Goal: Task Accomplishment & Management: Manage account settings

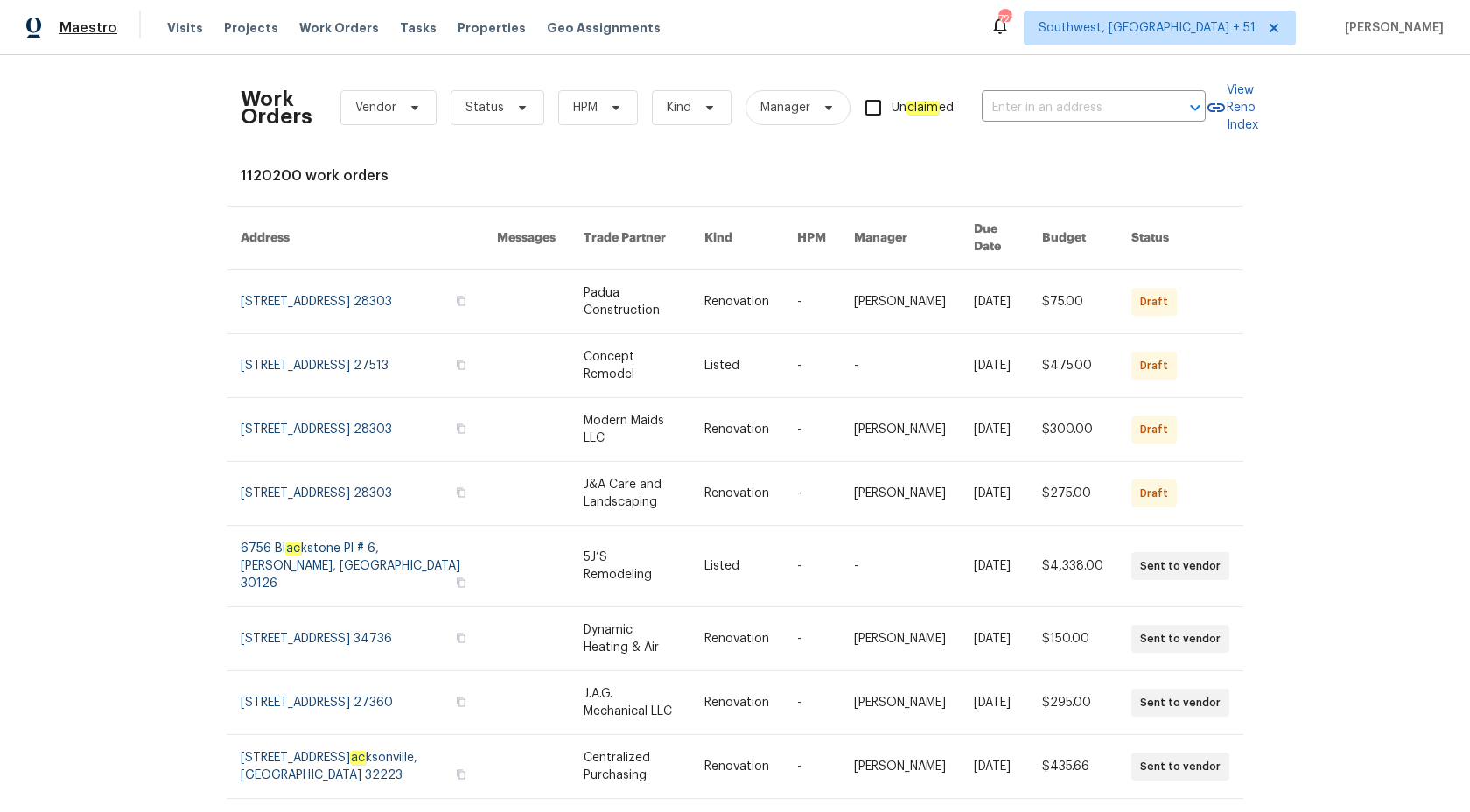
click at [95, 21] on span "Maestro" at bounding box center [88, 29] width 58 height 18
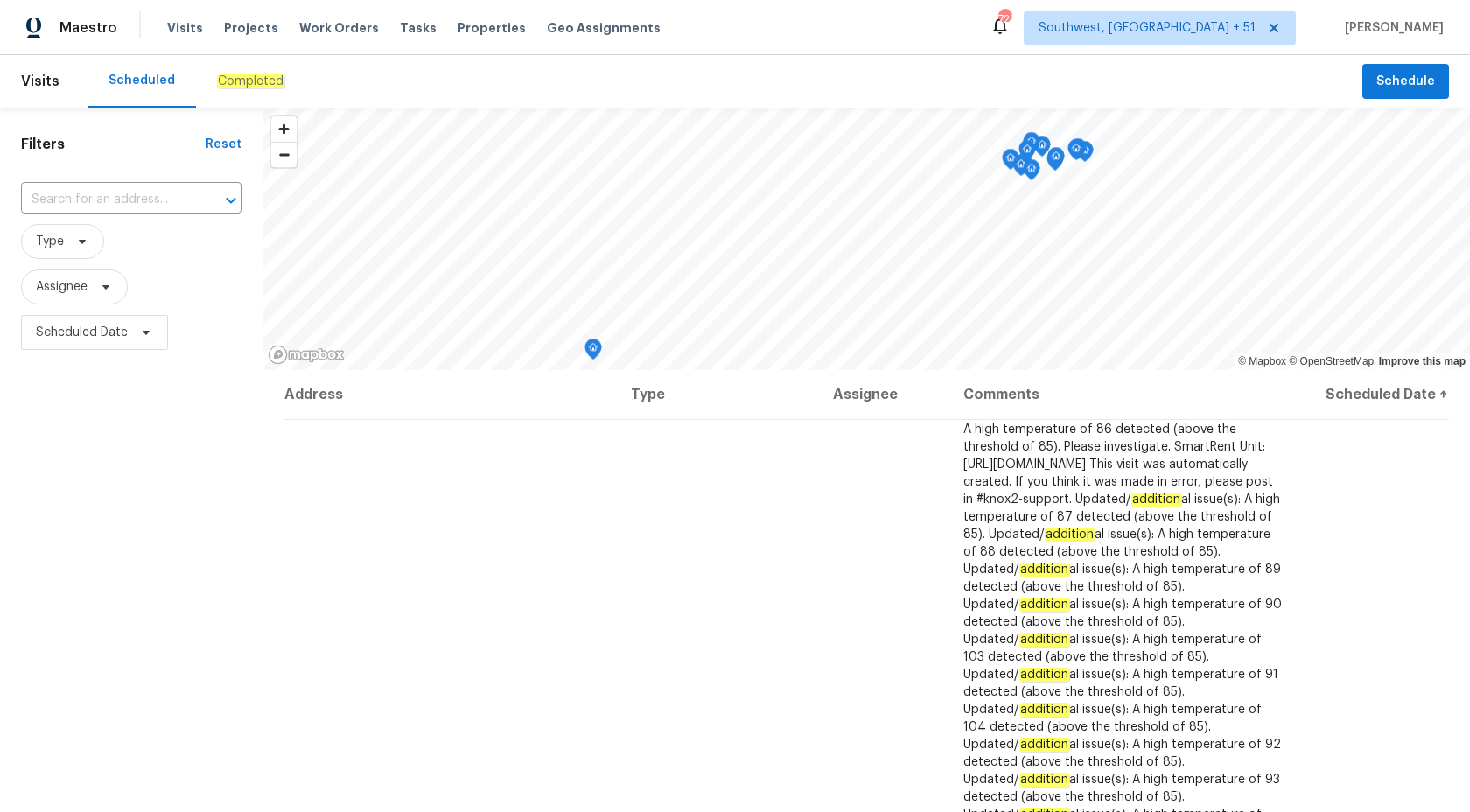
click at [223, 72] on div "Completed" at bounding box center [250, 81] width 67 height 18
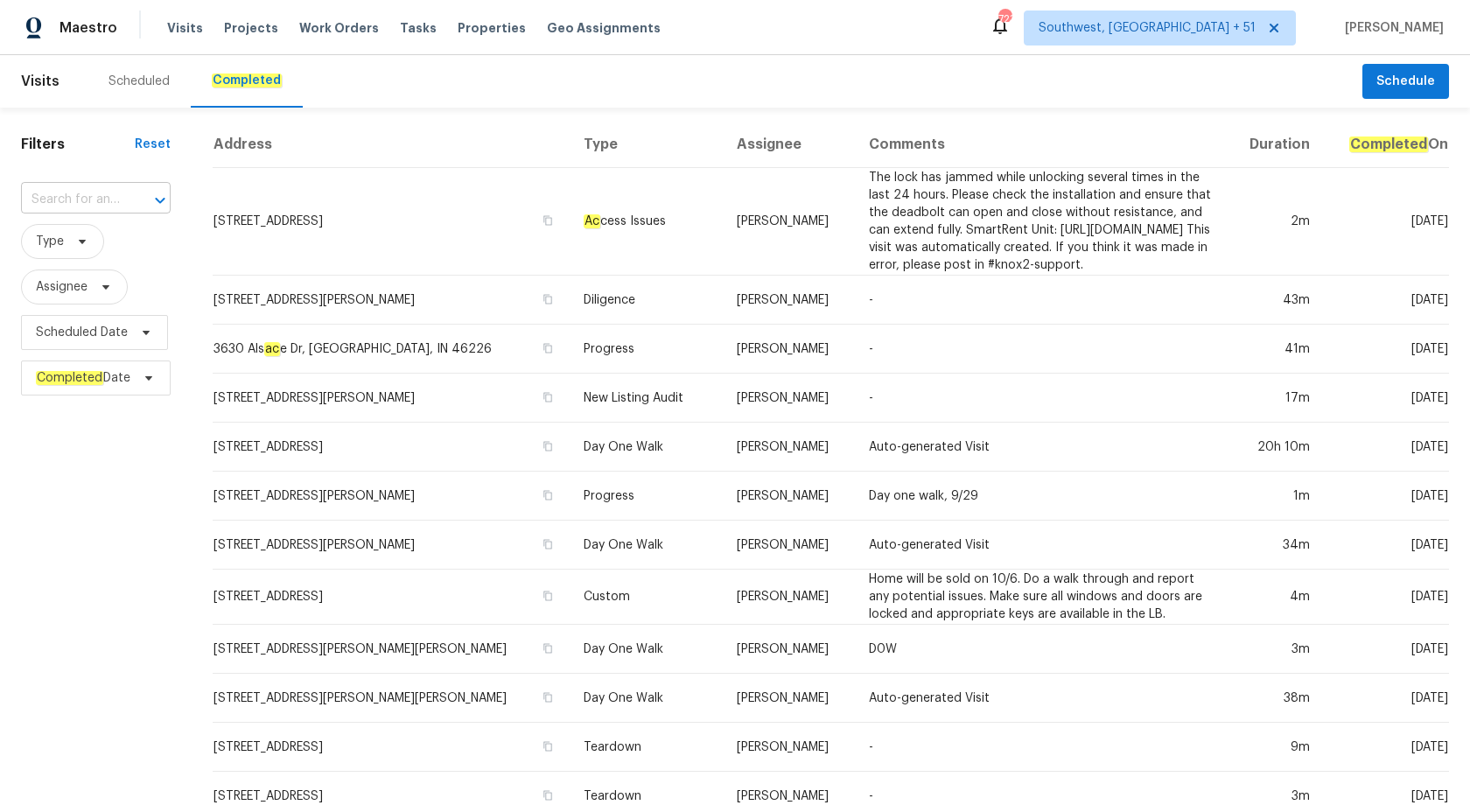
click at [92, 191] on input "text" at bounding box center [71, 200] width 101 height 27
paste input "[STREET_ADDRESS][PERSON_NAME]"
type input "[STREET_ADDRESS][PERSON_NAME]"
click at [76, 255] on li "[STREET_ADDRESS][PERSON_NAME]" at bounding box center [97, 248] width 150 height 47
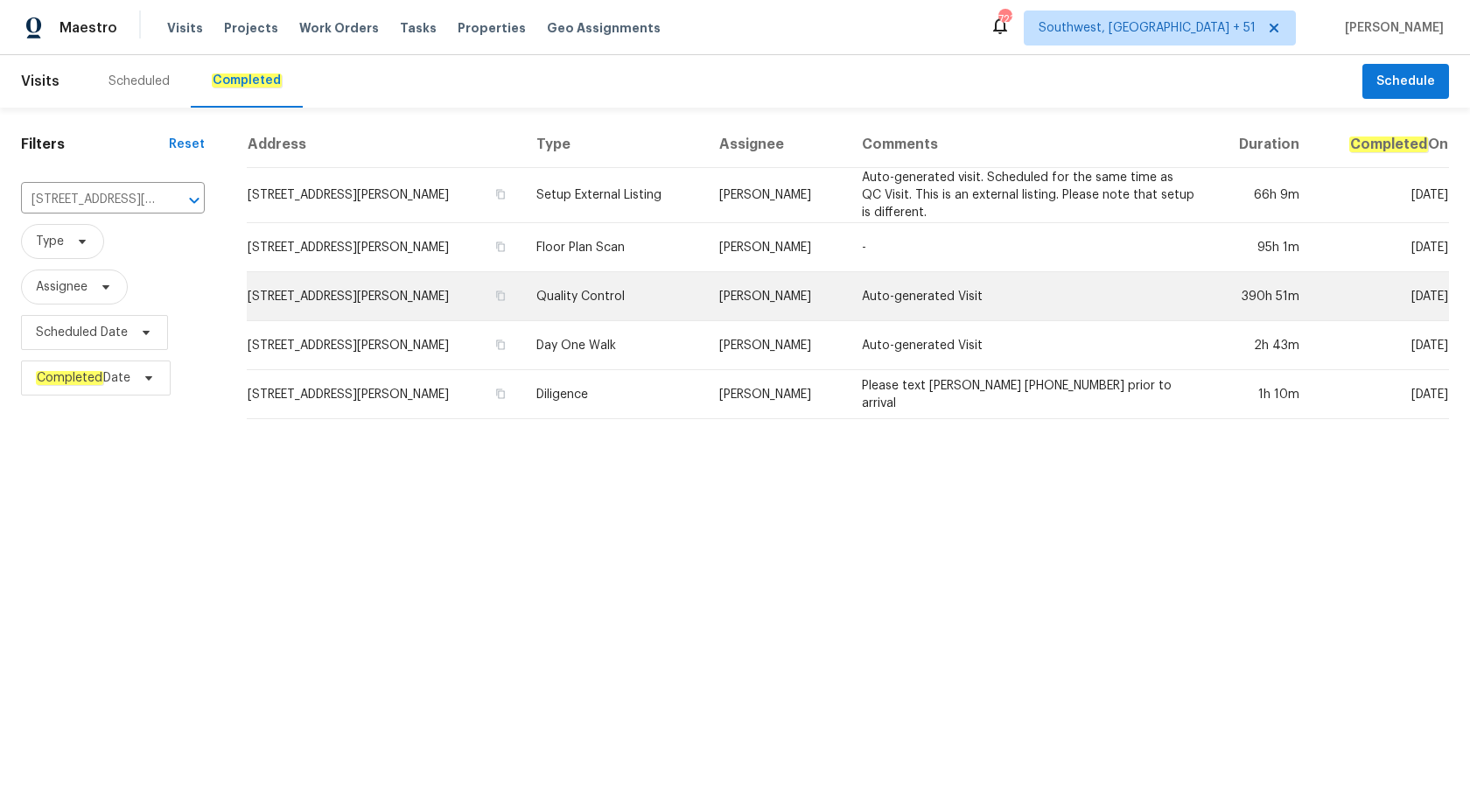
click at [691, 272] on td "Quality Control" at bounding box center [614, 297] width 182 height 49
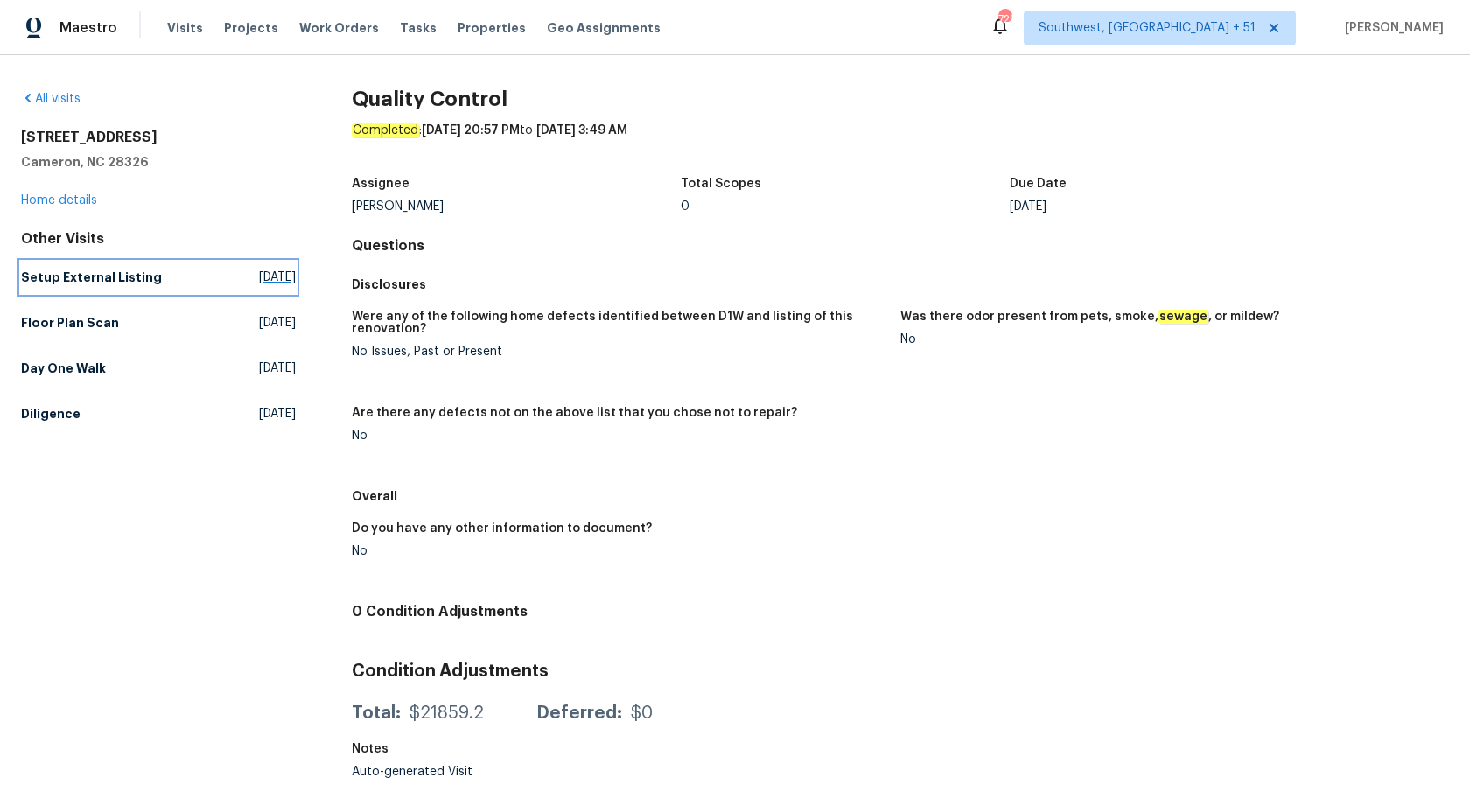
click at [100, 289] on link "Setup External Listing [DATE]" at bounding box center [159, 277] width 275 height 31
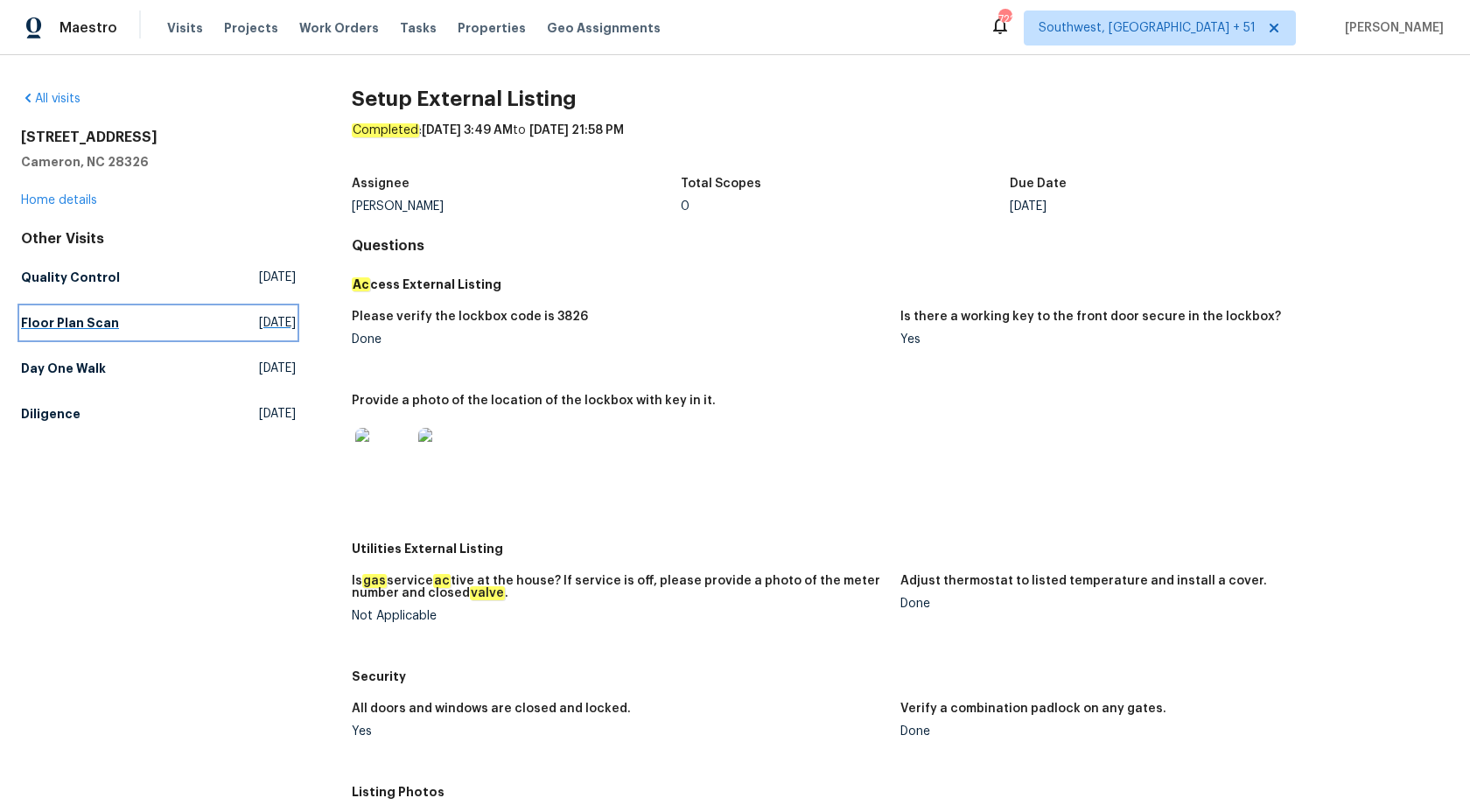
click at [65, 326] on h5 "Floor Plan Scan" at bounding box center [71, 323] width 98 height 18
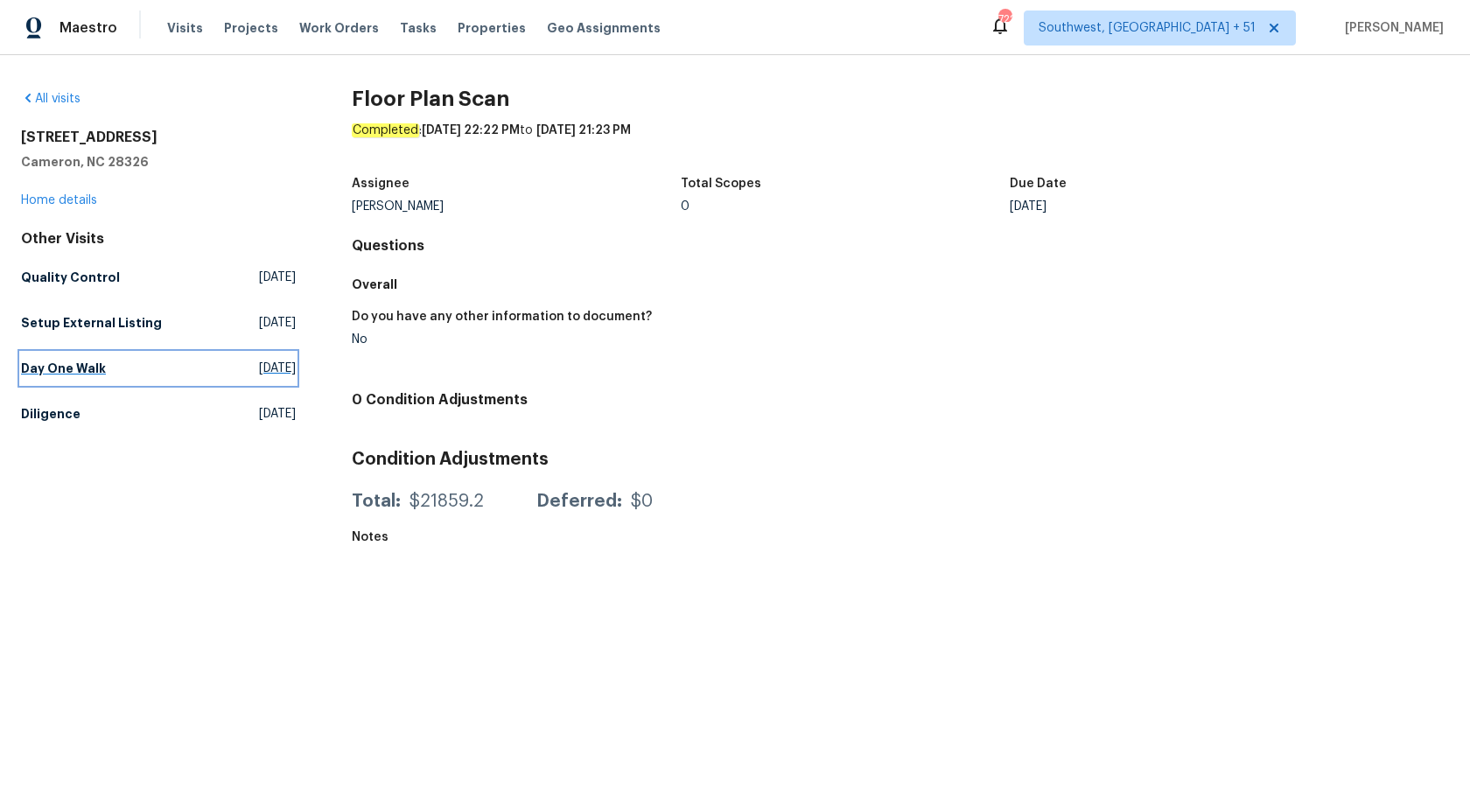
click at [51, 361] on h5 "Day One Walk" at bounding box center [63, 369] width 85 height 18
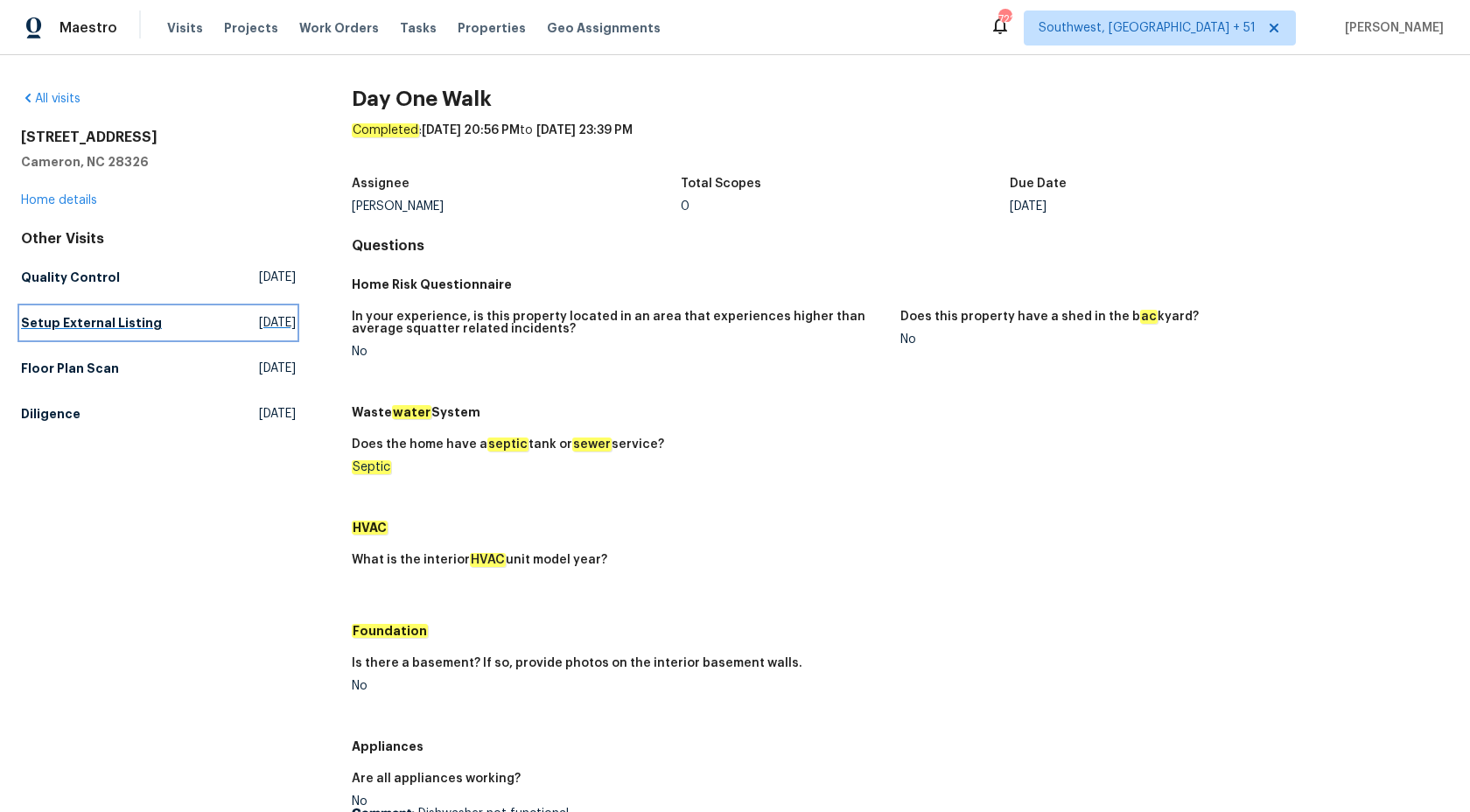
click at [51, 314] on link "Setup External Listing Mon, Sep 29 2025" at bounding box center [159, 322] width 275 height 31
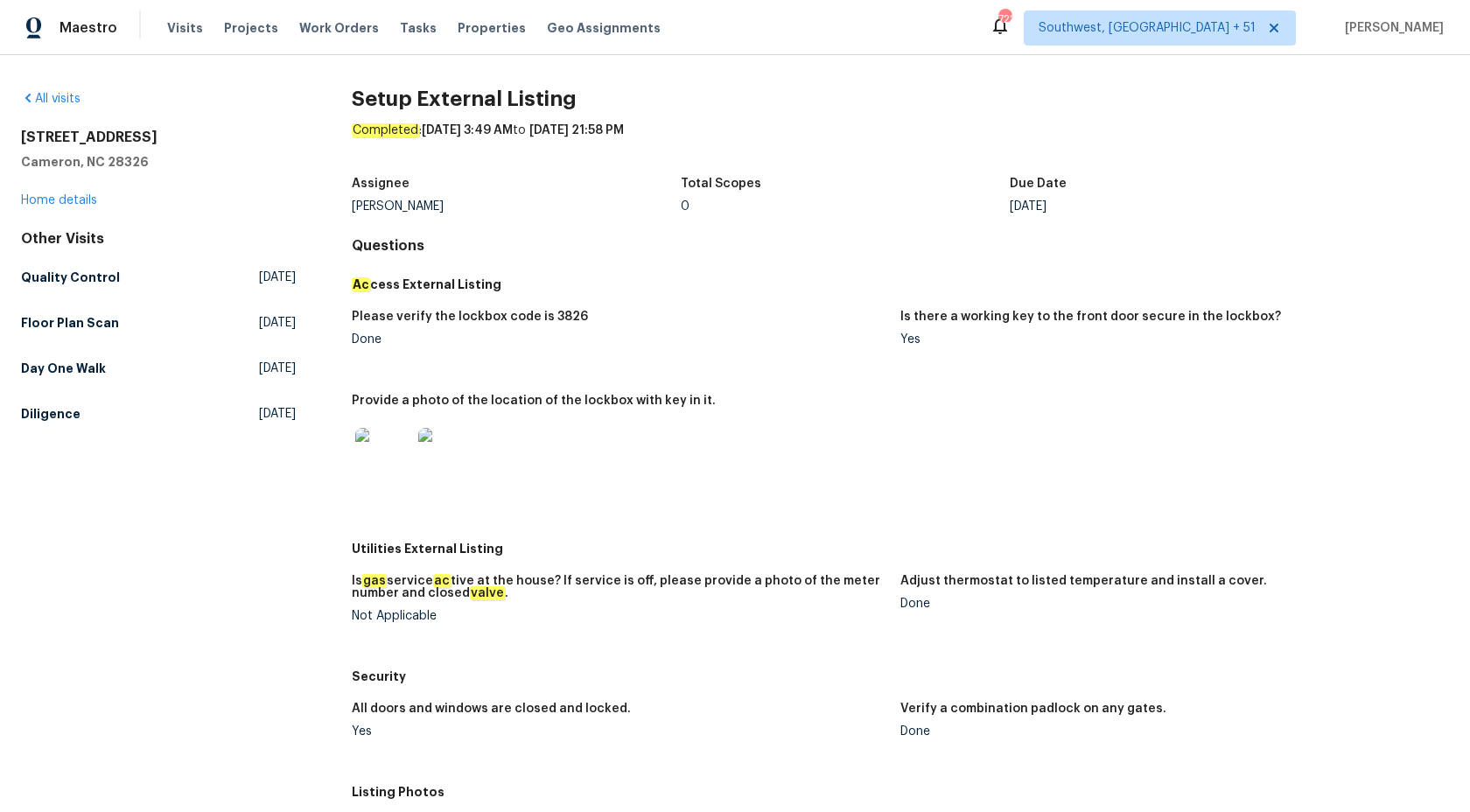
click at [727, 347] on figure "Please verify the lockbox code is 3826 Done" at bounding box center [626, 342] width 549 height 63
click at [63, 364] on h5 "Day One Walk" at bounding box center [63, 369] width 85 height 18
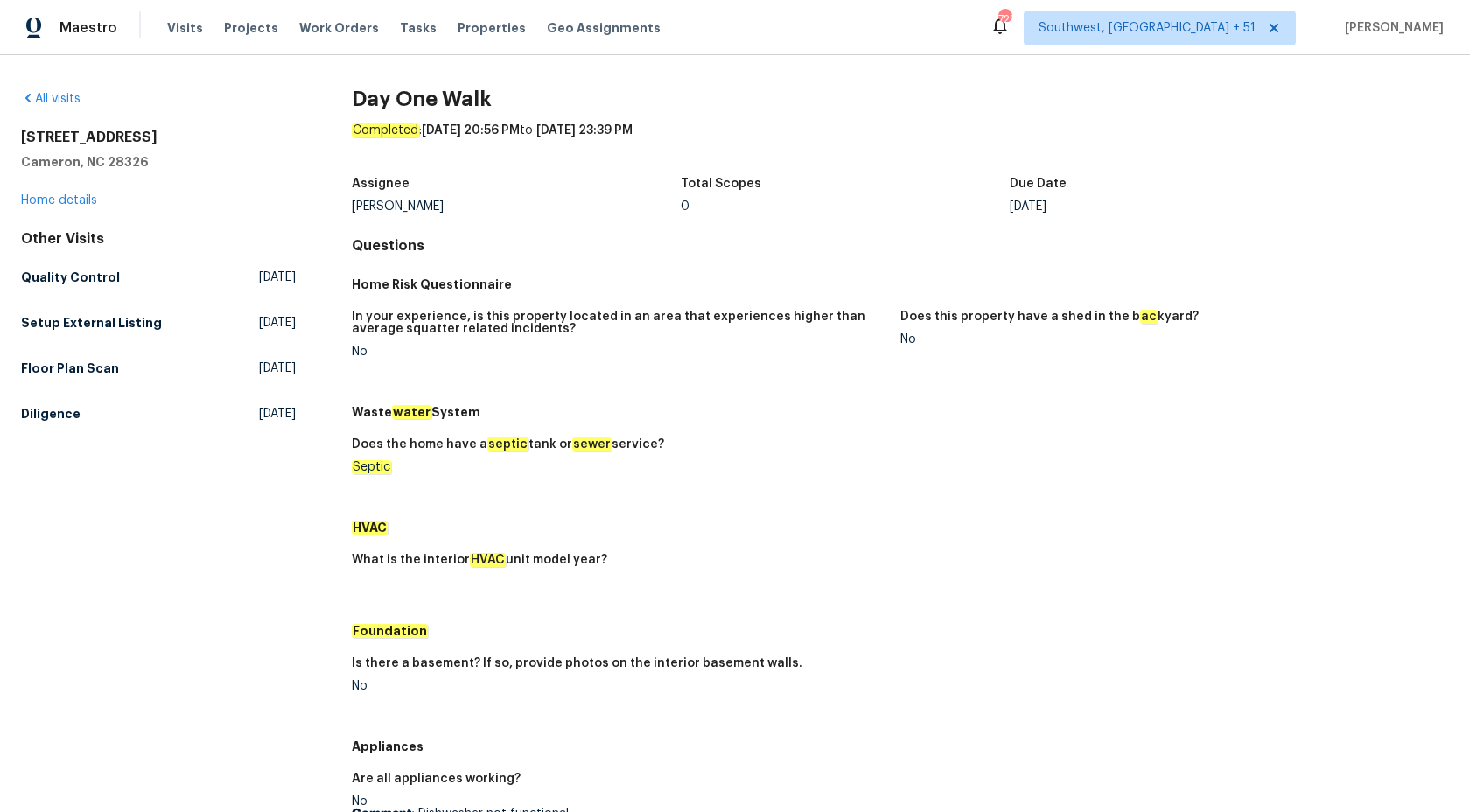
click at [773, 314] on h5 "In your experience, is this property located in an area that experiences higher…" at bounding box center [619, 322] width 534 height 24
click at [57, 341] on div "Other Visits Quality Control Sat, Sep 27 2025 Setup External Listing Mon, Sep 2…" at bounding box center [159, 330] width 275 height 199
click at [58, 328] on h5 "Setup External Listing" at bounding box center [92, 323] width 141 height 18
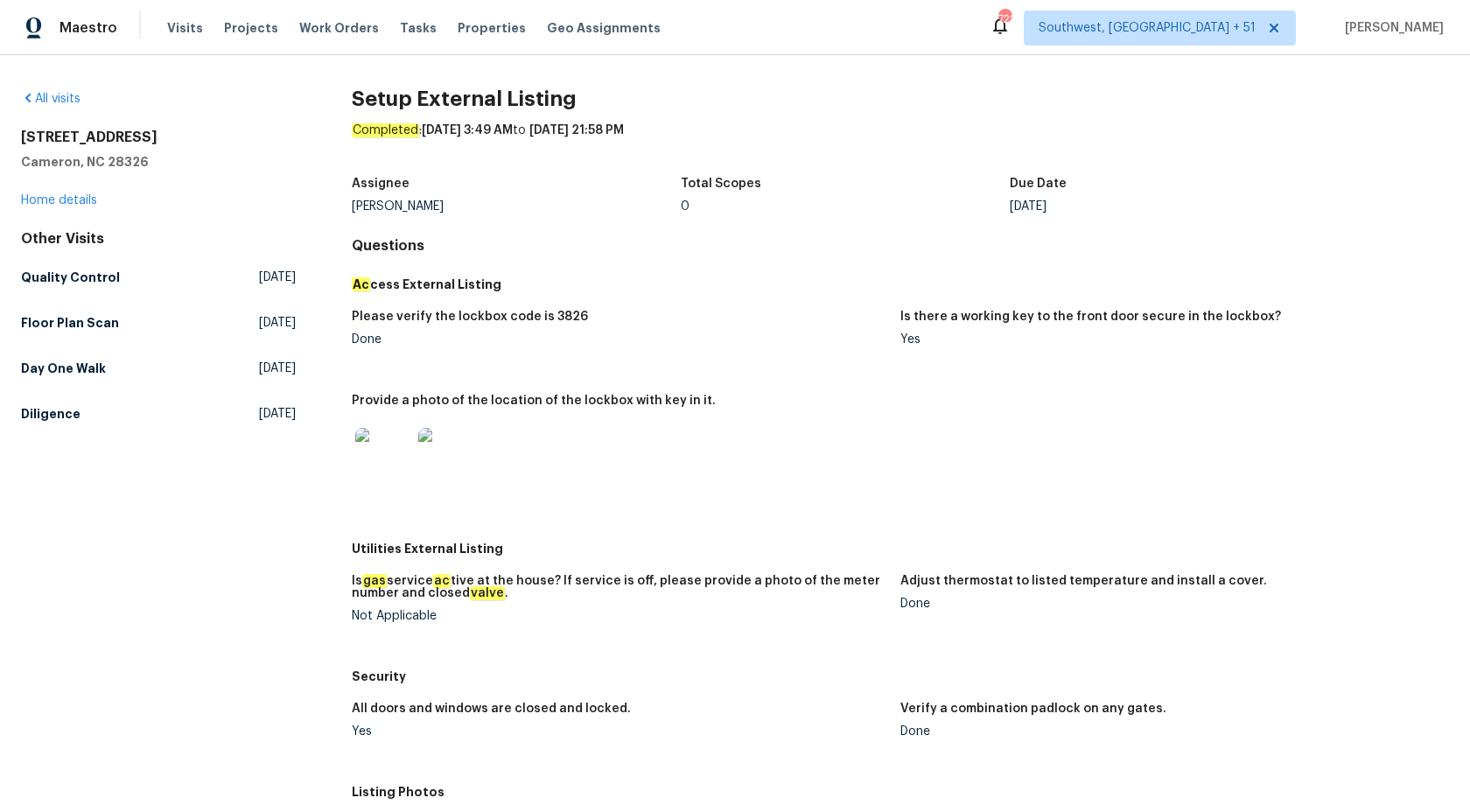
click at [569, 363] on figure "Please verify the lockbox code is 3826 Done" at bounding box center [626, 342] width 549 height 63
click at [61, 325] on h5 "Floor Plan Scan" at bounding box center [71, 323] width 98 height 18
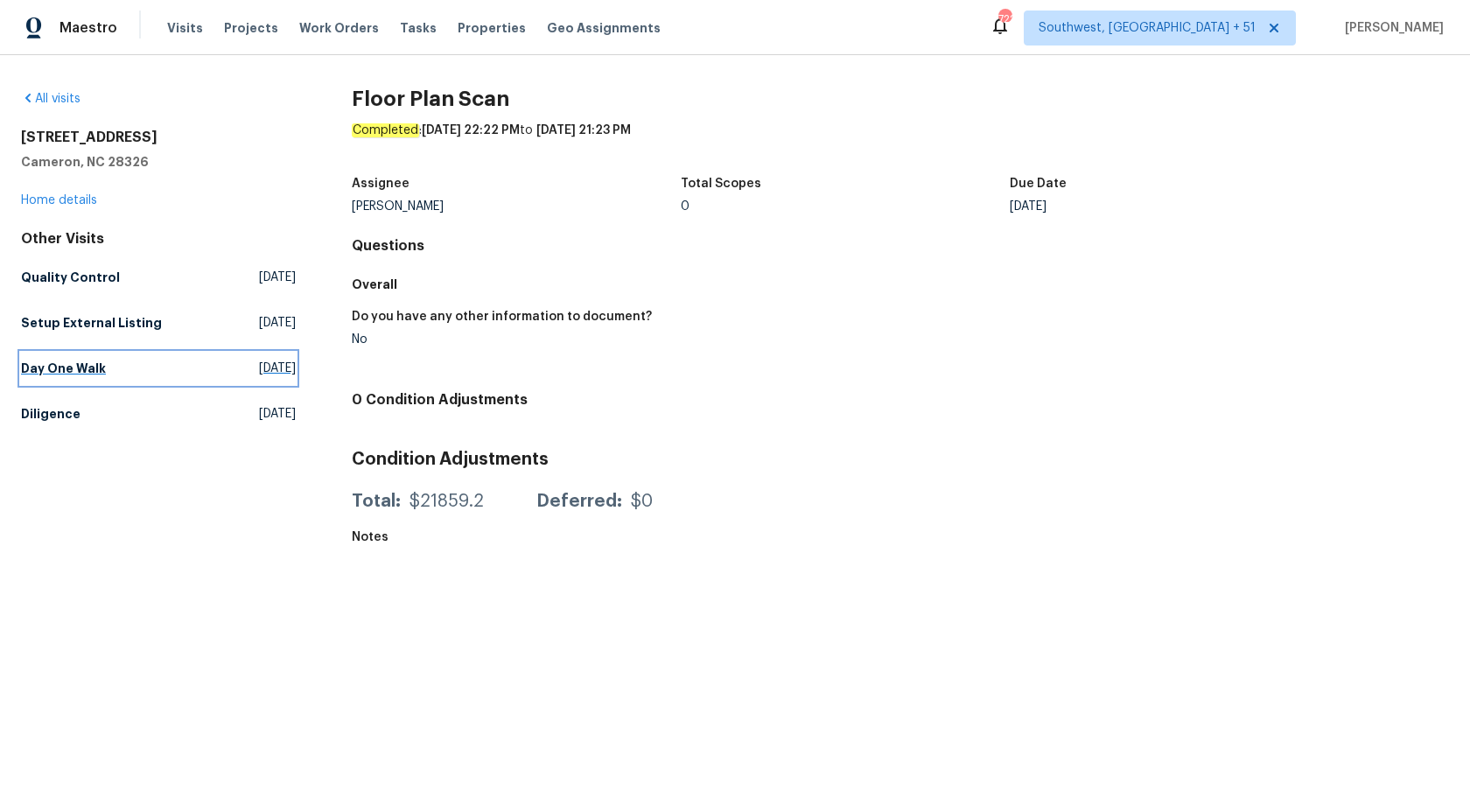
click at [41, 372] on h5 "Day One Walk" at bounding box center [63, 369] width 85 height 18
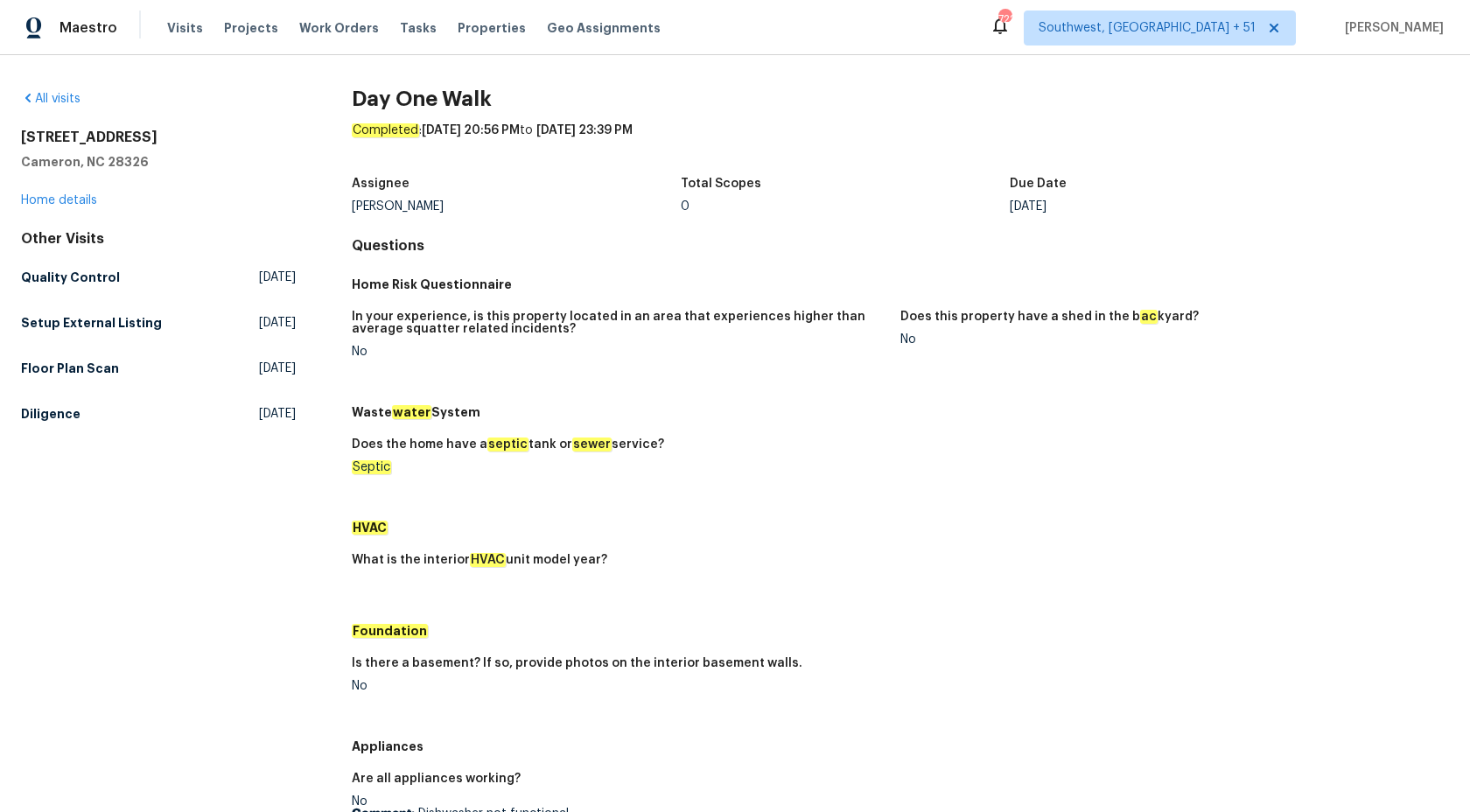
click at [690, 346] on div "No" at bounding box center [619, 352] width 534 height 13
click at [24, 412] on h5 "Diligence" at bounding box center [51, 414] width 60 height 18
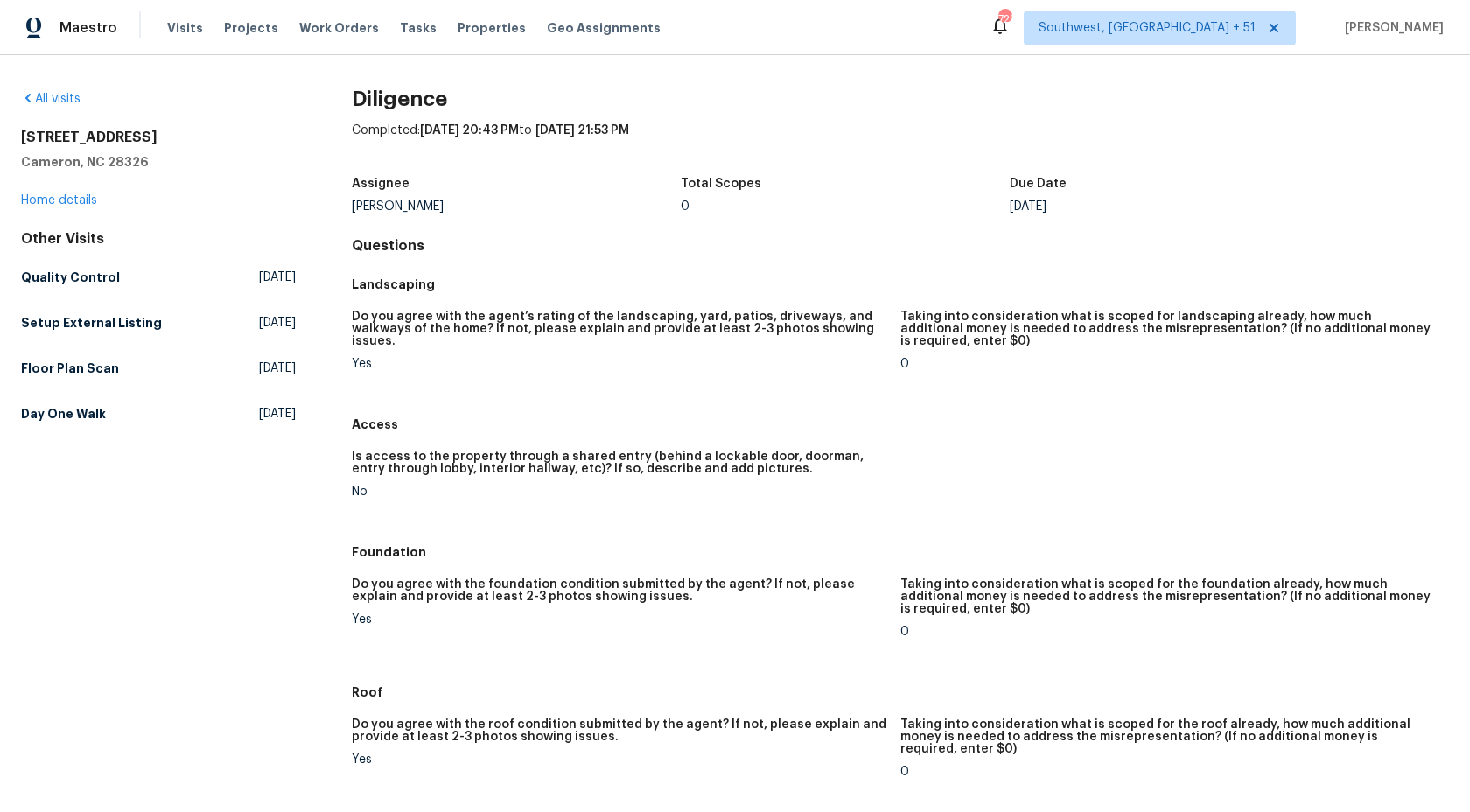
click at [752, 280] on h5 "Landscaping" at bounding box center [901, 285] width 1097 height 18
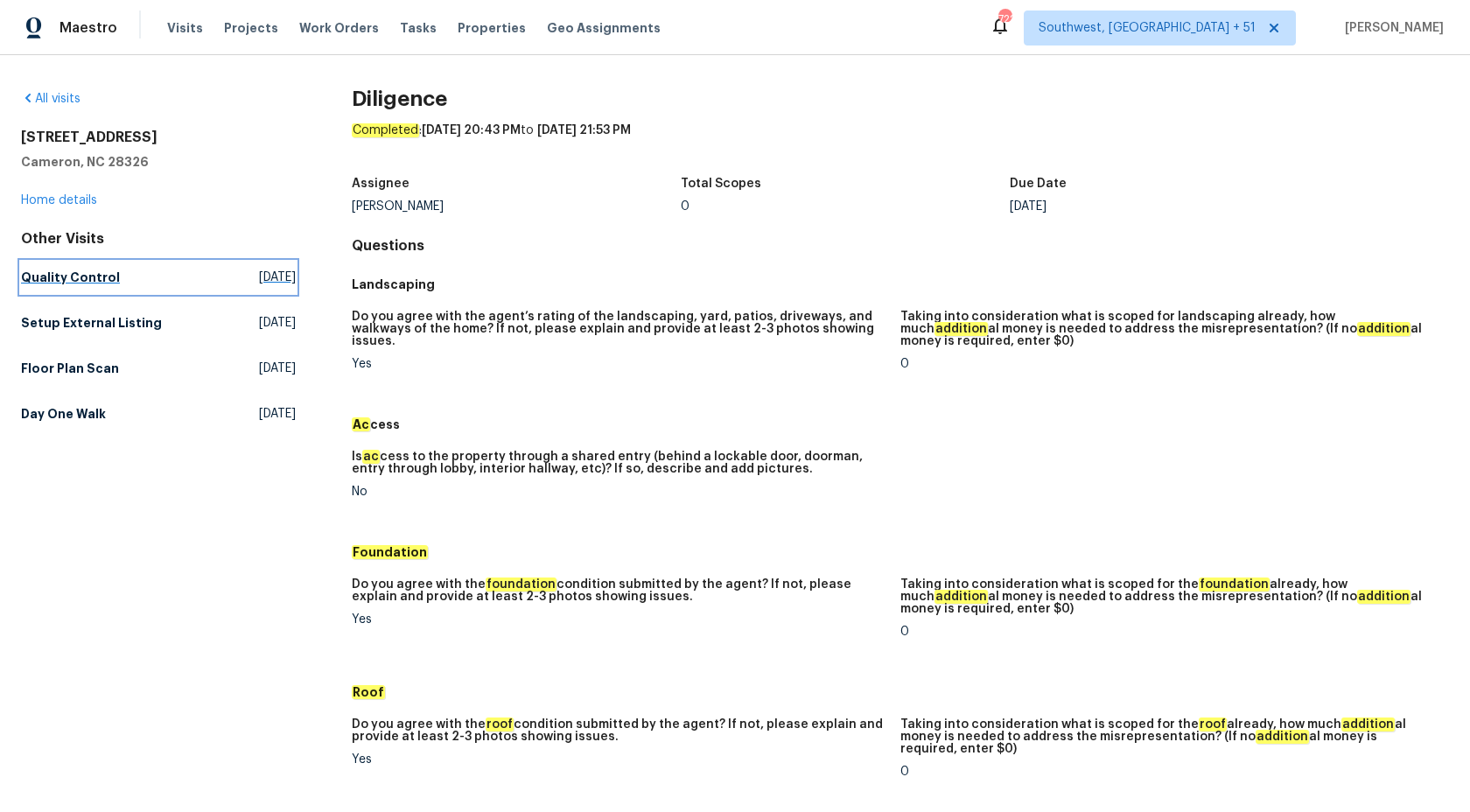
click at [49, 284] on h5 "Quality Control" at bounding box center [71, 278] width 99 height 18
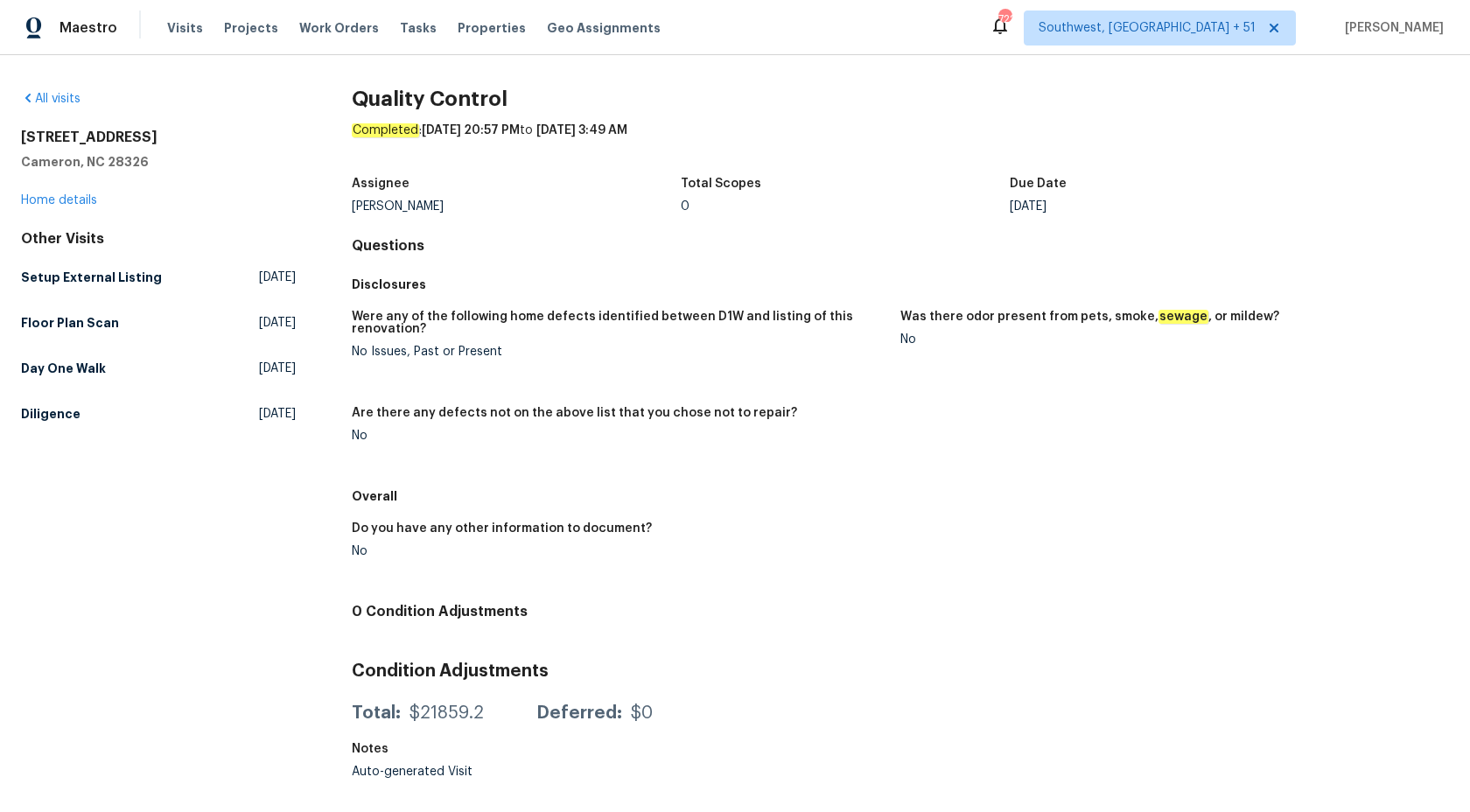
click at [673, 210] on div "Preston Sexton" at bounding box center [517, 206] width 329 height 13
click at [49, 285] on h5 "Setup External Listing" at bounding box center [92, 278] width 141 height 18
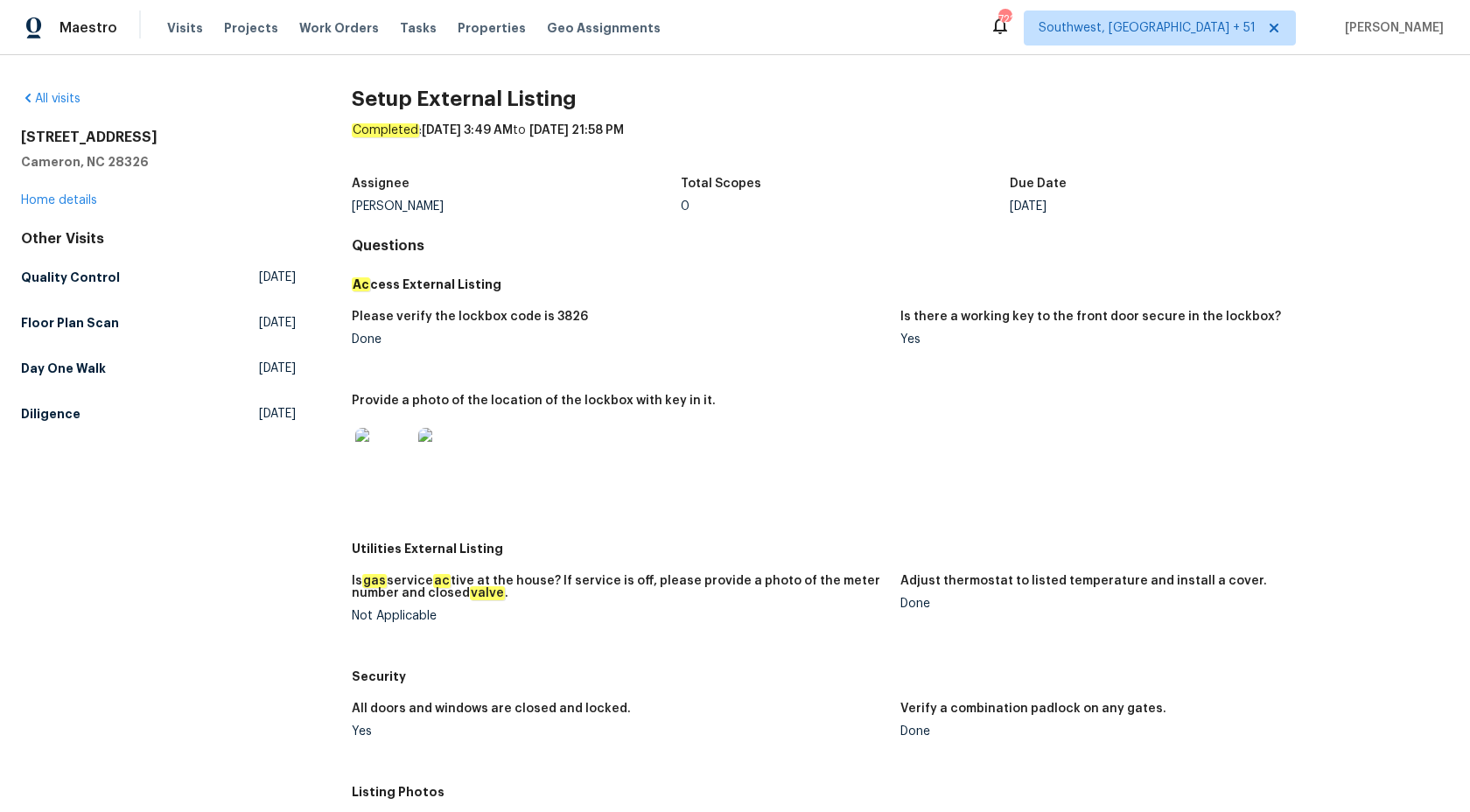
click at [648, 203] on div "Preston Sexton" at bounding box center [517, 206] width 329 height 13
click at [68, 331] on h5 "Floor Plan Scan" at bounding box center [71, 323] width 98 height 18
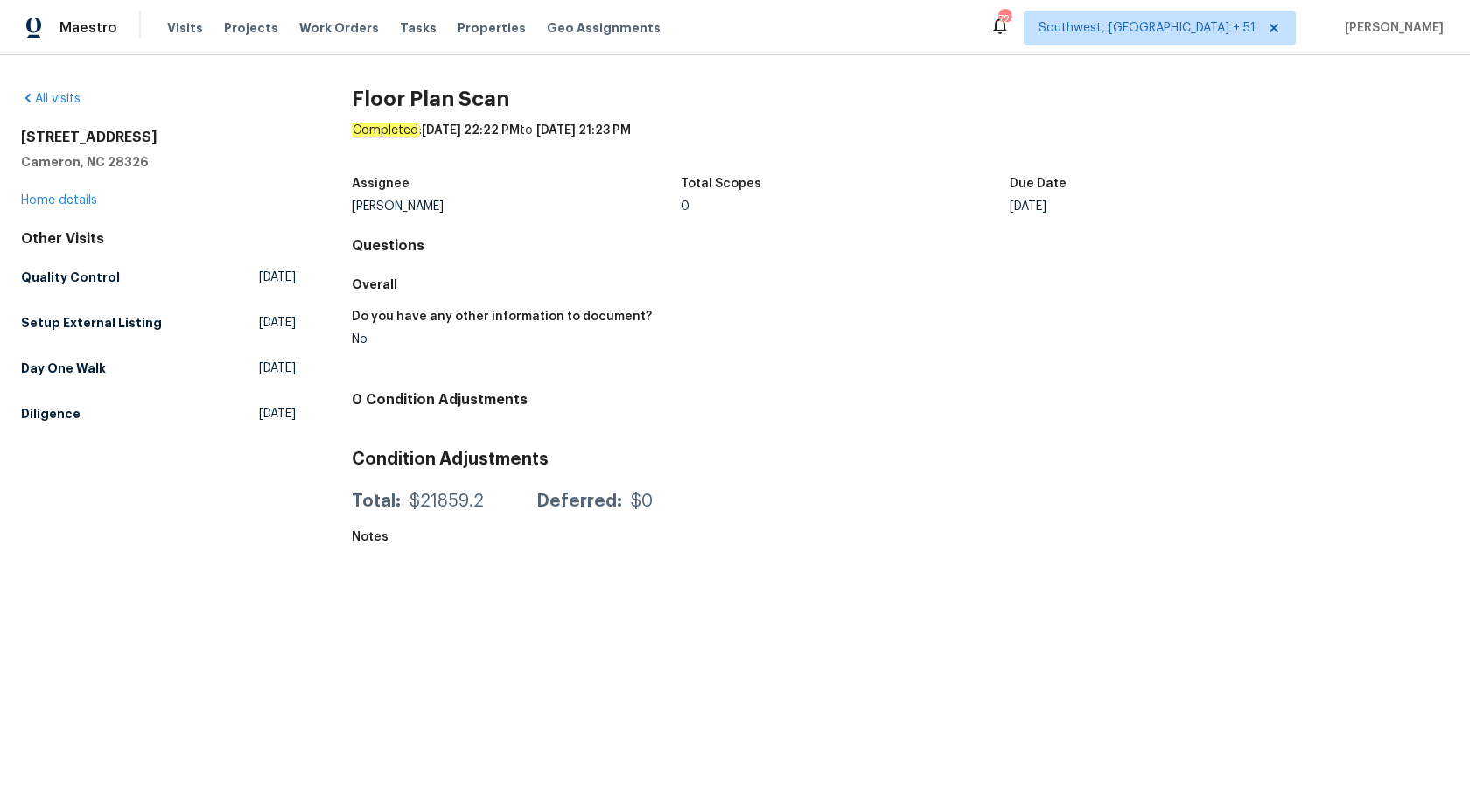
click at [682, 273] on div "Overall" at bounding box center [901, 284] width 1097 height 31
click at [77, 380] on link "Day One Walk Wed, Sep 10 2025" at bounding box center [159, 368] width 275 height 31
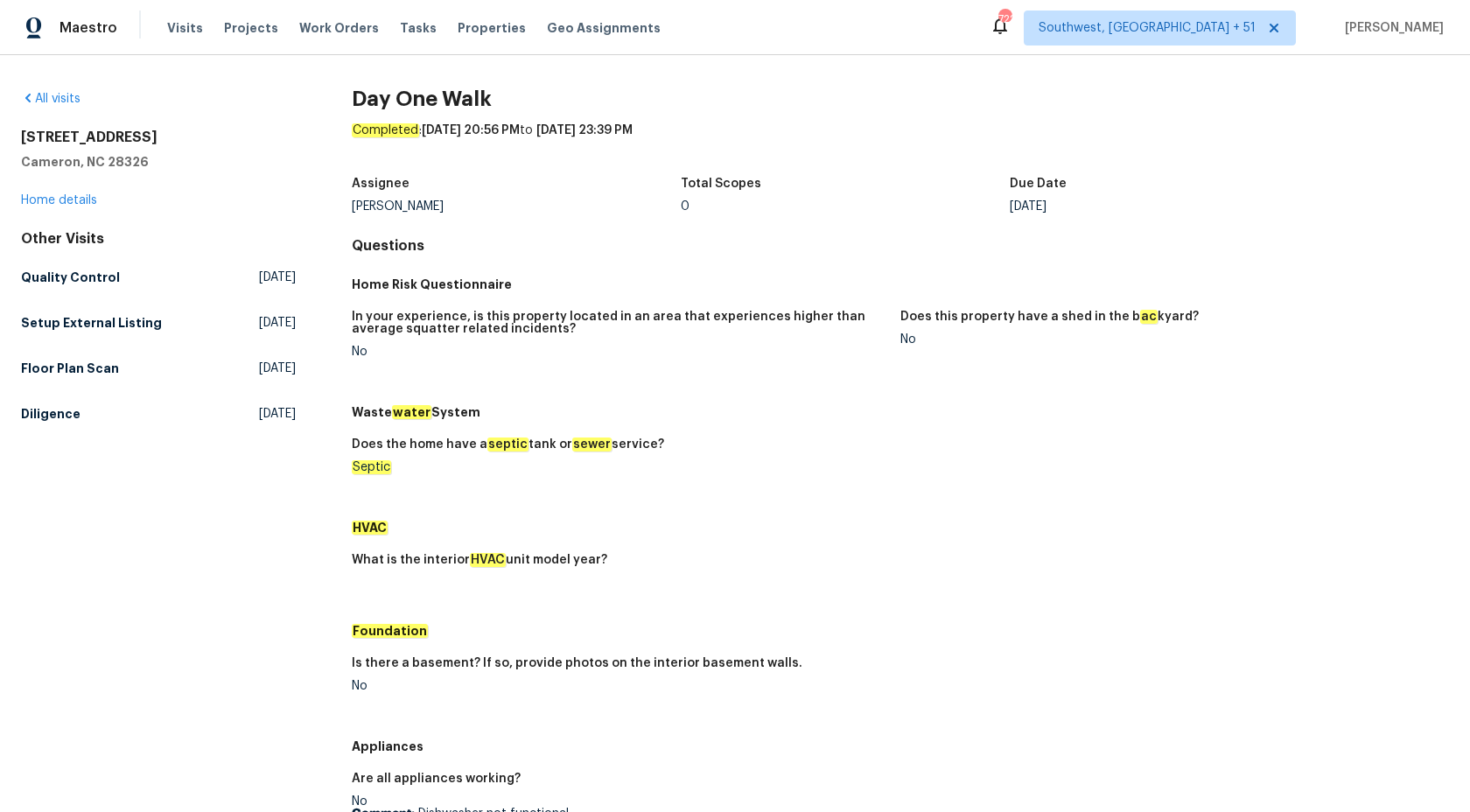
click at [894, 253] on h4 "Questions" at bounding box center [901, 246] width 1097 height 18
click at [55, 422] on h5 "Diligence" at bounding box center [51, 414] width 60 height 18
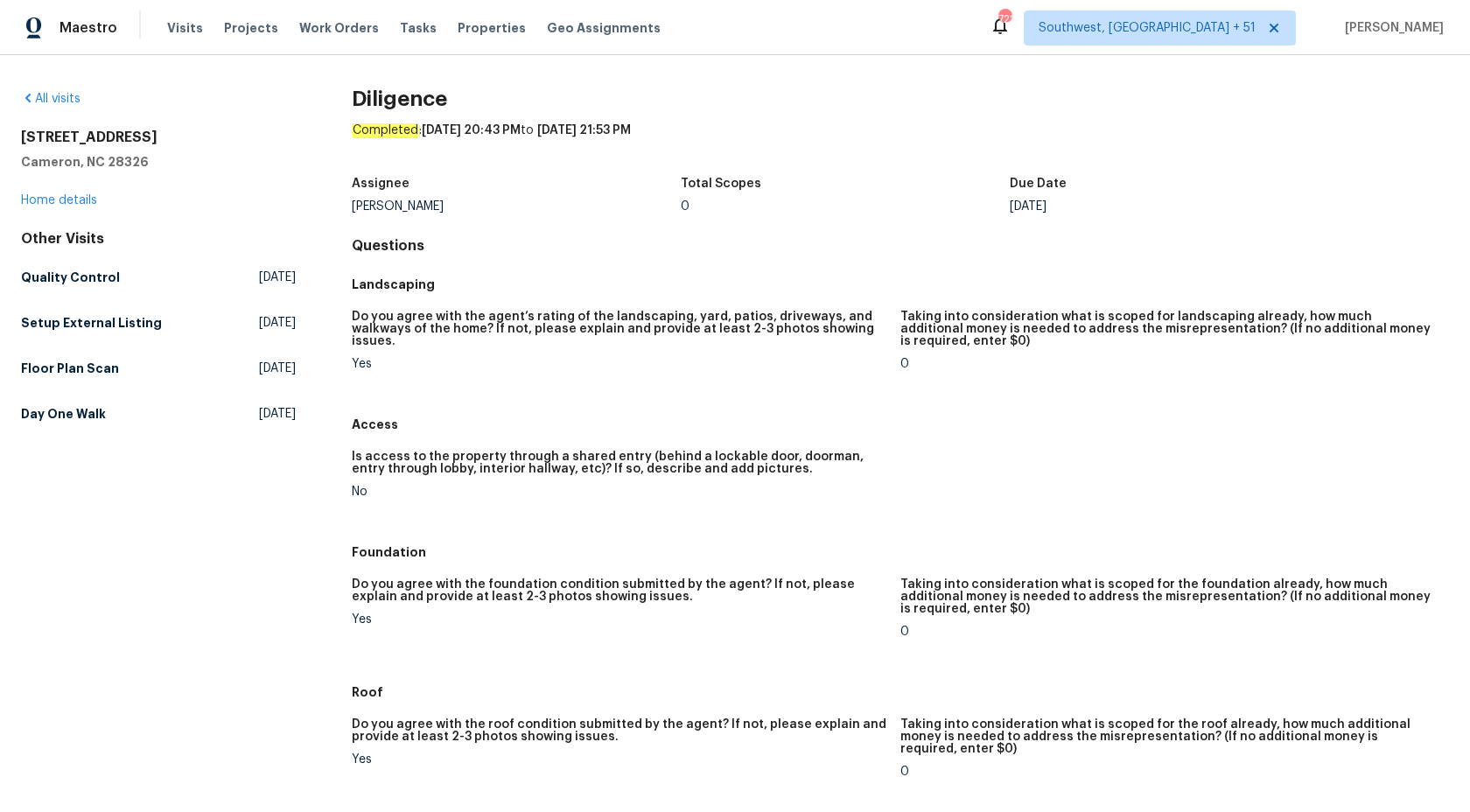
click at [986, 364] on div "0" at bounding box center [1168, 364] width 534 height 13
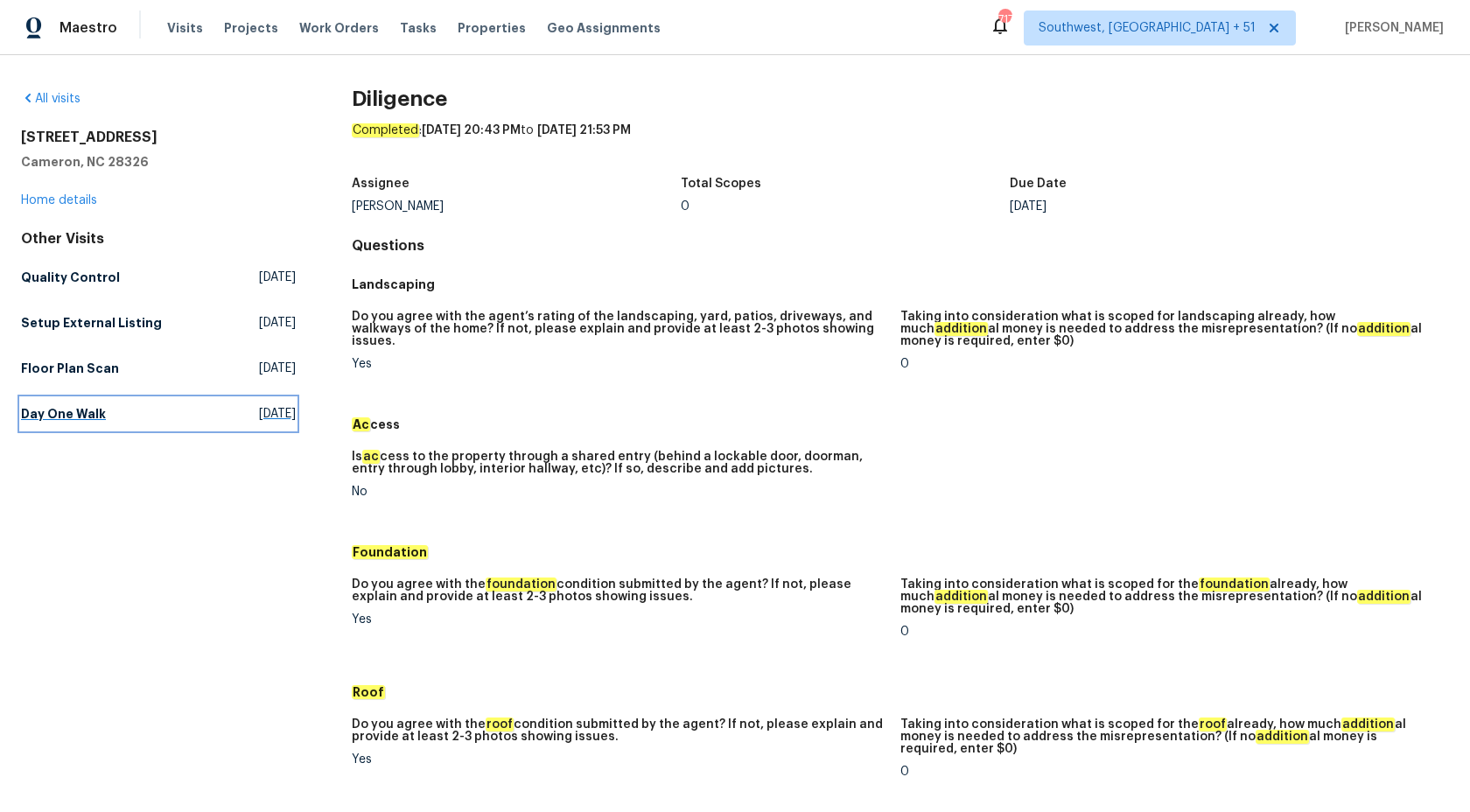
click at [70, 402] on link "Day One Walk Wed, Sep 10 2025" at bounding box center [159, 414] width 275 height 31
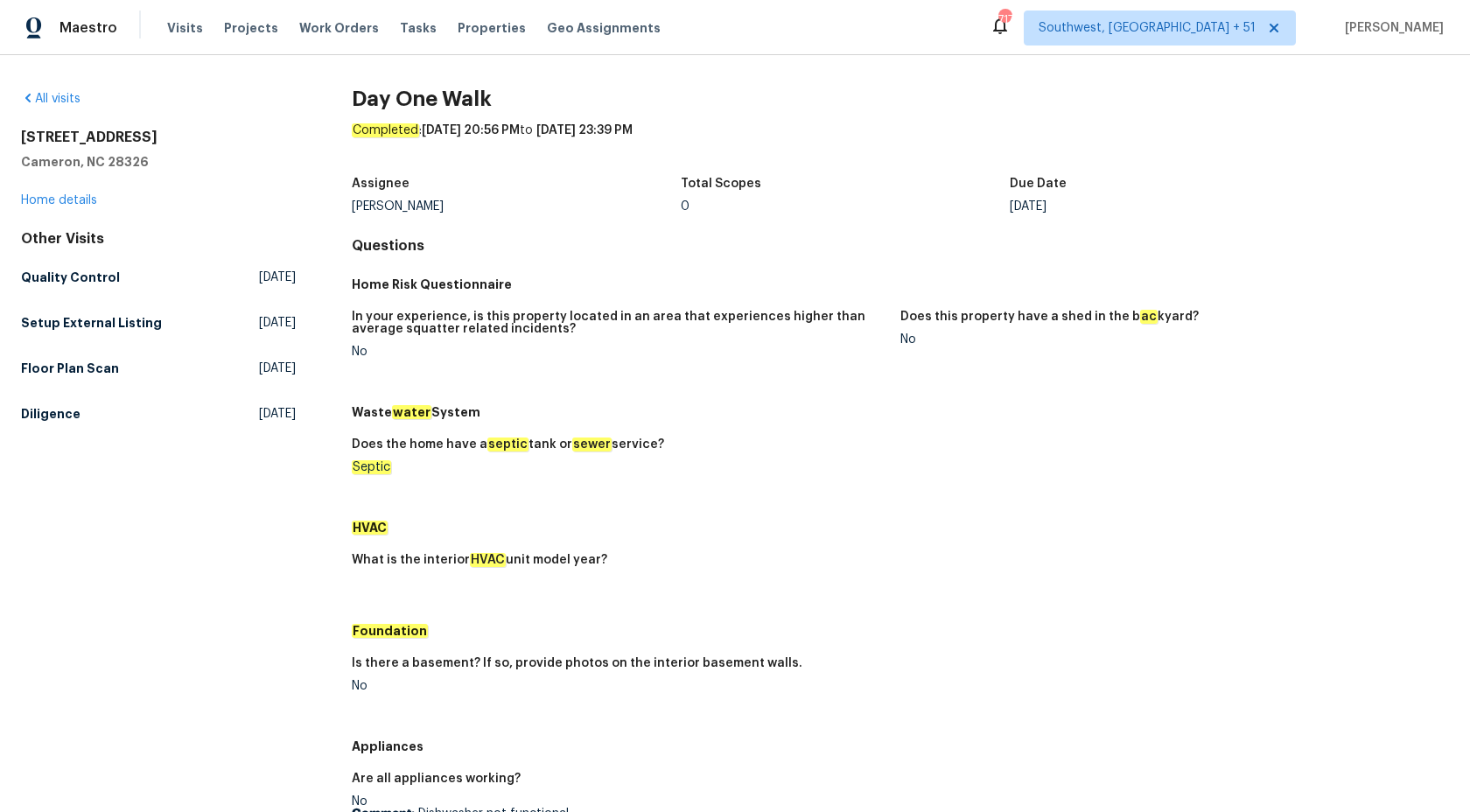
click at [859, 331] on h5 "In your experience, is this property located in an area that experiences higher…" at bounding box center [619, 322] width 534 height 24
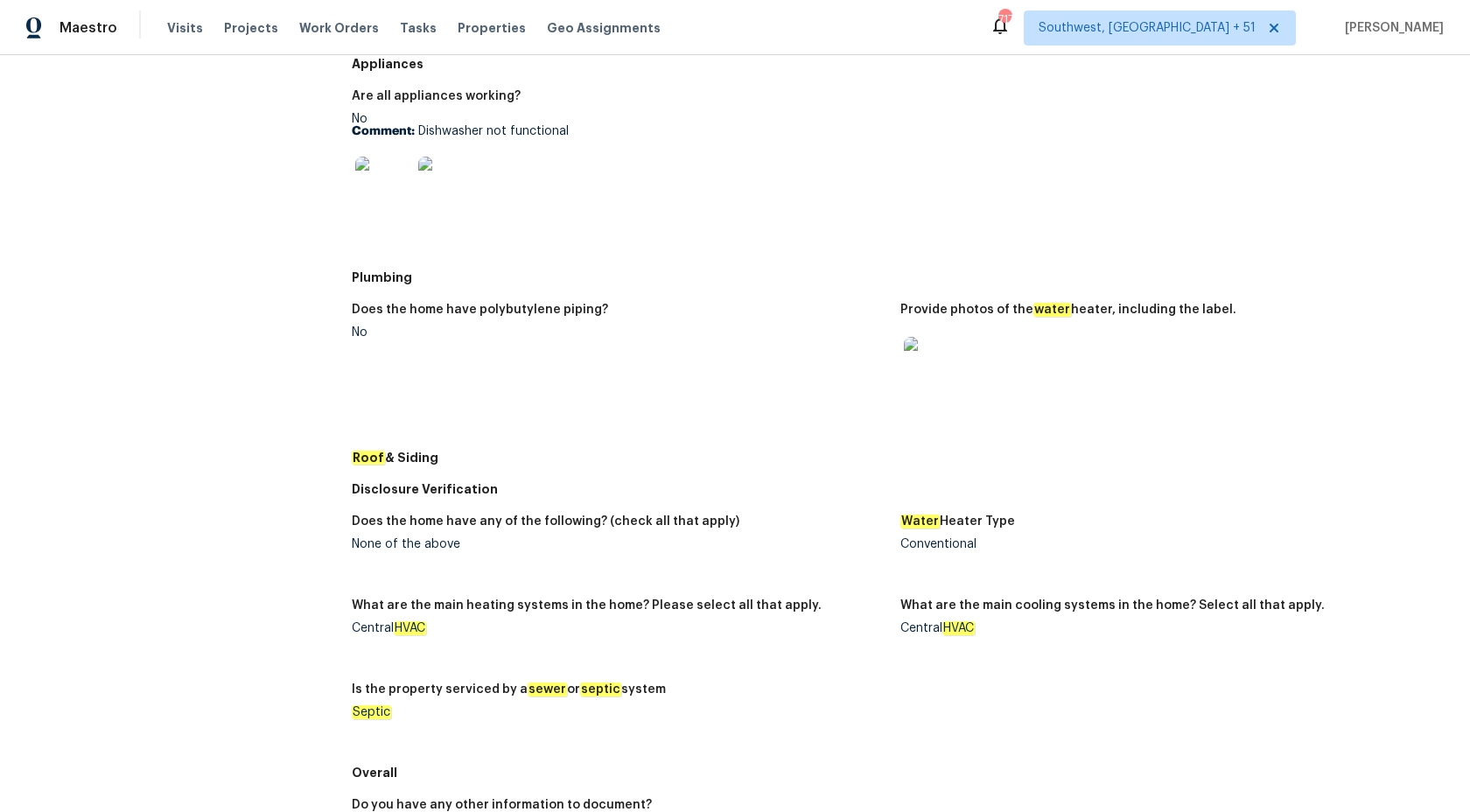
scroll to position [722, 0]
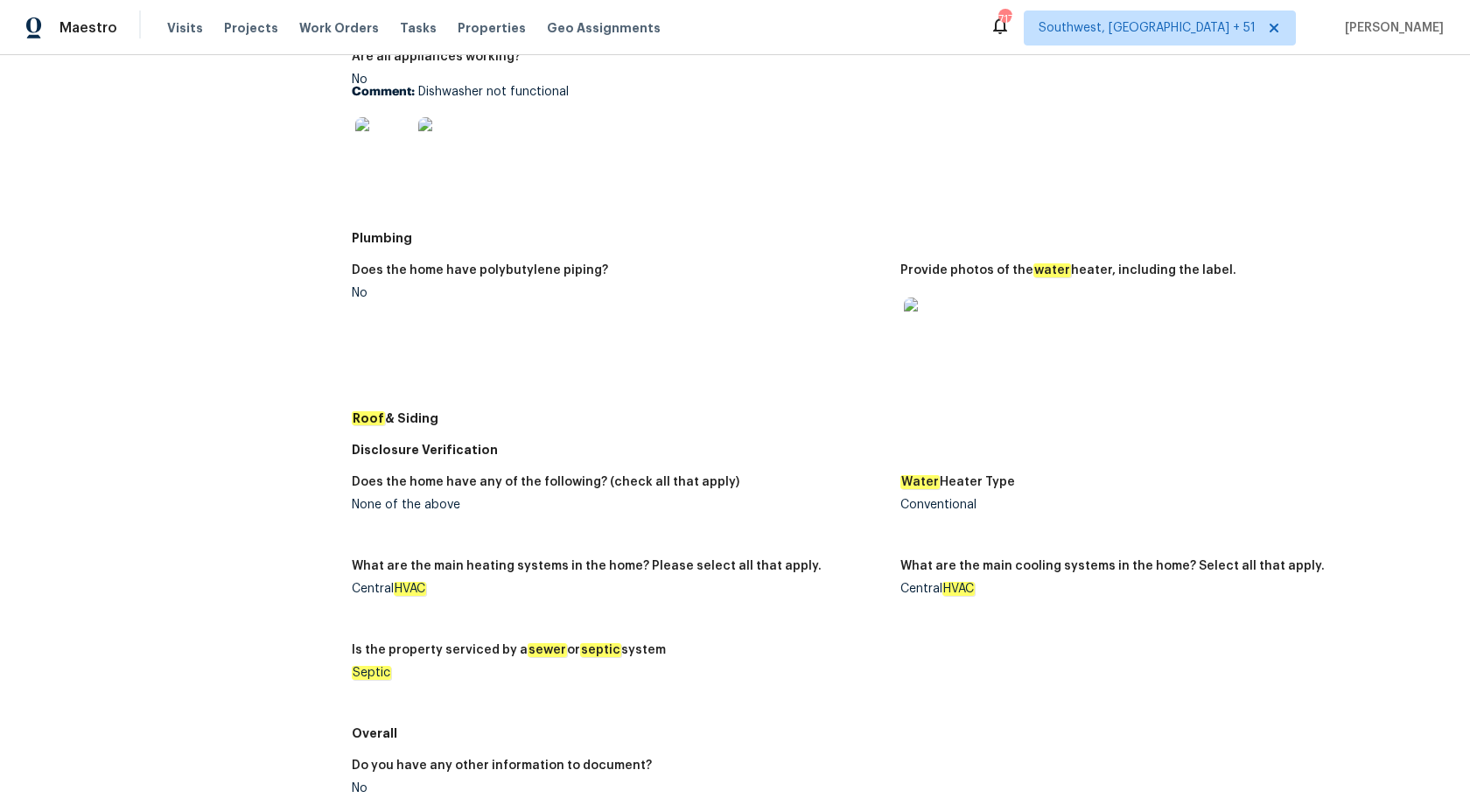
click at [394, 162] on img at bounding box center [383, 145] width 56 height 56
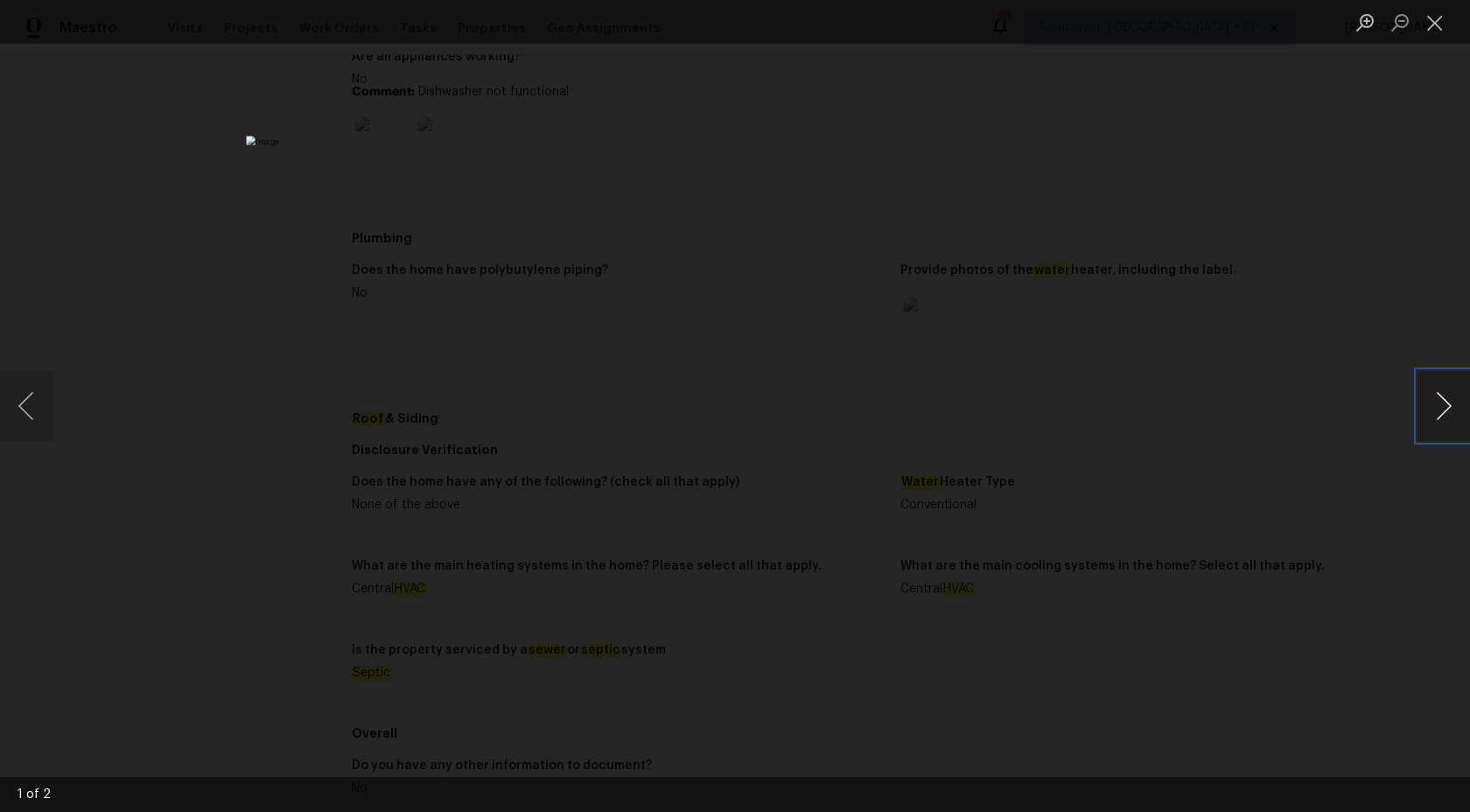
click at [1449, 409] on button "Next image" at bounding box center [1444, 406] width 53 height 70
click at [1281, 219] on div "Lightbox" at bounding box center [735, 406] width 1470 height 812
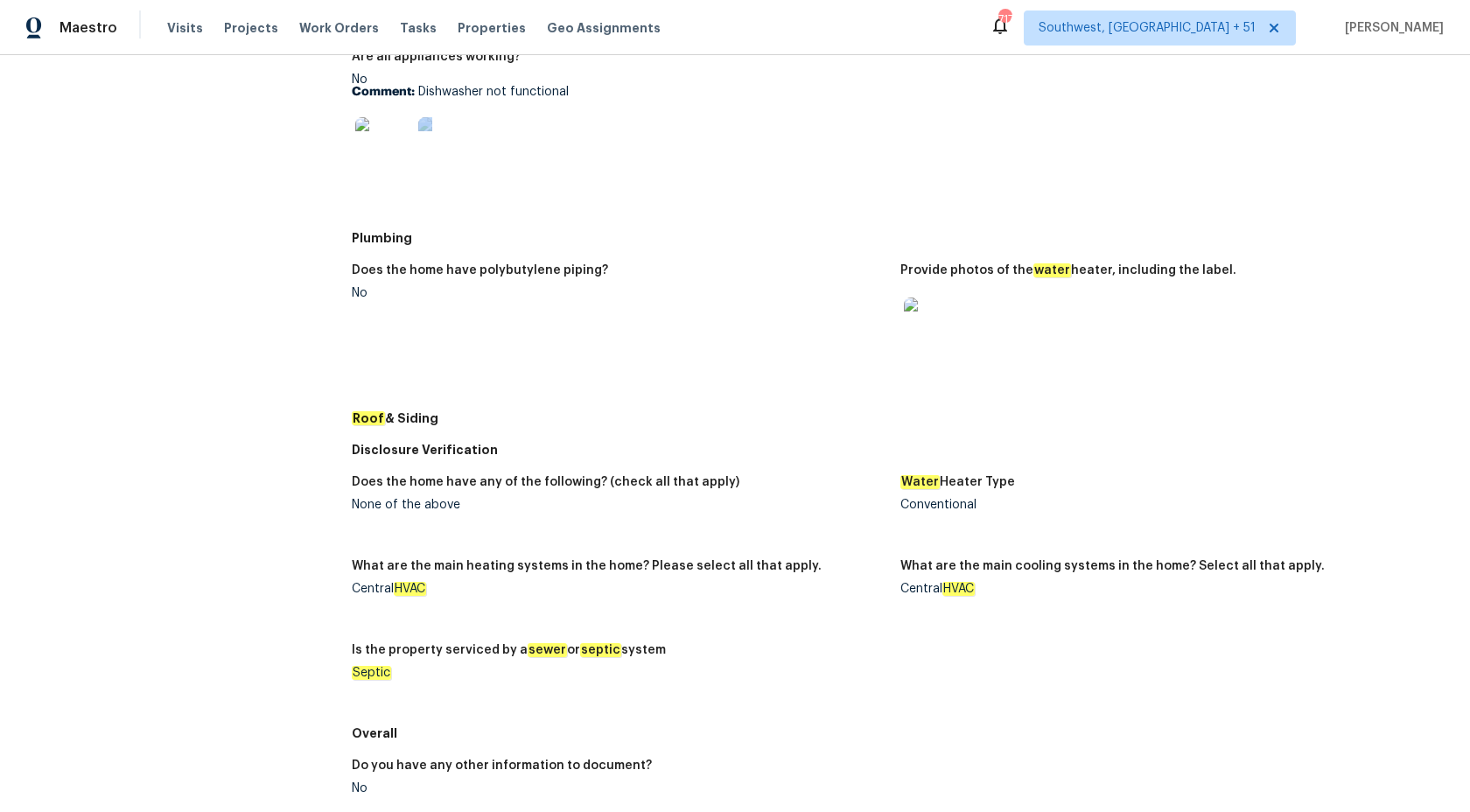
click at [1281, 219] on div "Are all appliances working? No Comment: Dishwasher not functional" at bounding box center [901, 131] width 1097 height 182
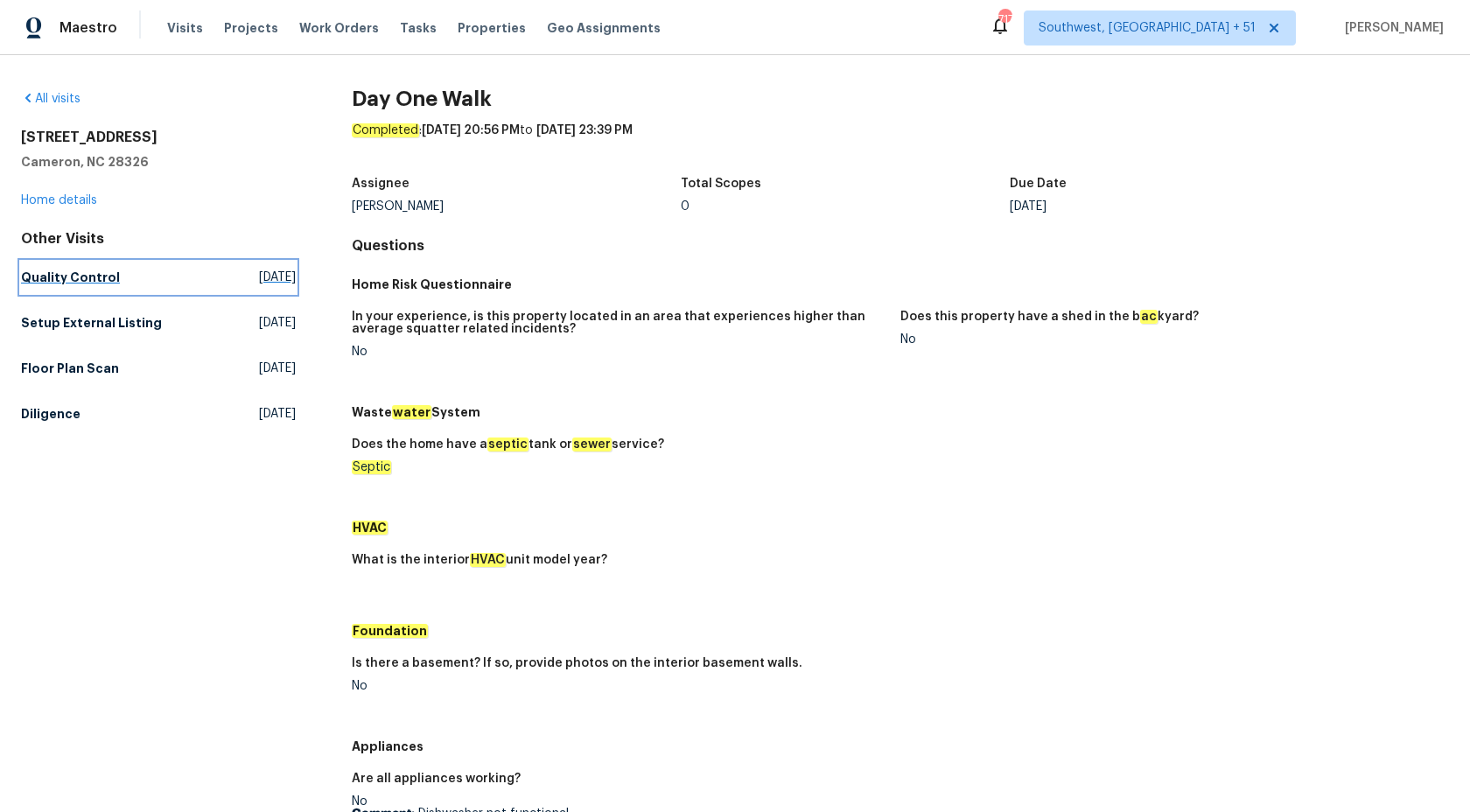
click at [58, 275] on h5 "Quality Control" at bounding box center [71, 278] width 99 height 18
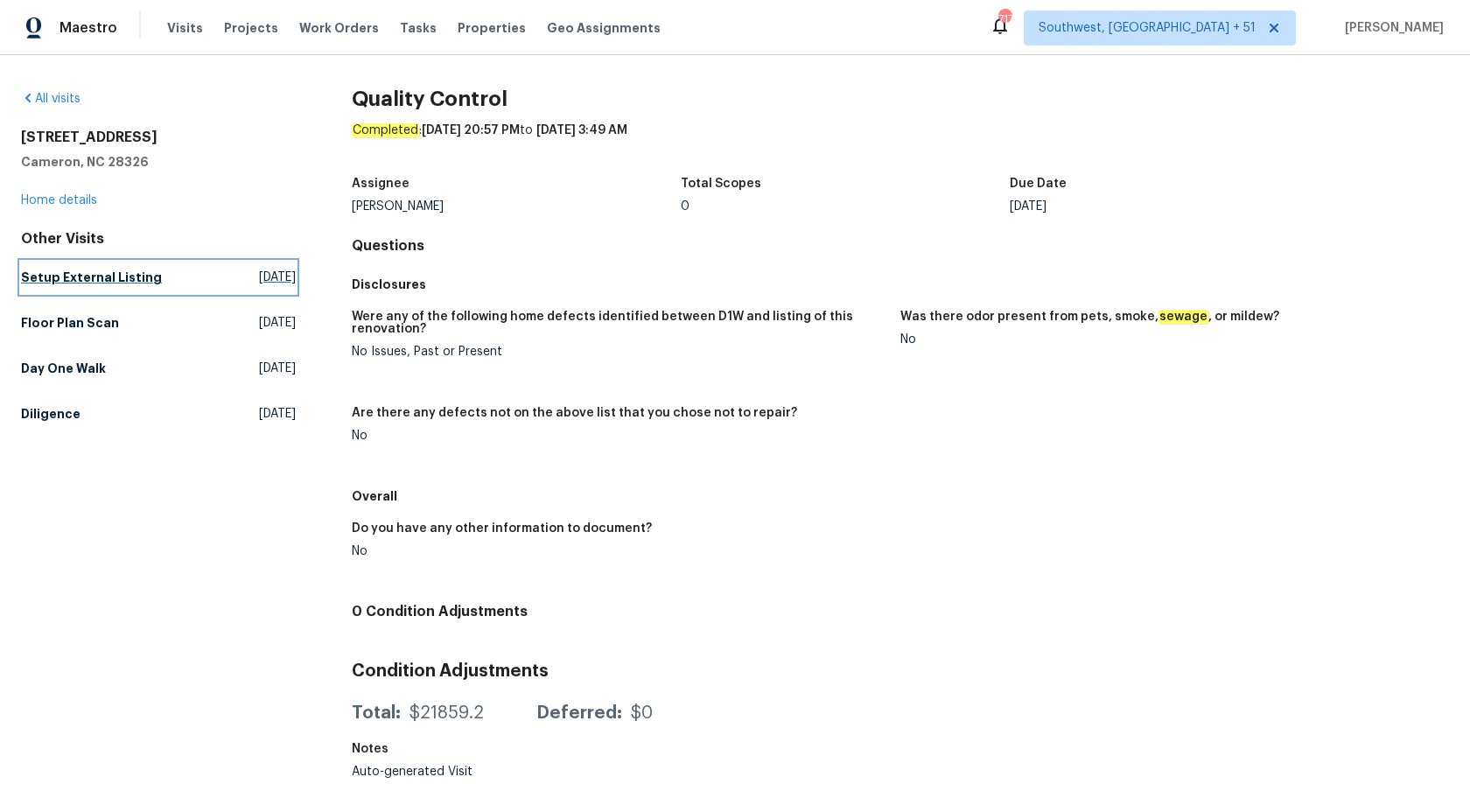
click at [73, 265] on link "Setup External Listing Mon, Sep 29 2025" at bounding box center [159, 277] width 275 height 31
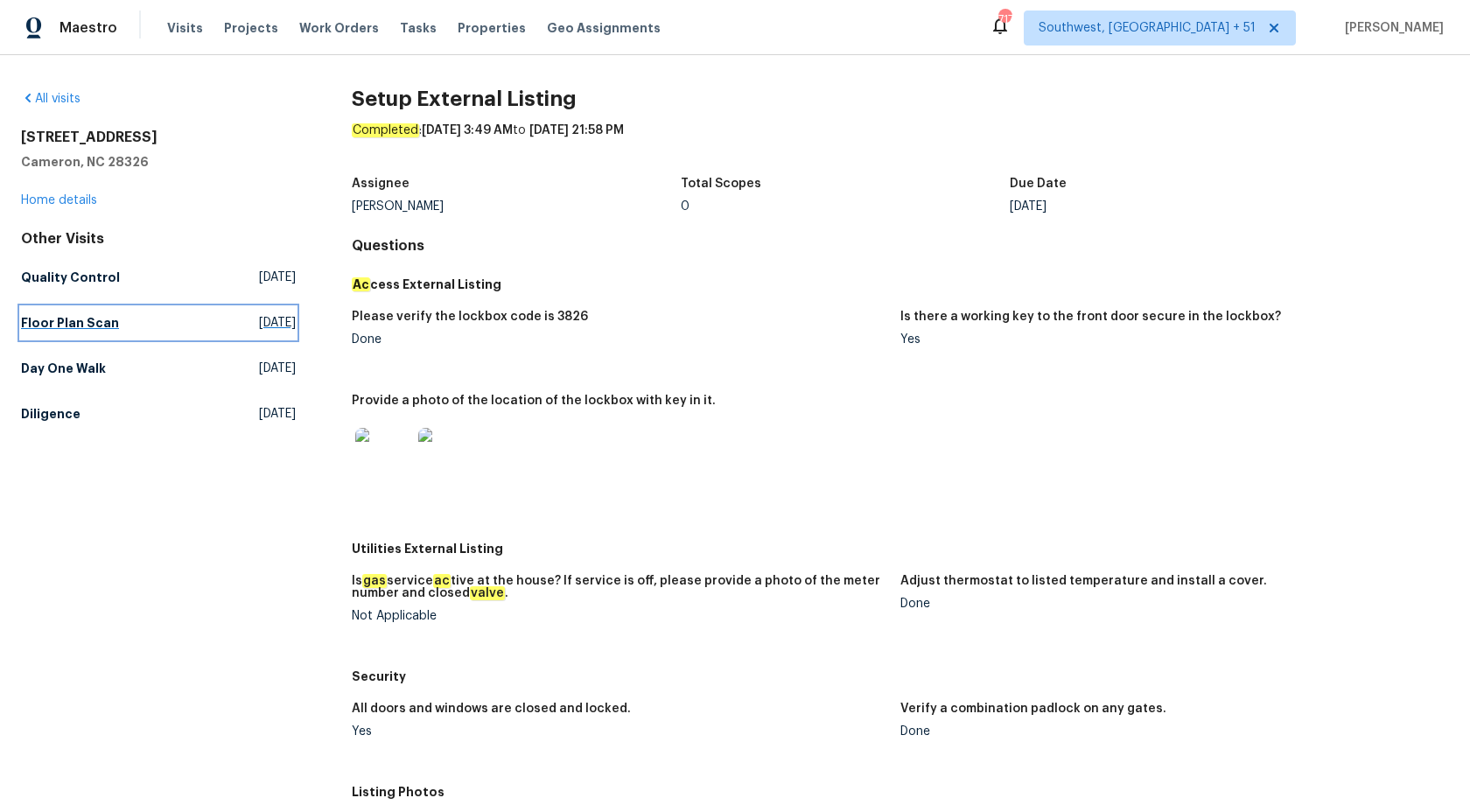
click at [21, 328] on h5 "Floor Plan Scan" at bounding box center [71, 323] width 98 height 18
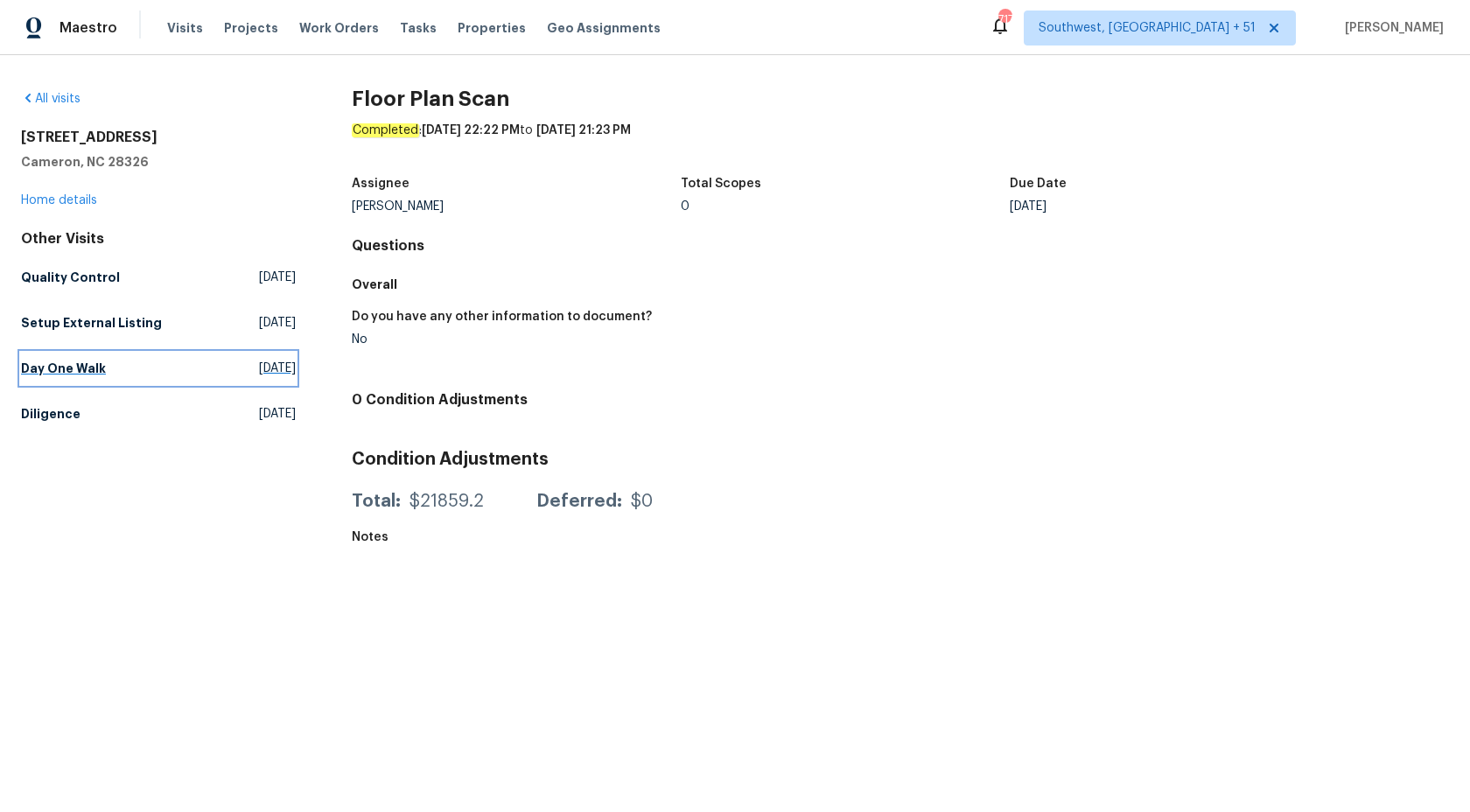
click at [21, 365] on h5 "Day One Walk" at bounding box center [63, 369] width 85 height 18
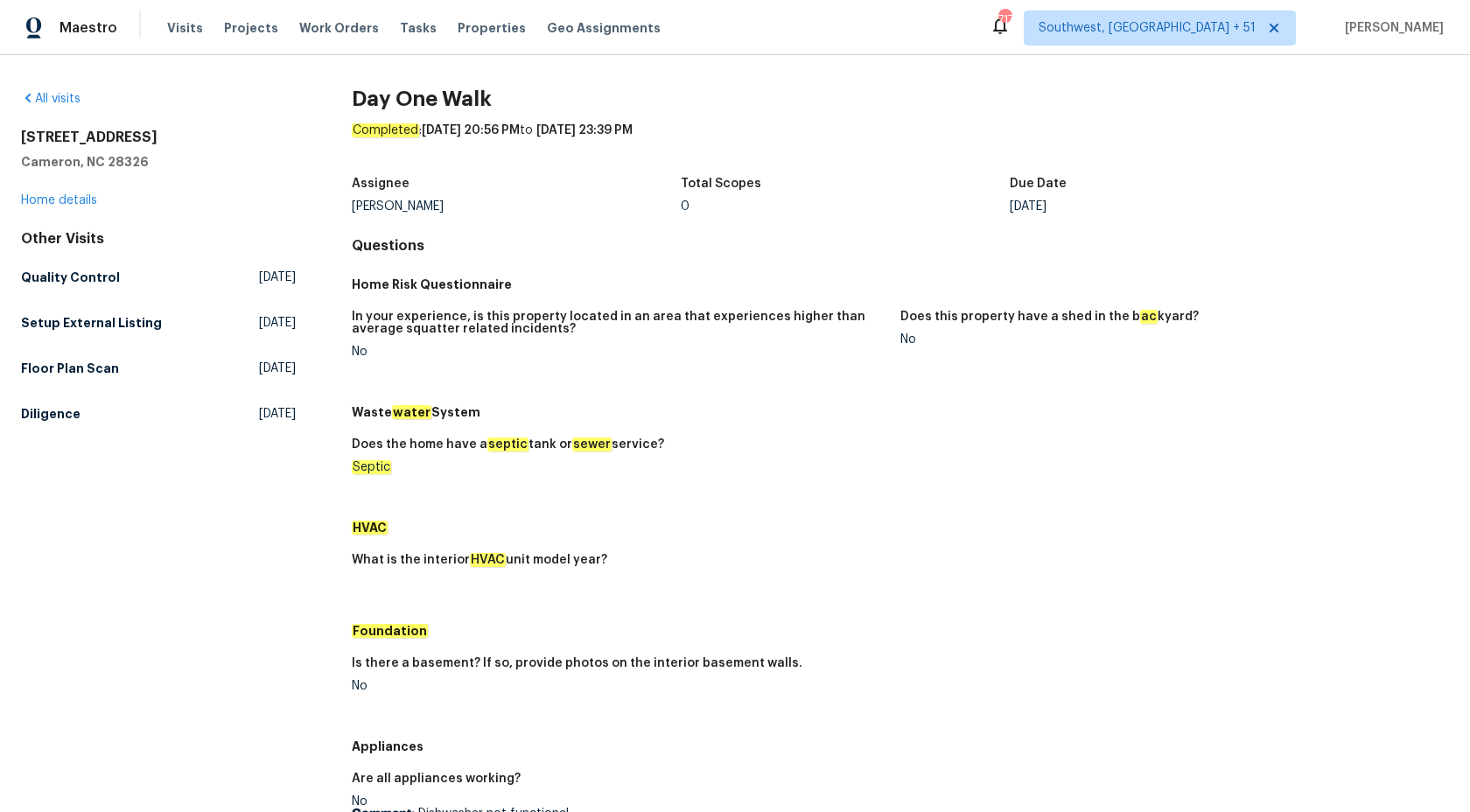
click at [13, 403] on div "All visits 235 Lakeridge Dr Cameron, NC 28326 Home details Other Visits Quality…" at bounding box center [735, 433] width 1470 height 757
click at [28, 412] on h5 "Diligence" at bounding box center [51, 414] width 60 height 18
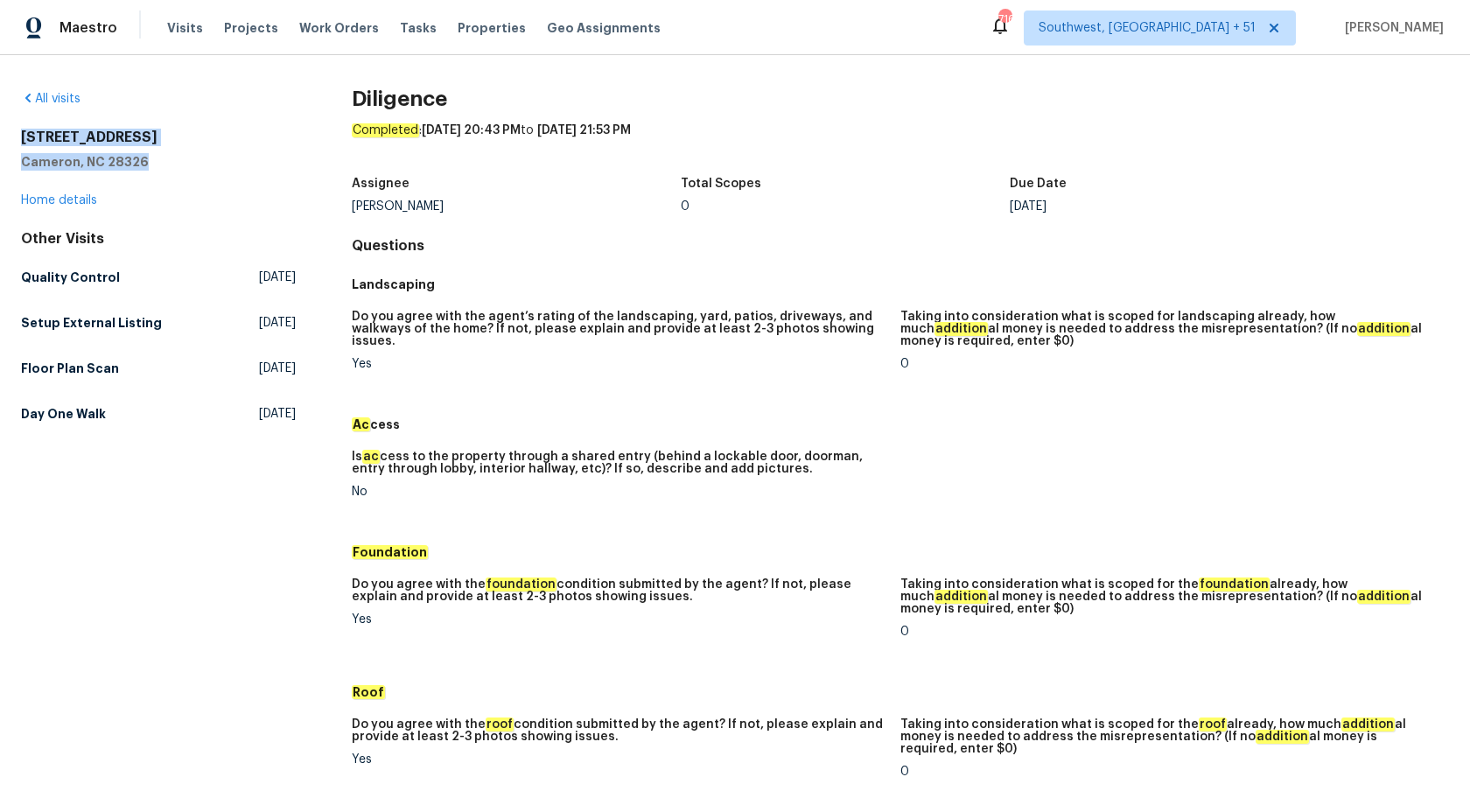
drag, startPoint x: 172, startPoint y: 165, endPoint x: 6, endPoint y: 143, distance: 167.5
click at [6, 143] on div "All visits 235 Lakeridge Dr Cameron, NC 28326 Home details Other Visits Quality…" at bounding box center [735, 433] width 1470 height 757
copy div "235 Lakeridge Dr Cameron, NC 28326"
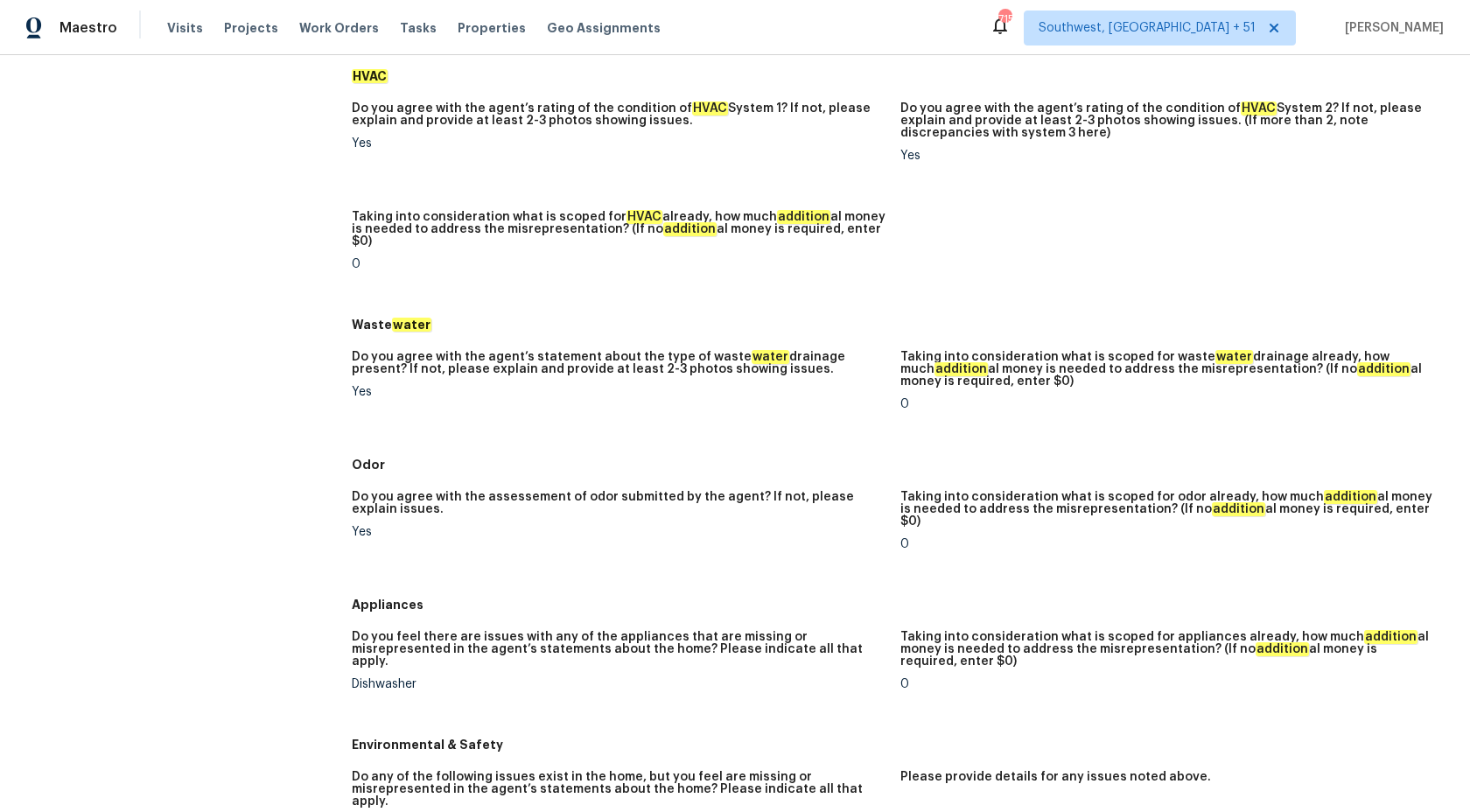
scroll to position [1074, 0]
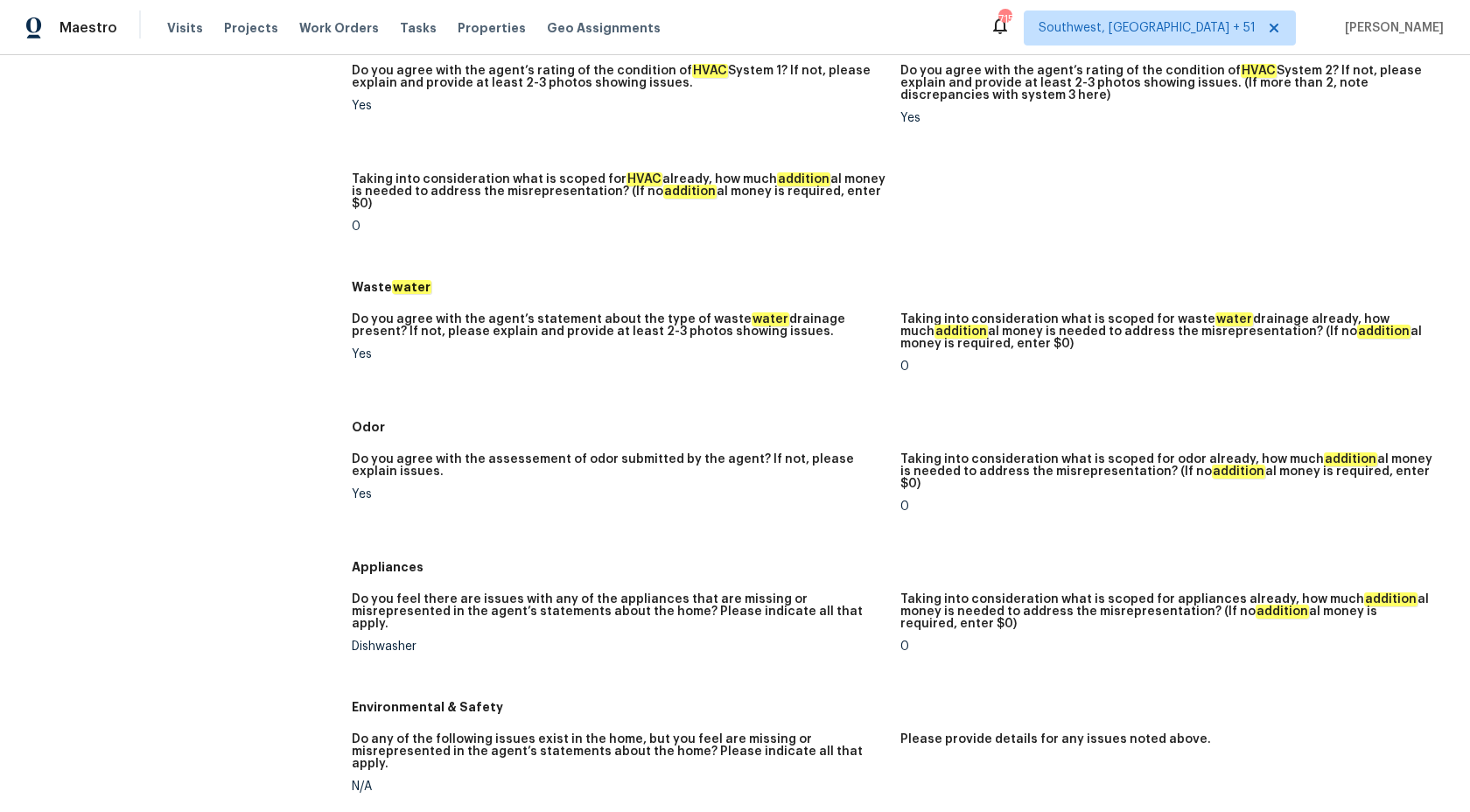
click at [610, 272] on div "Waste water" at bounding box center [901, 287] width 1097 height 31
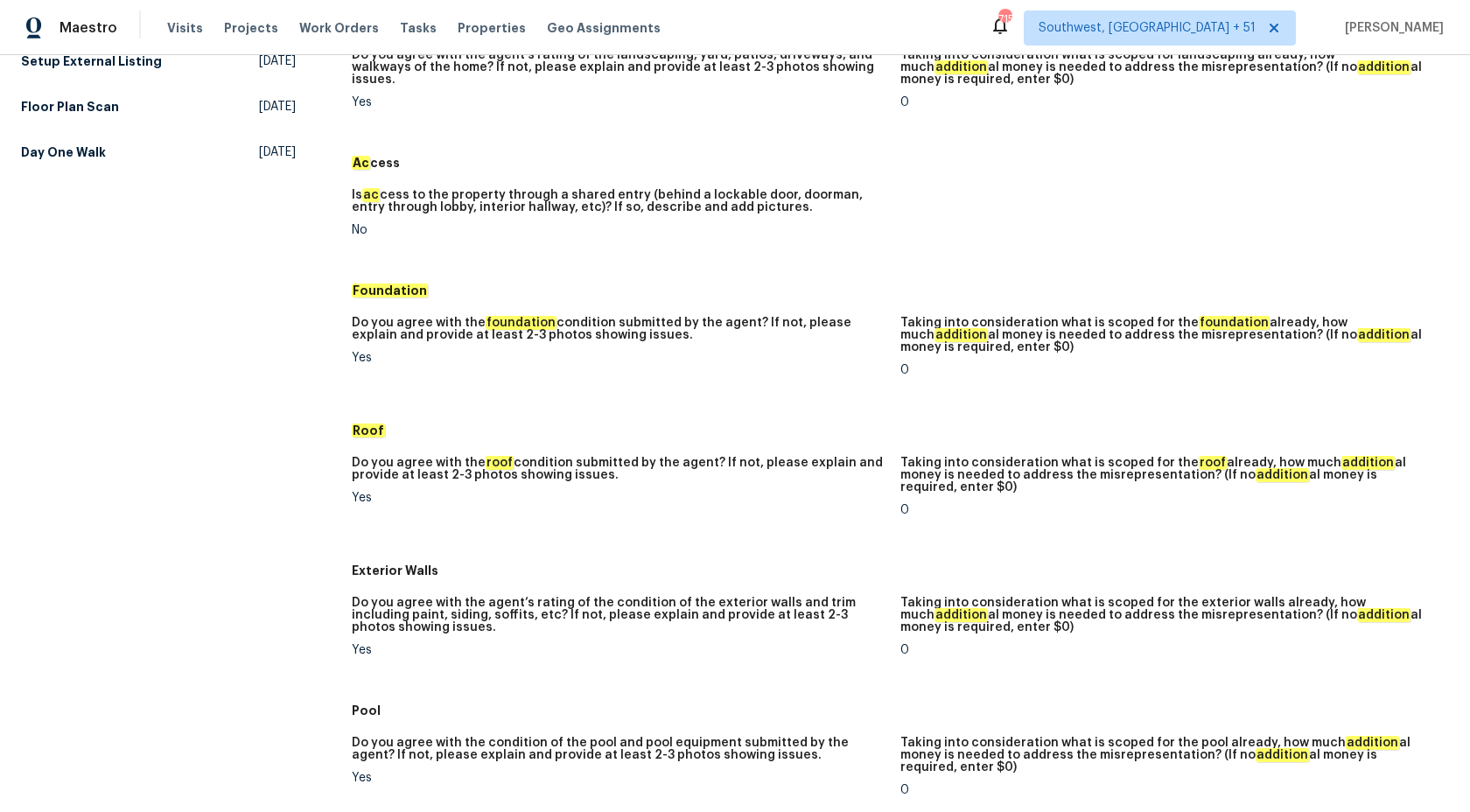
scroll to position [0, 0]
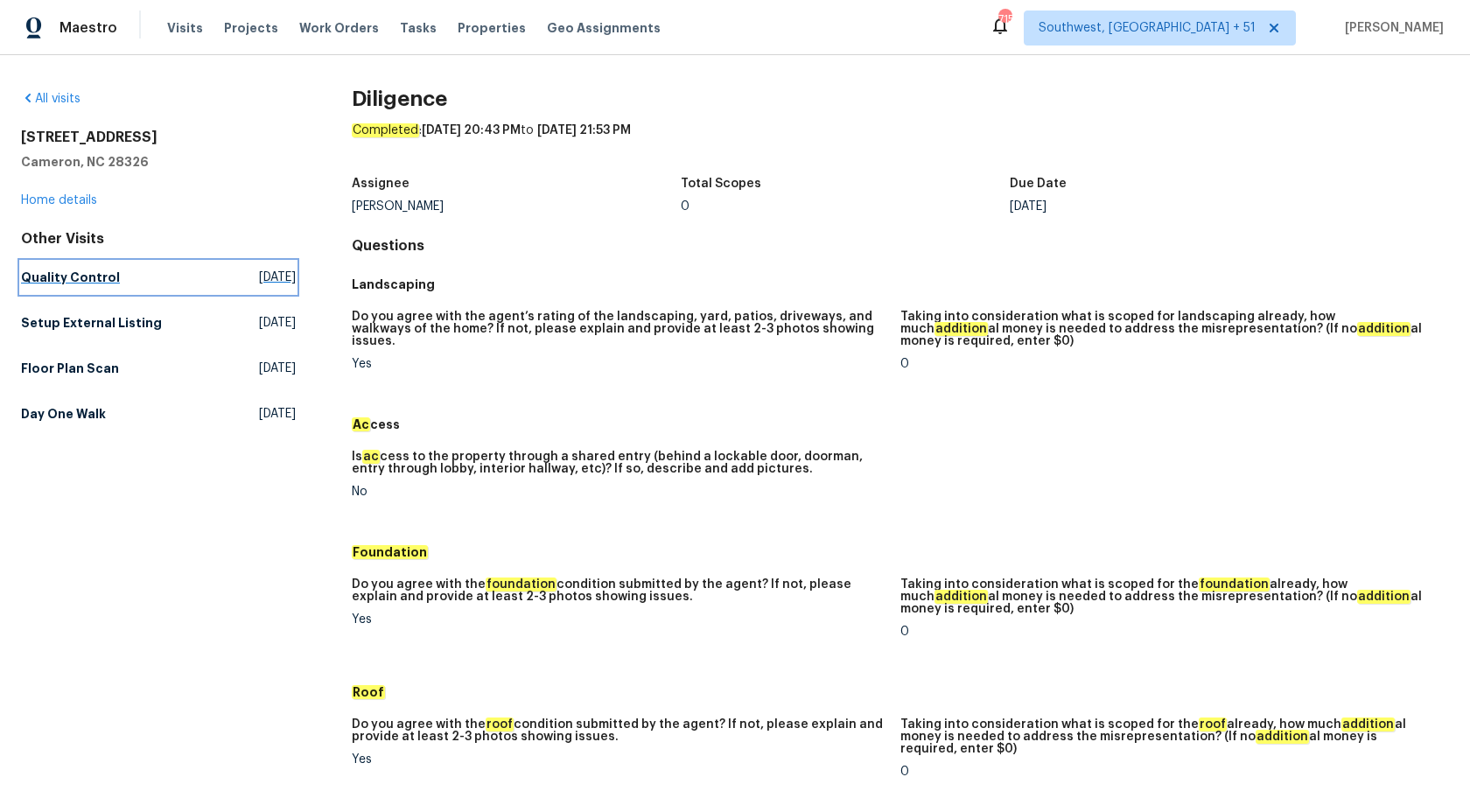
click at [92, 278] on h5 "Quality Control" at bounding box center [71, 278] width 99 height 18
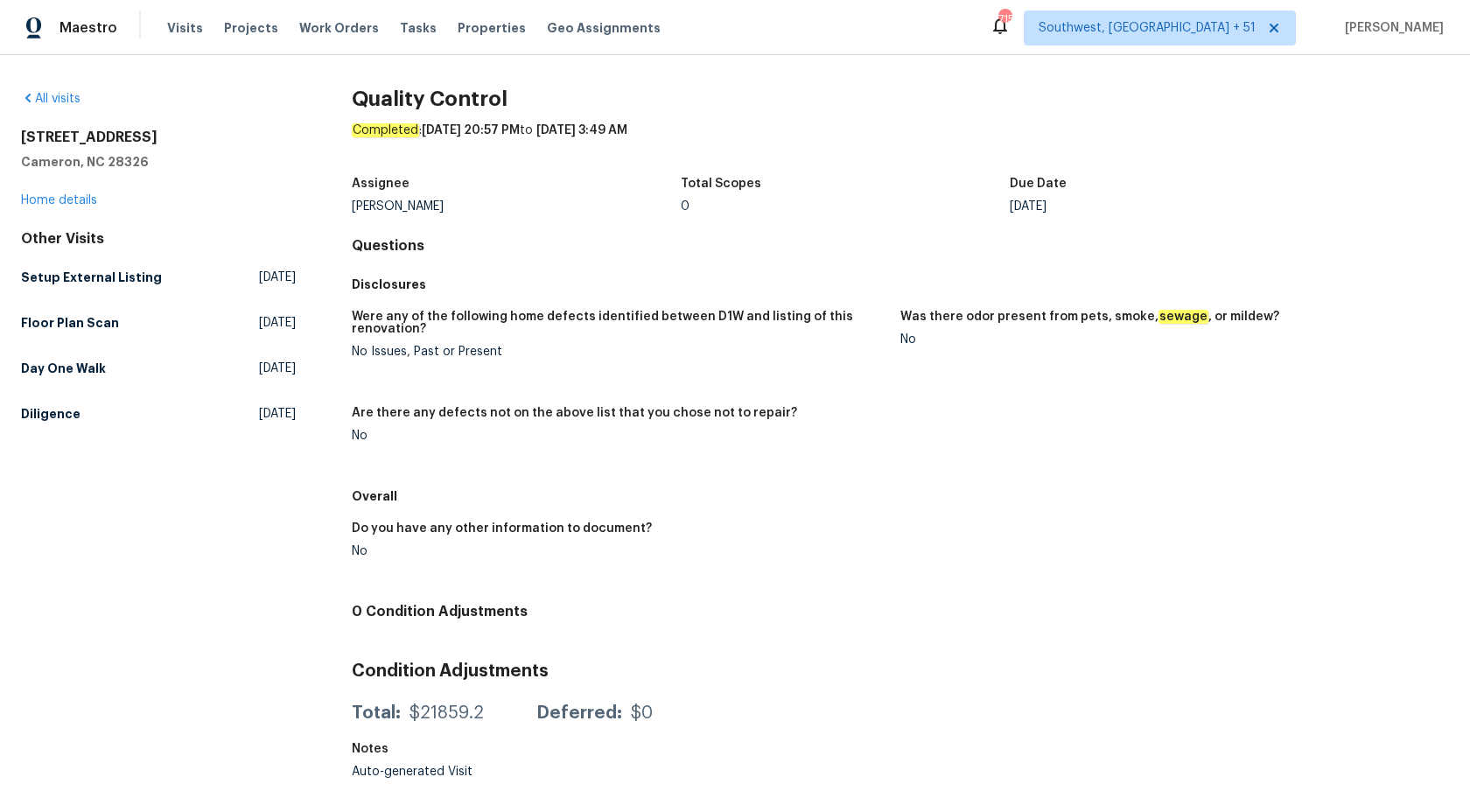
click at [715, 307] on div "Were any of the following home defects identified between D1W and listing of th…" at bounding box center [901, 390] width 1097 height 180
click at [71, 272] on h5 "Setup External Listing" at bounding box center [92, 278] width 141 height 18
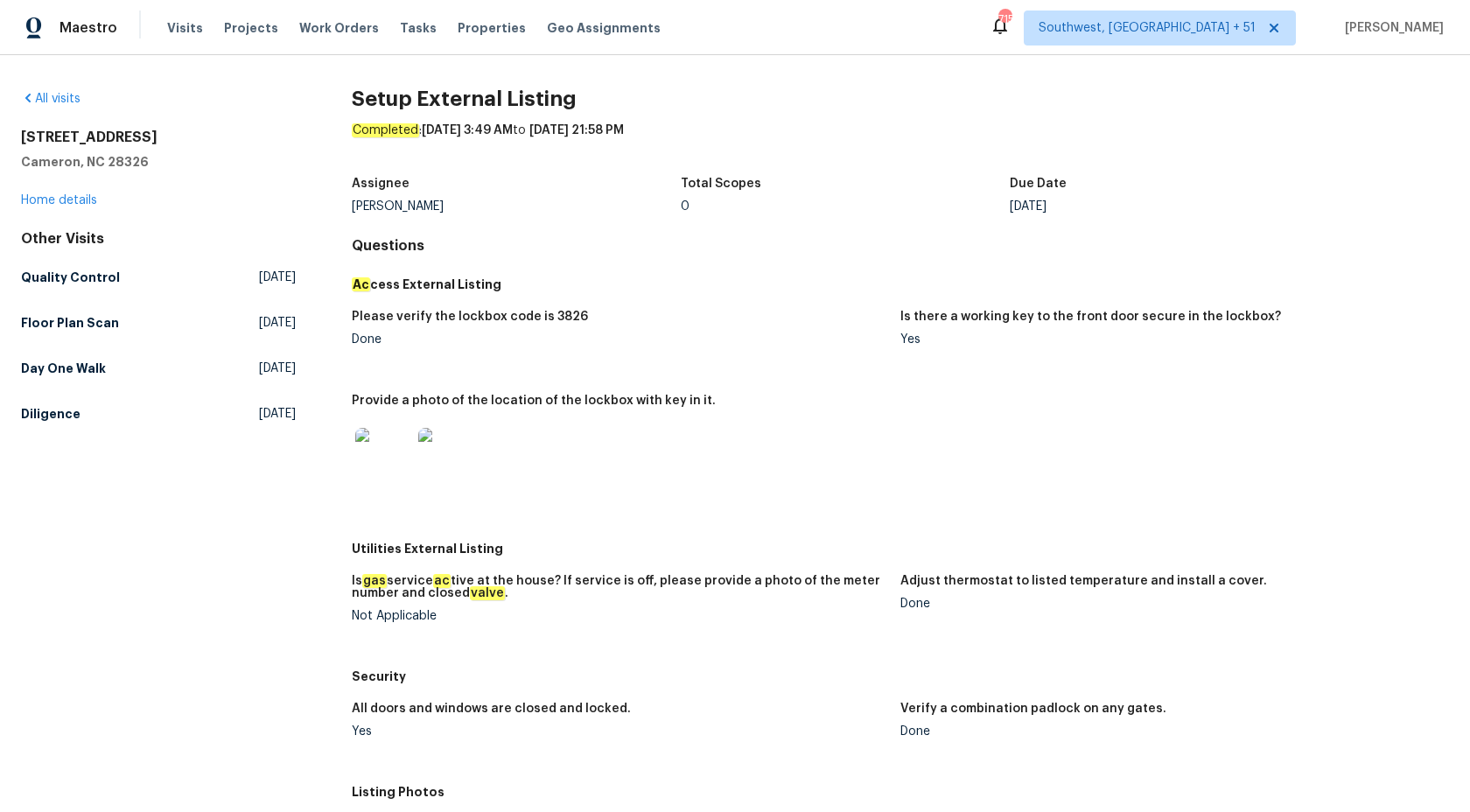
click at [896, 149] on div "Completed : 9/27/2025, 3:49 AM to 9/29/2025, 21:58 PM" at bounding box center [901, 144] width 1097 height 46
click at [61, 328] on h5 "Floor Plan Scan" at bounding box center [71, 323] width 98 height 18
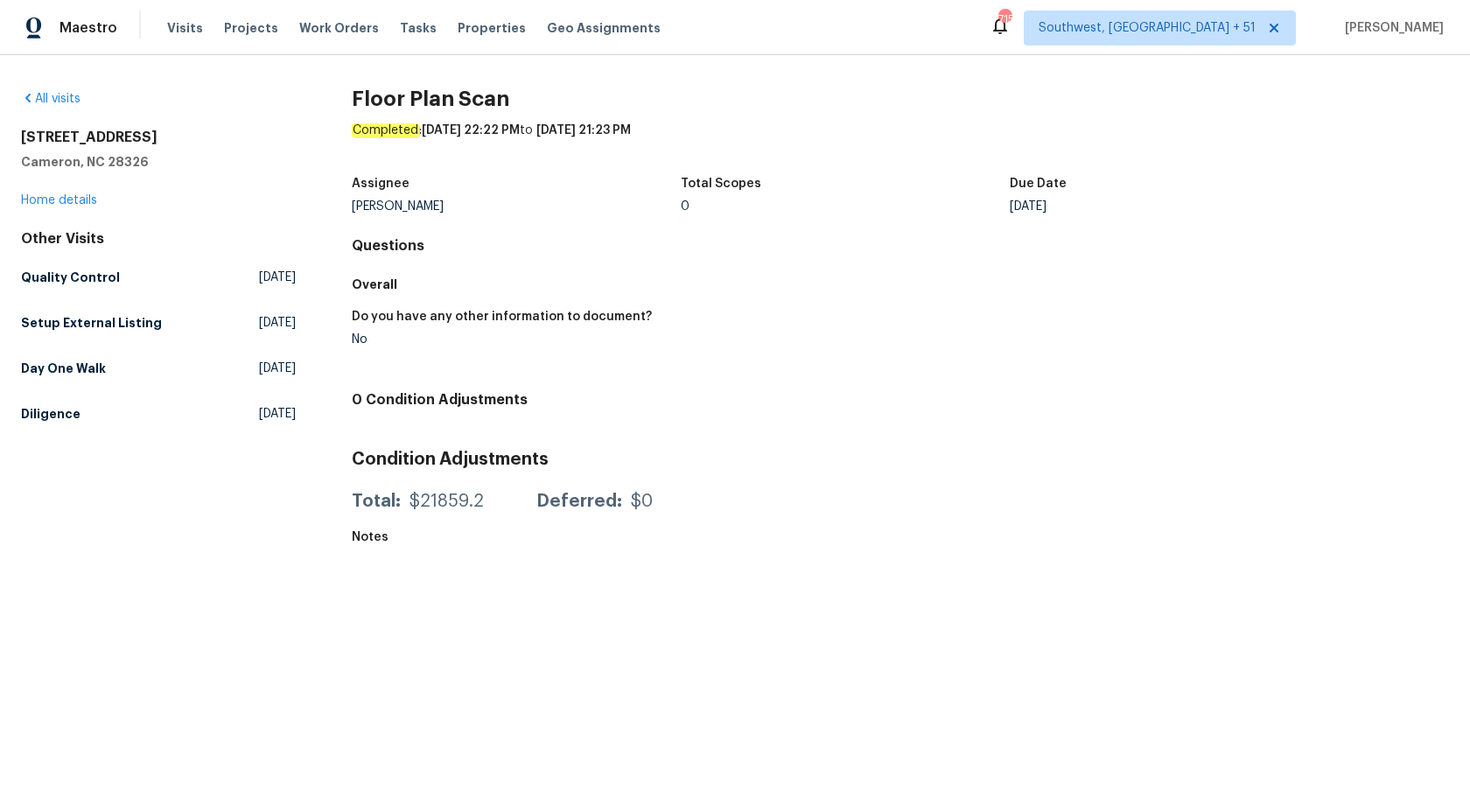
click at [855, 273] on div "Overall" at bounding box center [901, 284] width 1097 height 31
click at [69, 364] on h5 "Day One Walk" at bounding box center [63, 369] width 85 height 18
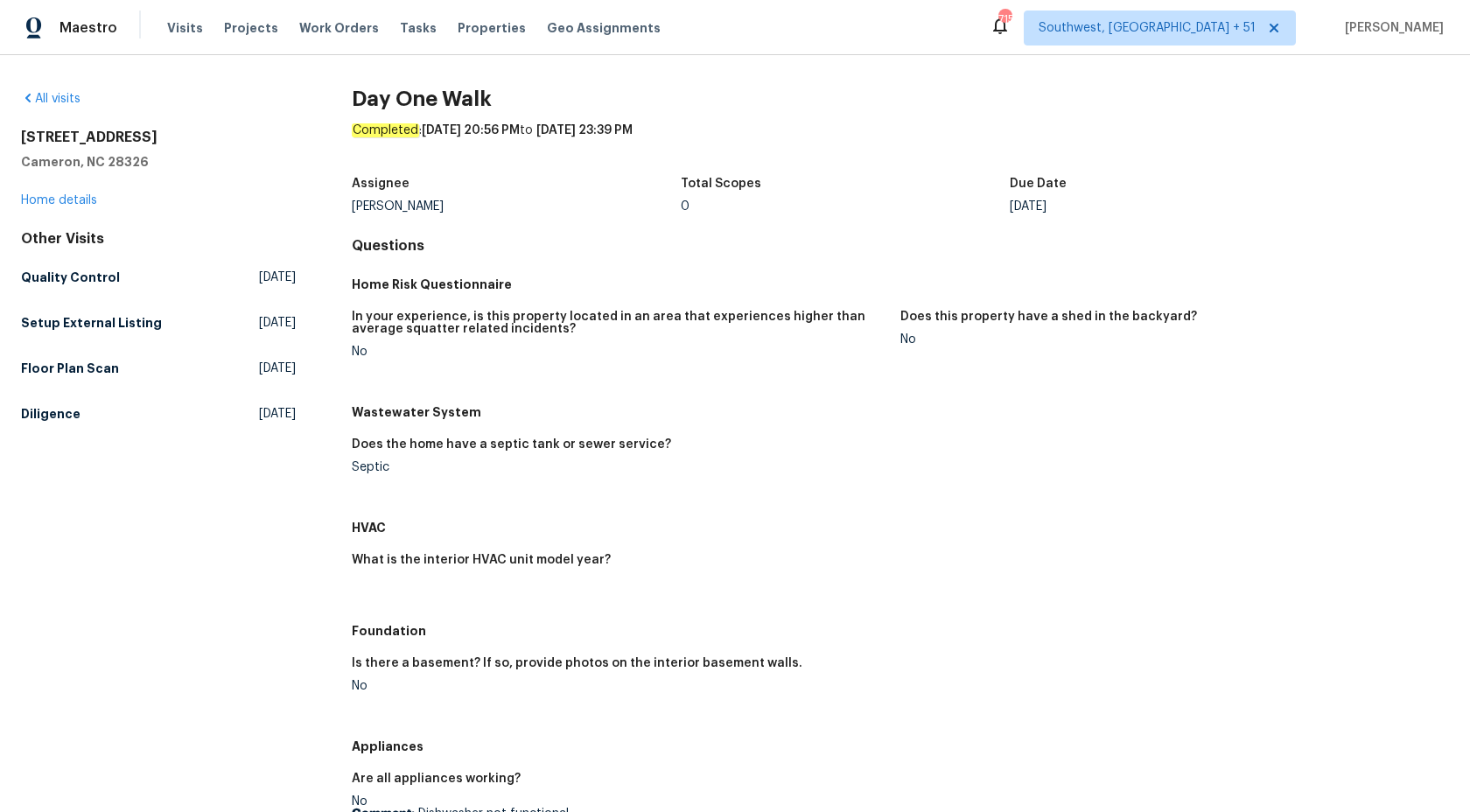
click at [858, 242] on h4 "Questions" at bounding box center [901, 246] width 1097 height 18
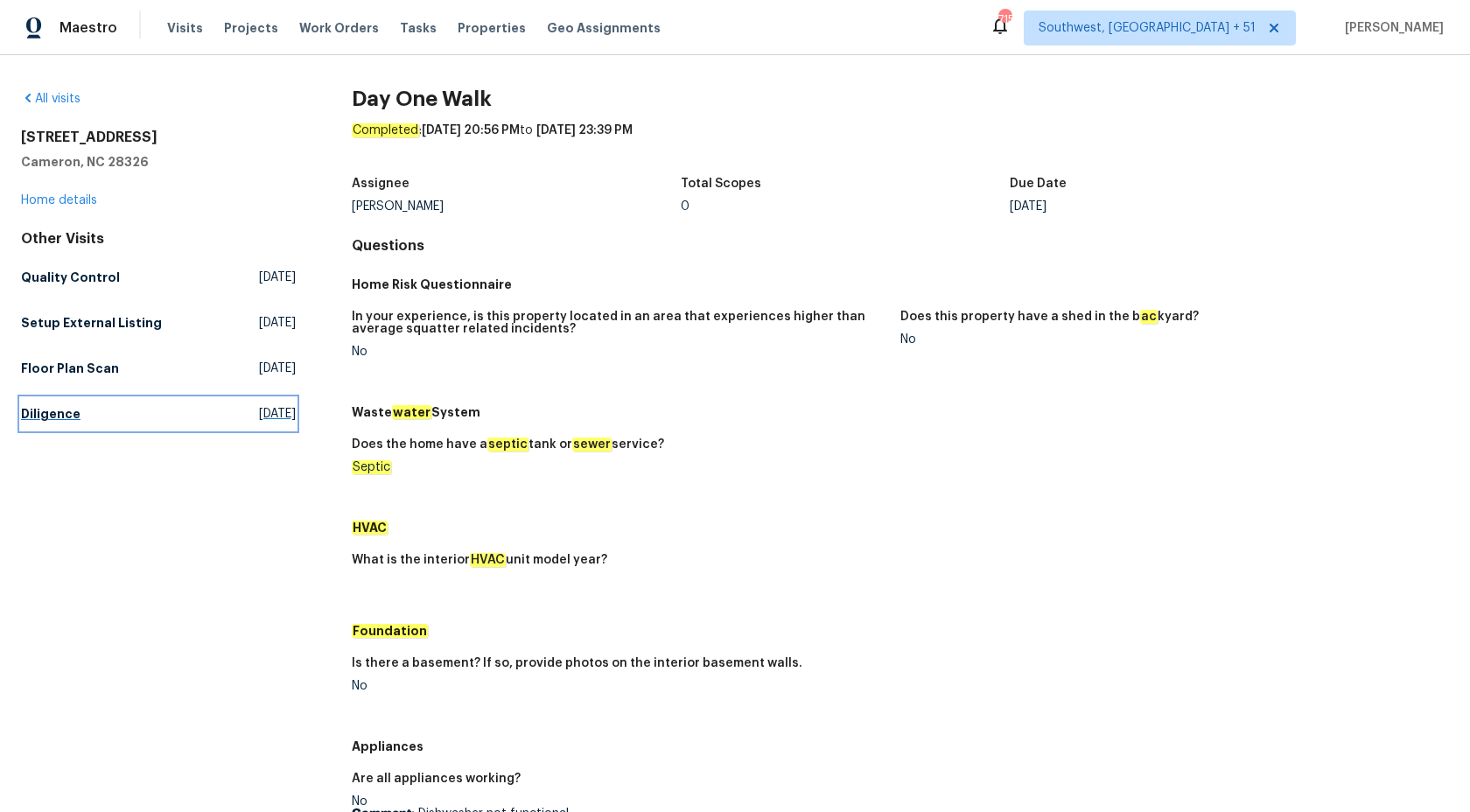
click at [31, 417] on h5 "Diligence" at bounding box center [51, 414] width 60 height 18
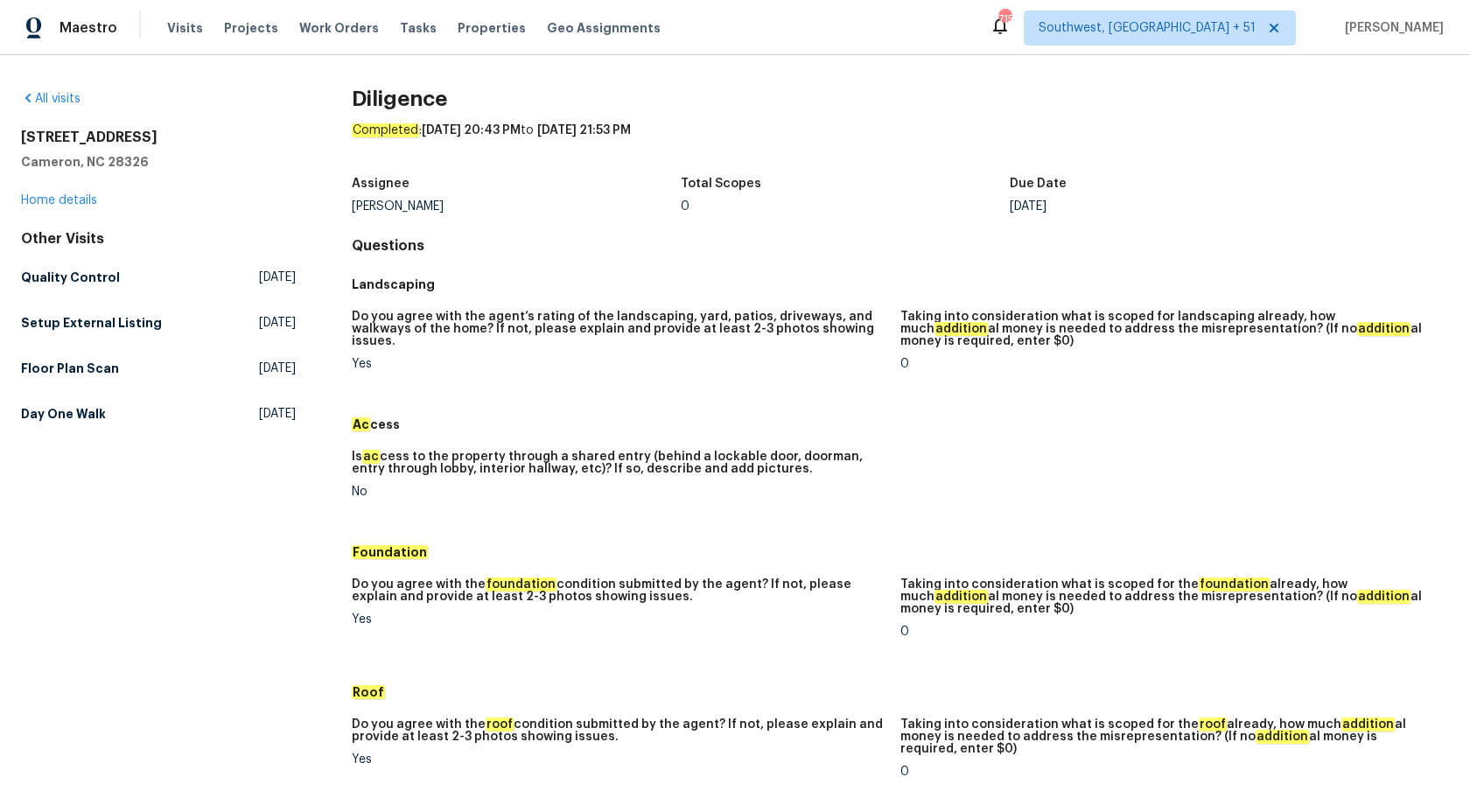
click at [1082, 300] on div "Do you agree with the agent’s rating of the landscaping, yard, patios, driveway…" at bounding box center [901, 354] width 1097 height 108
click at [813, 456] on h5 "Is ac cess to the property through a shared entry (behind a lockable door, door…" at bounding box center [619, 462] width 534 height 24
click at [86, 276] on h5 "Quality Control" at bounding box center [71, 278] width 99 height 18
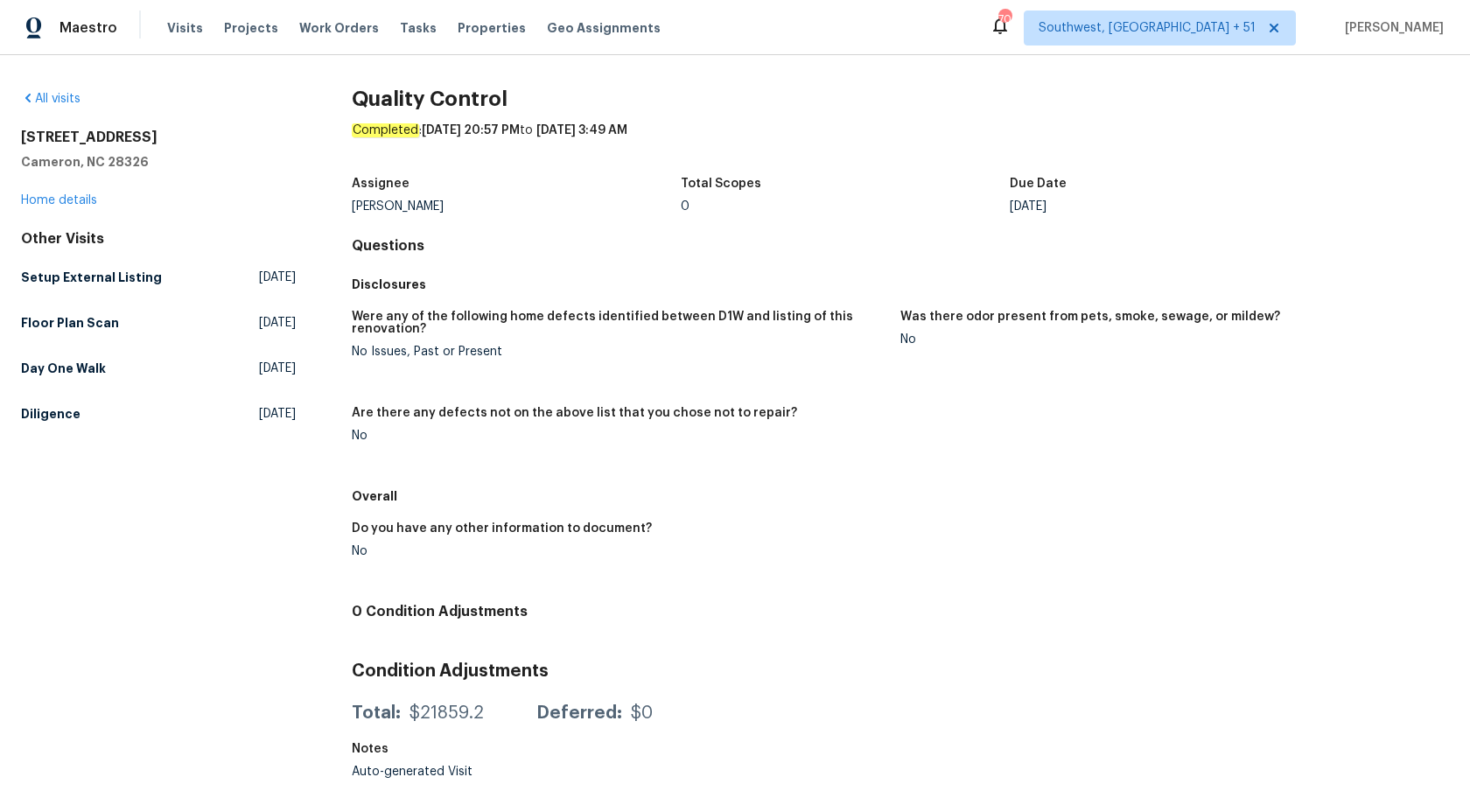
click at [818, 215] on div "Assignee Preston Sexton Total Scopes 0 Due Date Mon, Sep 29" at bounding box center [901, 195] width 1097 height 56
click at [119, 319] on link "Floor Plan Scan Mon, Sep 29 2025" at bounding box center [159, 322] width 275 height 31
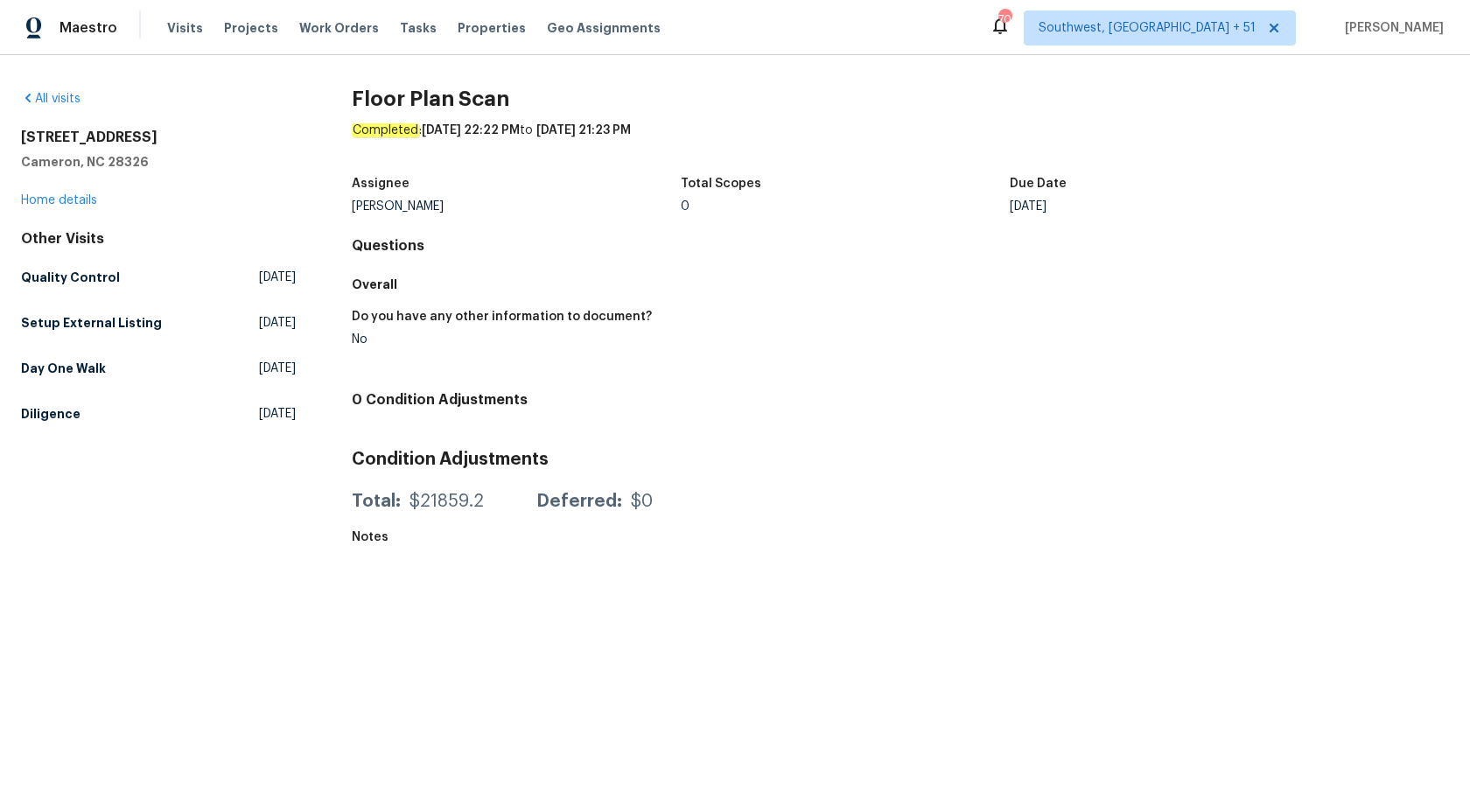
click at [808, 214] on div "Assignee Preston Sexton Total Scopes 0 Due Date Mon, Sep 29" at bounding box center [901, 195] width 1097 height 56
click at [76, 388] on div "Other Visits Quality Control Sat, Sep 27 2025 Setup External Listing Mon, Sep 2…" at bounding box center [159, 330] width 275 height 199
click at [78, 371] on h5 "Day One Walk" at bounding box center [63, 369] width 85 height 18
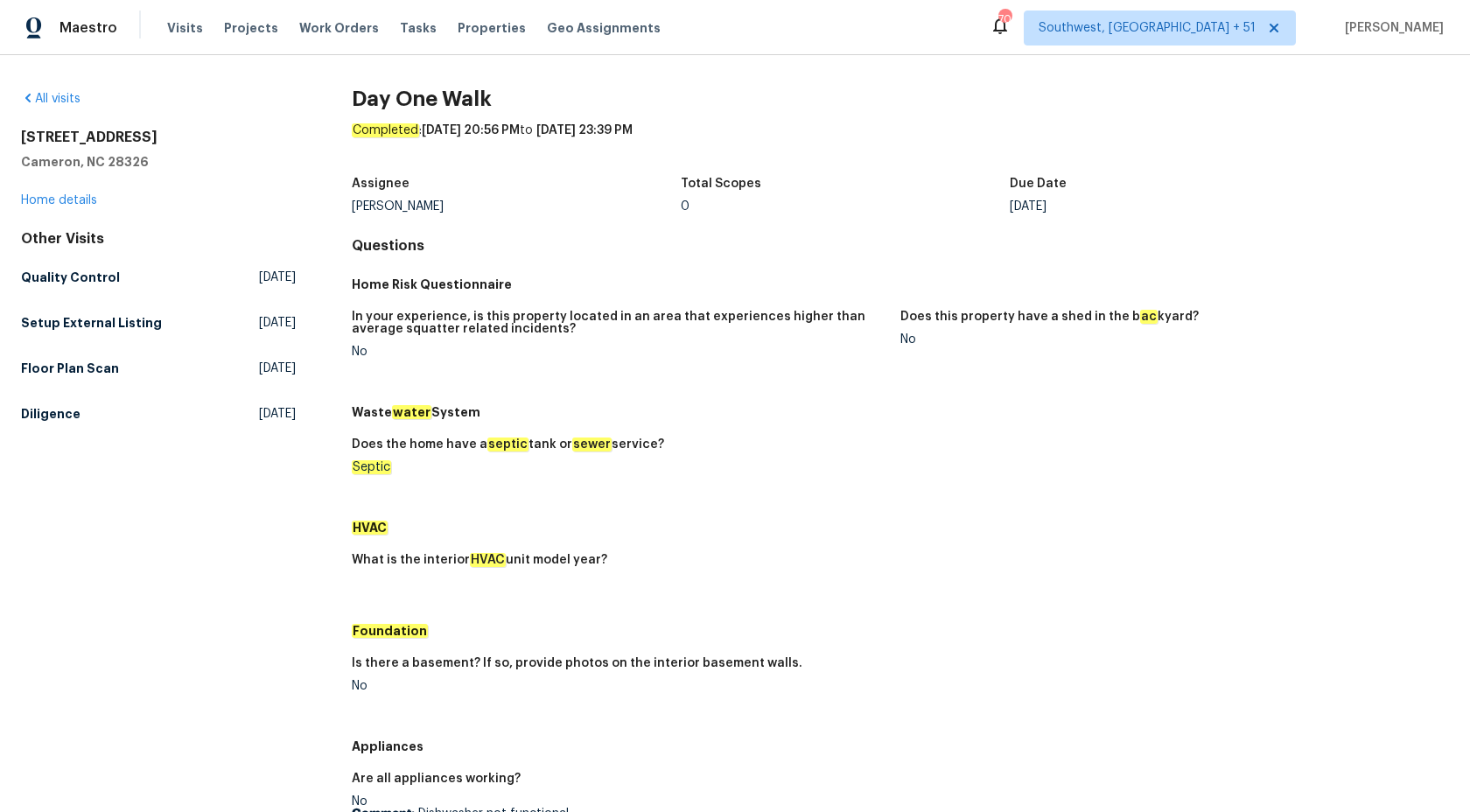
click at [683, 241] on h4 "Questions" at bounding box center [901, 246] width 1097 height 18
click at [1154, 211] on div "Wed, Sep 10" at bounding box center [1174, 206] width 329 height 13
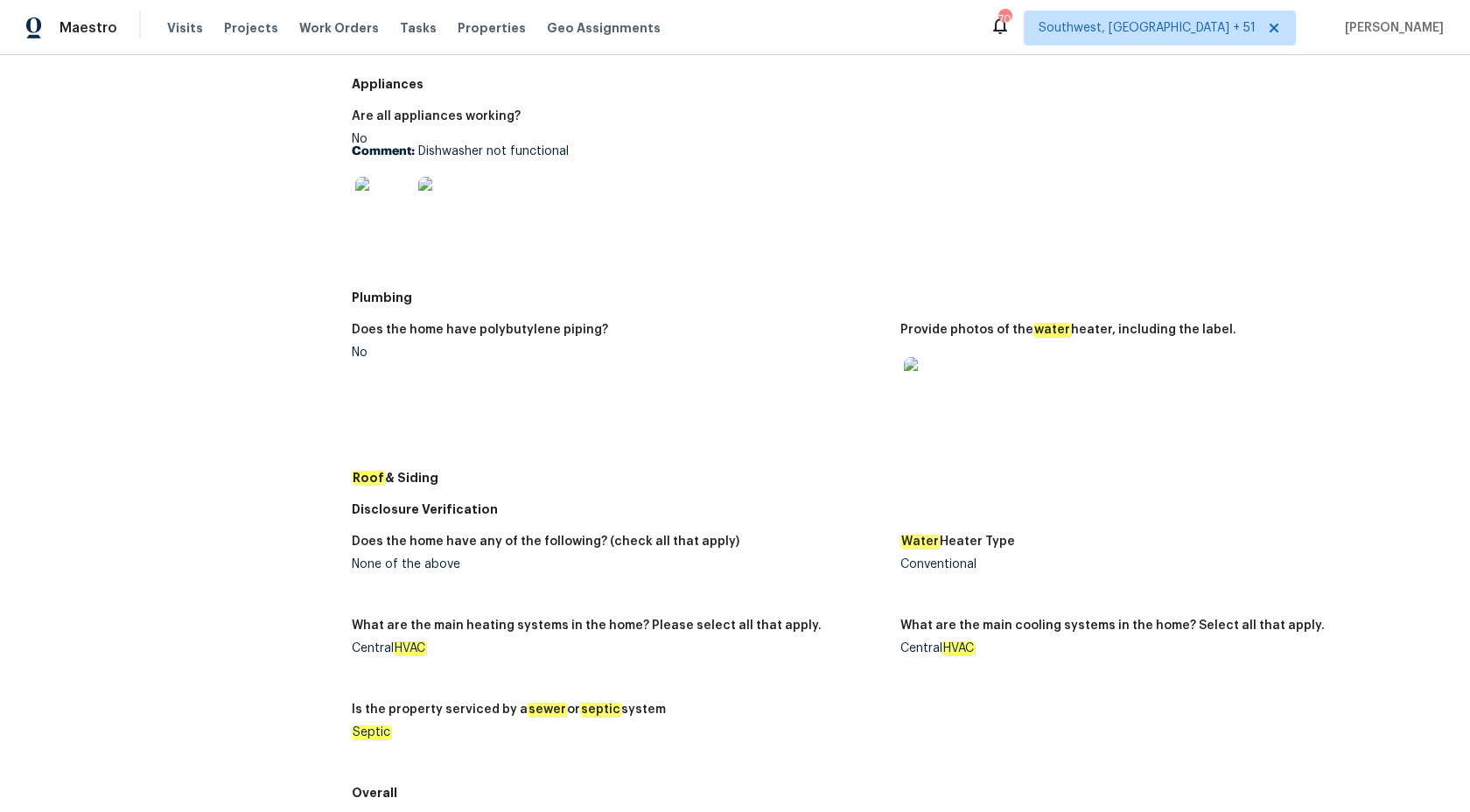
scroll to position [711, 0]
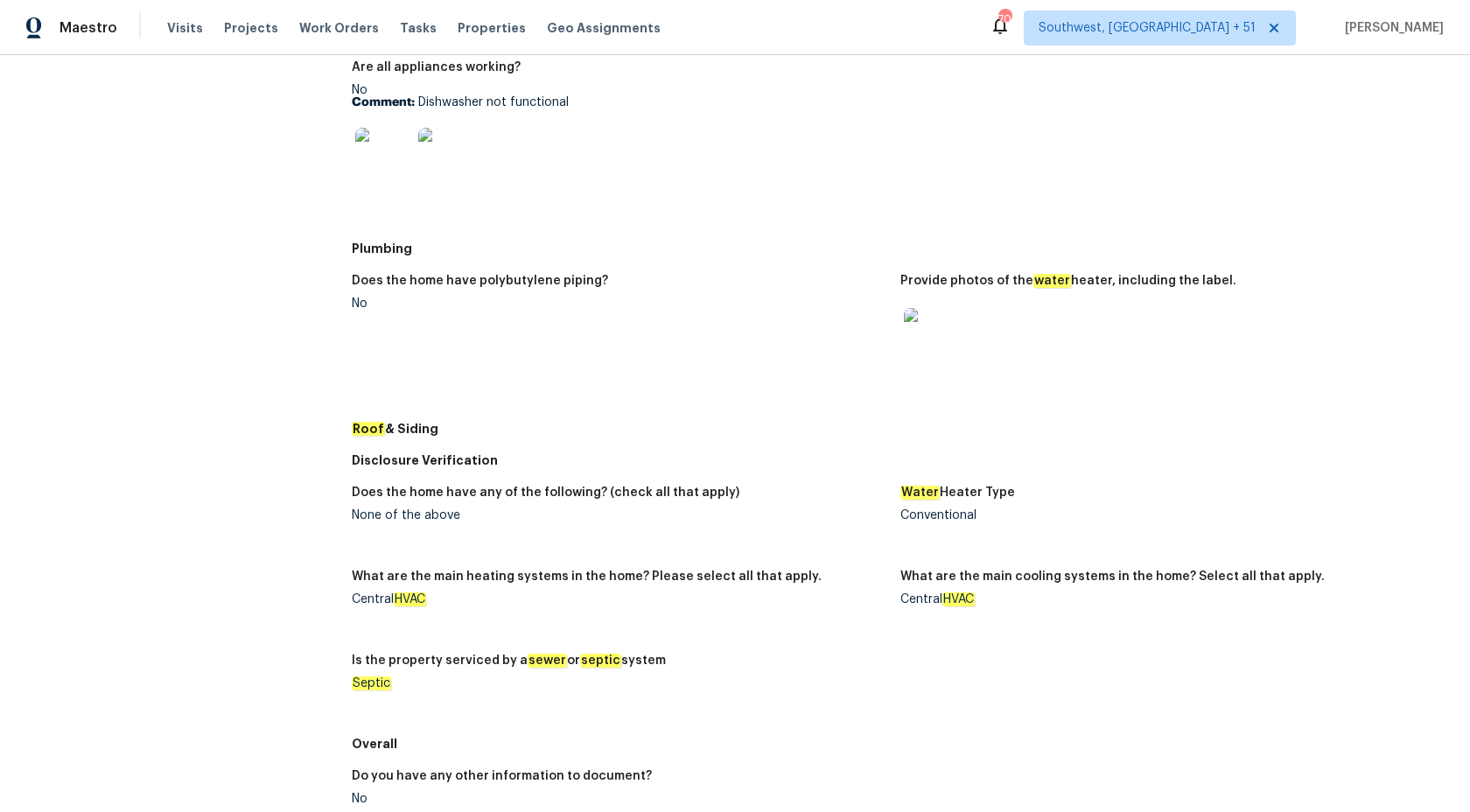
click at [920, 328] on img at bounding box center [932, 336] width 56 height 56
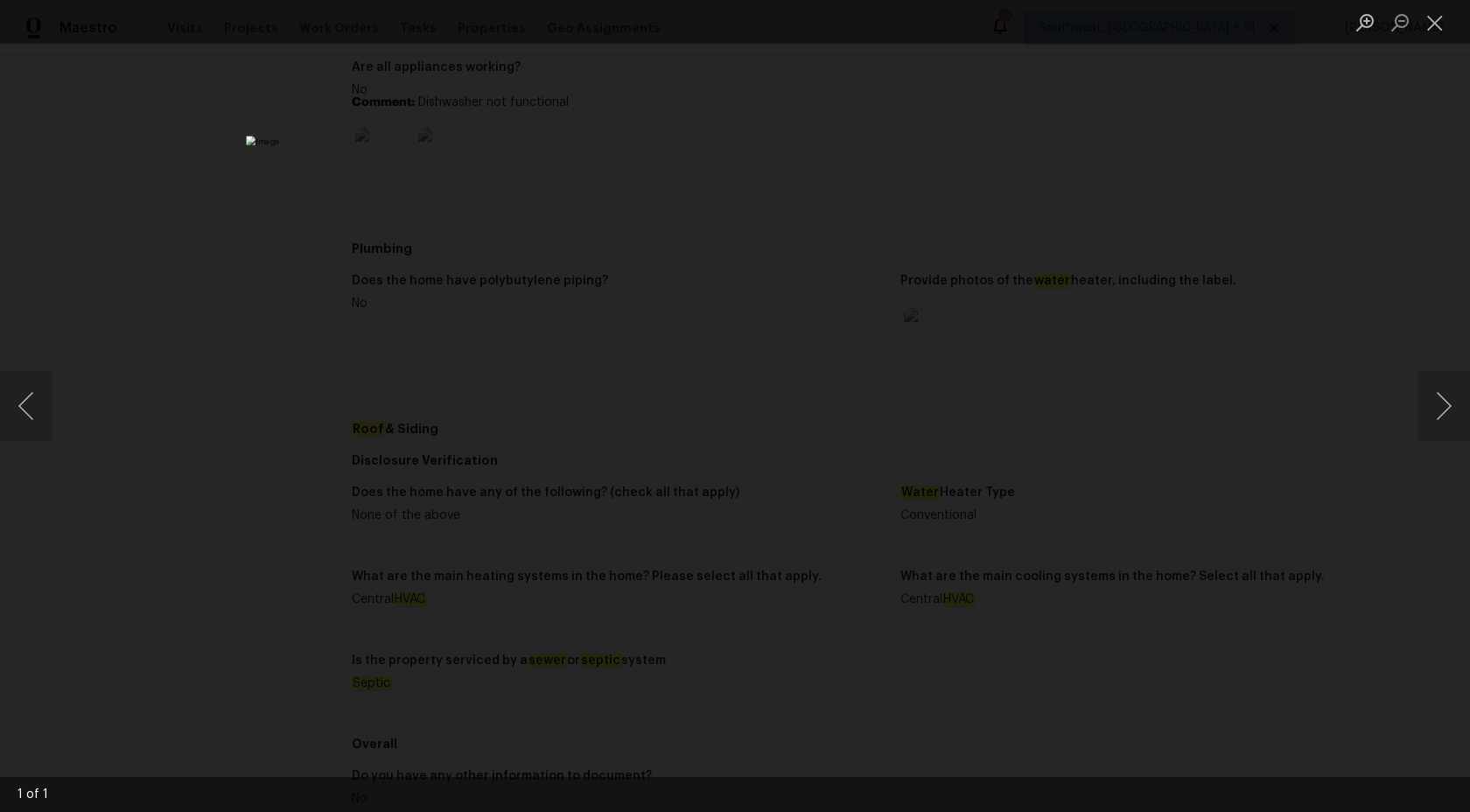
click at [1384, 179] on div "Lightbox" at bounding box center [735, 406] width 1470 height 812
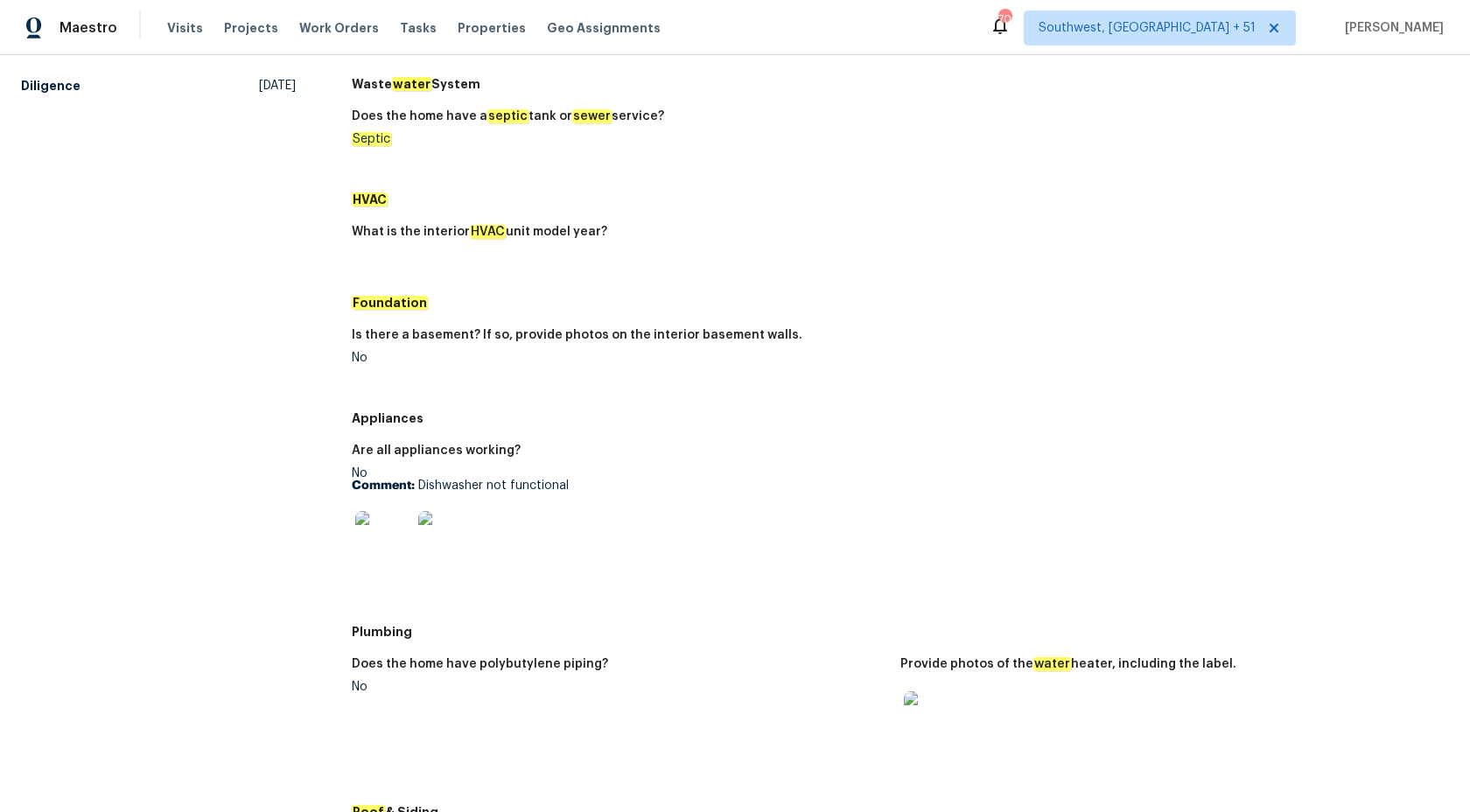
scroll to position [0, 0]
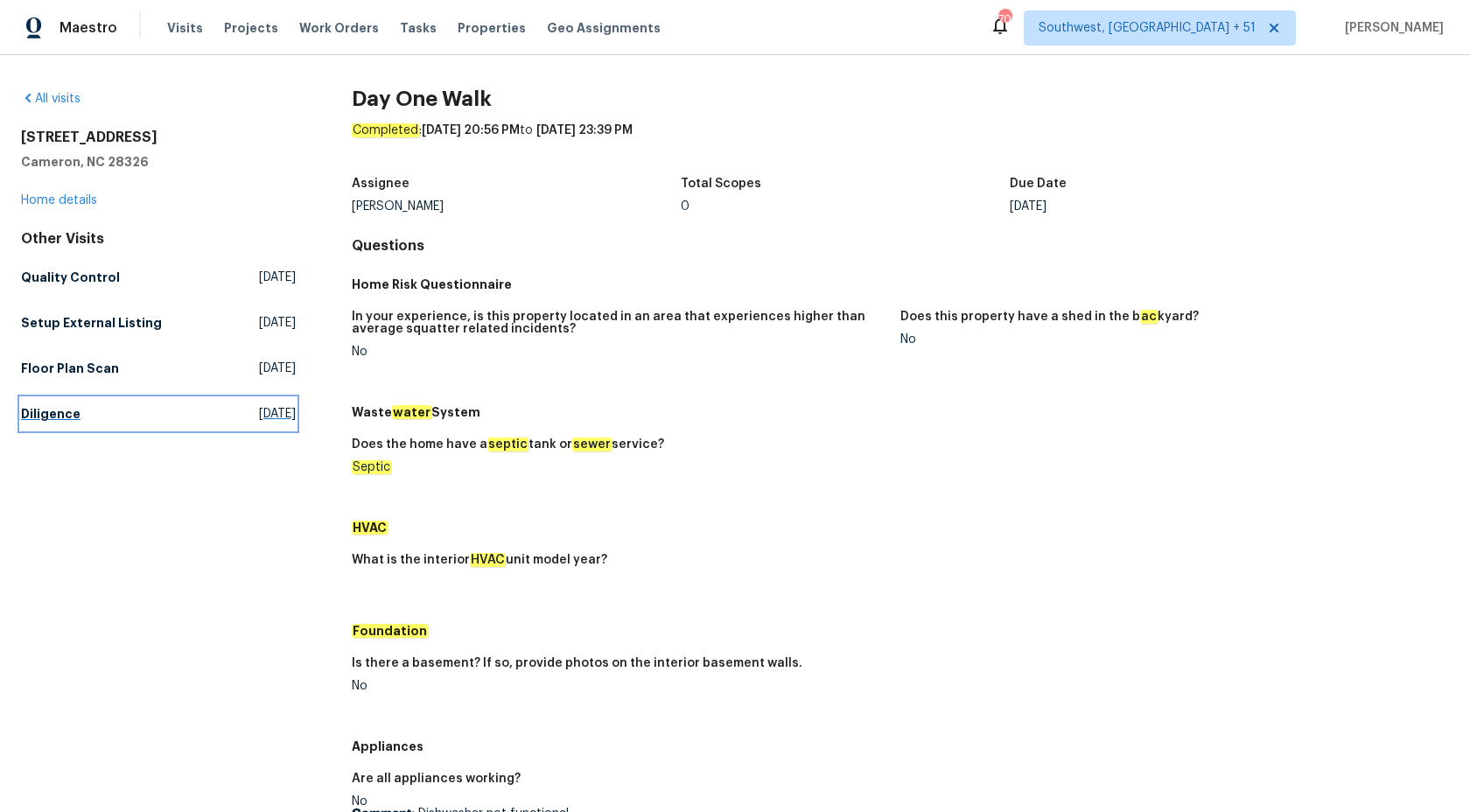
click at [39, 411] on h5 "Diligence" at bounding box center [51, 414] width 60 height 18
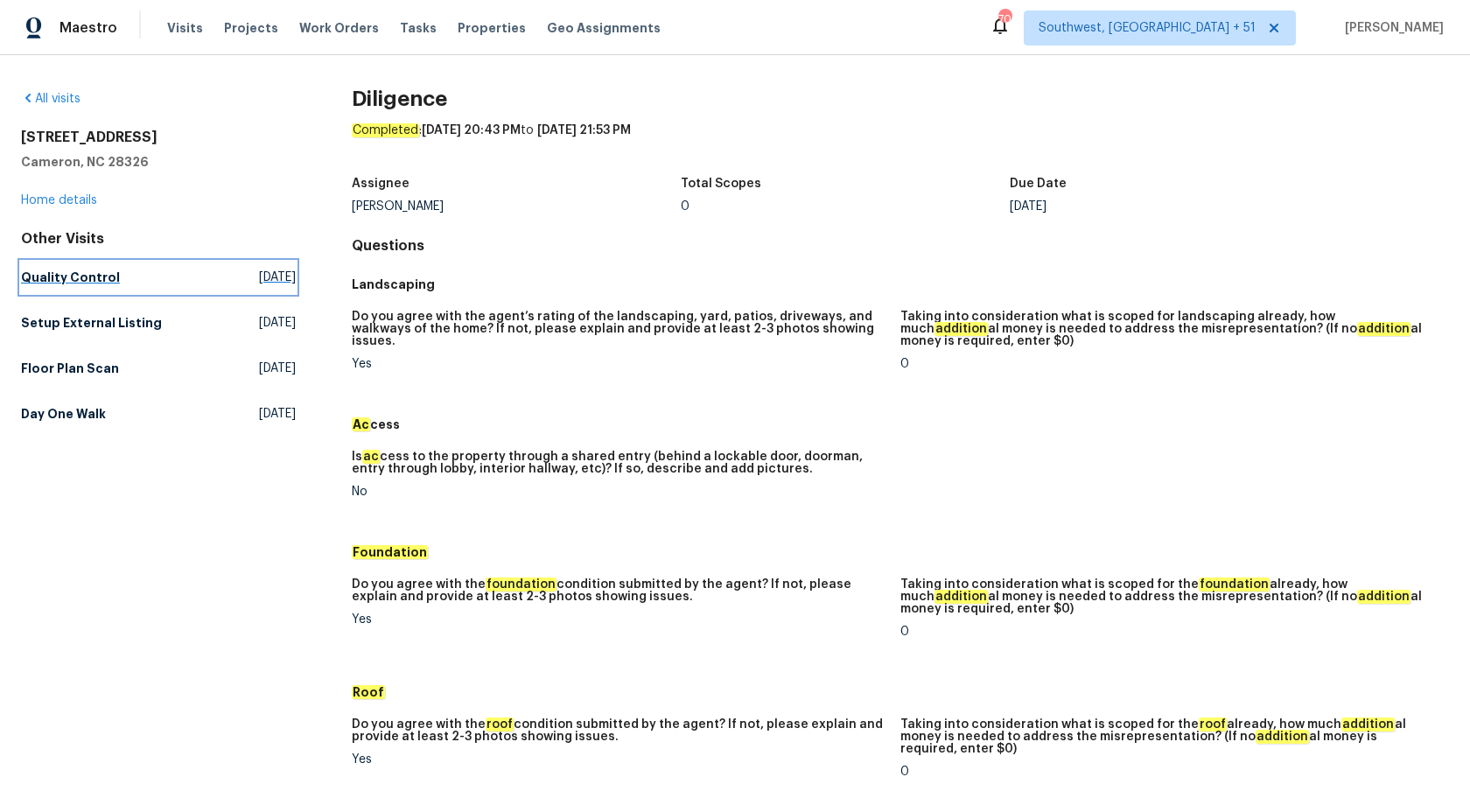
click at [75, 266] on link "Quality Control Sat, Sep 27 2025" at bounding box center [159, 277] width 275 height 31
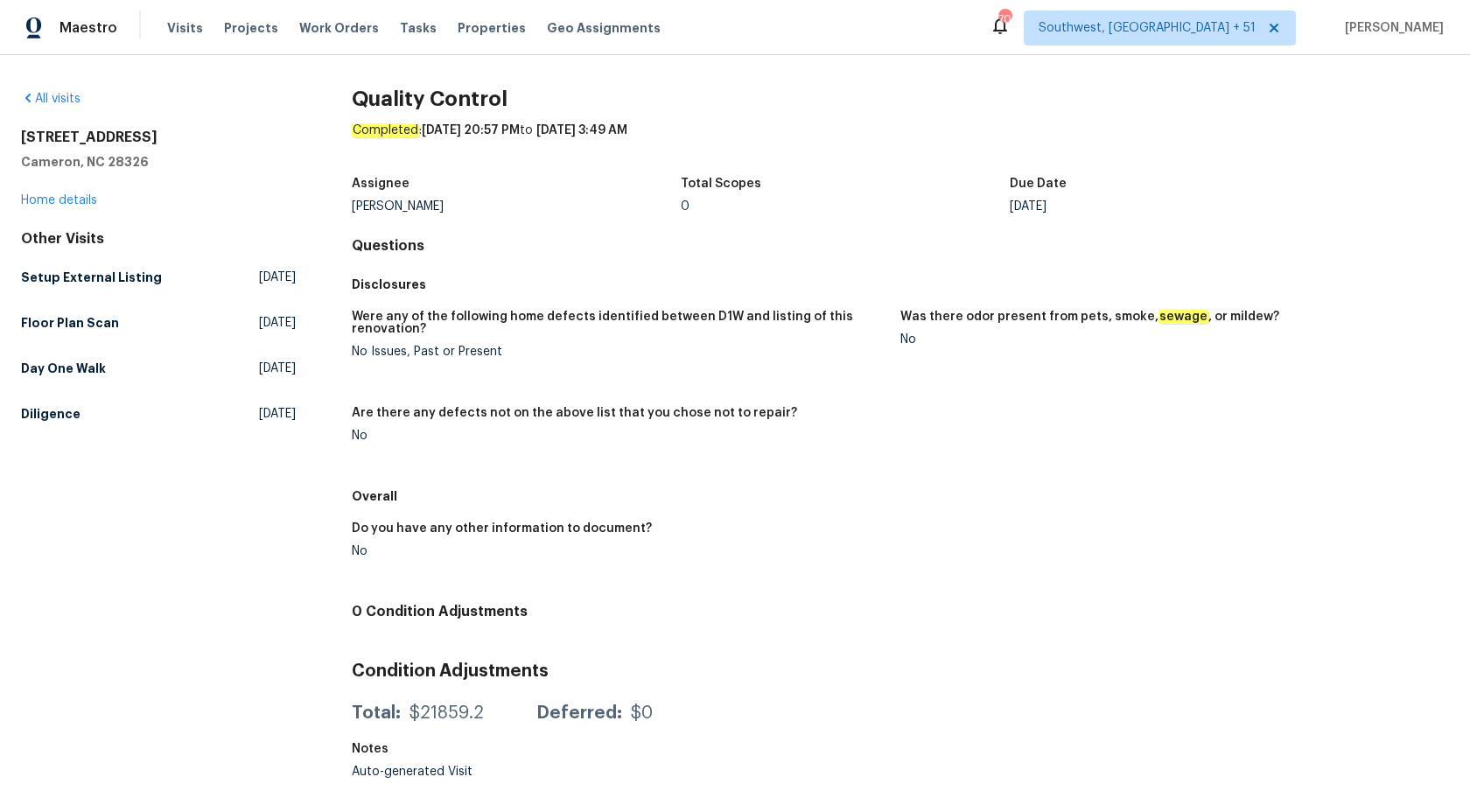
click at [540, 276] on h5 "Disclosures" at bounding box center [901, 285] width 1097 height 18
click at [64, 283] on h5 "Setup External Listing" at bounding box center [92, 278] width 141 height 18
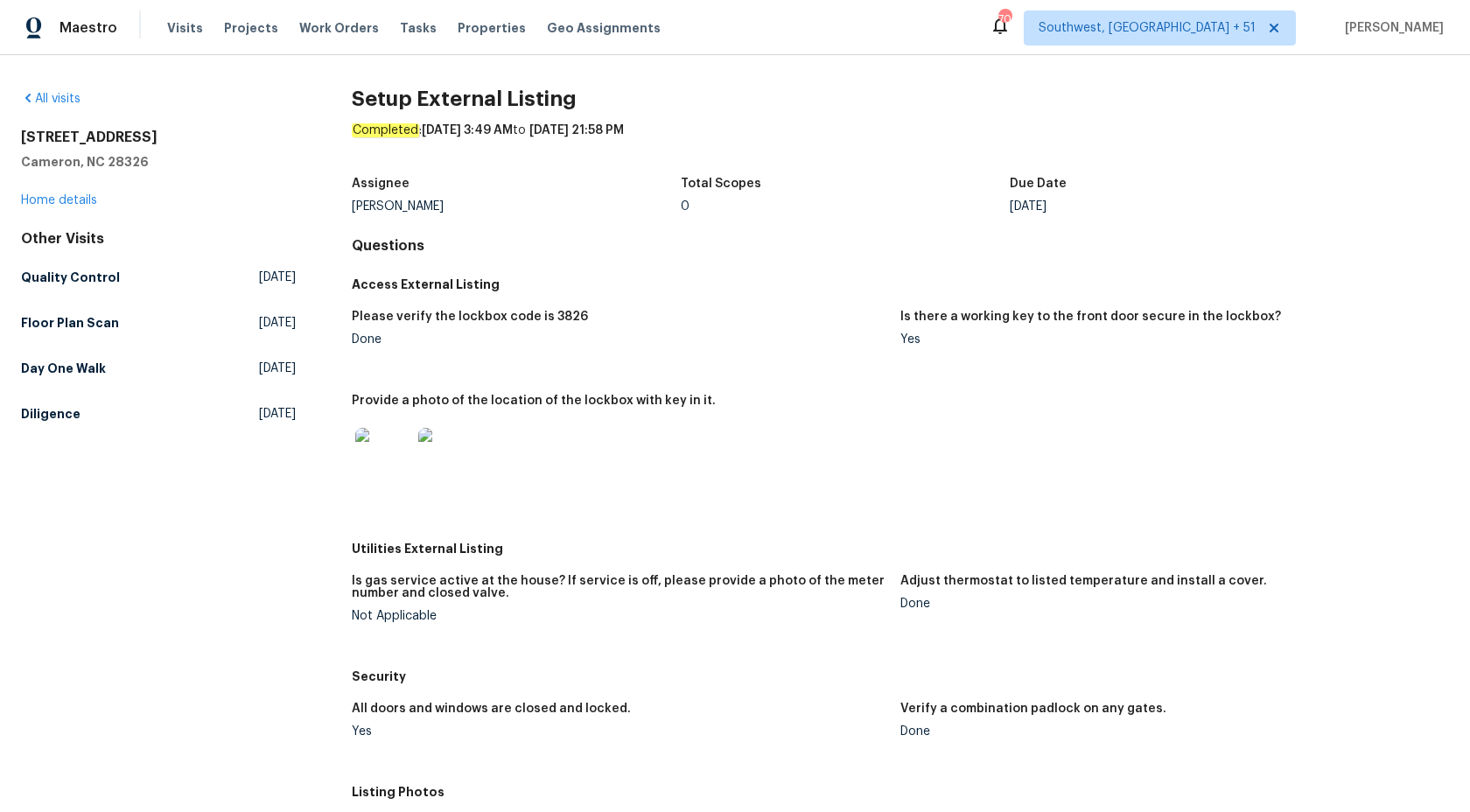
click at [689, 264] on div "Setup External Listing Completed : 9/27/2025, 3:49 AM to 9/29/2025, 21:58 PM As…" at bounding box center [901, 657] width 1097 height 1134
click at [77, 329] on h5 "Floor Plan Scan" at bounding box center [71, 323] width 98 height 18
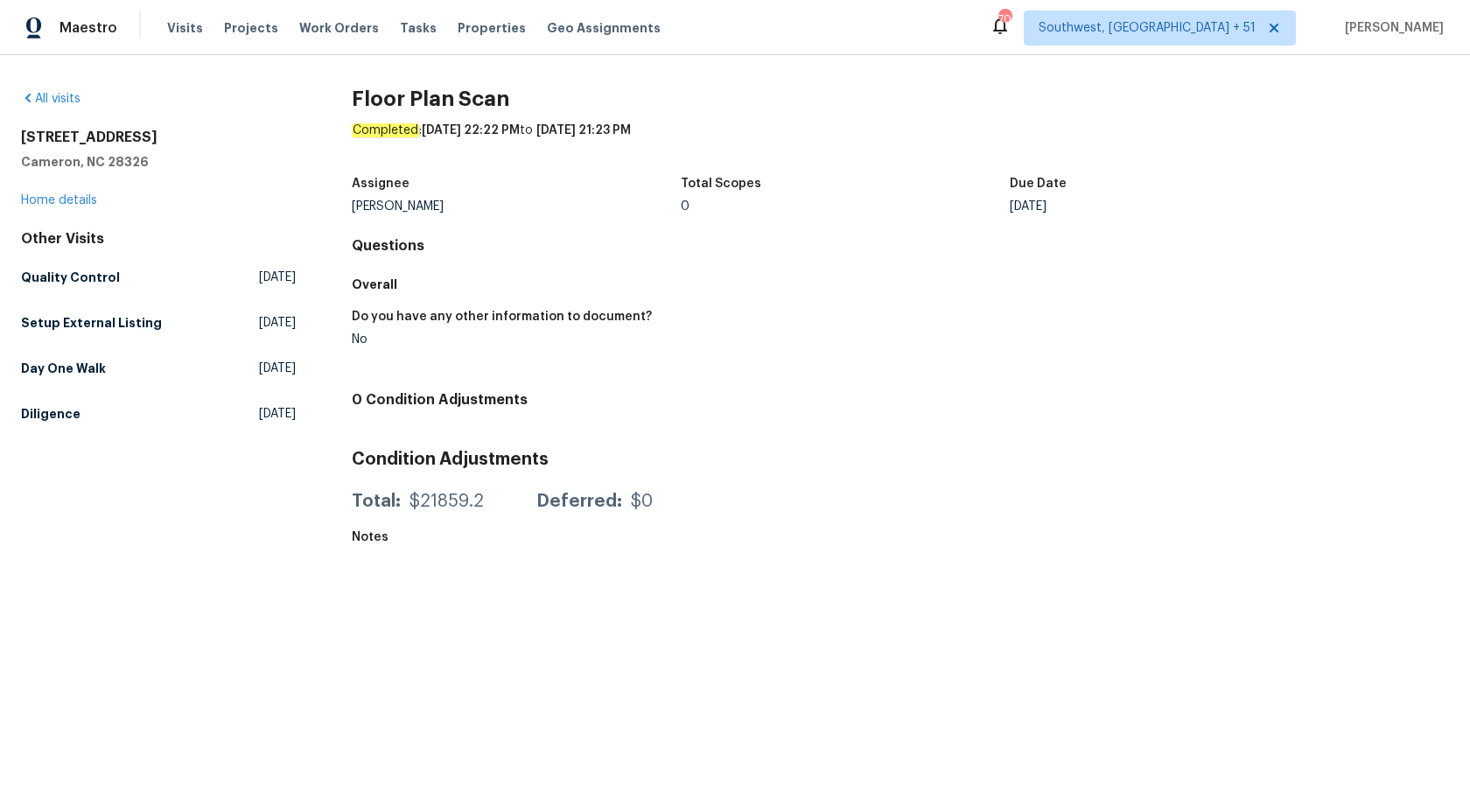
click at [642, 240] on h4 "Questions" at bounding box center [901, 246] width 1097 height 18
click at [87, 197] on link "Home details" at bounding box center [59, 200] width 76 height 13
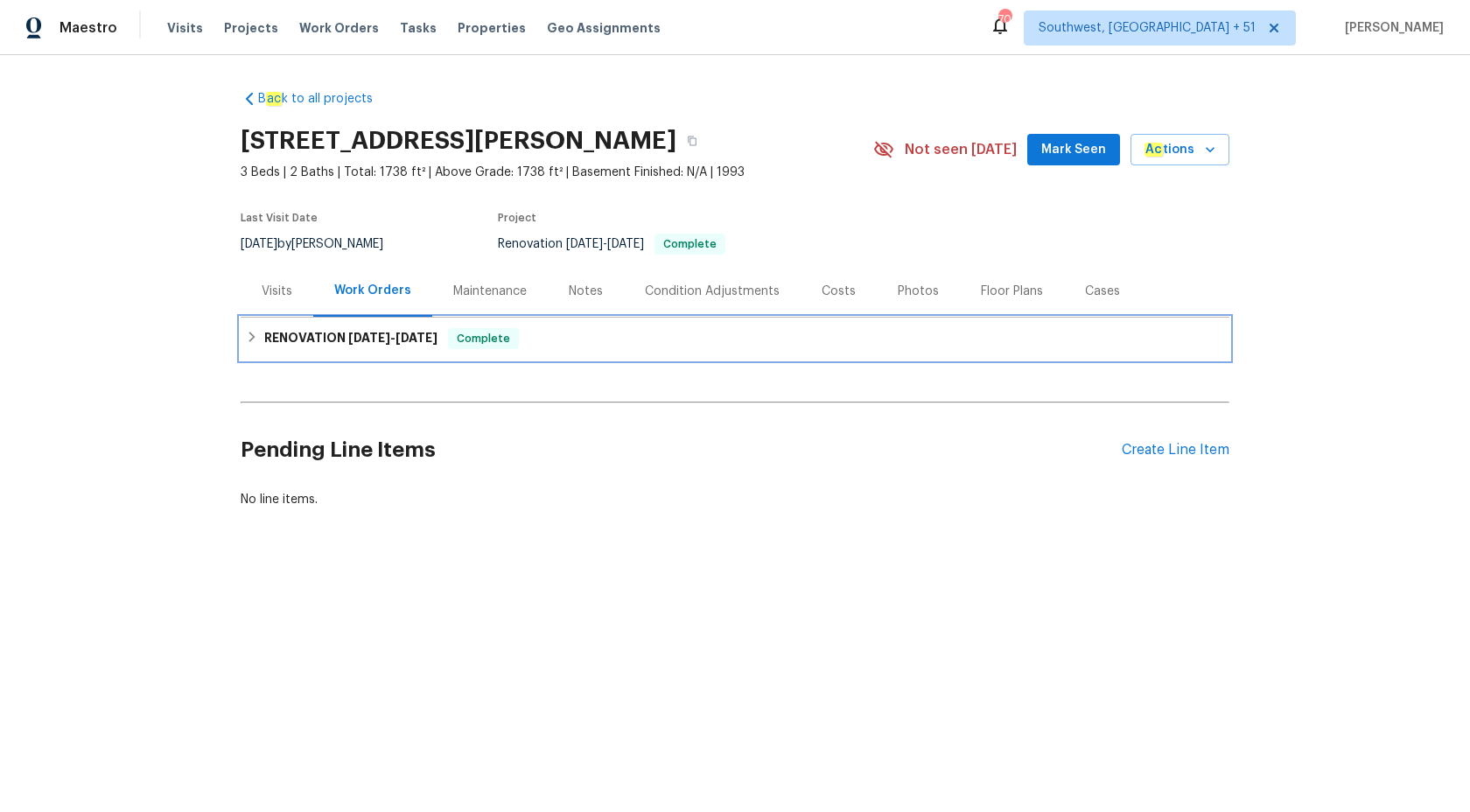
click at [386, 342] on span "9/10/25" at bounding box center [369, 338] width 42 height 13
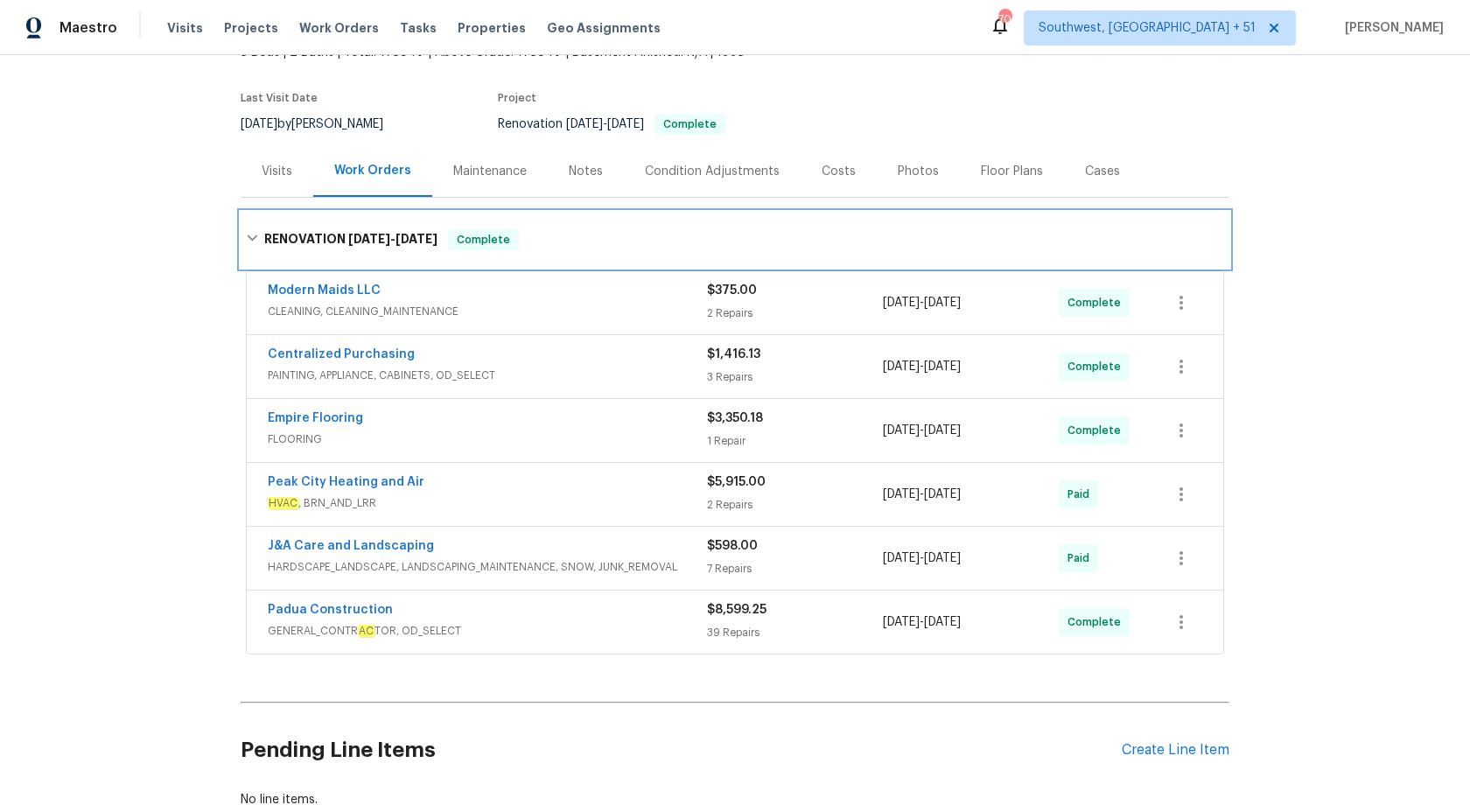
scroll to position [235, 0]
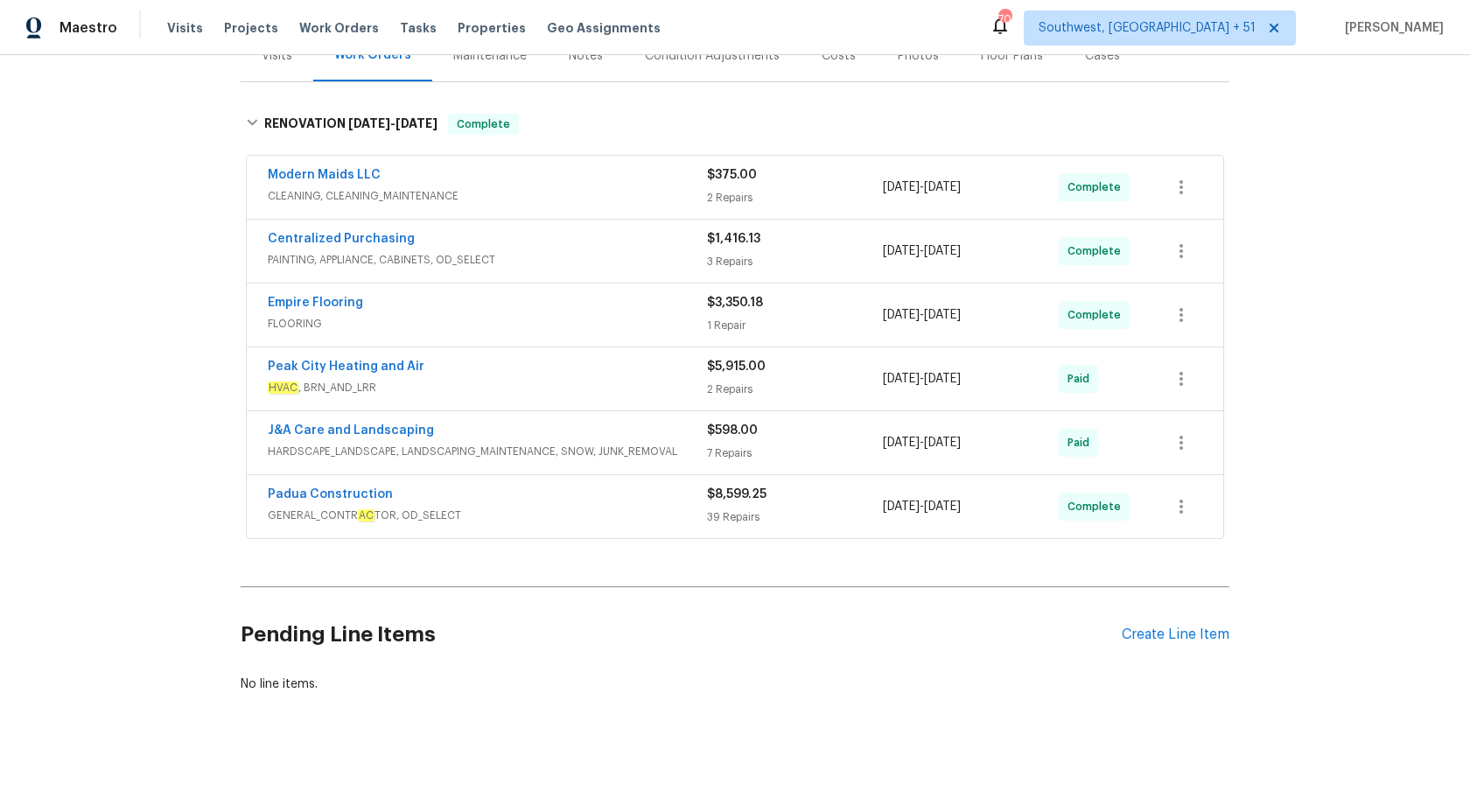
click at [591, 186] on div "Modern Maids LLC" at bounding box center [488, 177] width 440 height 21
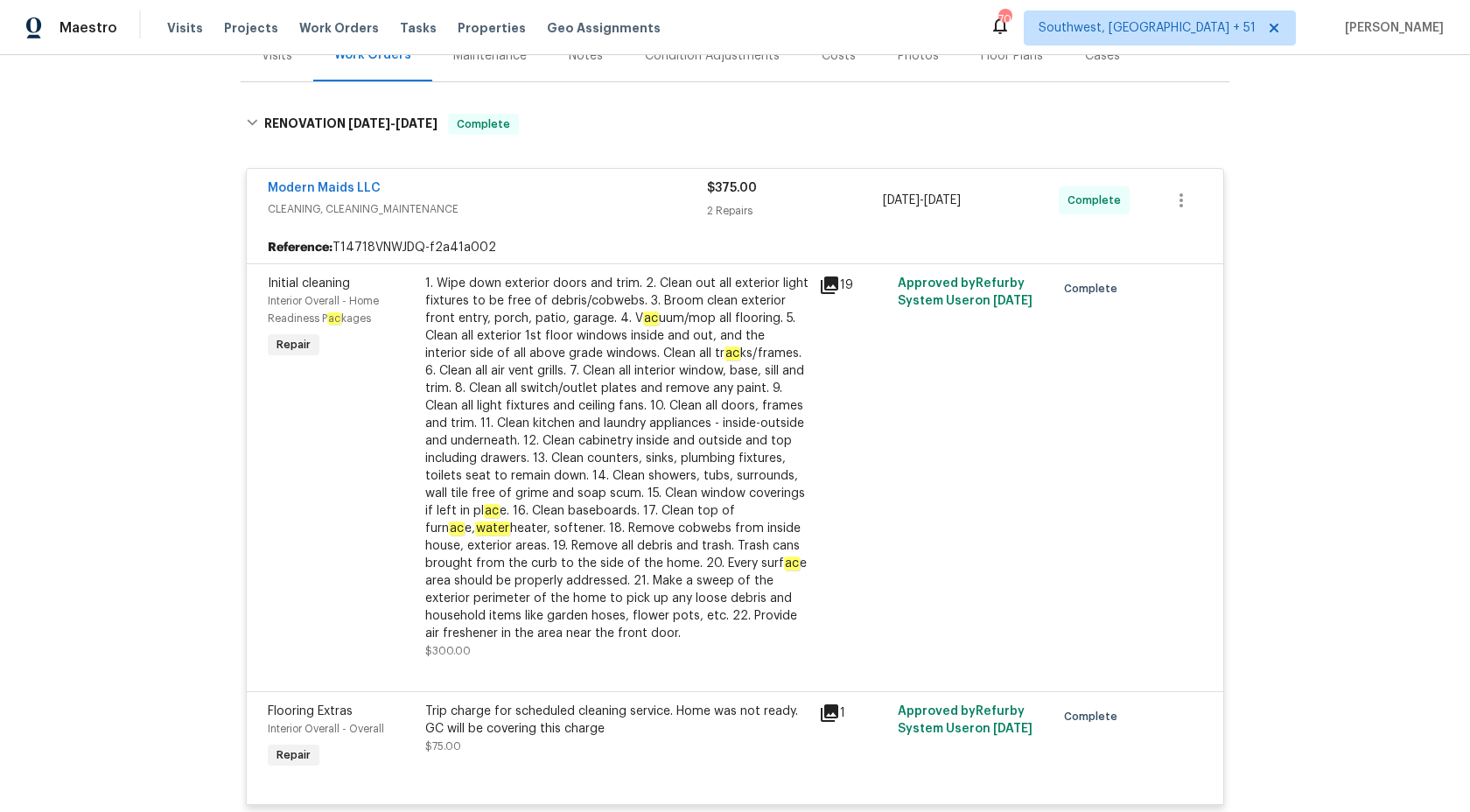
click at [592, 187] on div "Modern Maids LLC" at bounding box center [488, 190] width 440 height 21
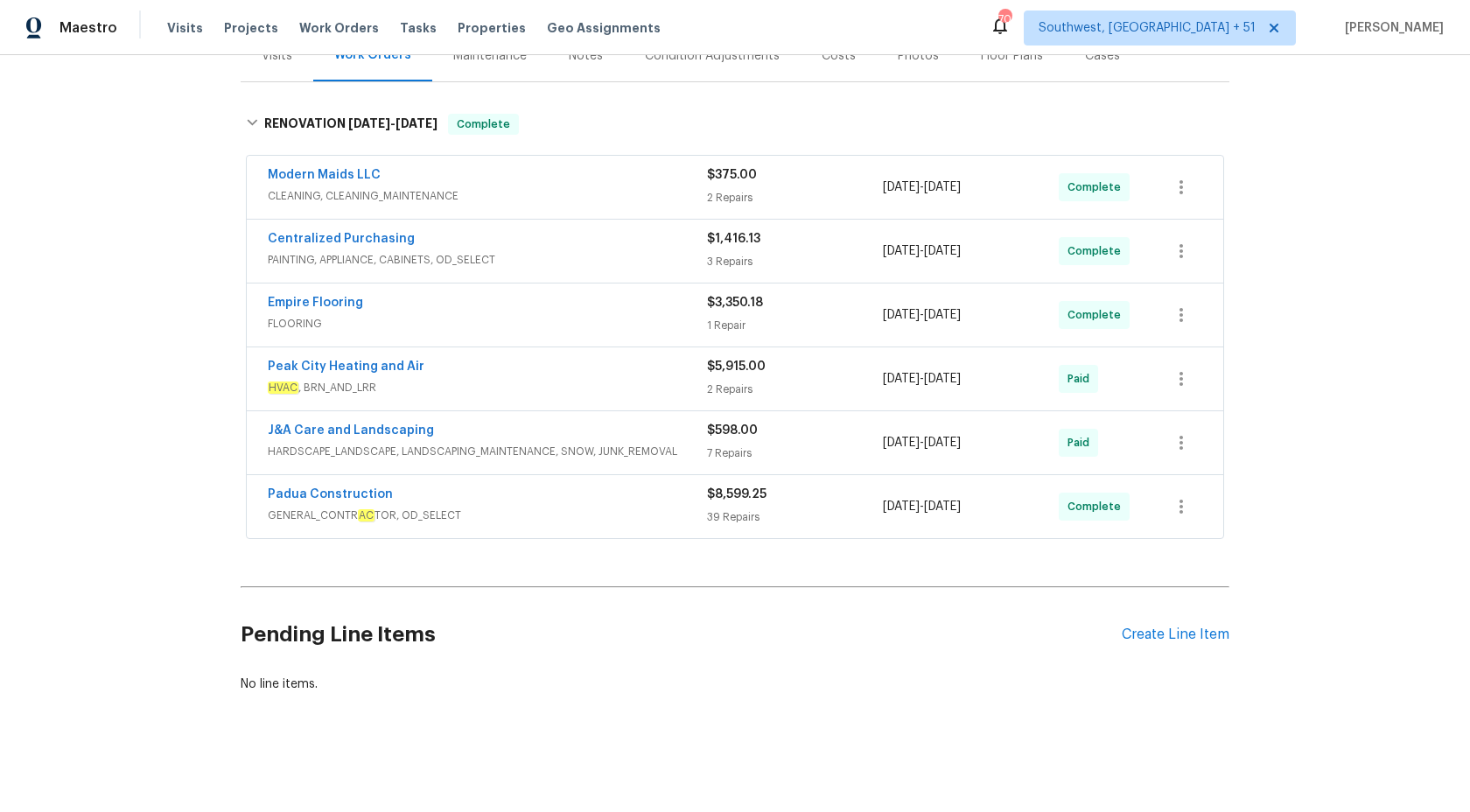
click at [647, 254] on span "PAINTING, APPLIANCE, CABINETS, OD_SELECT" at bounding box center [488, 260] width 440 height 18
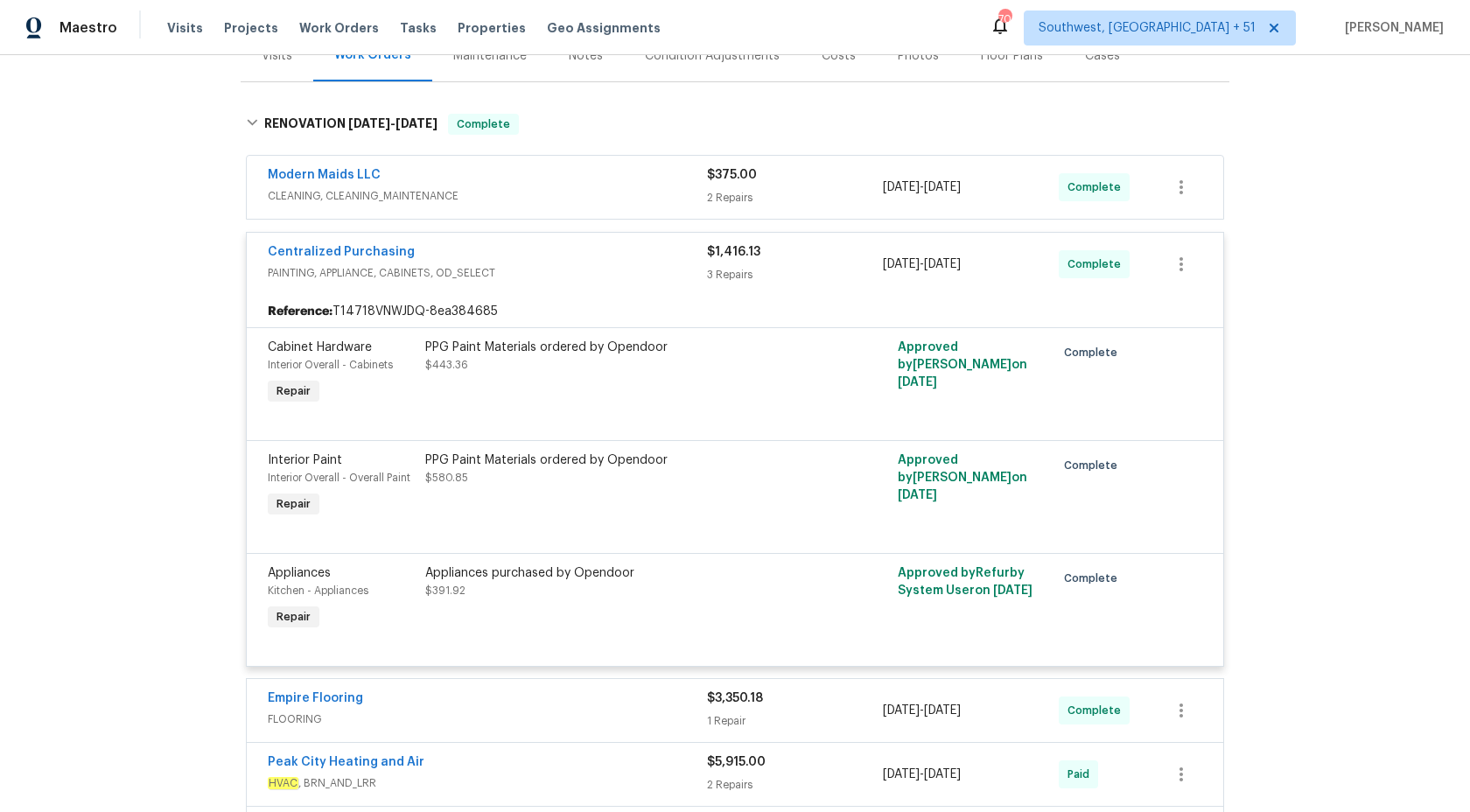
click at [647, 254] on div "Centralized Purchasing" at bounding box center [488, 254] width 440 height 21
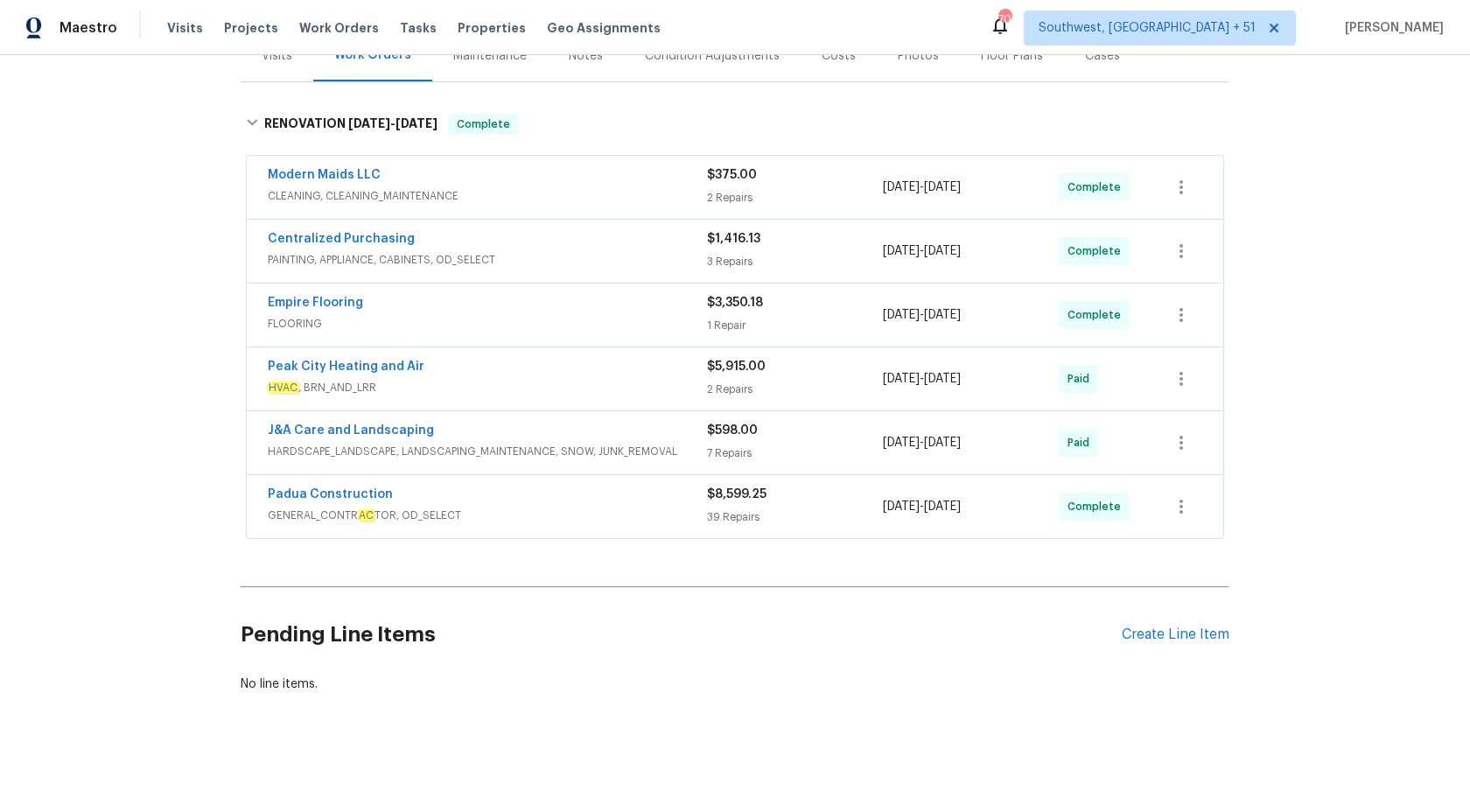
click at [676, 309] on div "Empire Flooring" at bounding box center [488, 305] width 440 height 21
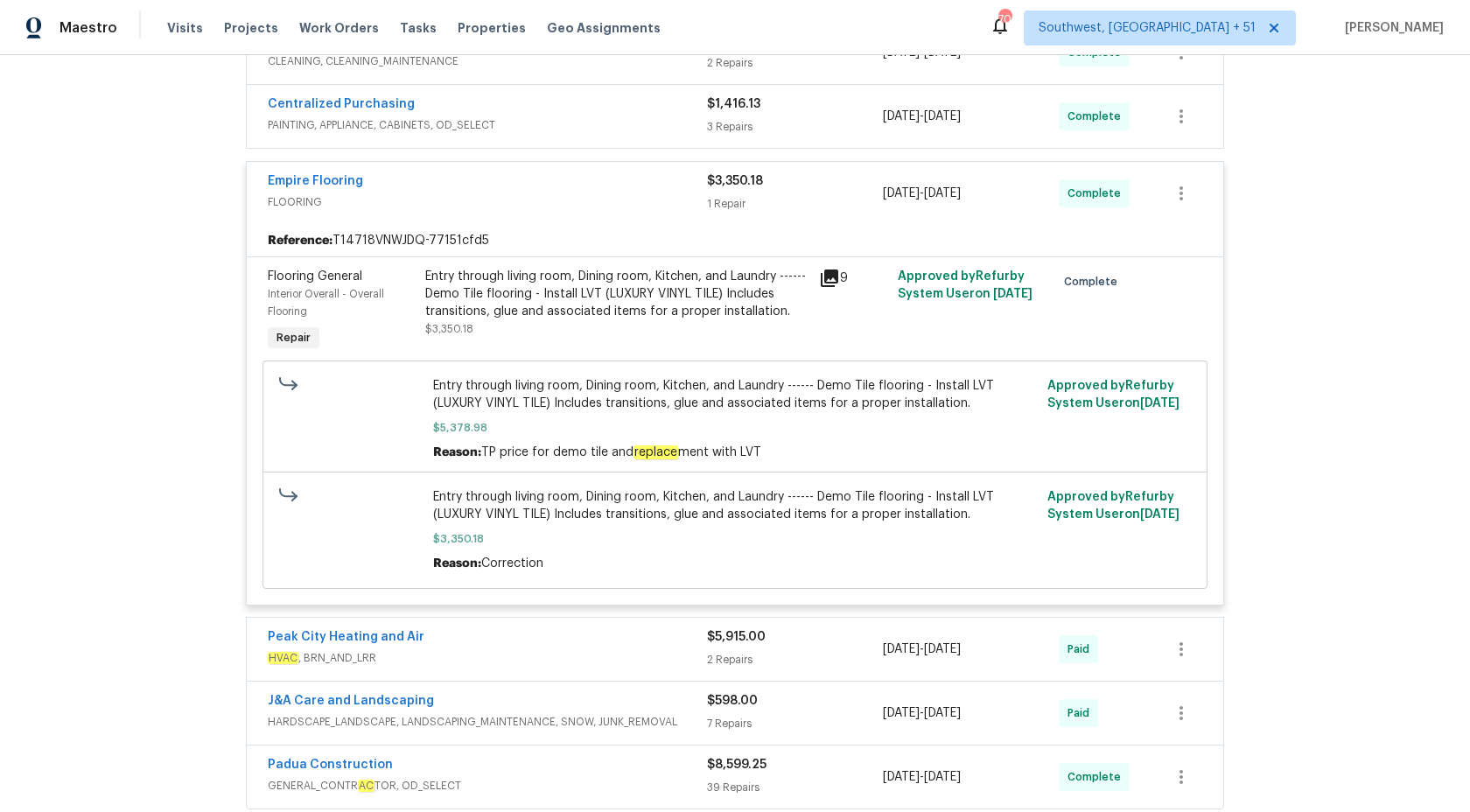
scroll to position [379, 0]
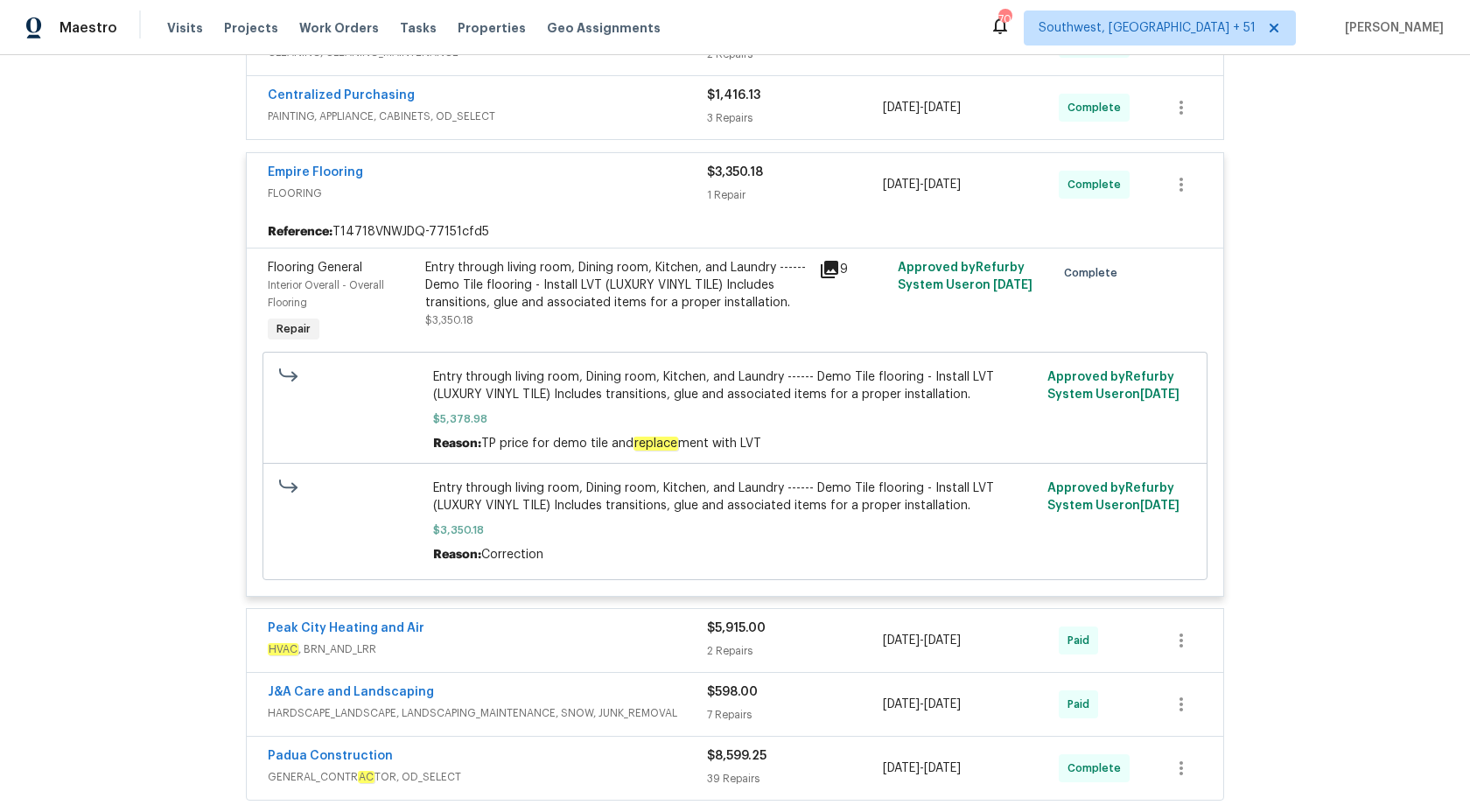
click at [676, 308] on div "Entry through living room, Dining room, Kitchen, and Laundry ------ Demo Tile f…" at bounding box center [617, 285] width 383 height 53
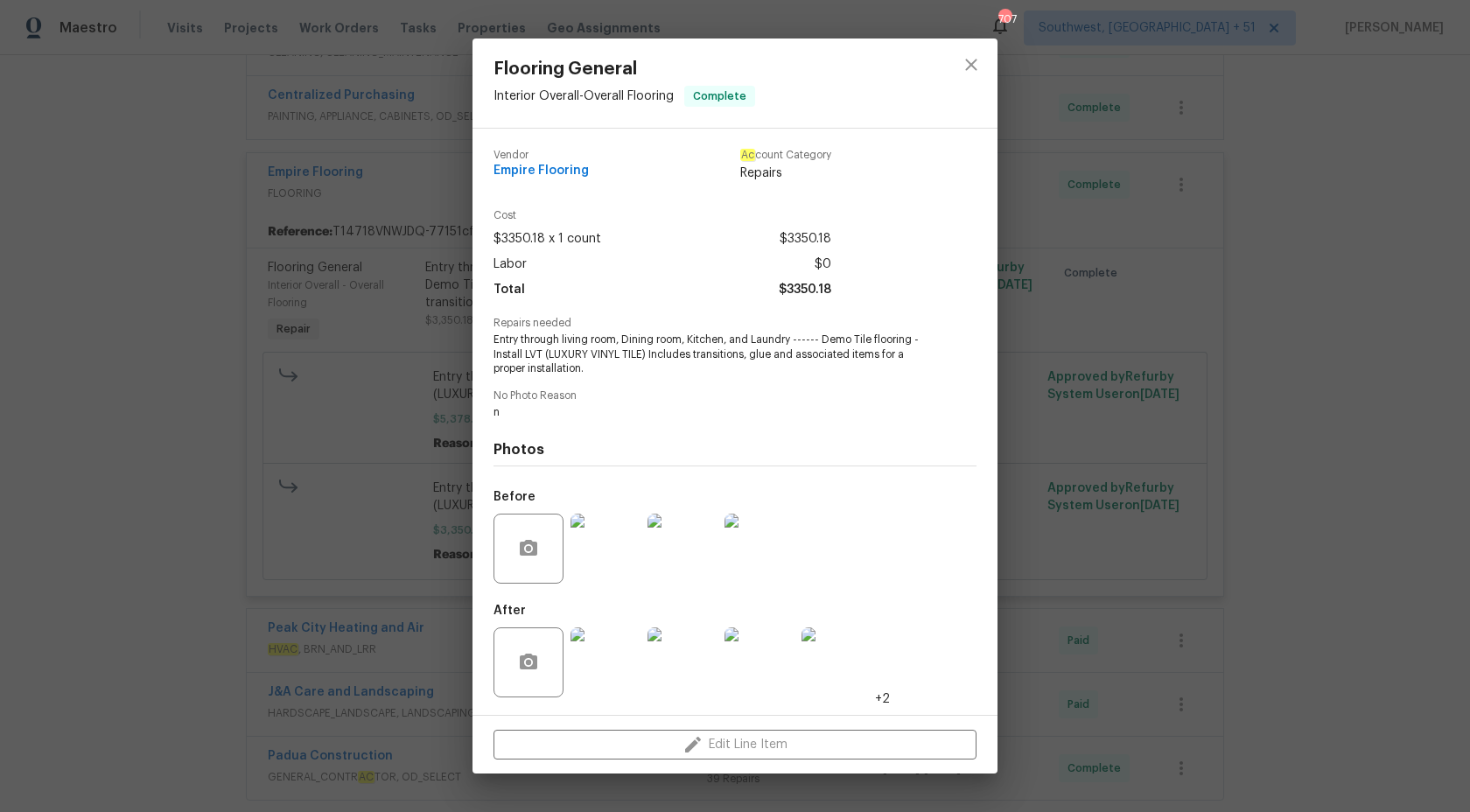
click at [599, 365] on span "Entry through living room, Dining room, Kitchen, and Laundry ------ Demo Tile f…" at bounding box center [710, 354] width 435 height 44
click at [253, 422] on div "Flooring General Interior Overall - Overall Flooring Complete Vendor Empire Flo…" at bounding box center [735, 406] width 1470 height 812
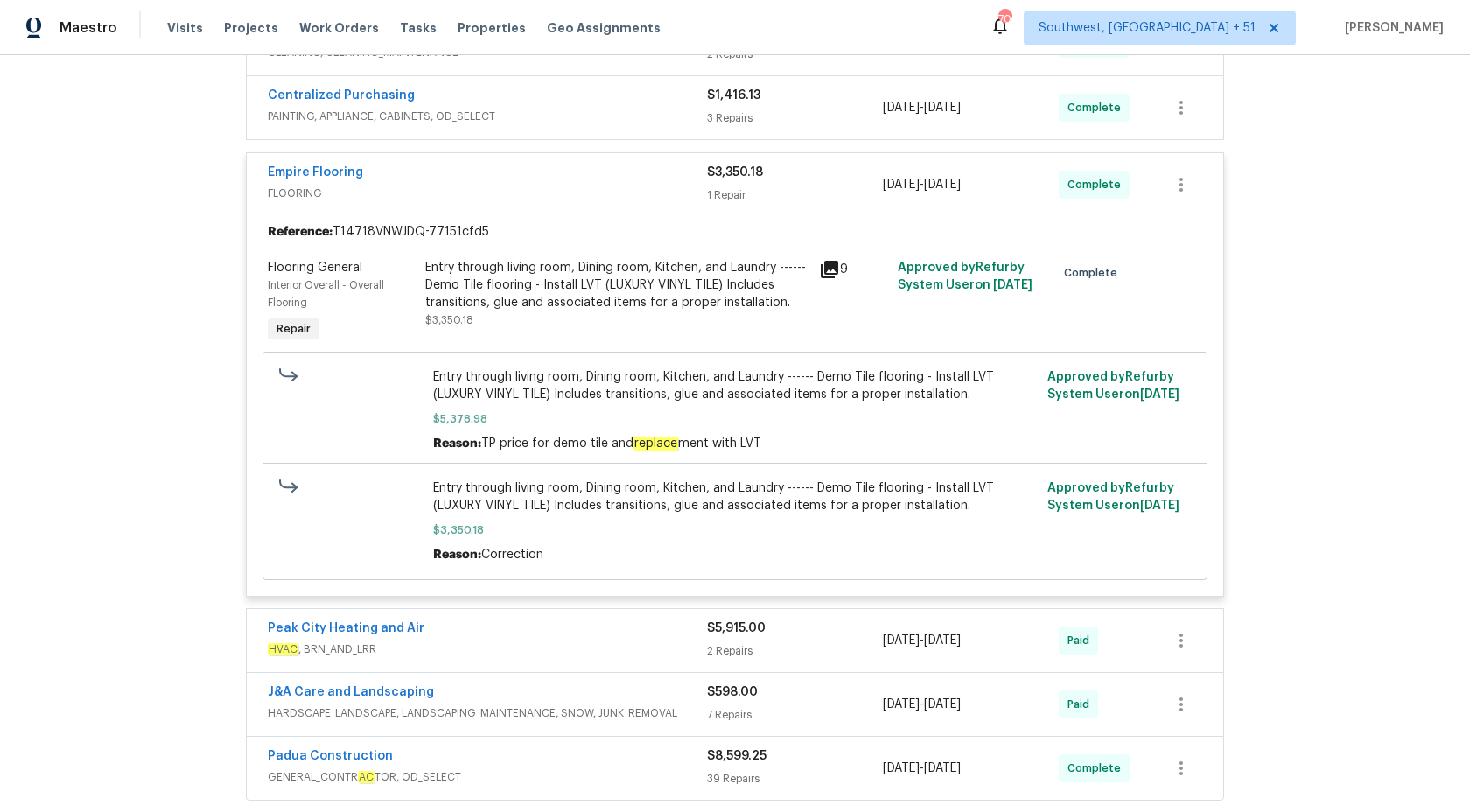
click at [699, 198] on span "FLOORING" at bounding box center [488, 194] width 440 height 18
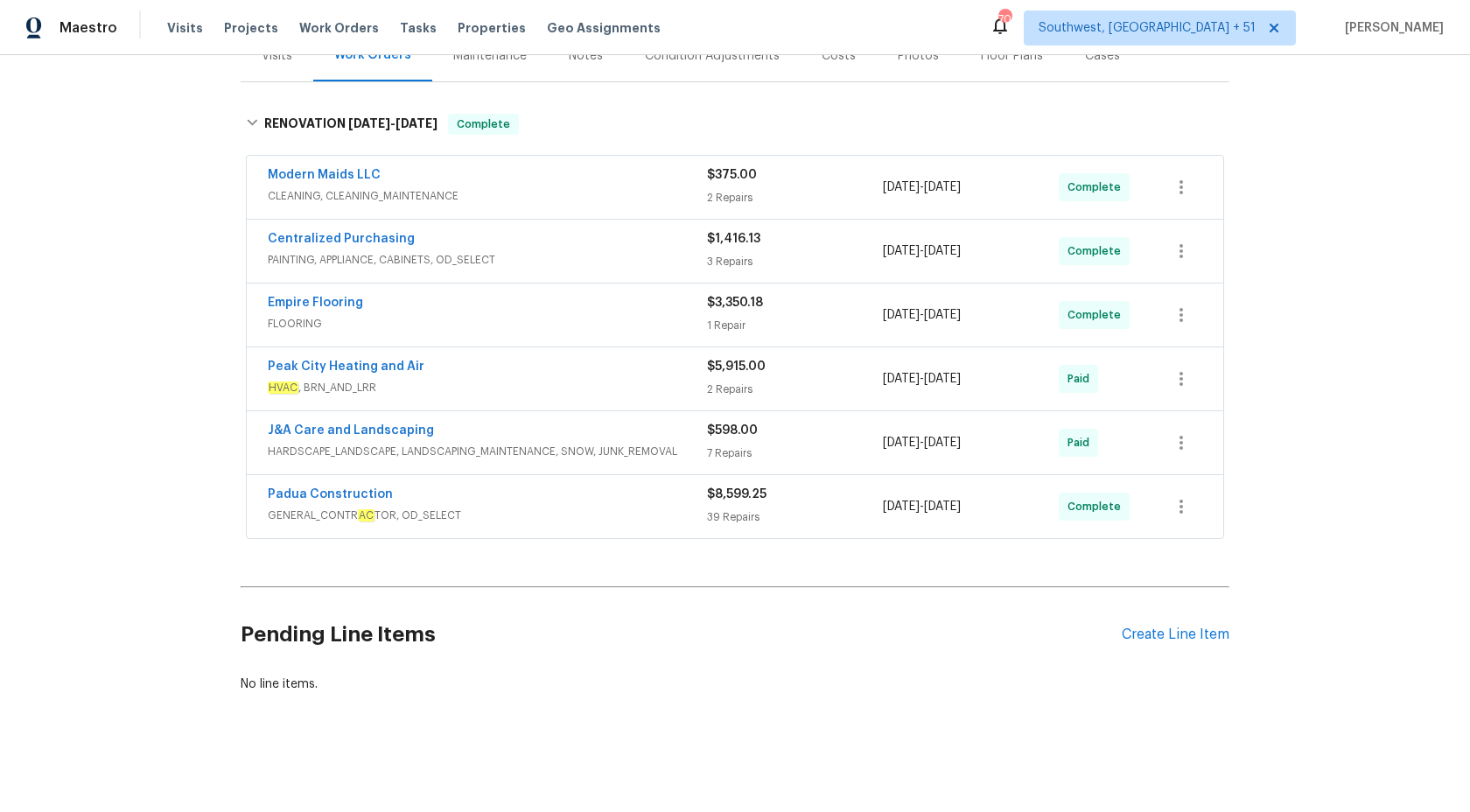
scroll to position [235, 0]
click at [628, 383] on span "HVAC , BRN_AND_LRR" at bounding box center [488, 388] width 440 height 18
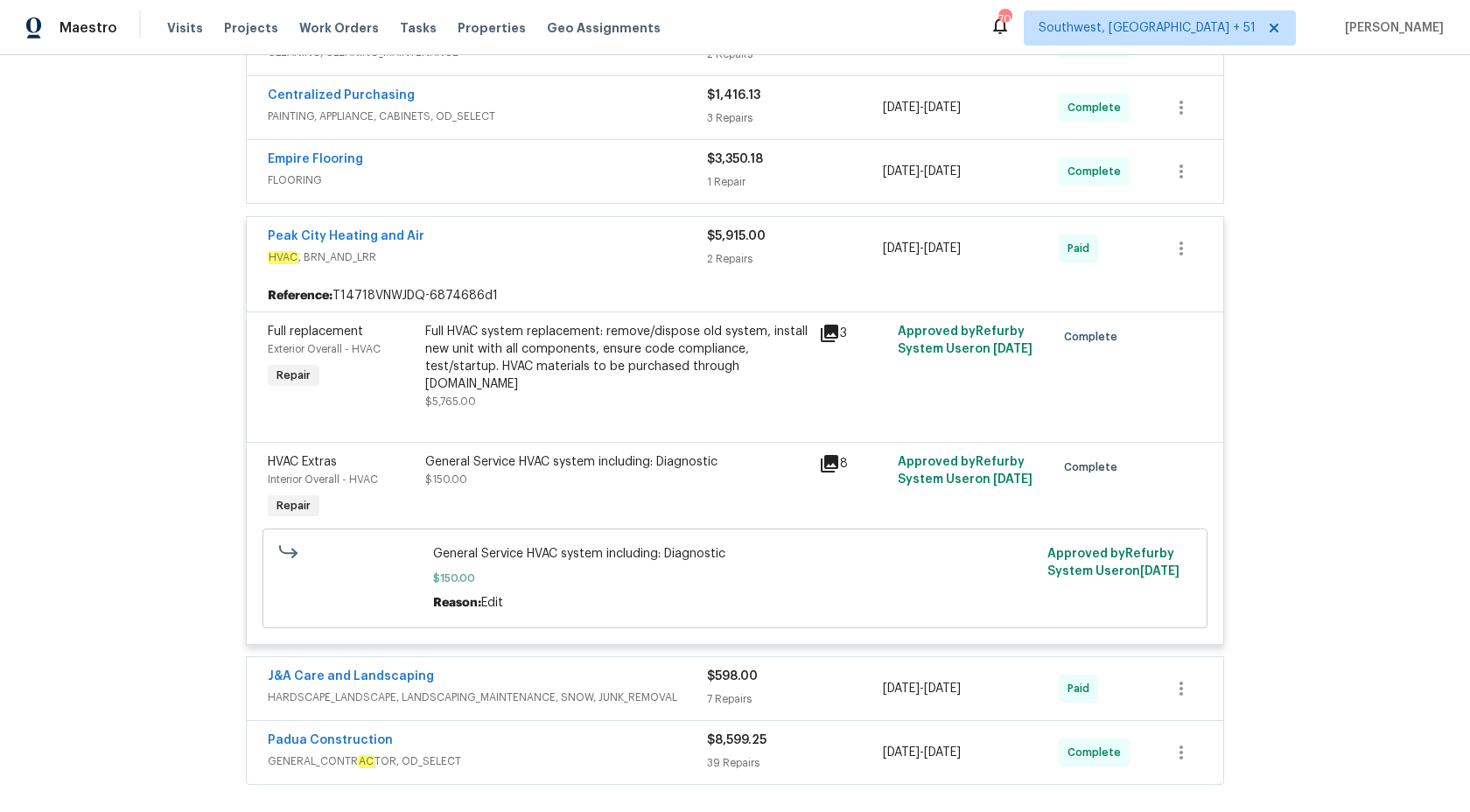
scroll to position [463, 0]
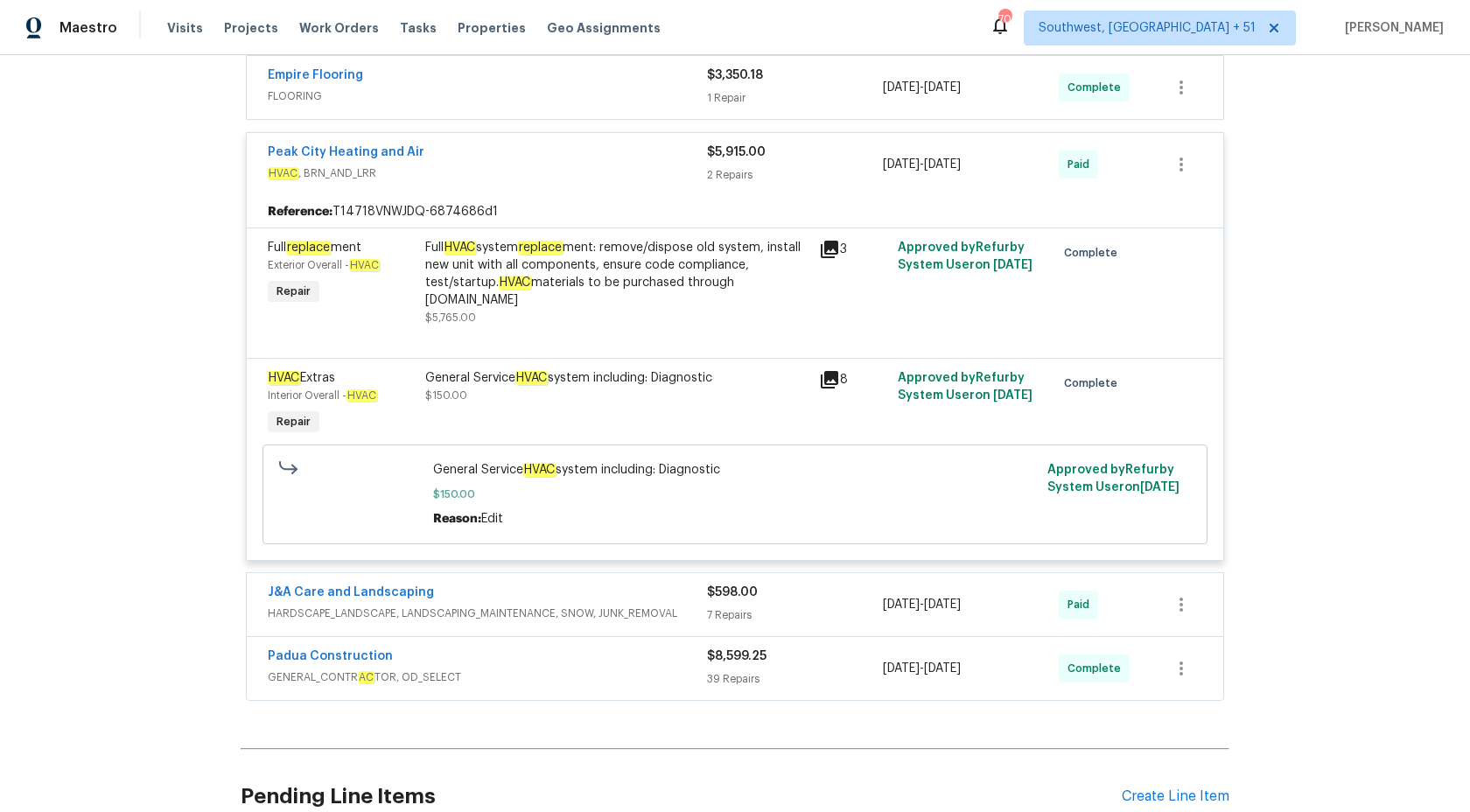
click at [638, 285] on div "Full HVAC system replace ment: remove/dispose old system, install new unit with…" at bounding box center [617, 273] width 383 height 70
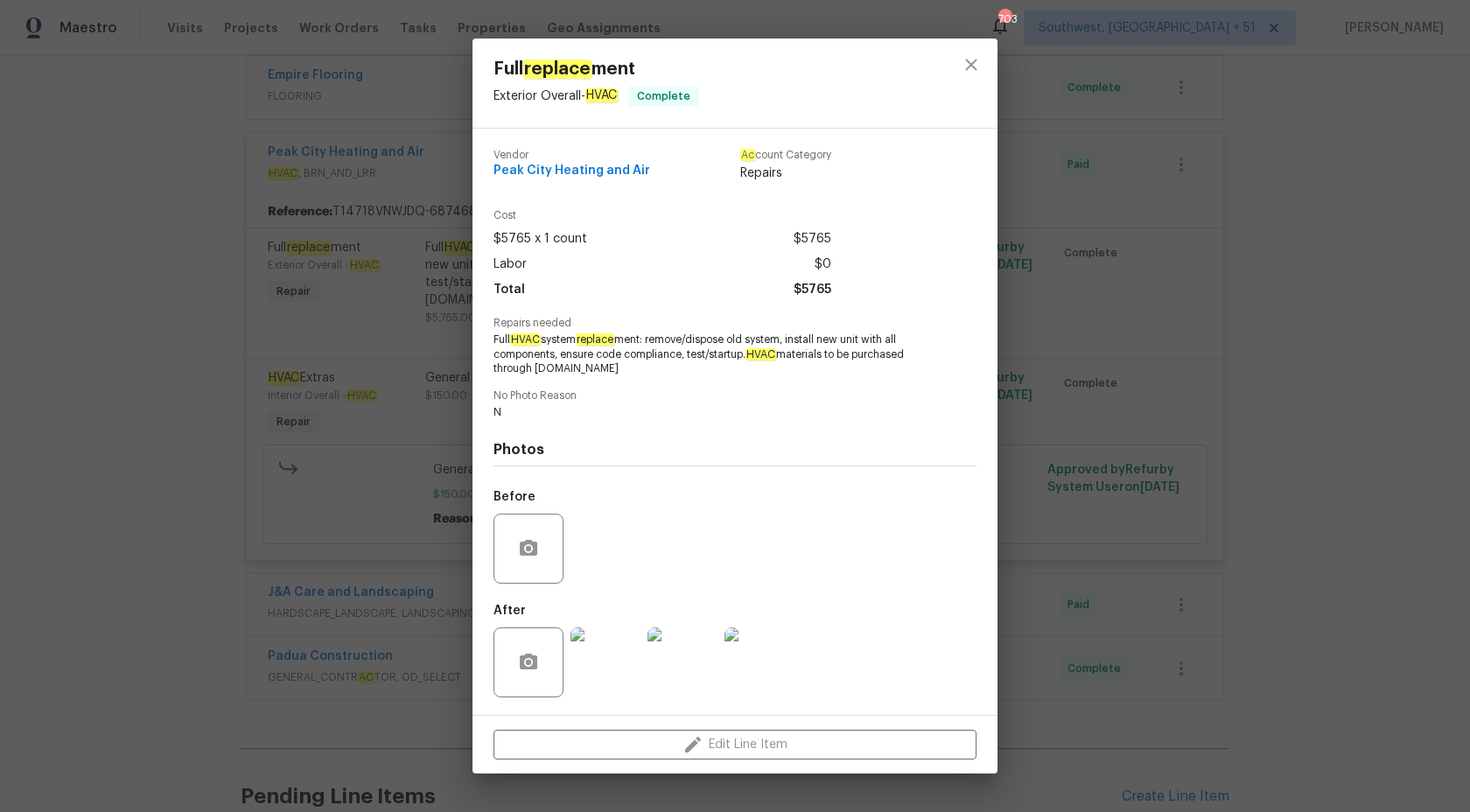
click at [183, 430] on div "Full replace ment Exterior Overall - HVAC Complete Vendor Peak City Heating and…" at bounding box center [735, 406] width 1470 height 812
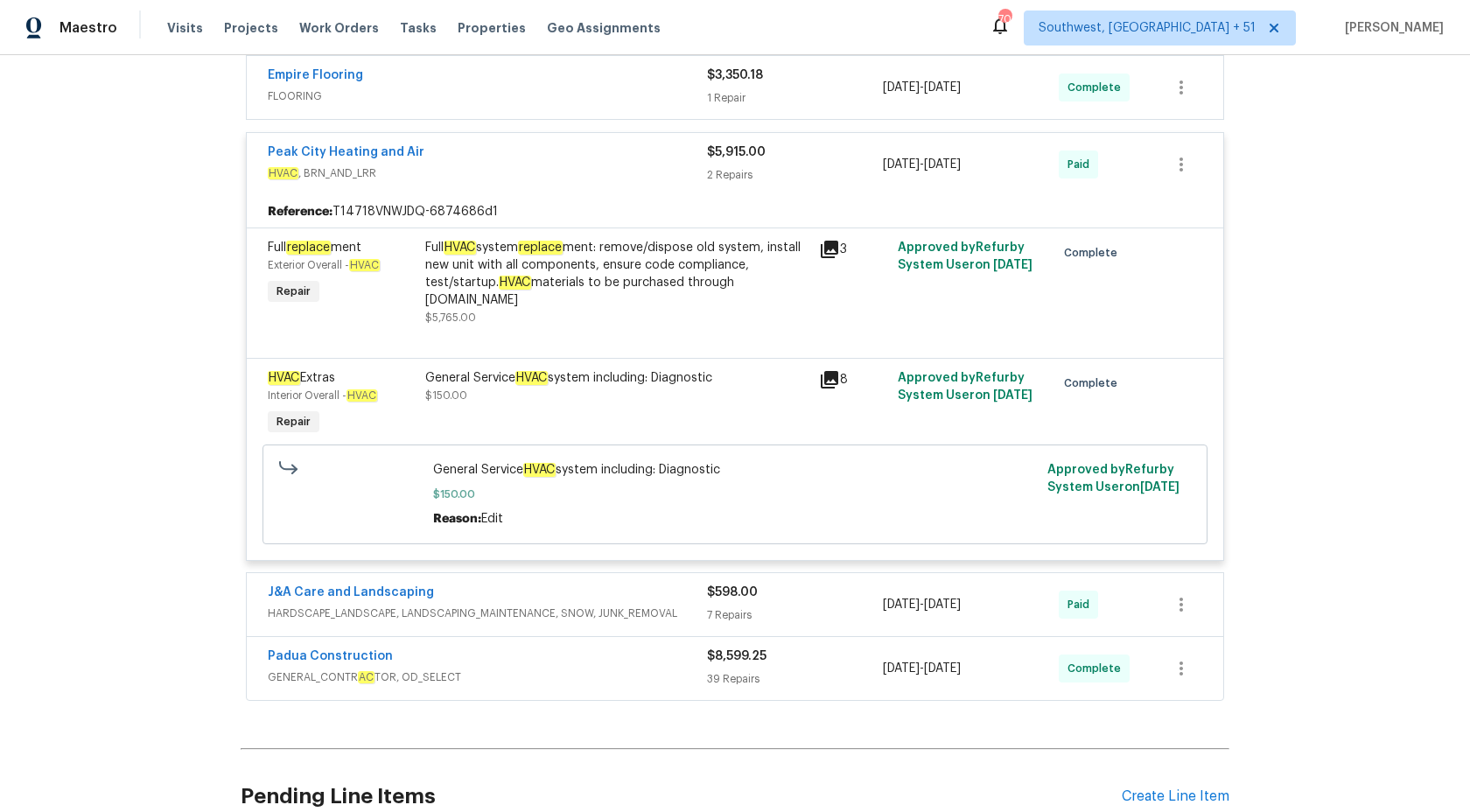
click at [737, 164] on div "$5,915.00 2 Repairs" at bounding box center [794, 164] width 176 height 42
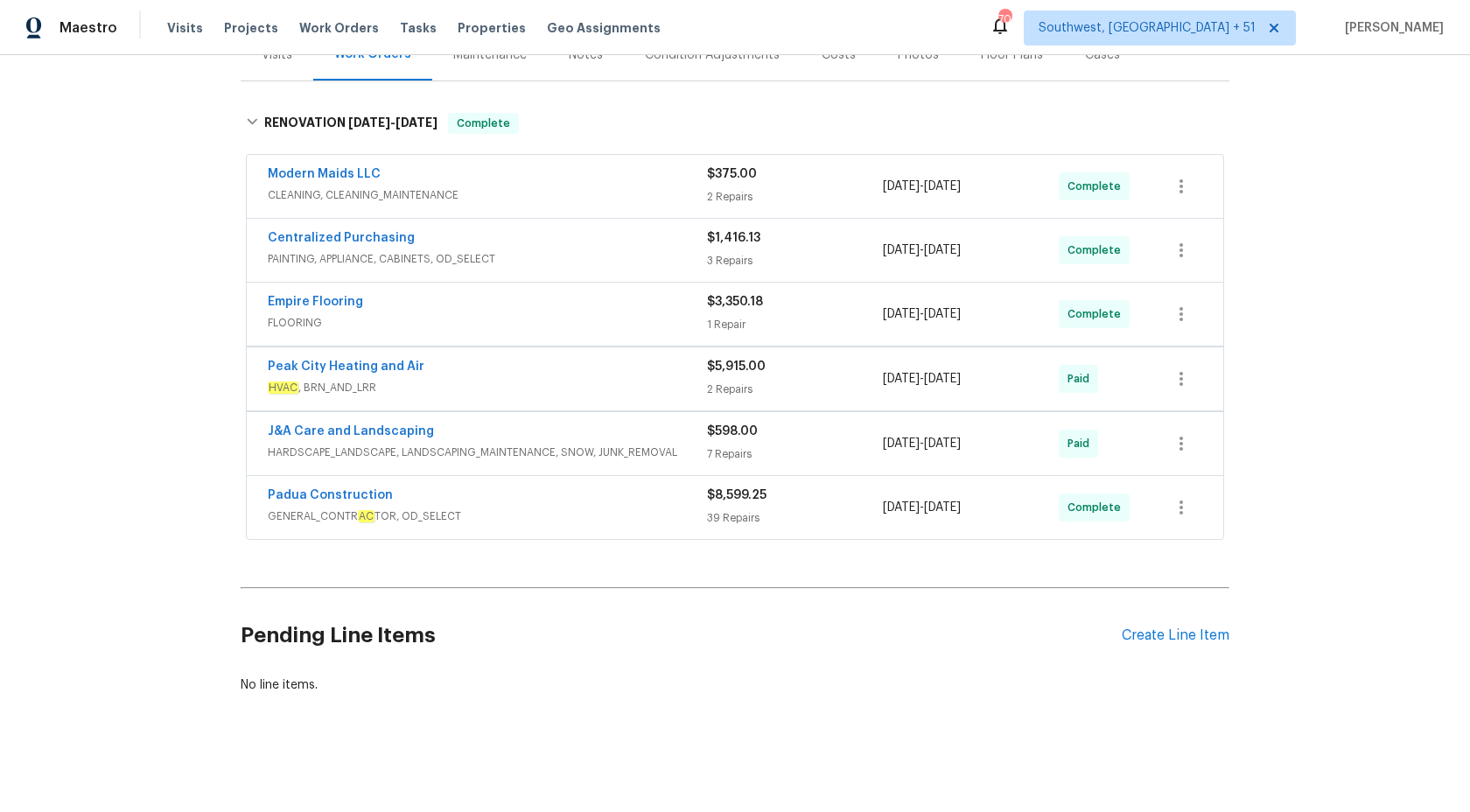
scroll to position [235, 0]
click at [640, 440] on div "J&A Care and Landscaping" at bounding box center [488, 432] width 440 height 21
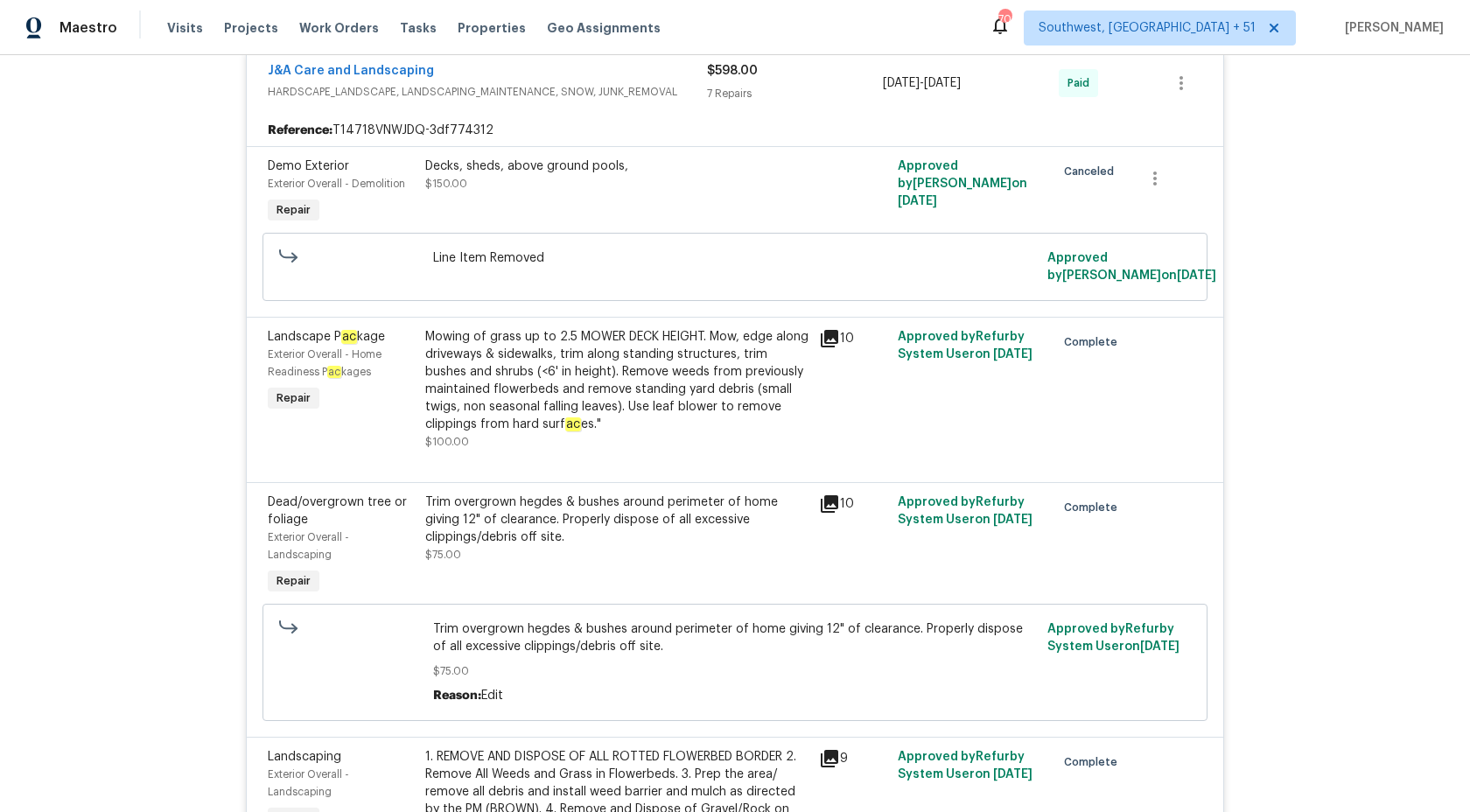
scroll to position [574, 0]
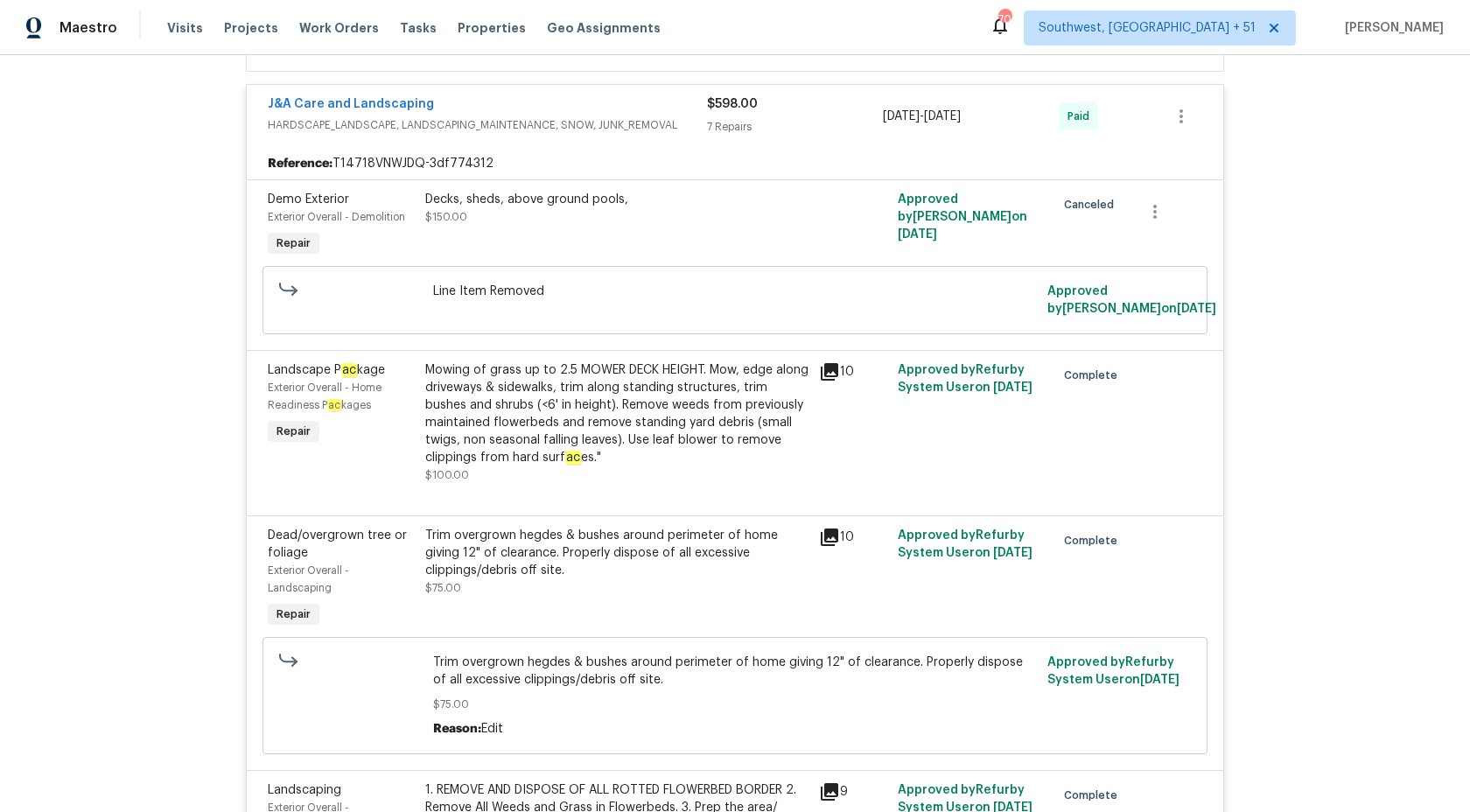
click at [735, 126] on div "7 Repairs" at bounding box center [794, 127] width 176 height 18
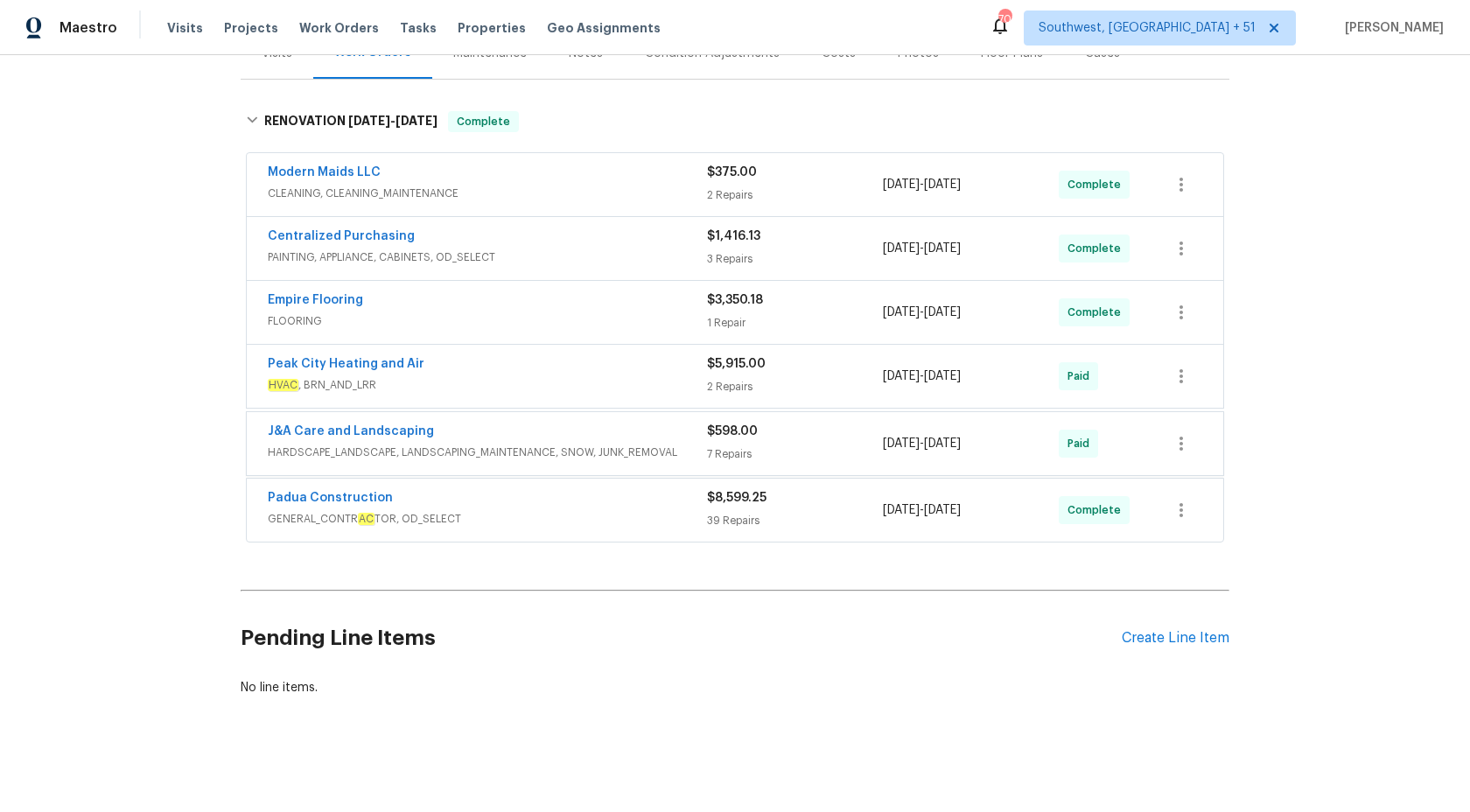
scroll to position [235, 0]
click at [625, 521] on span "GENERAL_CONTR AC TOR, OD_SELECT" at bounding box center [488, 515] width 440 height 18
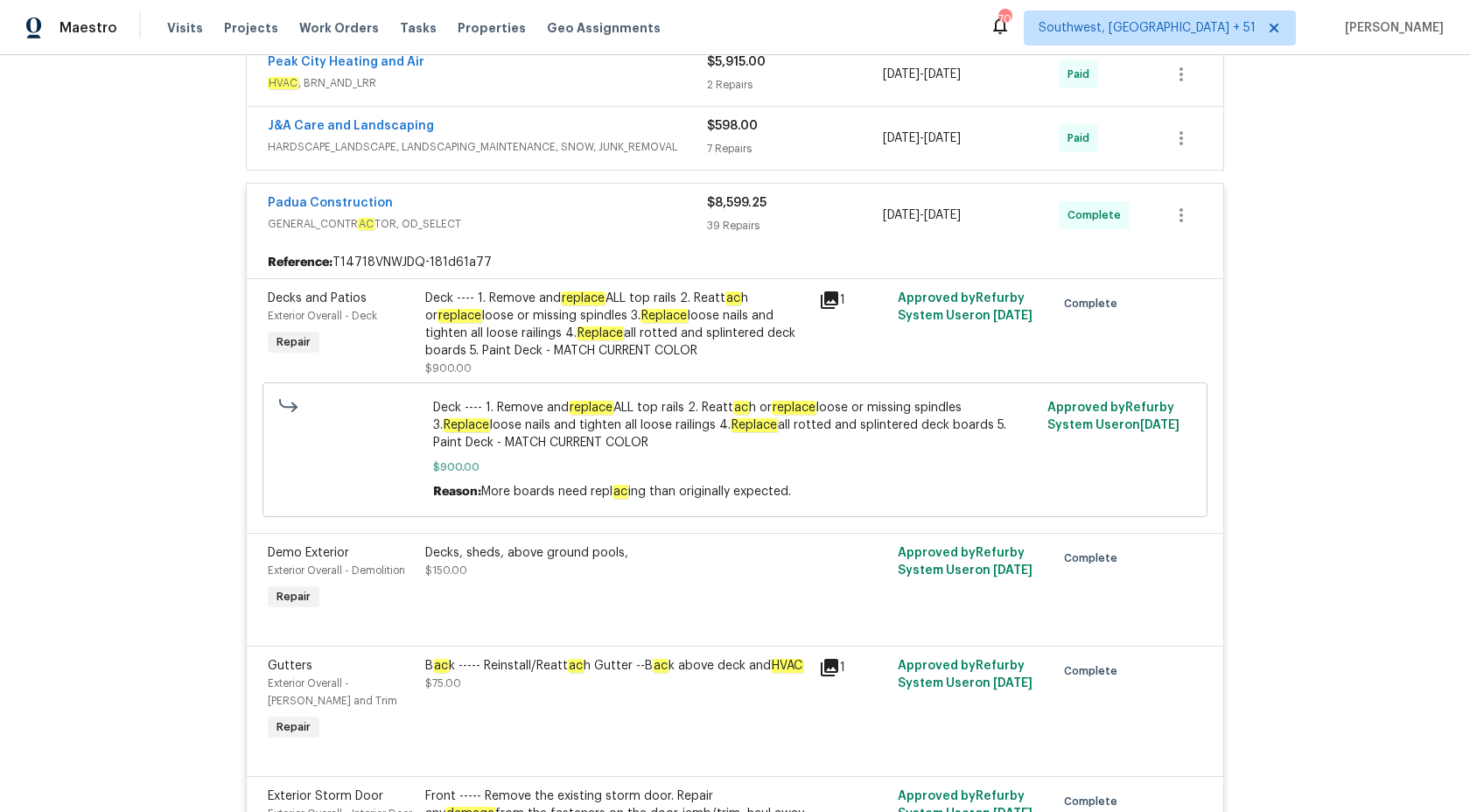
scroll to position [481, 0]
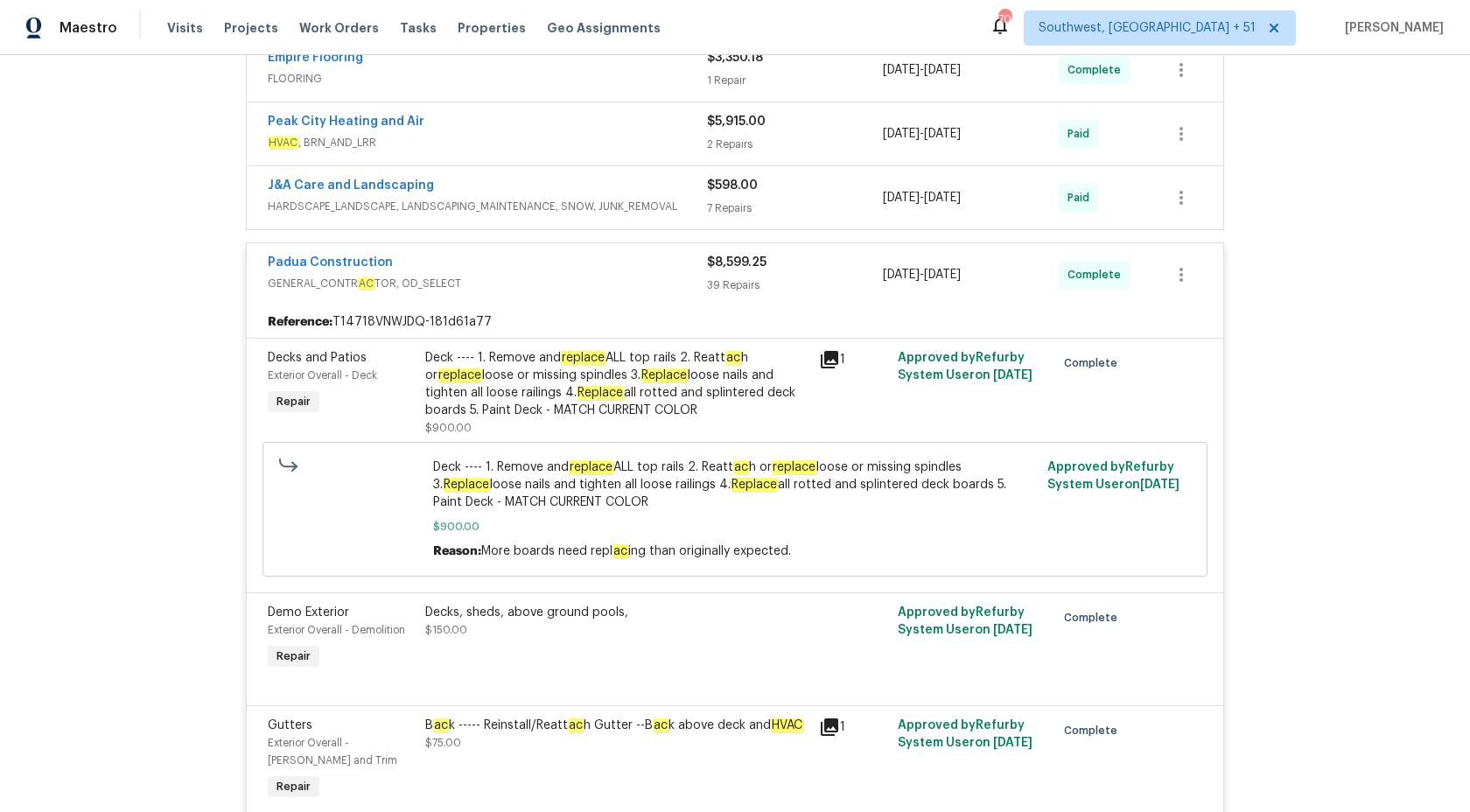
click at [805, 272] on div "$8,599.25 39 Repairs" at bounding box center [794, 274] width 176 height 42
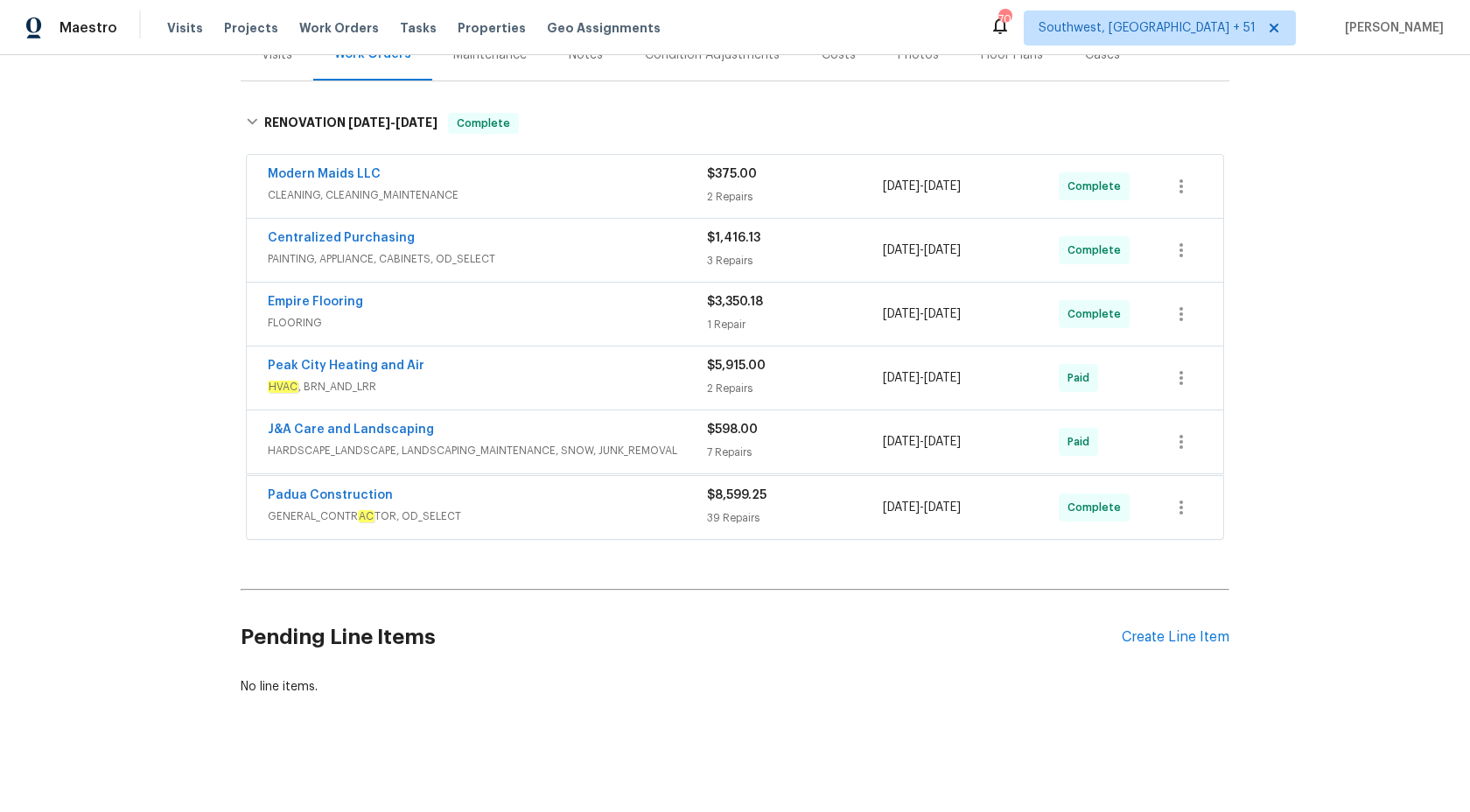
scroll to position [235, 0]
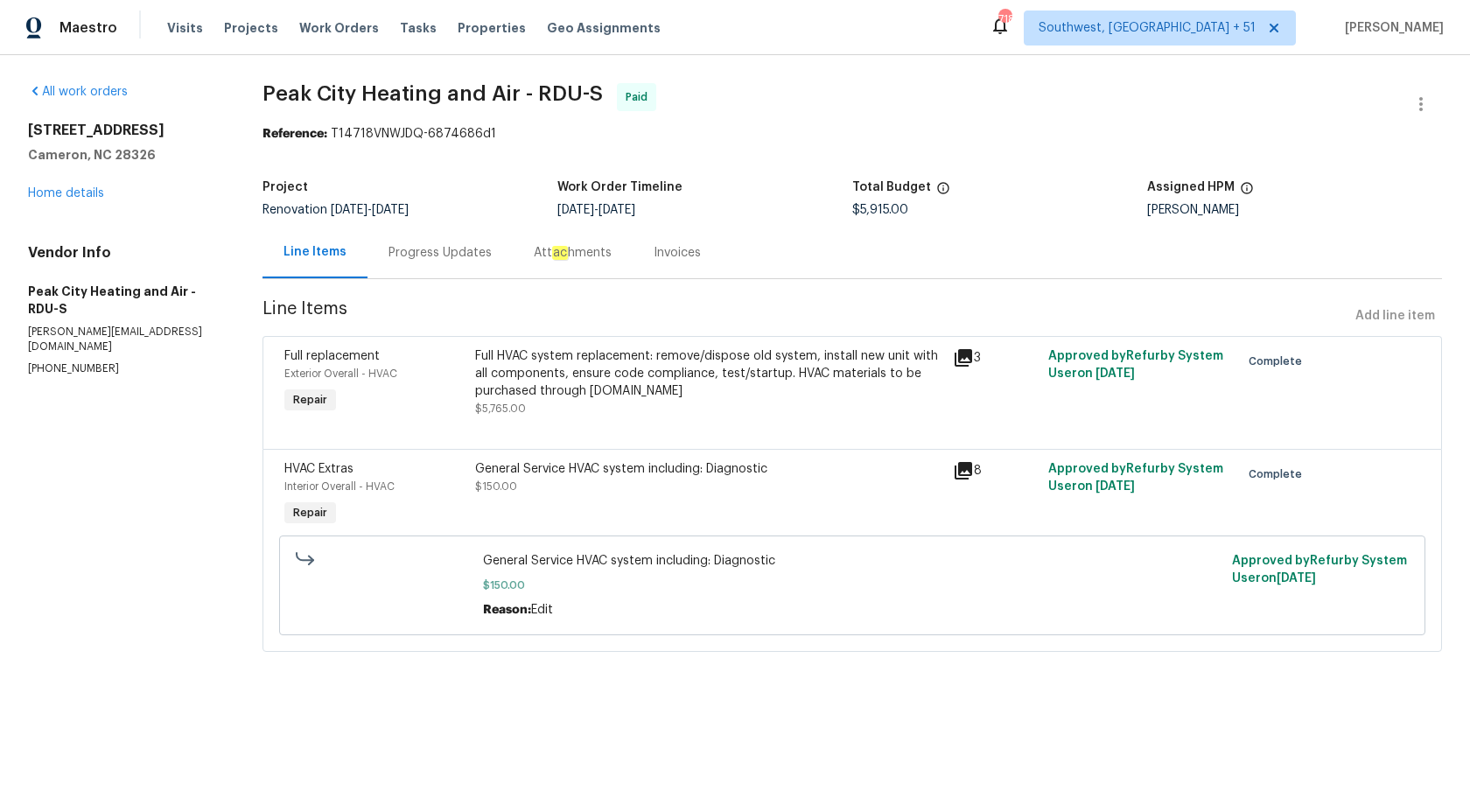
click at [410, 251] on div "Progress Updates" at bounding box center [441, 253] width 104 height 18
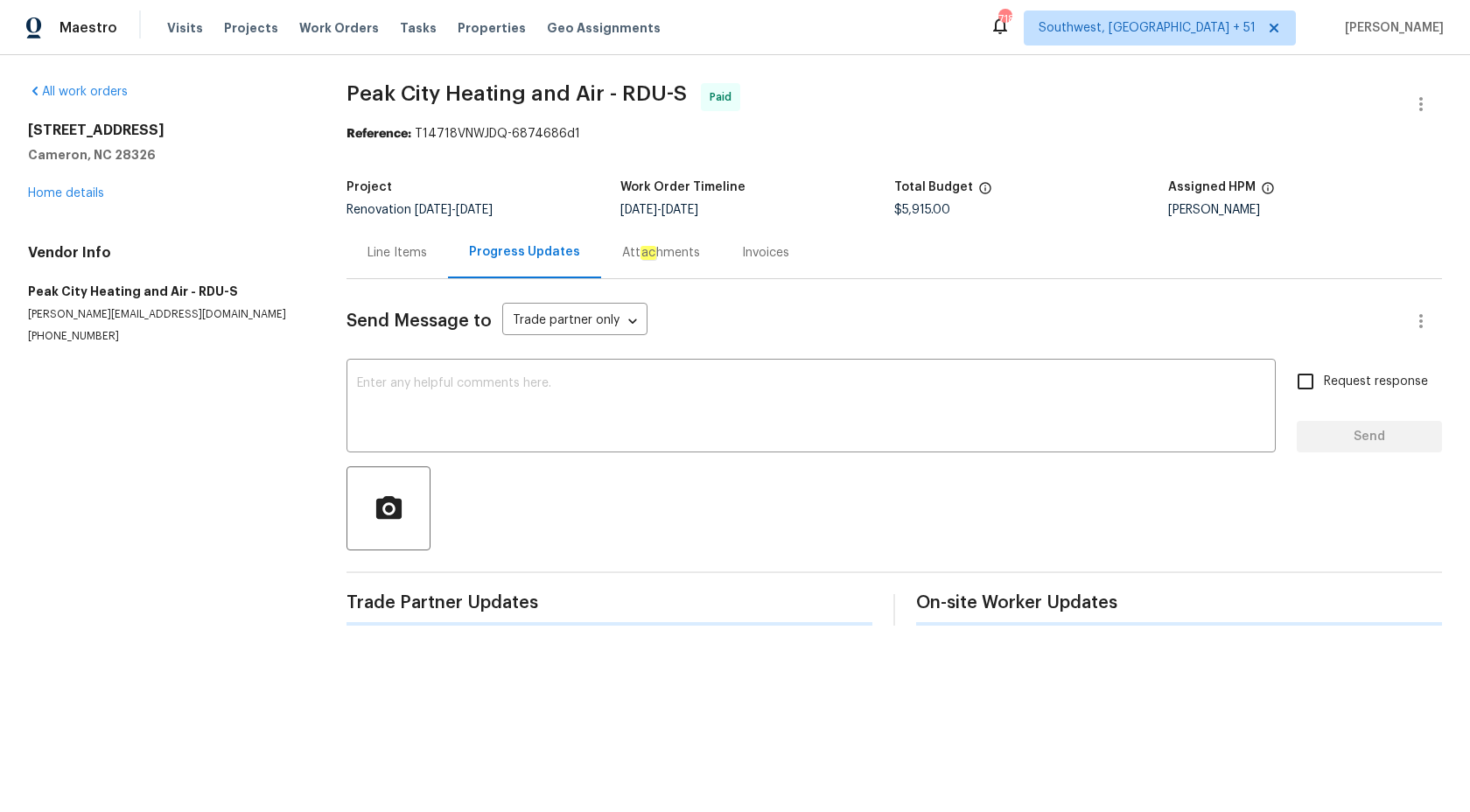
click at [117, 544] on section "All work orders 235 Lakeridge Dr Cameron, NC 28326 Home details Vendor Info Pea…" at bounding box center [165, 354] width 276 height 542
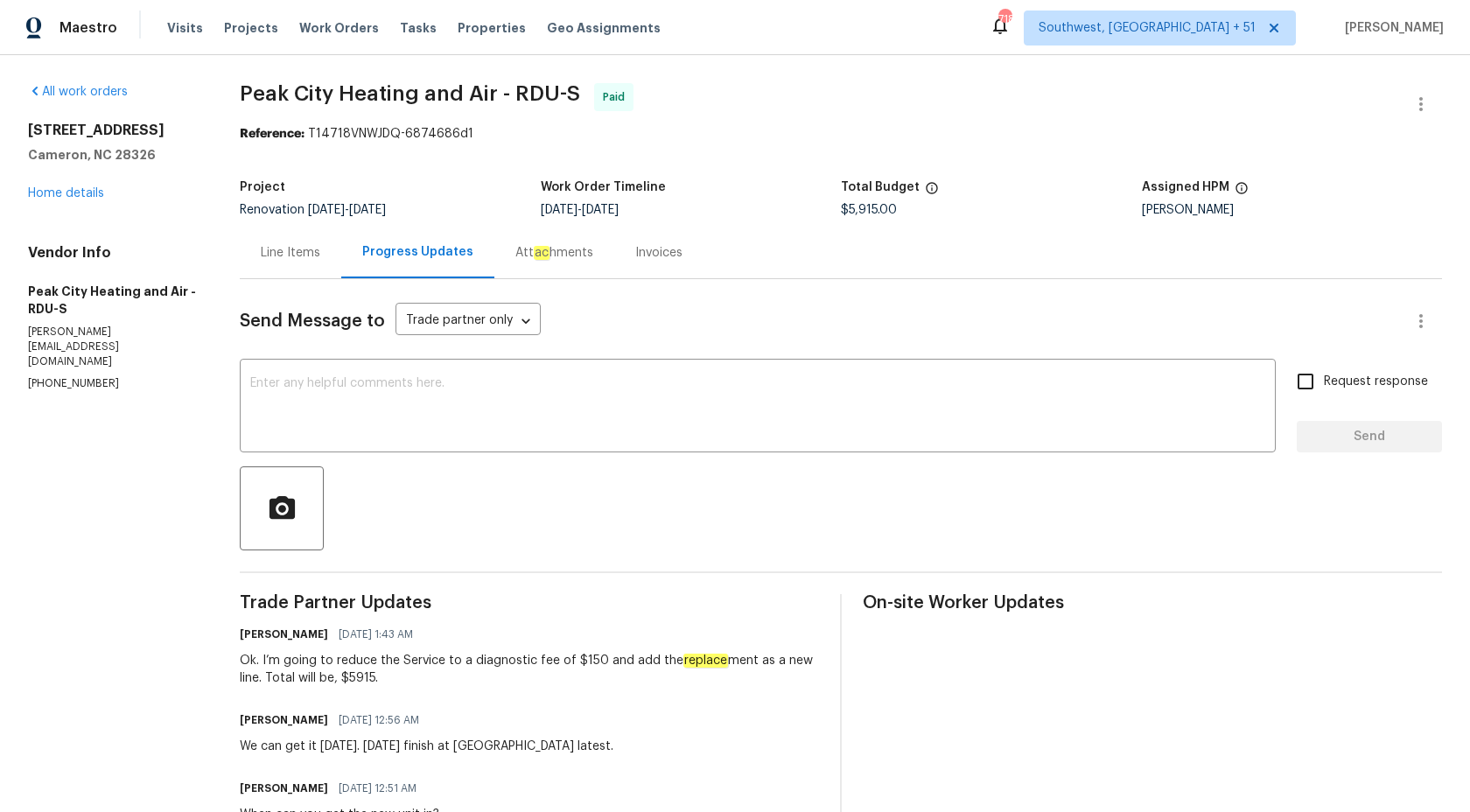
click at [654, 266] on div "Invoices" at bounding box center [659, 253] width 89 height 52
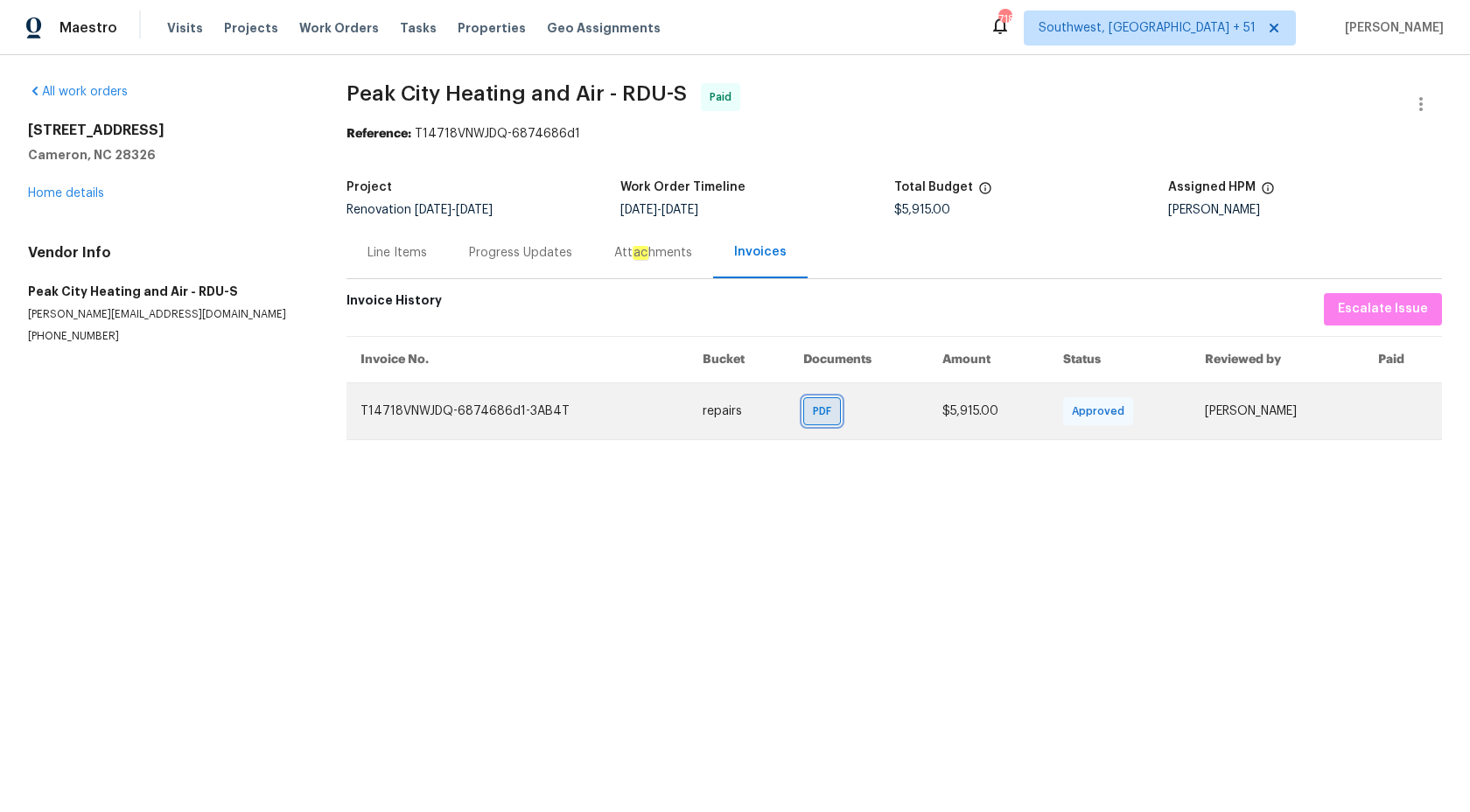
click at [813, 413] on span "PDF" at bounding box center [826, 412] width 25 height 18
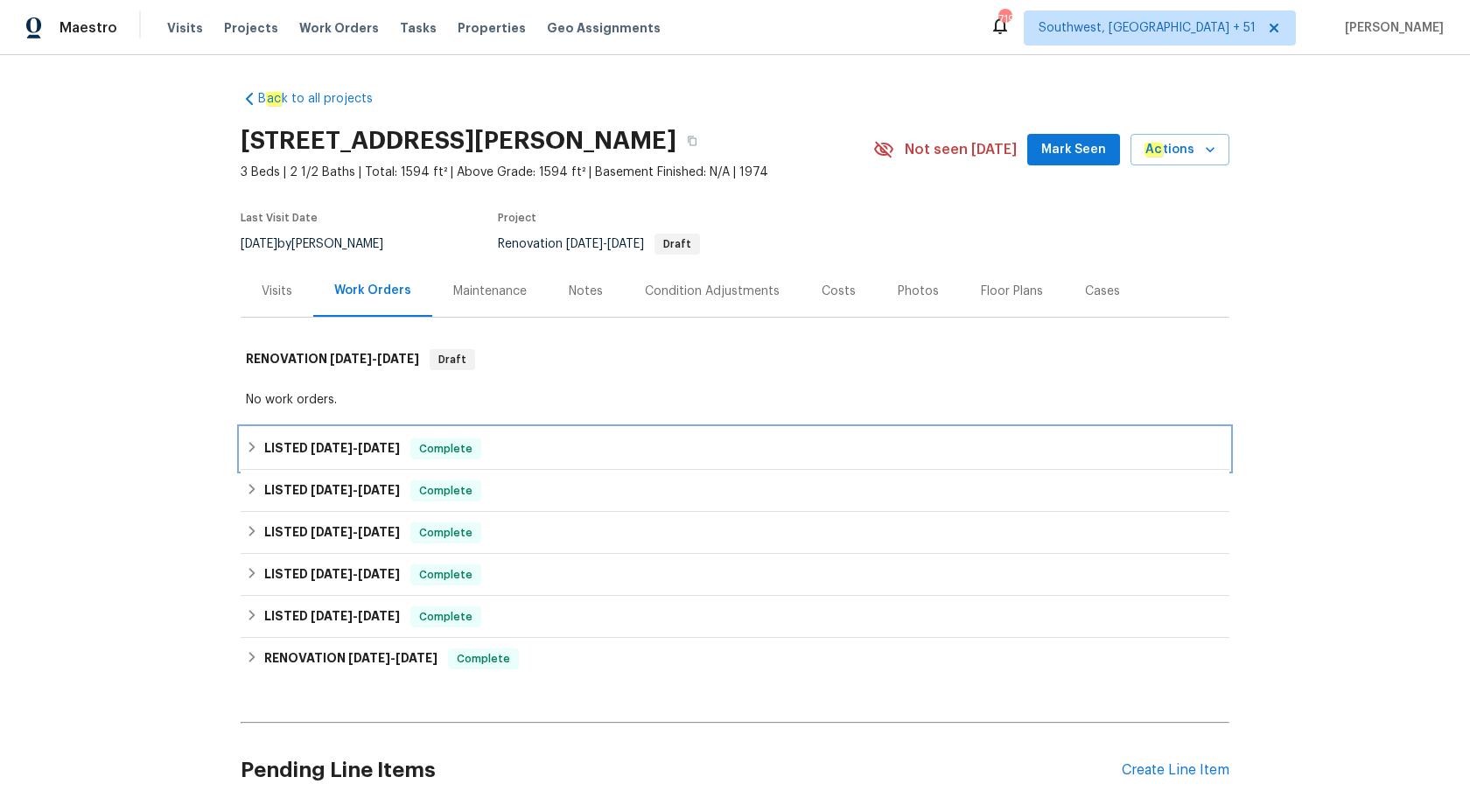
click at [394, 448] on span "9/20/25" at bounding box center [379, 448] width 42 height 13
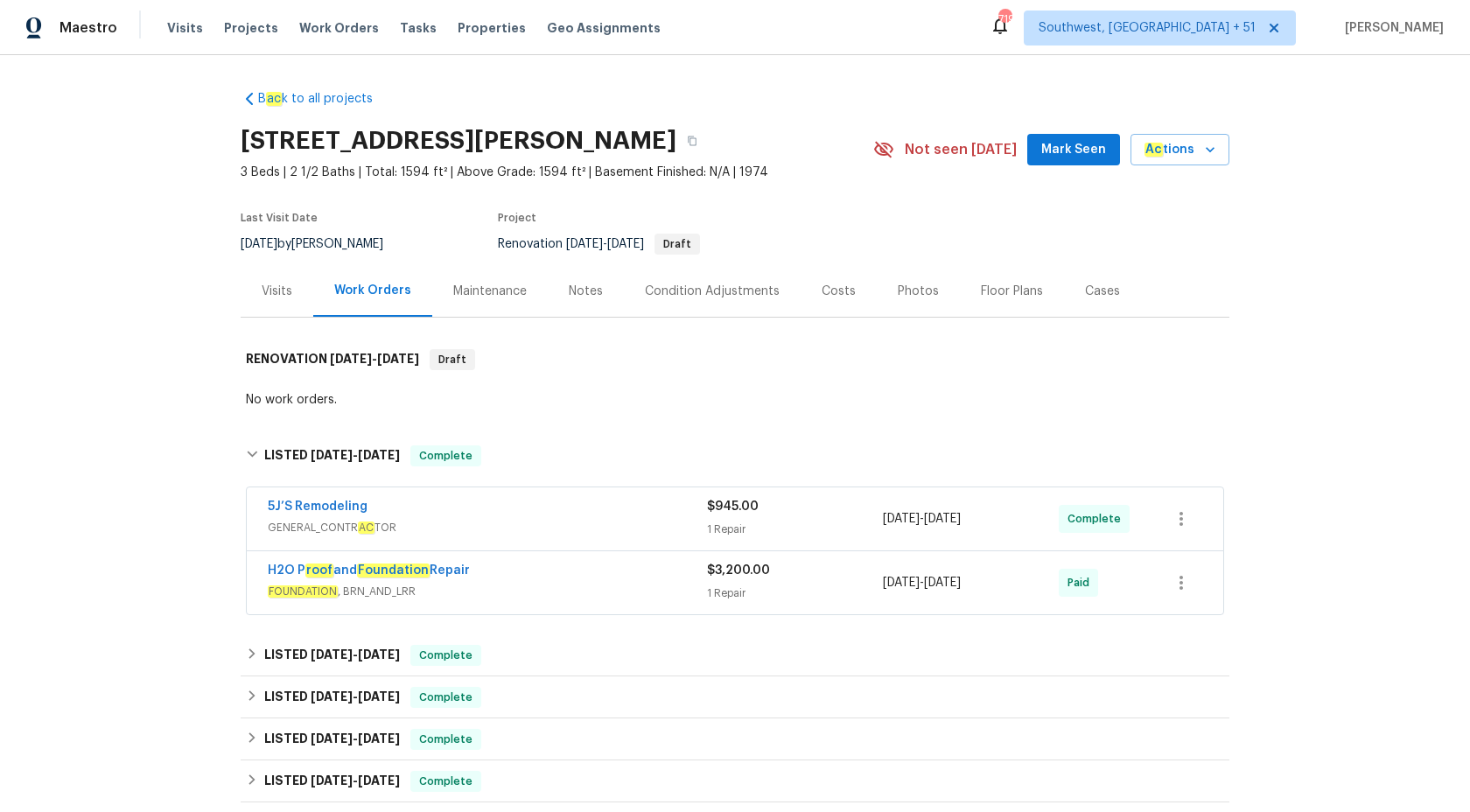
click at [572, 522] on span "GENERAL_CONTR AC TOR" at bounding box center [488, 528] width 440 height 18
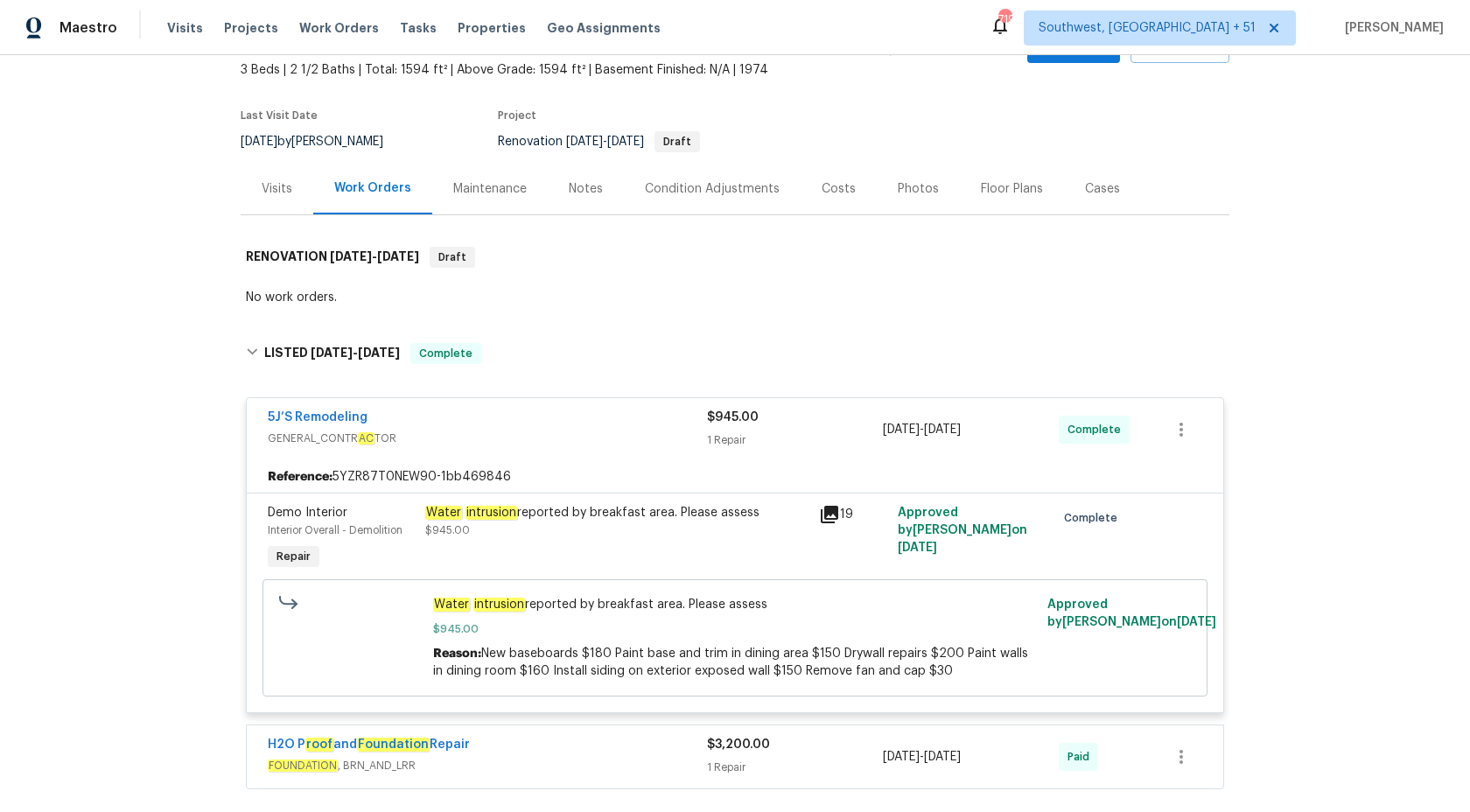
scroll to position [147, 0]
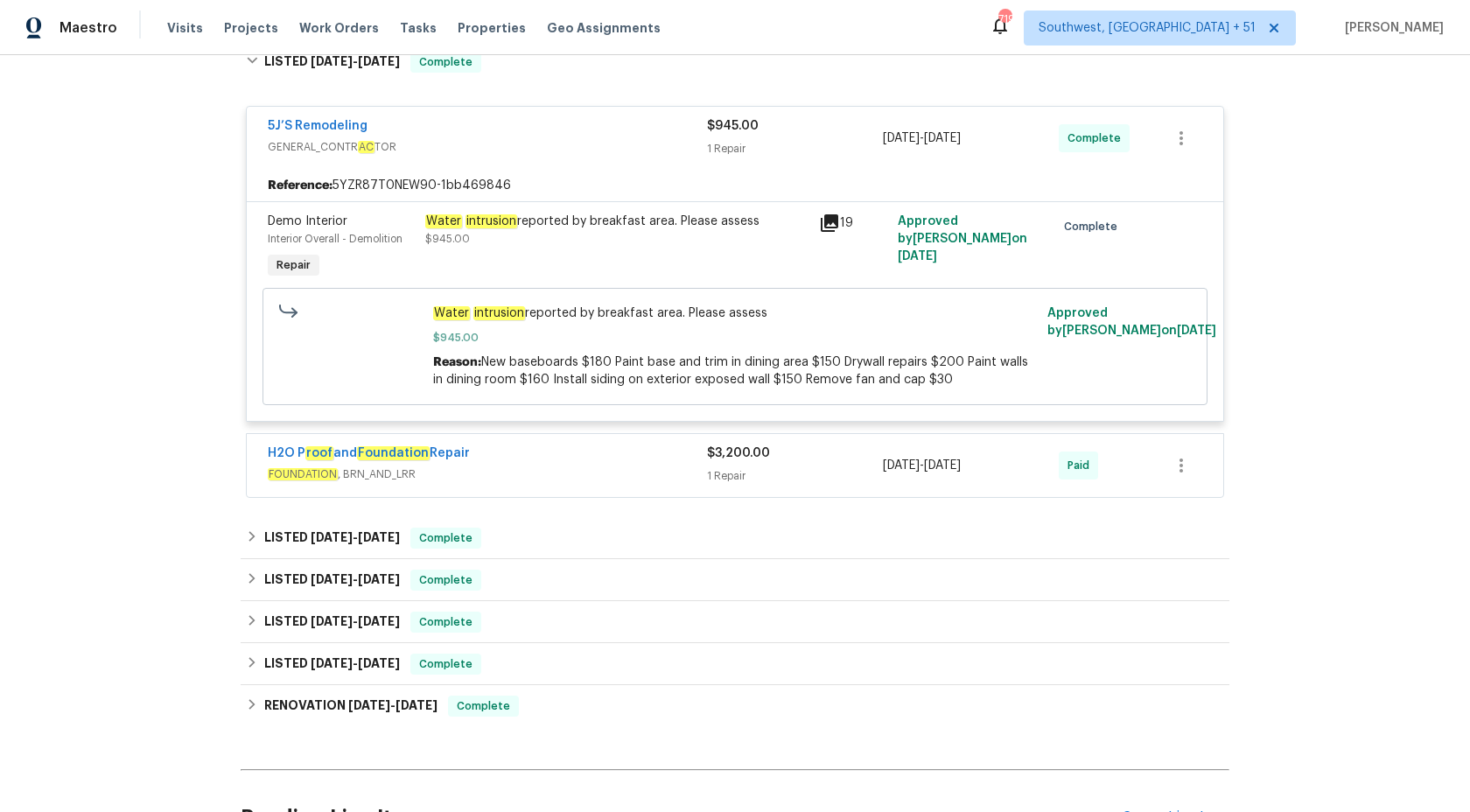
click at [575, 459] on div "H2O P roof and Foundation Repair" at bounding box center [488, 456] width 440 height 21
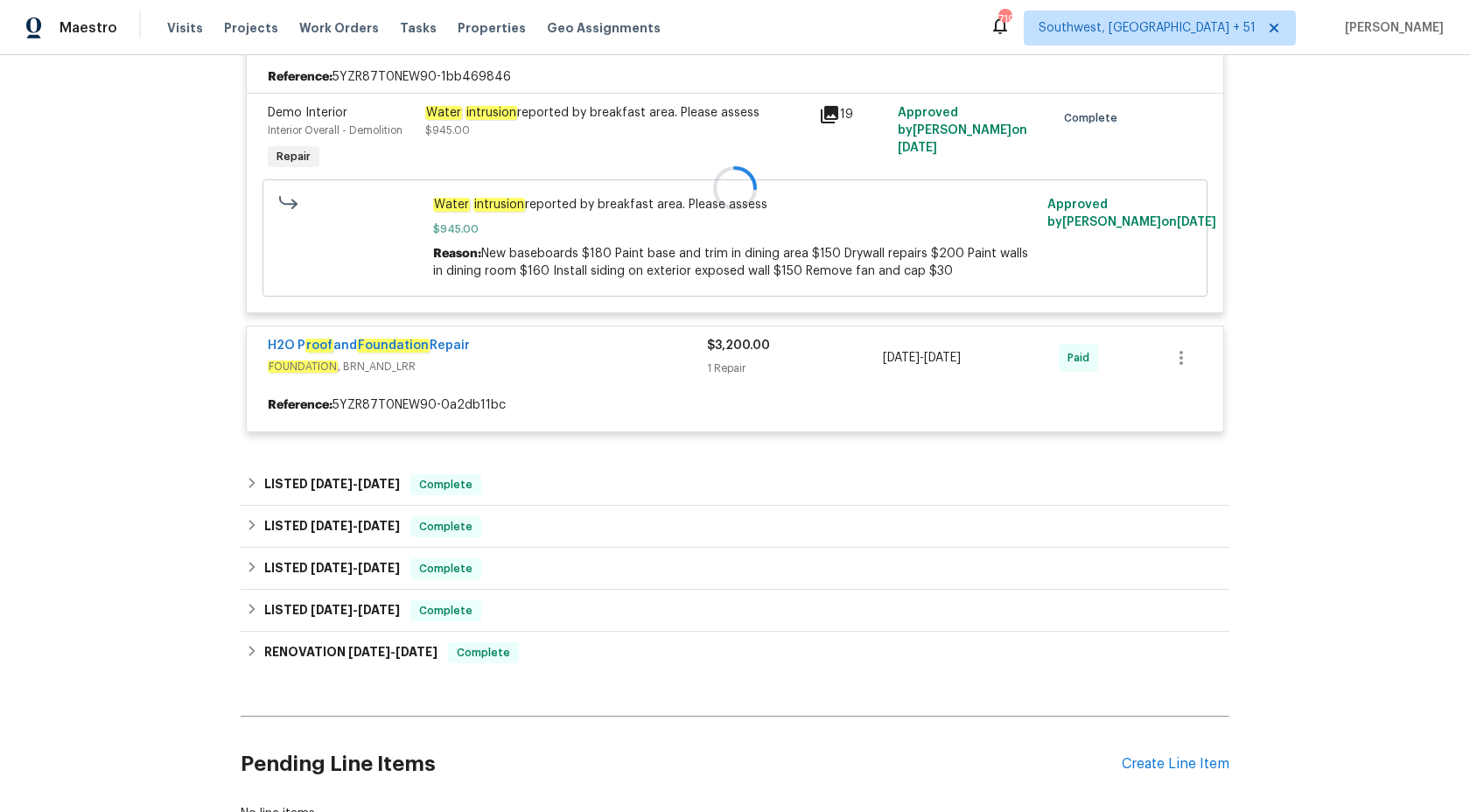
scroll to position [633, 0]
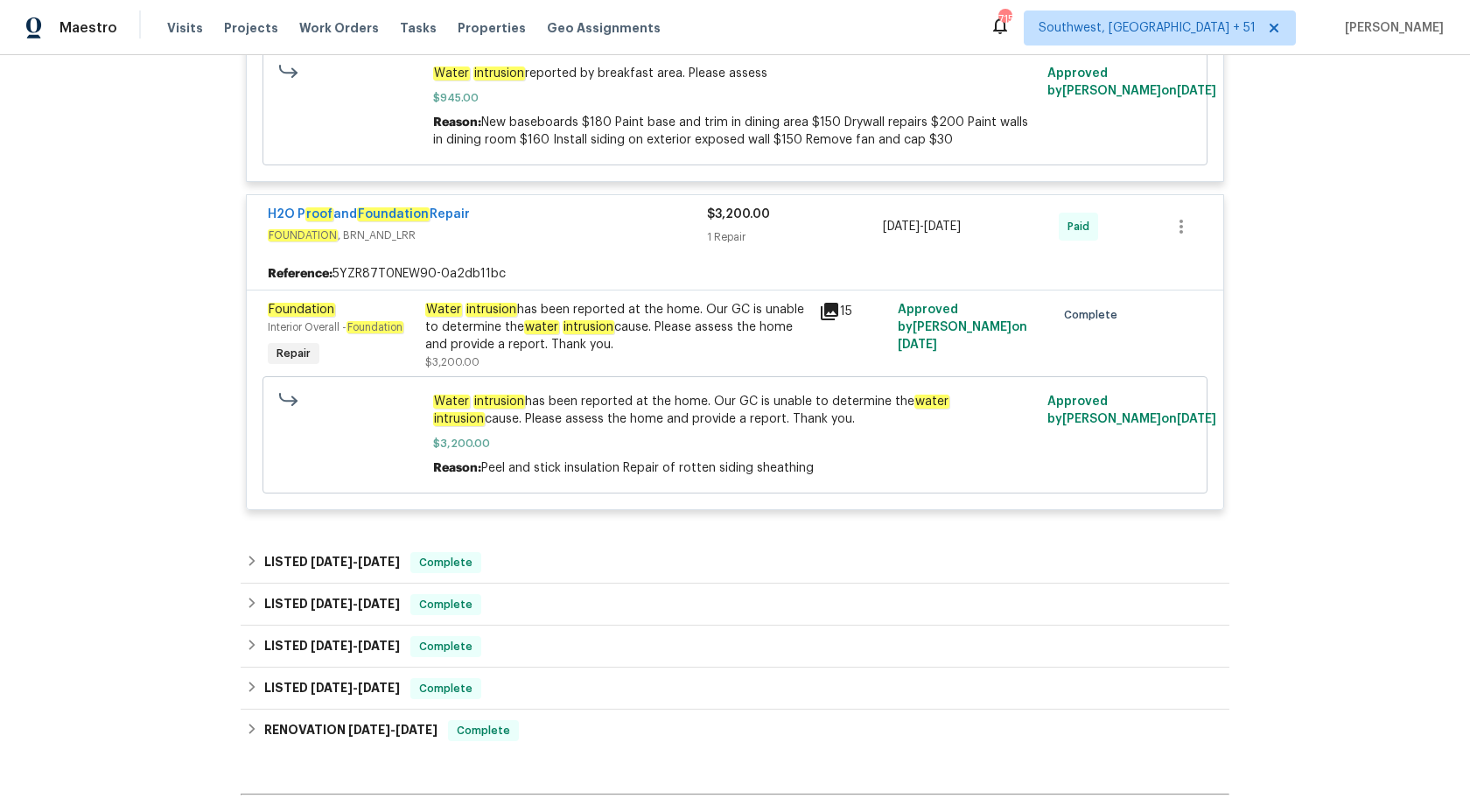
click at [716, 221] on span "$3,200.00" at bounding box center [738, 214] width 63 height 13
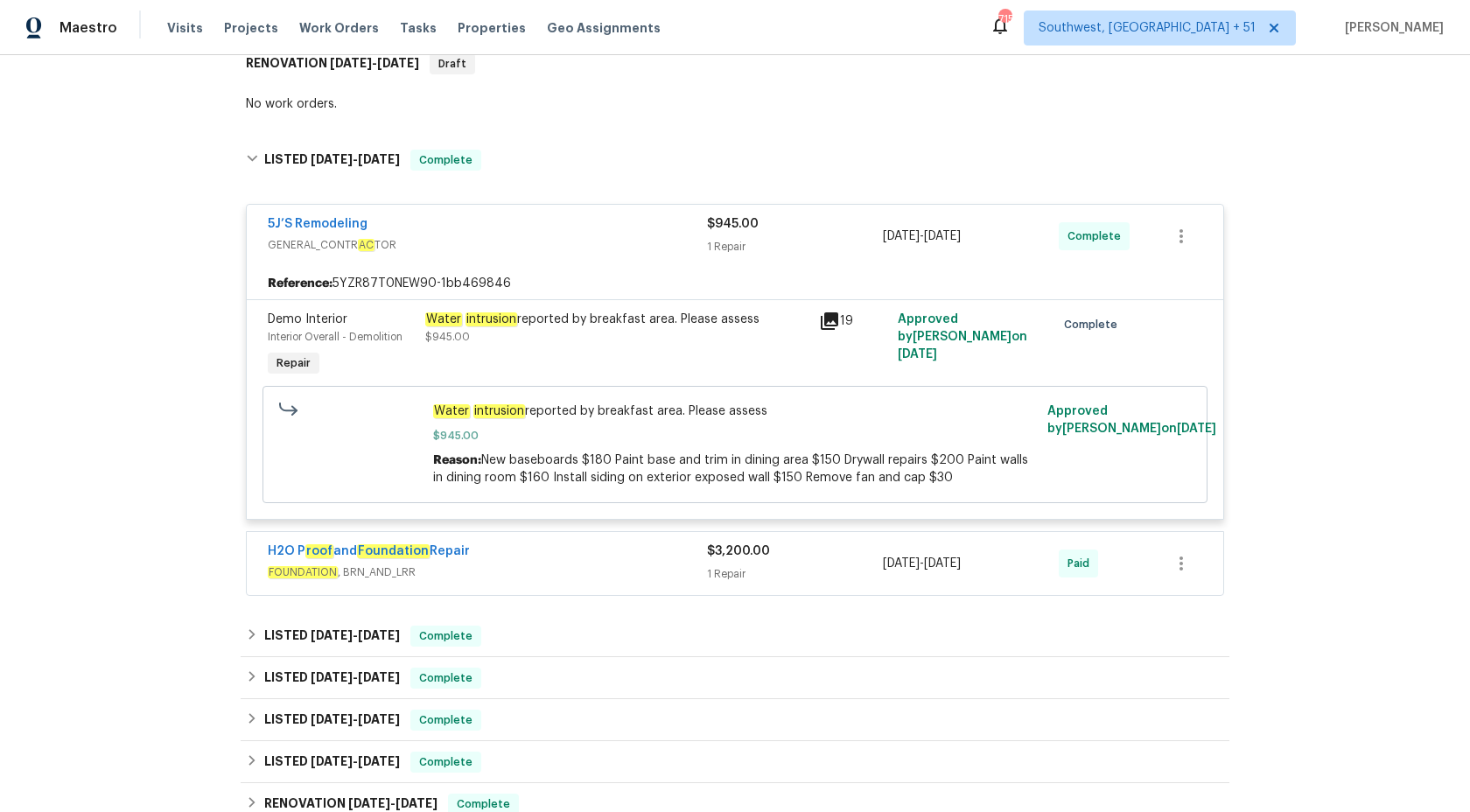
scroll to position [290, 0]
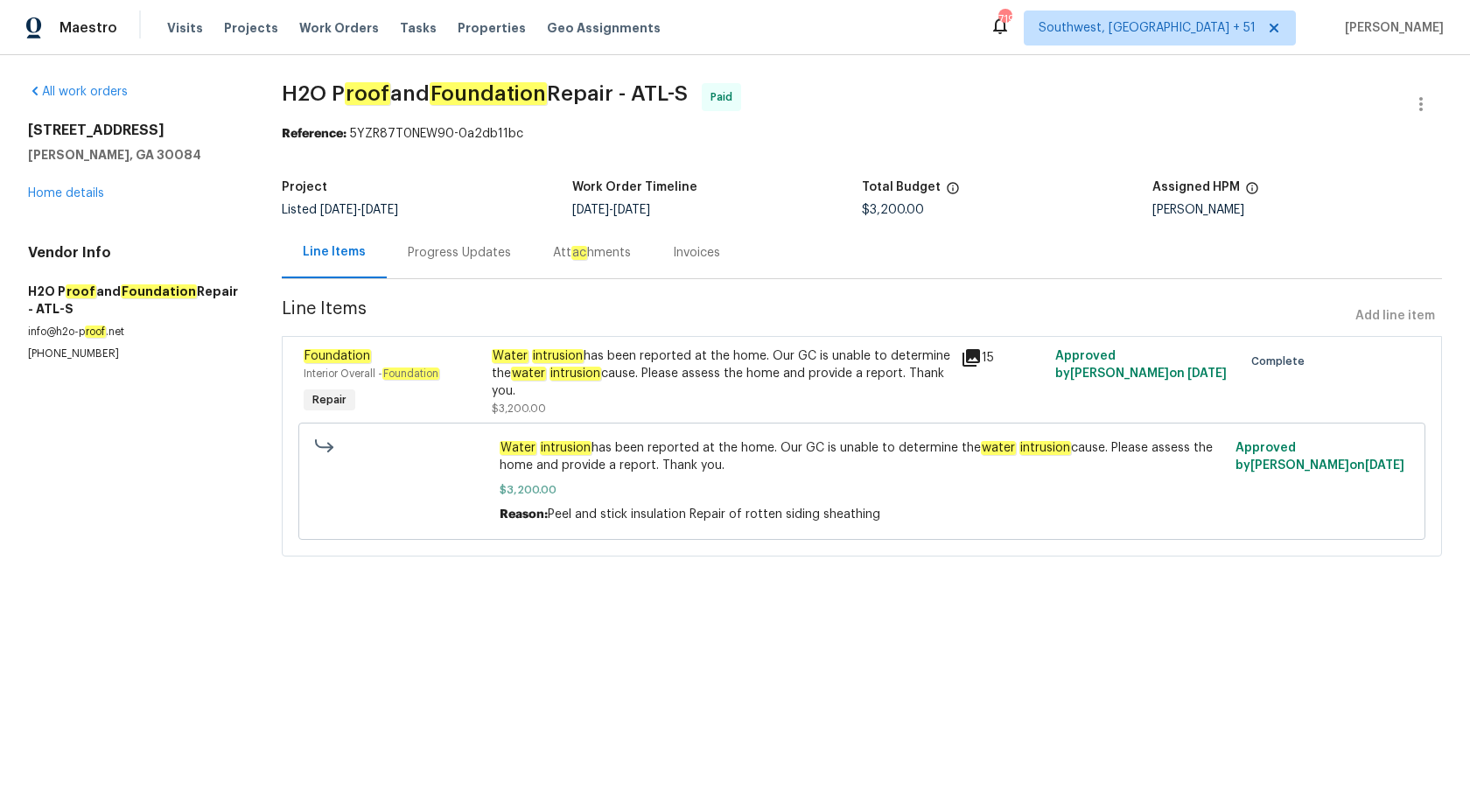
click at [417, 282] on section "H2O P roof and Foundation Repair - ATL-S Paid Reference: 5YZR87T0NEW90-0a2db11b…" at bounding box center [861, 330] width 1161 height 494
click at [424, 264] on div "Progress Updates" at bounding box center [459, 253] width 146 height 52
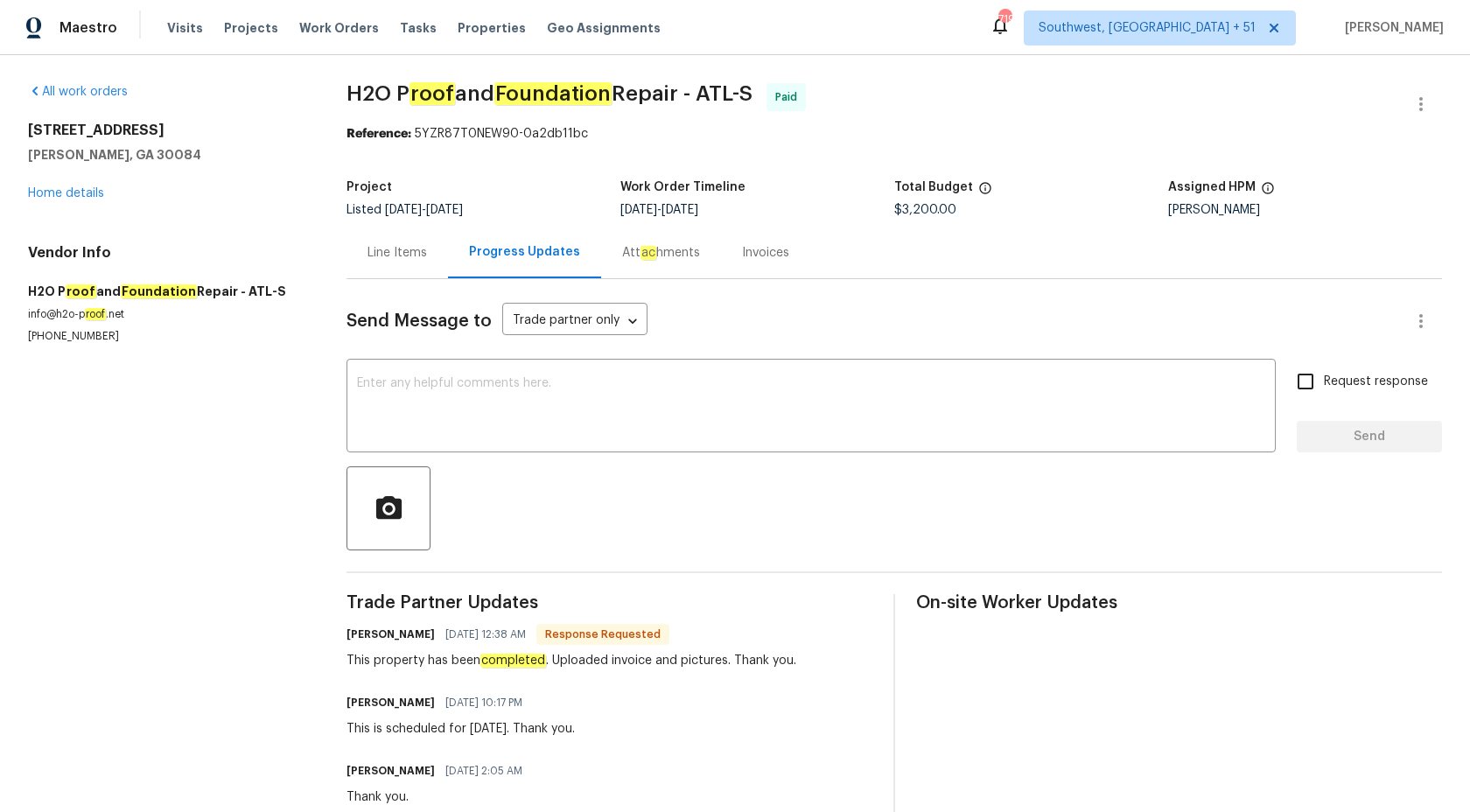
click at [150, 514] on section "All work orders 4409 Idlewood Ln Tucker, GA 30084 Home details Vendor Info H2O …" at bounding box center [165, 591] width 276 height 1017
click at [748, 258] on div "Invoices" at bounding box center [766, 253] width 47 height 18
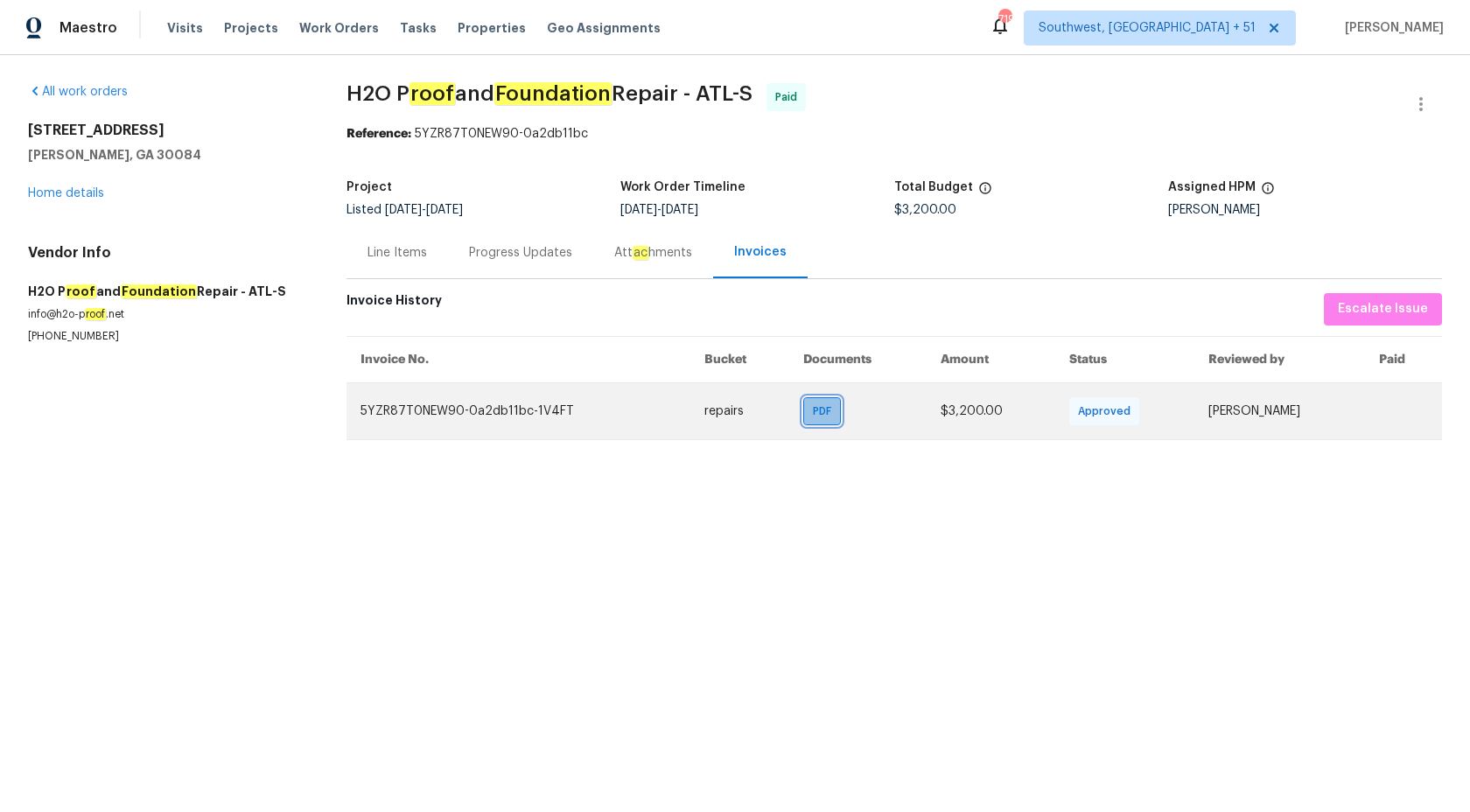
click at [813, 412] on span "PDF" at bounding box center [826, 412] width 25 height 18
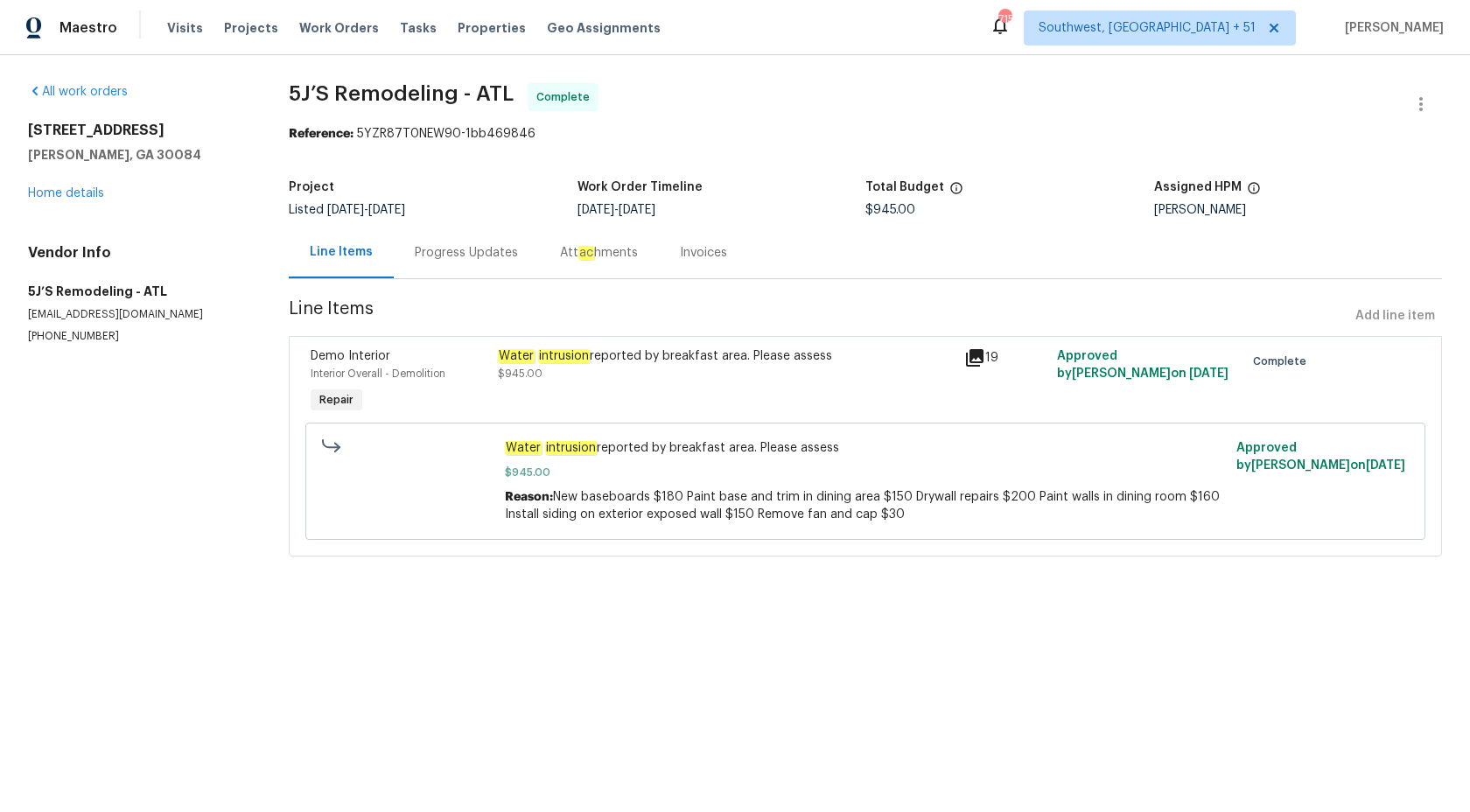
click at [454, 258] on div "Progress Updates" at bounding box center [466, 253] width 104 height 18
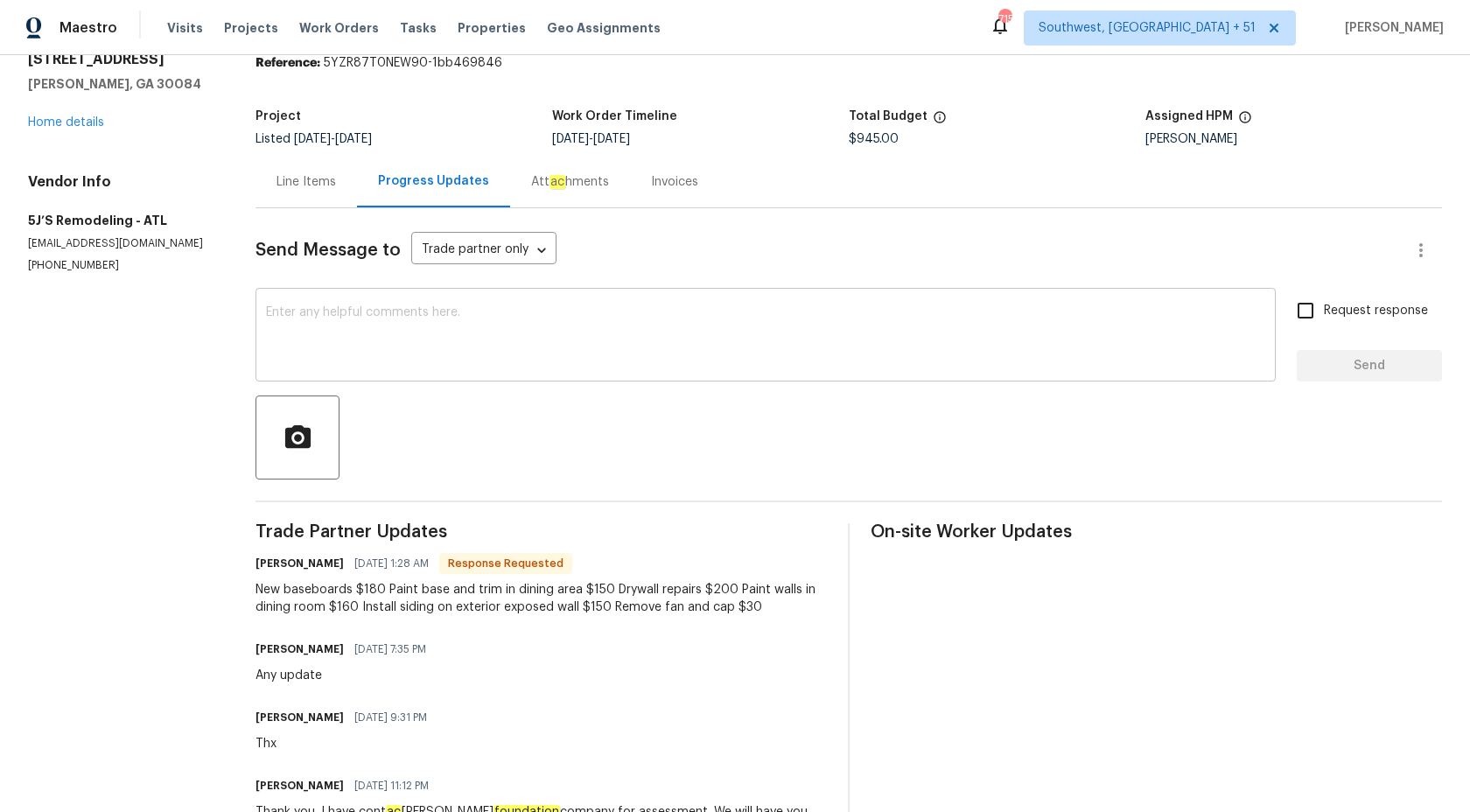
scroll to position [250, 0]
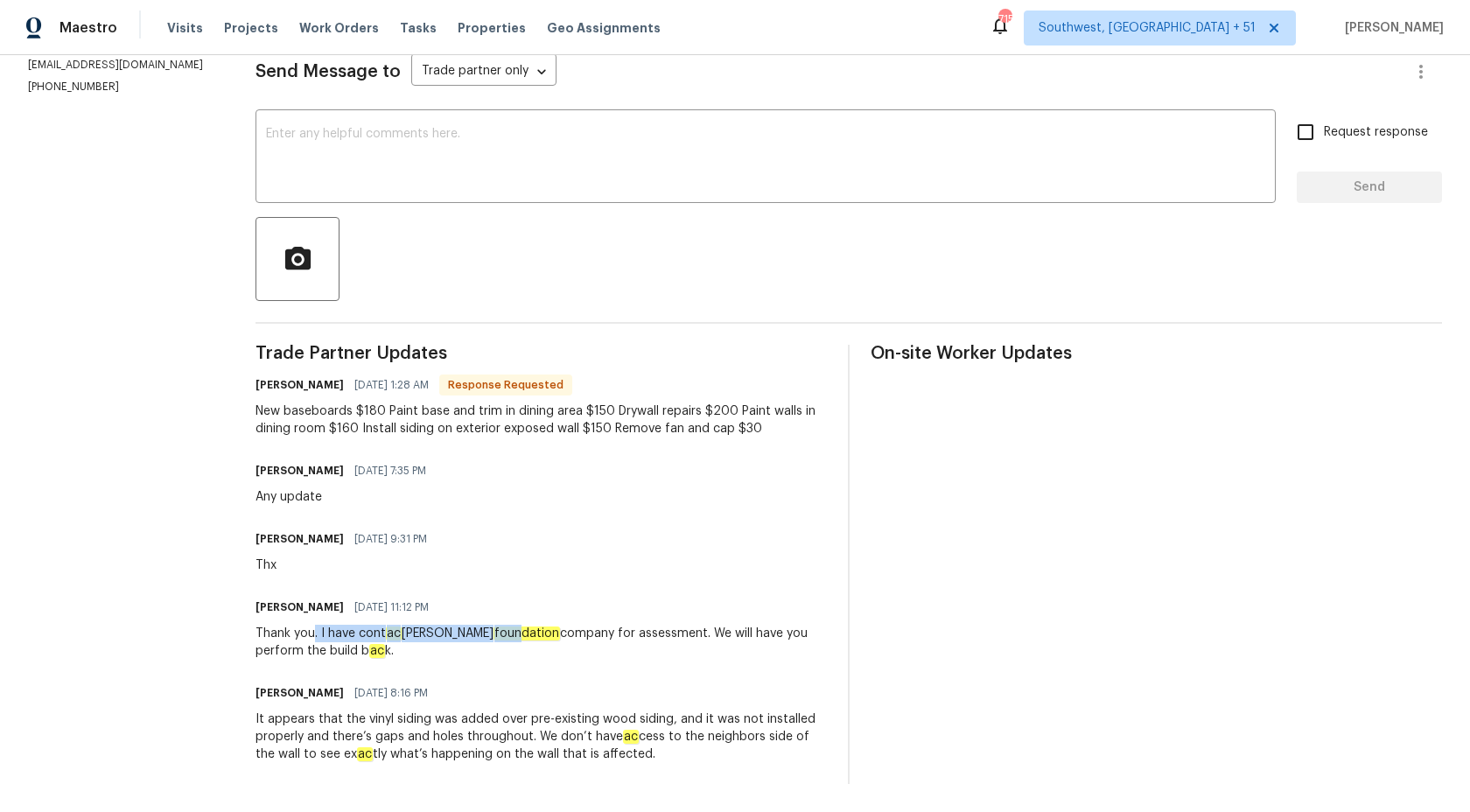
drag, startPoint x: 315, startPoint y: 632, endPoint x: 466, endPoint y: 632, distance: 151.0
click at [462, 632] on div "Thank you. I have cont ac ted a foundation company for assessment. We will have…" at bounding box center [542, 641] width 572 height 35
click at [493, 632] on em "foundation" at bounding box center [526, 633] width 66 height 14
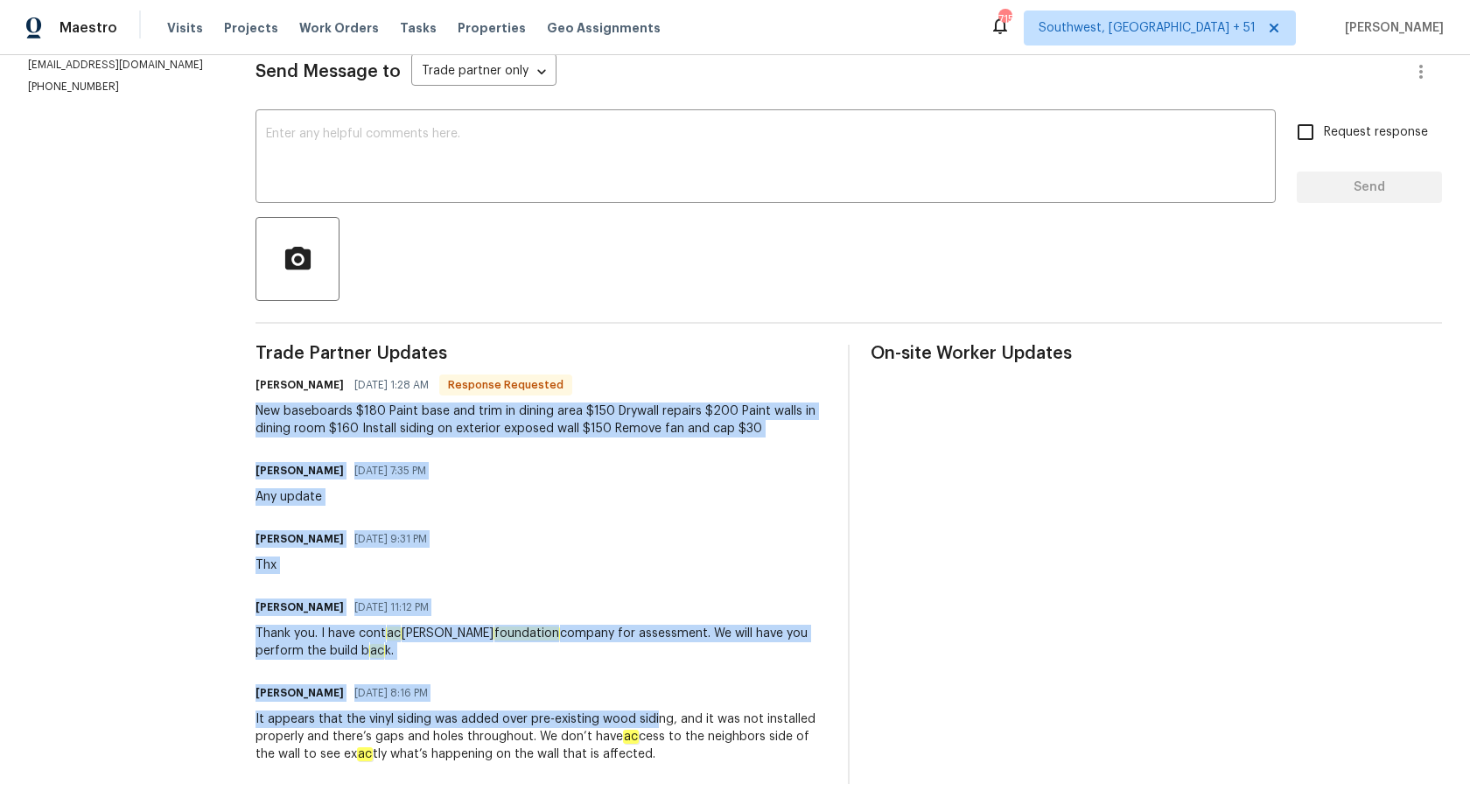
drag, startPoint x: 248, startPoint y: 414, endPoint x: 651, endPoint y: 720, distance: 506.0
click at [652, 719] on div "All work orders 4409 Idlewood Ln Tucker, GA 30084 Home details Vendor Info 5J’S…" at bounding box center [735, 309] width 1470 height 1006
click at [651, 720] on div "It appears that the vinyl siding was added over pre-existing wood siding, and i…" at bounding box center [542, 736] width 572 height 53
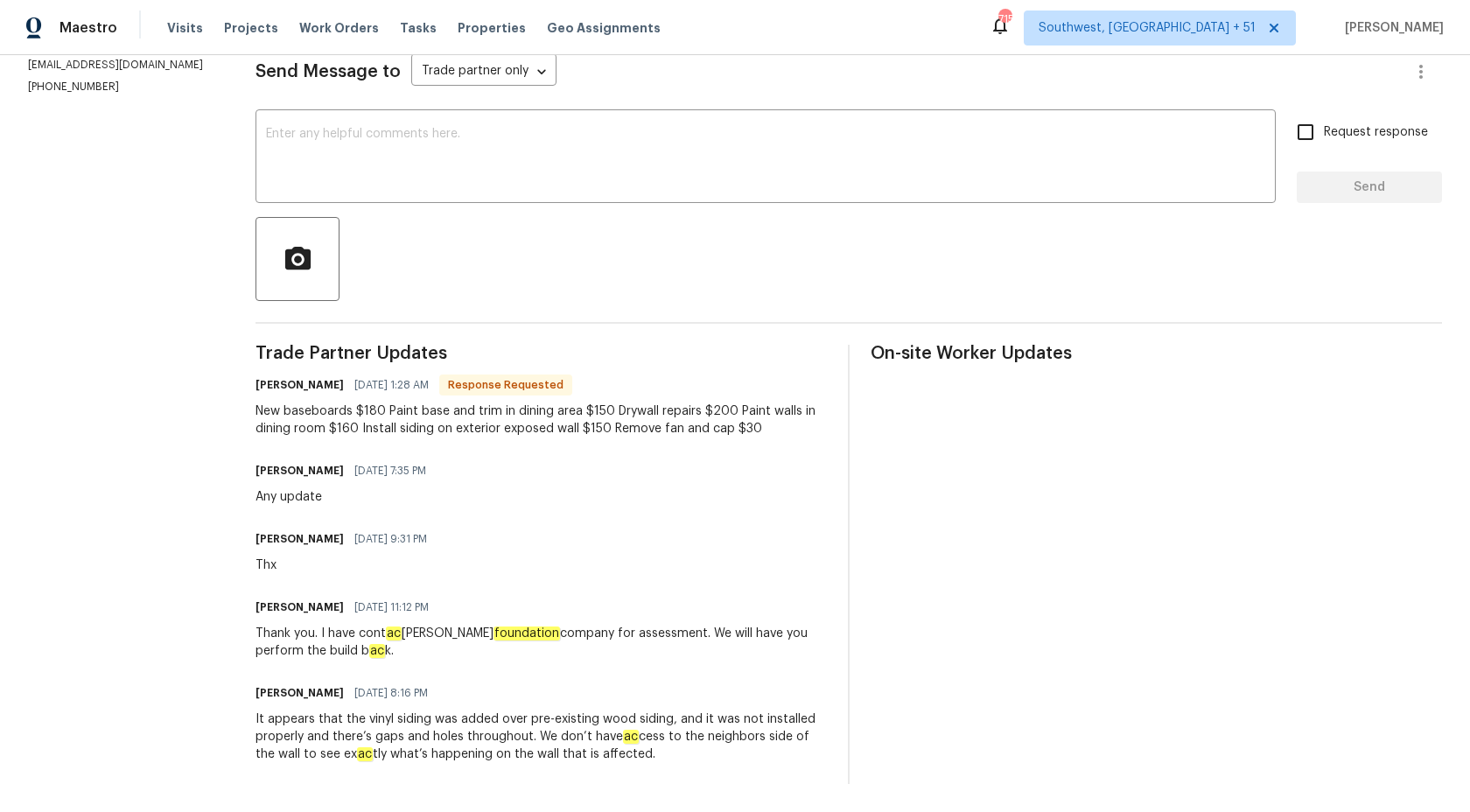
scroll to position [0, 0]
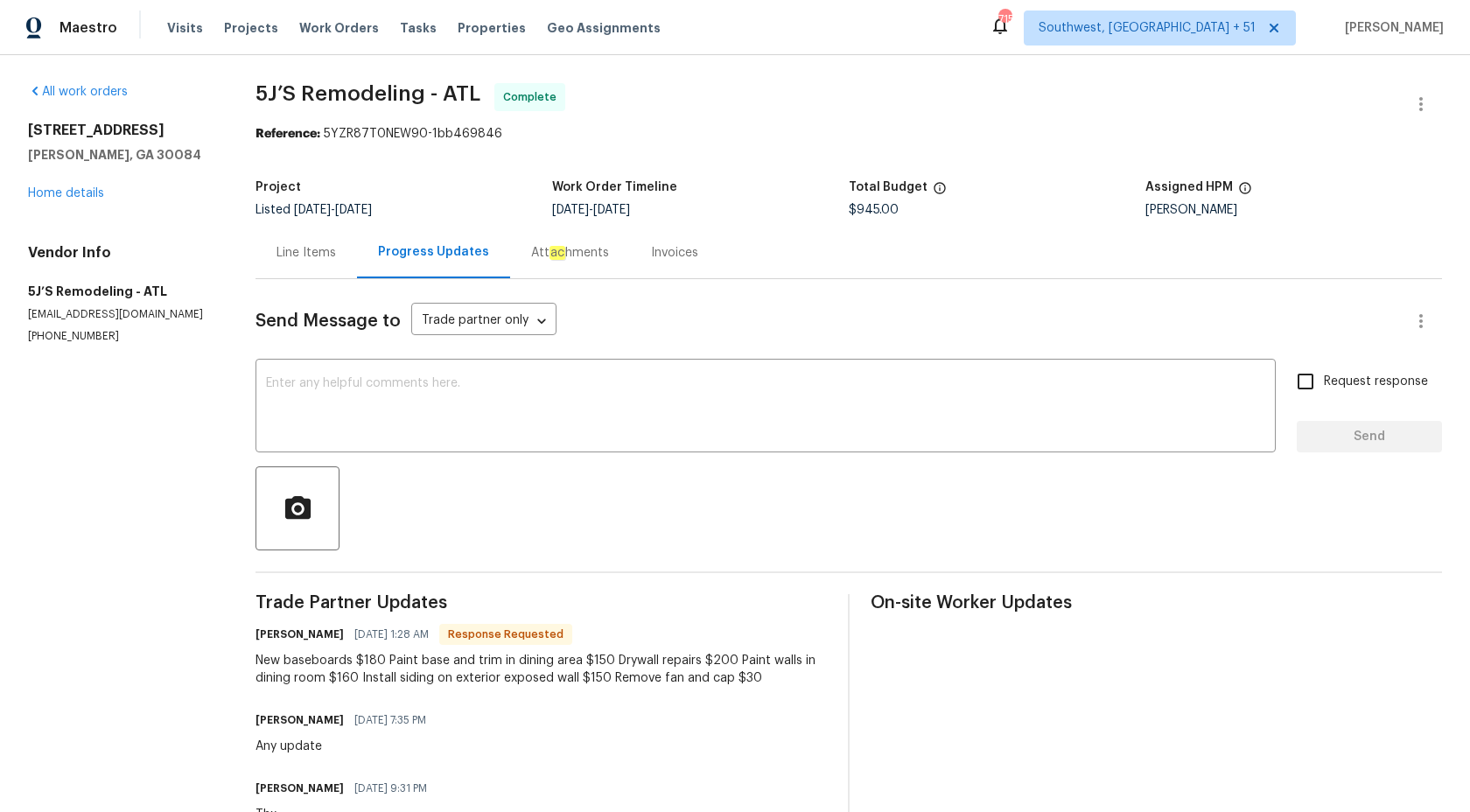
click at [651, 255] on div "Invoices" at bounding box center [675, 253] width 47 height 18
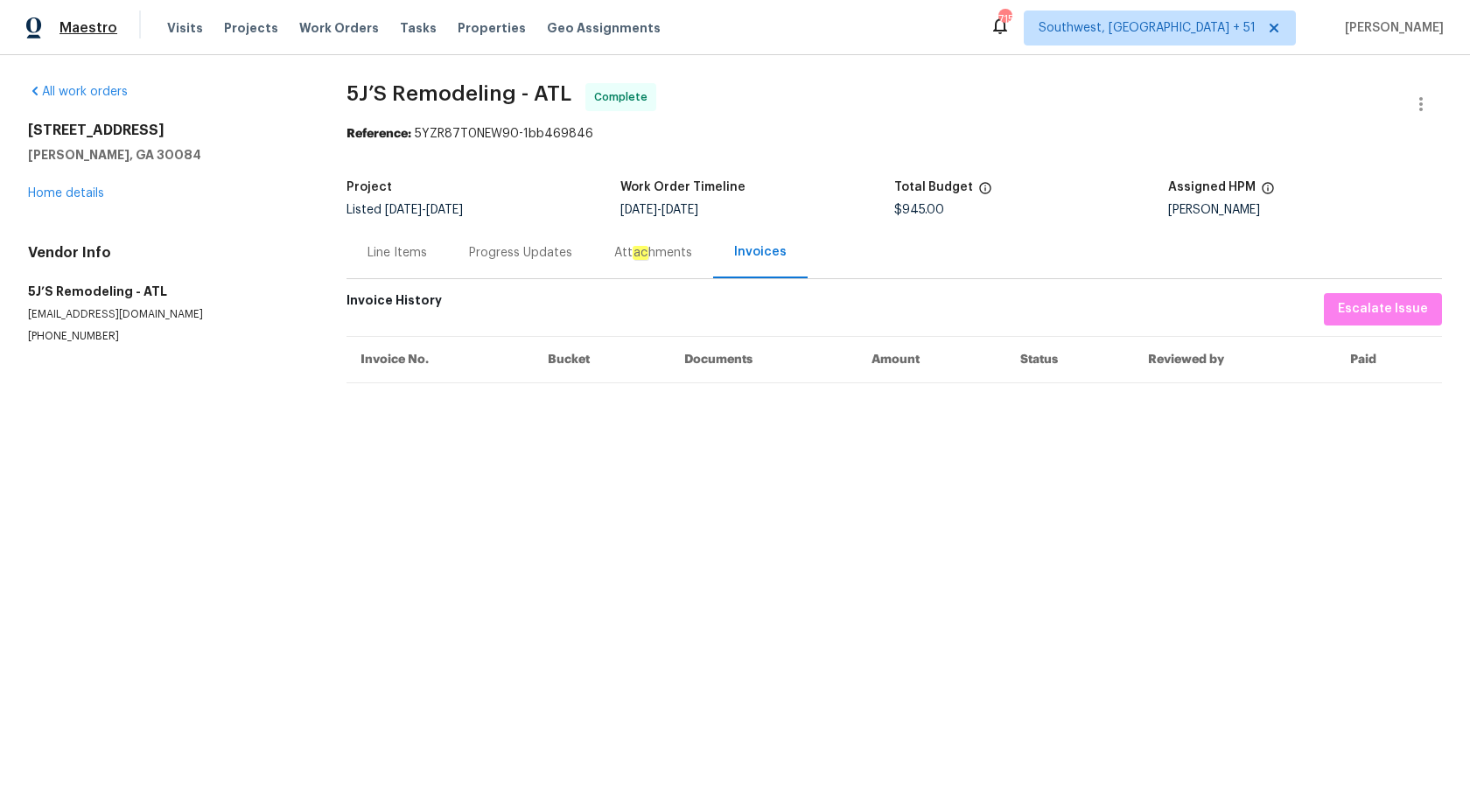
click at [85, 36] on span "Maestro" at bounding box center [88, 29] width 58 height 18
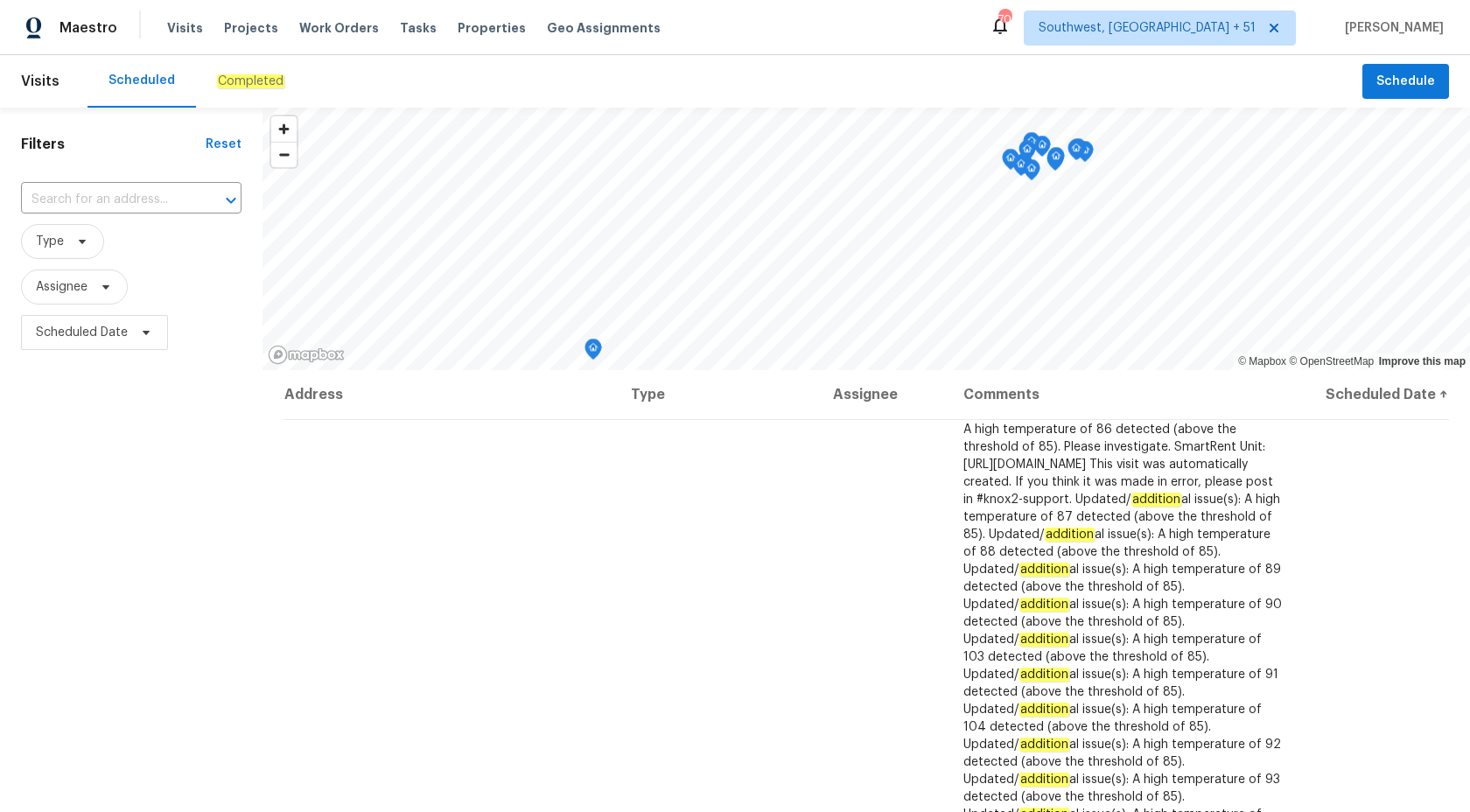
click at [231, 70] on div "Completed" at bounding box center [250, 81] width 109 height 53
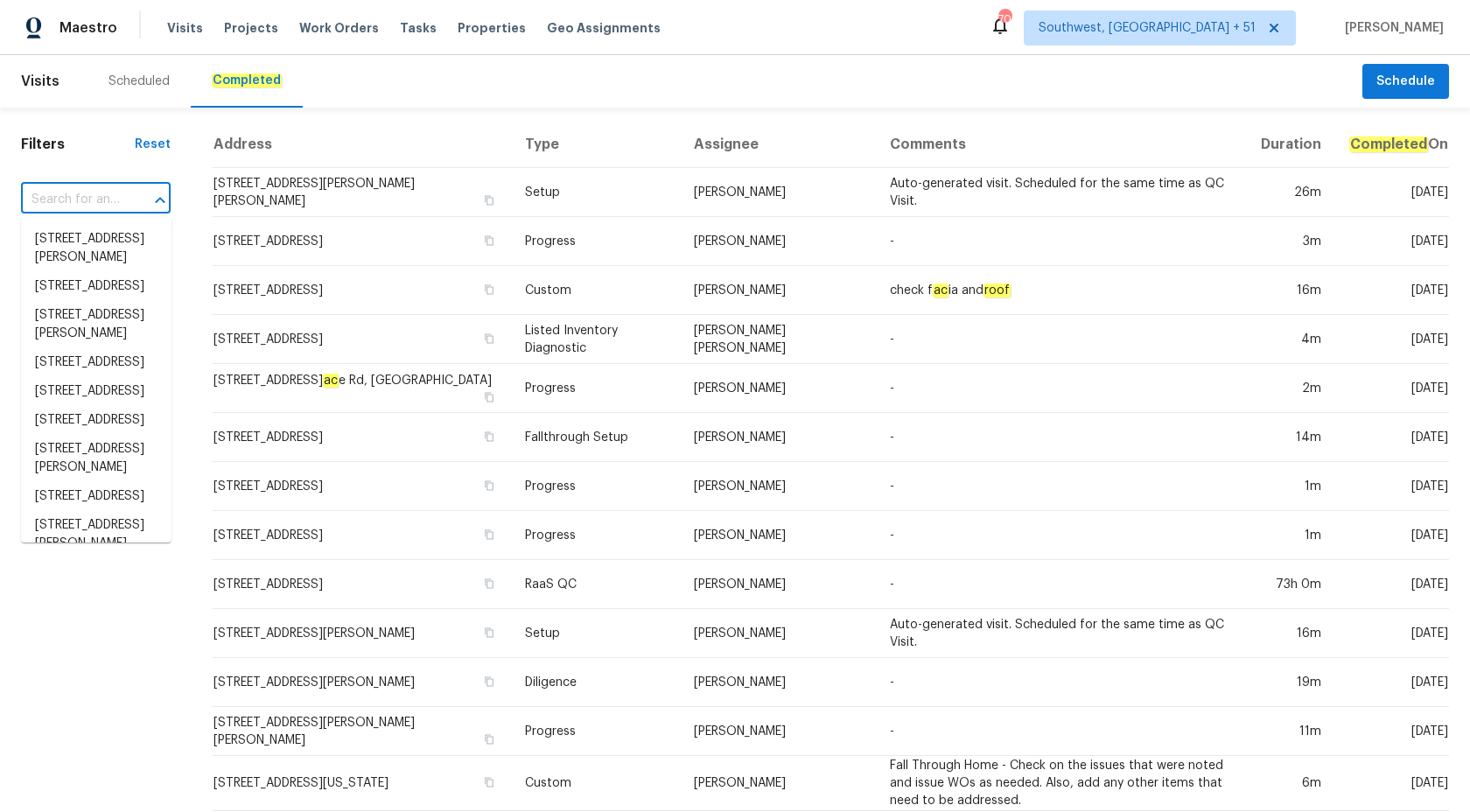
click at [57, 197] on input "text" at bounding box center [71, 200] width 101 height 27
paste input "[STREET_ADDRESS]"
type input "[STREET_ADDRESS]"
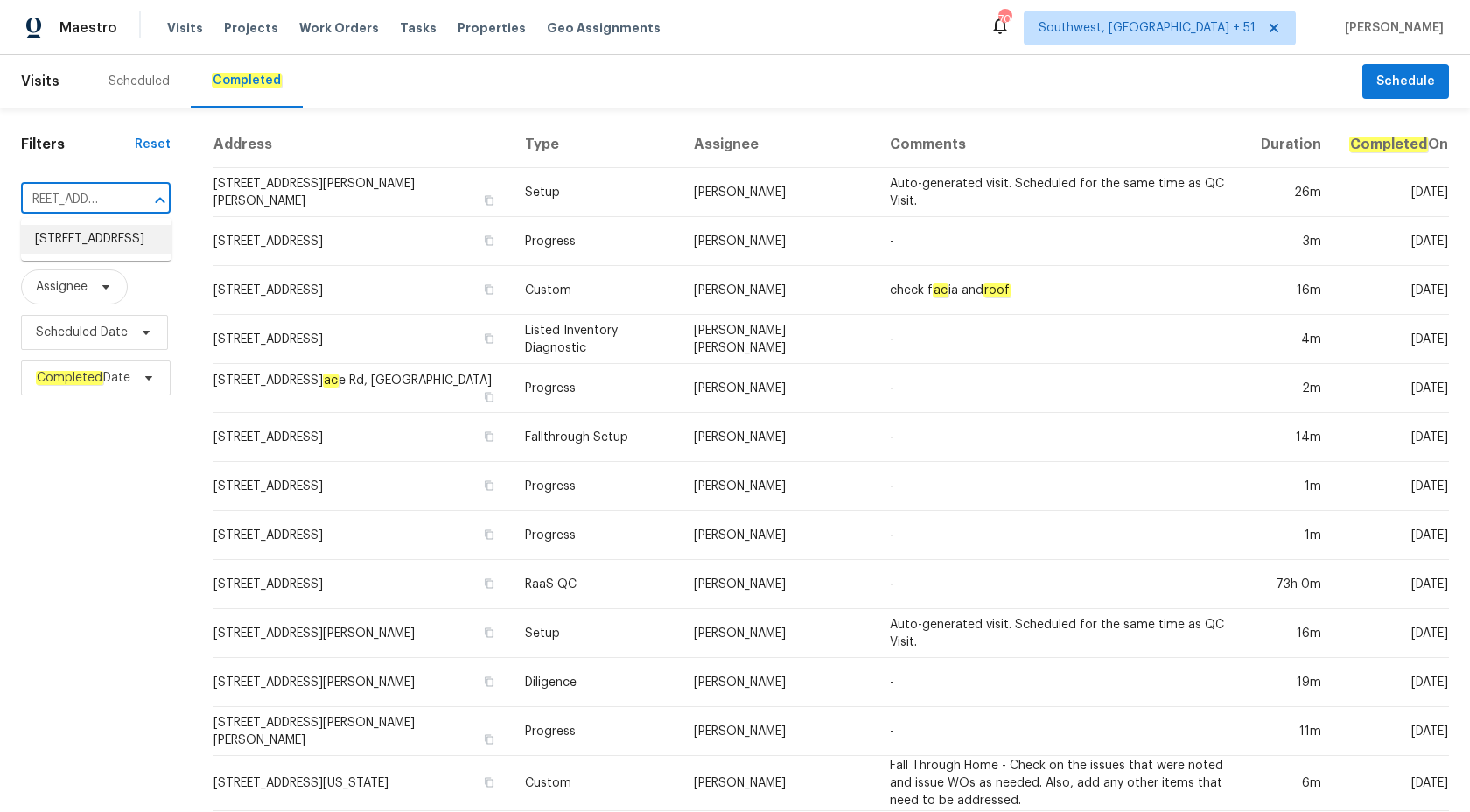
click at [86, 253] on li "[STREET_ADDRESS]" at bounding box center [97, 239] width 150 height 29
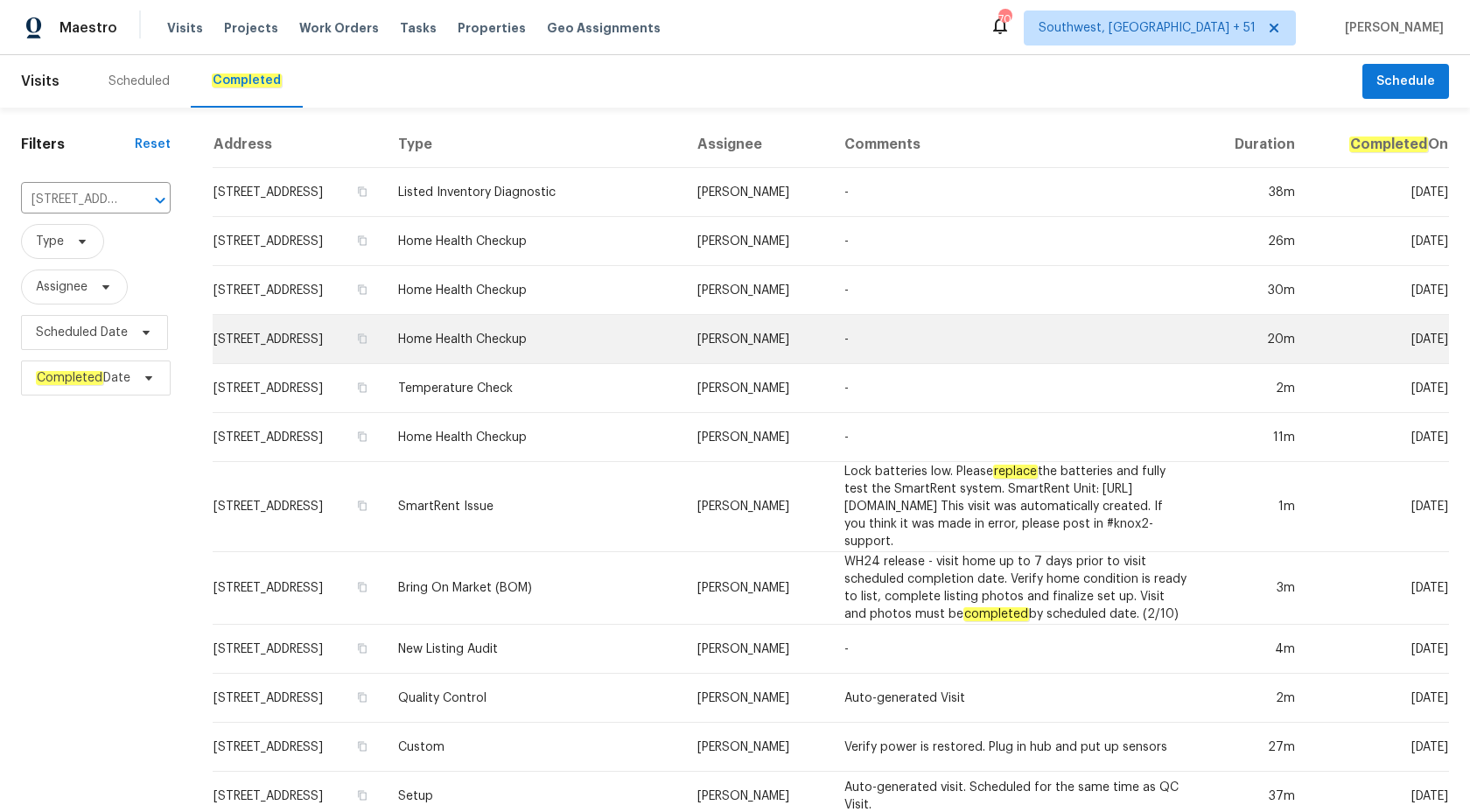
click at [659, 364] on td "Home Health Checkup" at bounding box center [533, 339] width 298 height 49
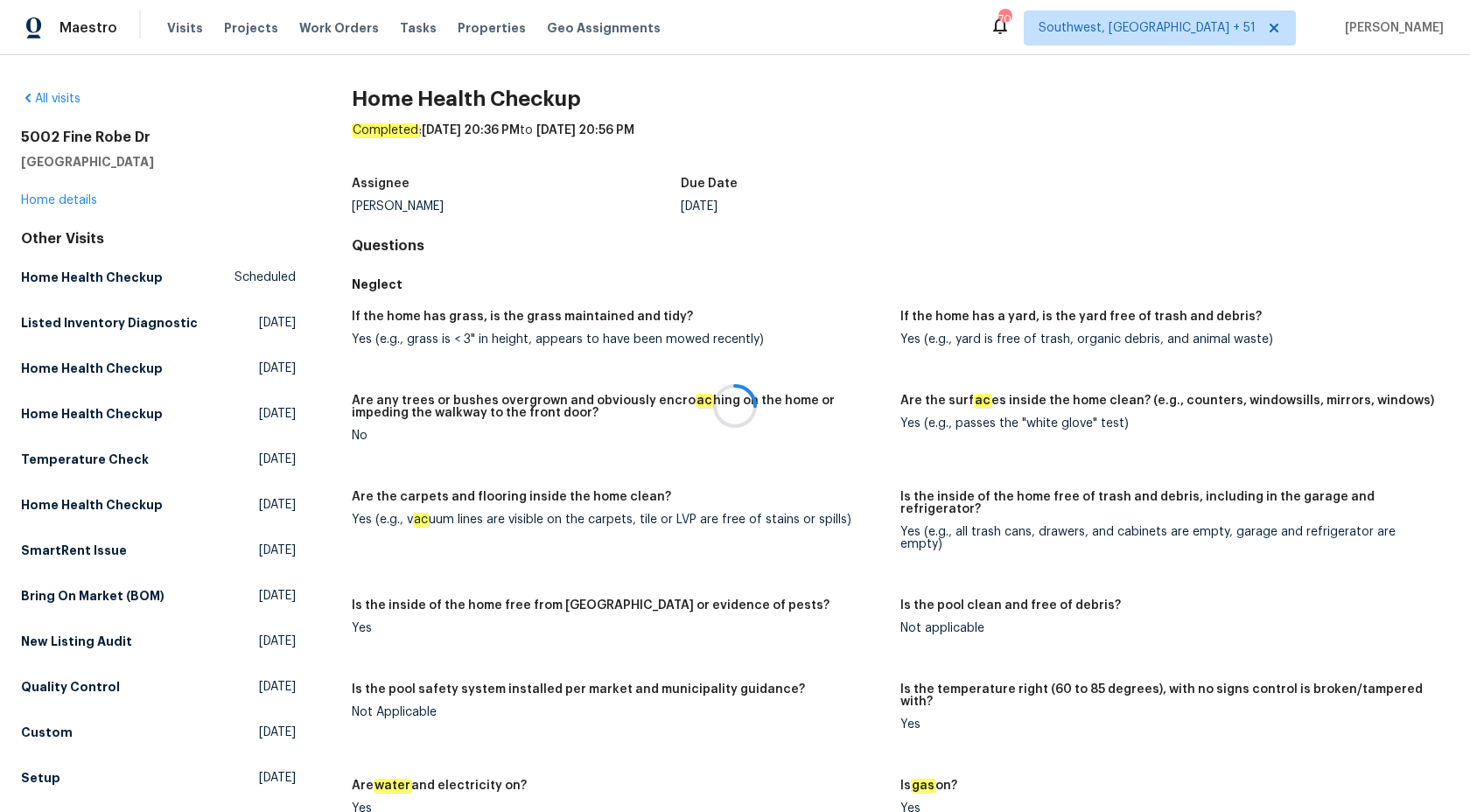
click at [65, 203] on div at bounding box center [735, 406] width 1470 height 812
click at [66, 200] on link "Home details" at bounding box center [59, 200] width 76 height 13
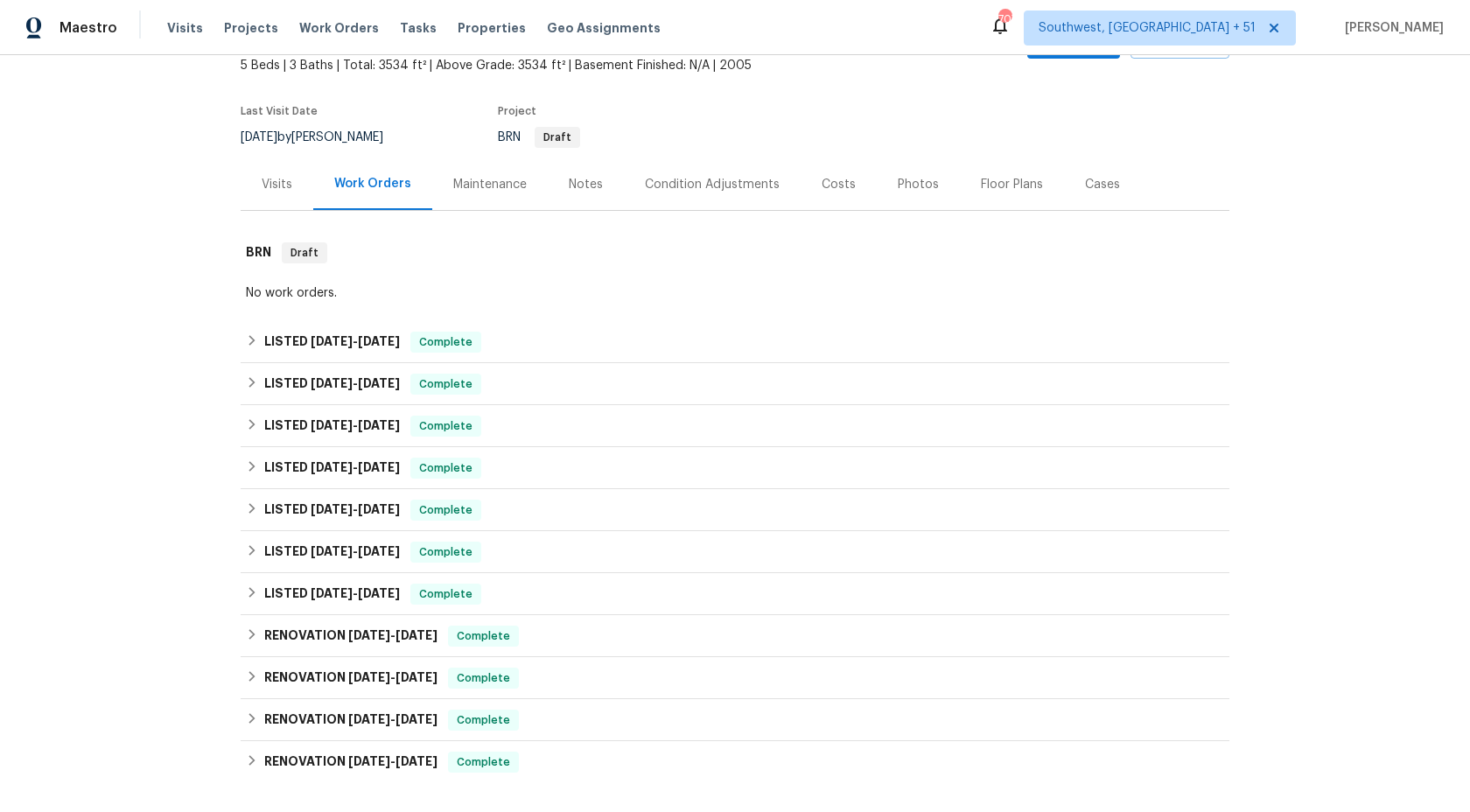
scroll to position [327, 0]
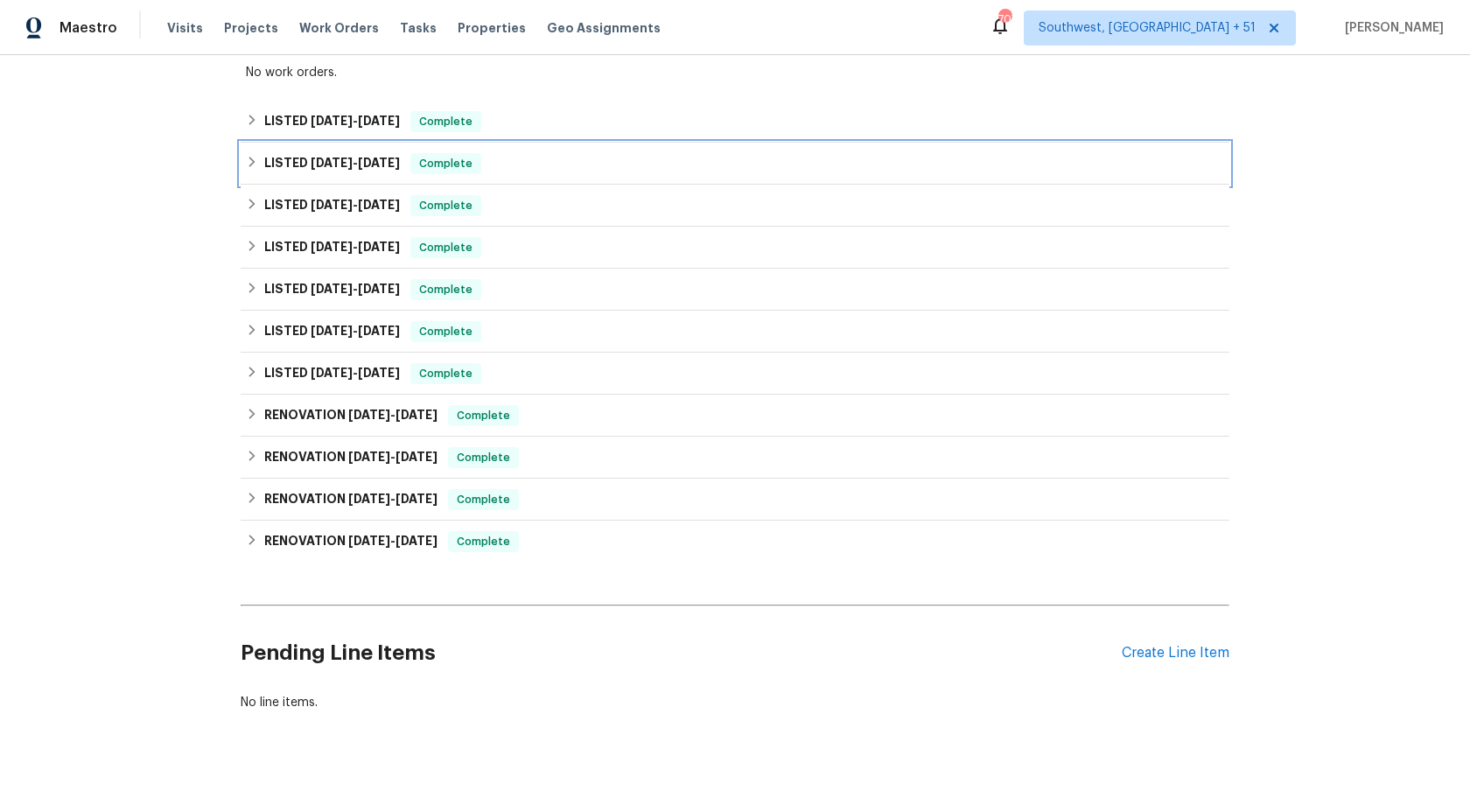
click at [375, 157] on span "9/4/25" at bounding box center [379, 163] width 42 height 13
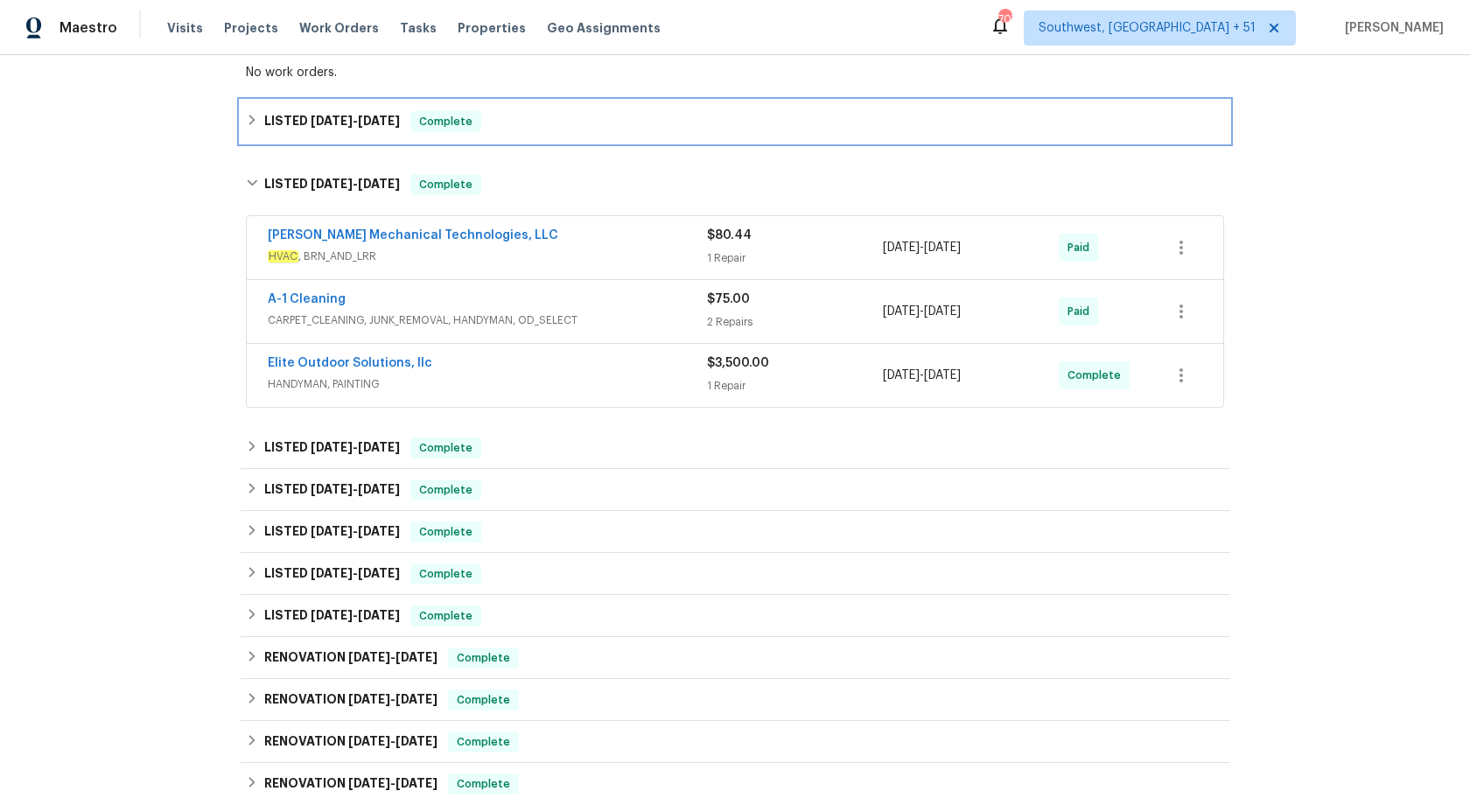
click at [400, 130] on h6 "LISTED 9/29/25 - 9/30/25" at bounding box center [332, 121] width 136 height 21
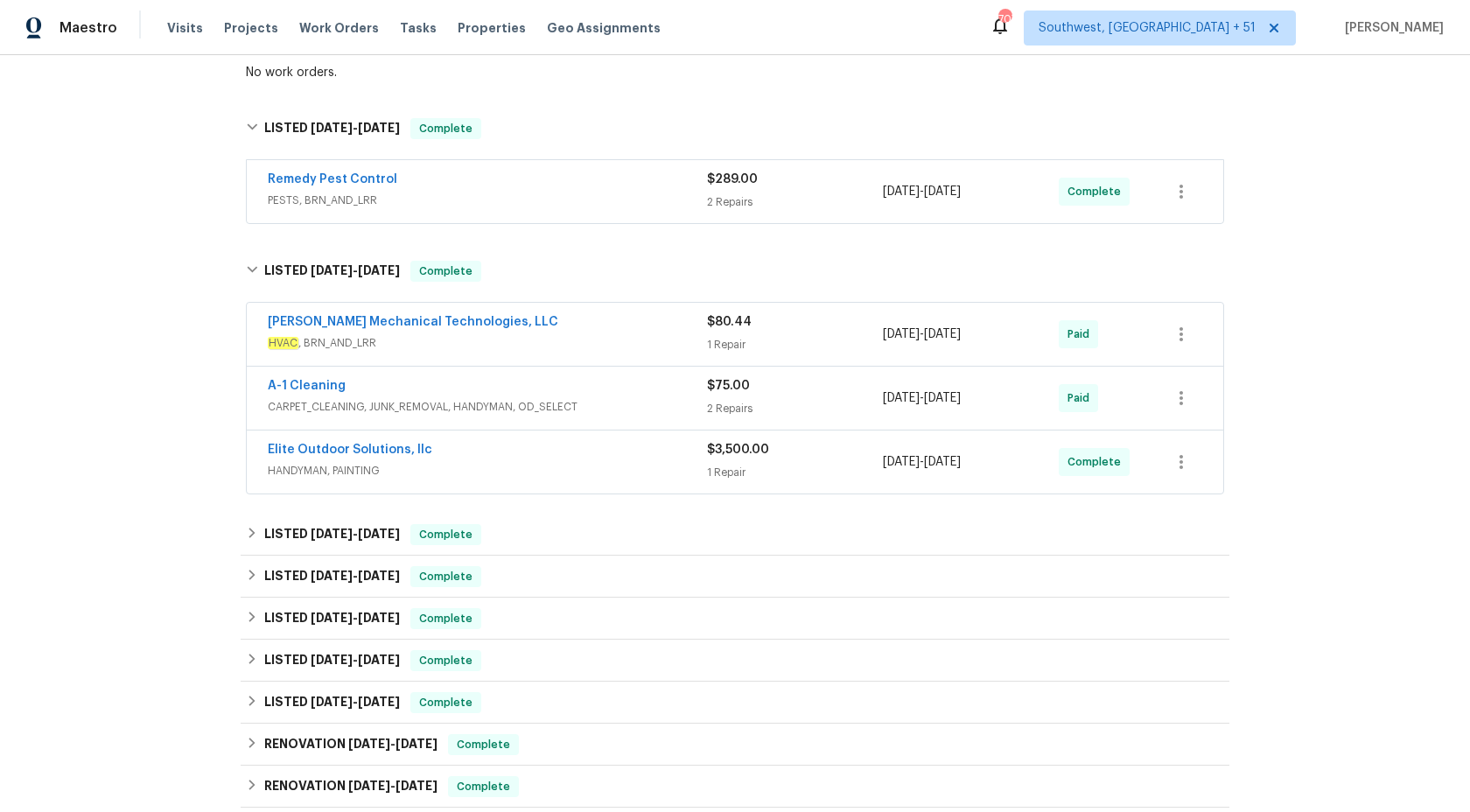
click at [532, 199] on span "PESTS, BRN_AND_LRR" at bounding box center [488, 200] width 440 height 18
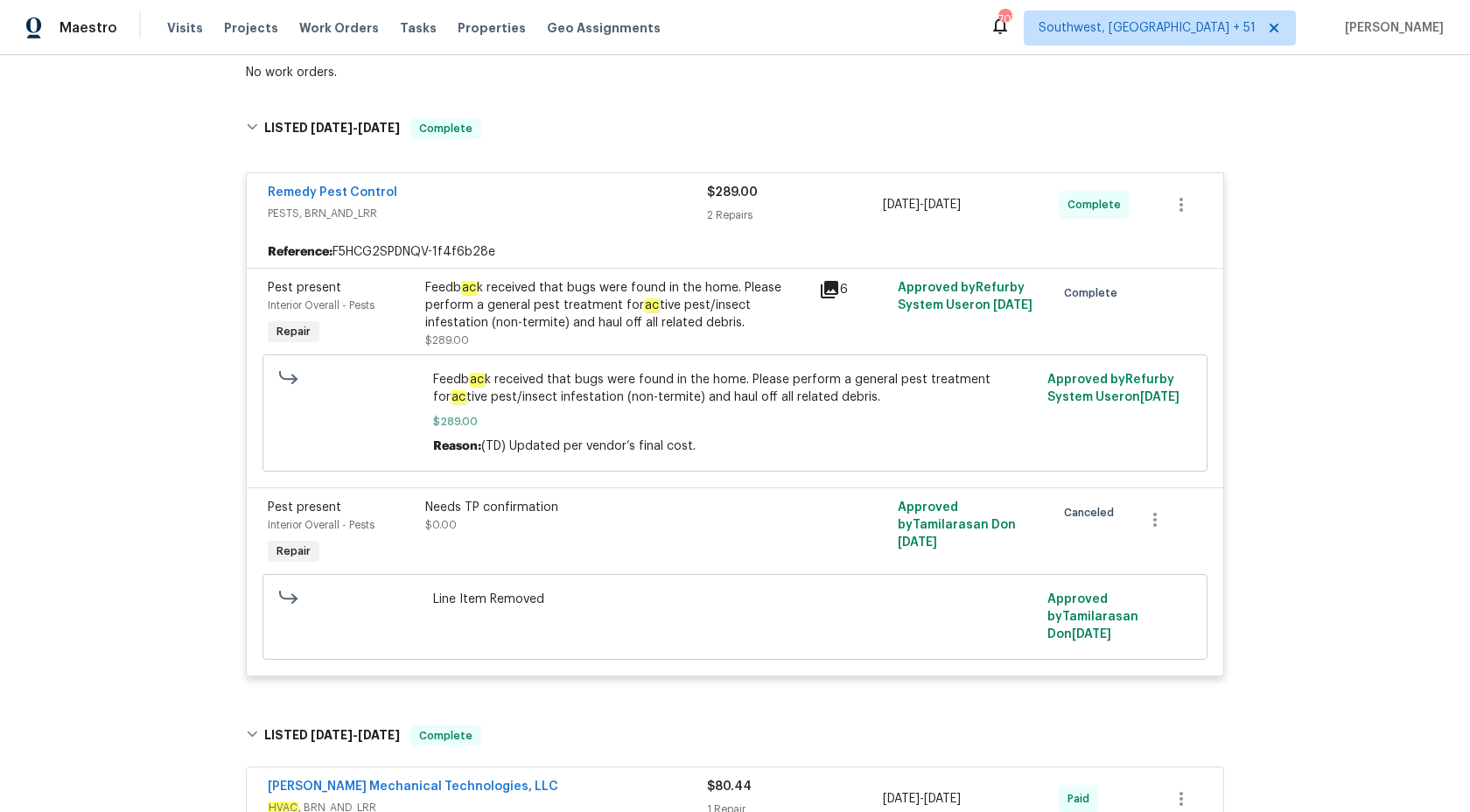
click at [520, 226] on div "Remedy Pest Control PESTS, BRN_AND_LRR $289.00 2 Repairs 9/29/2025 - 9/29/2025 …" at bounding box center [735, 205] width 977 height 63
click at [746, 220] on div "2 Repairs" at bounding box center [794, 215] width 176 height 18
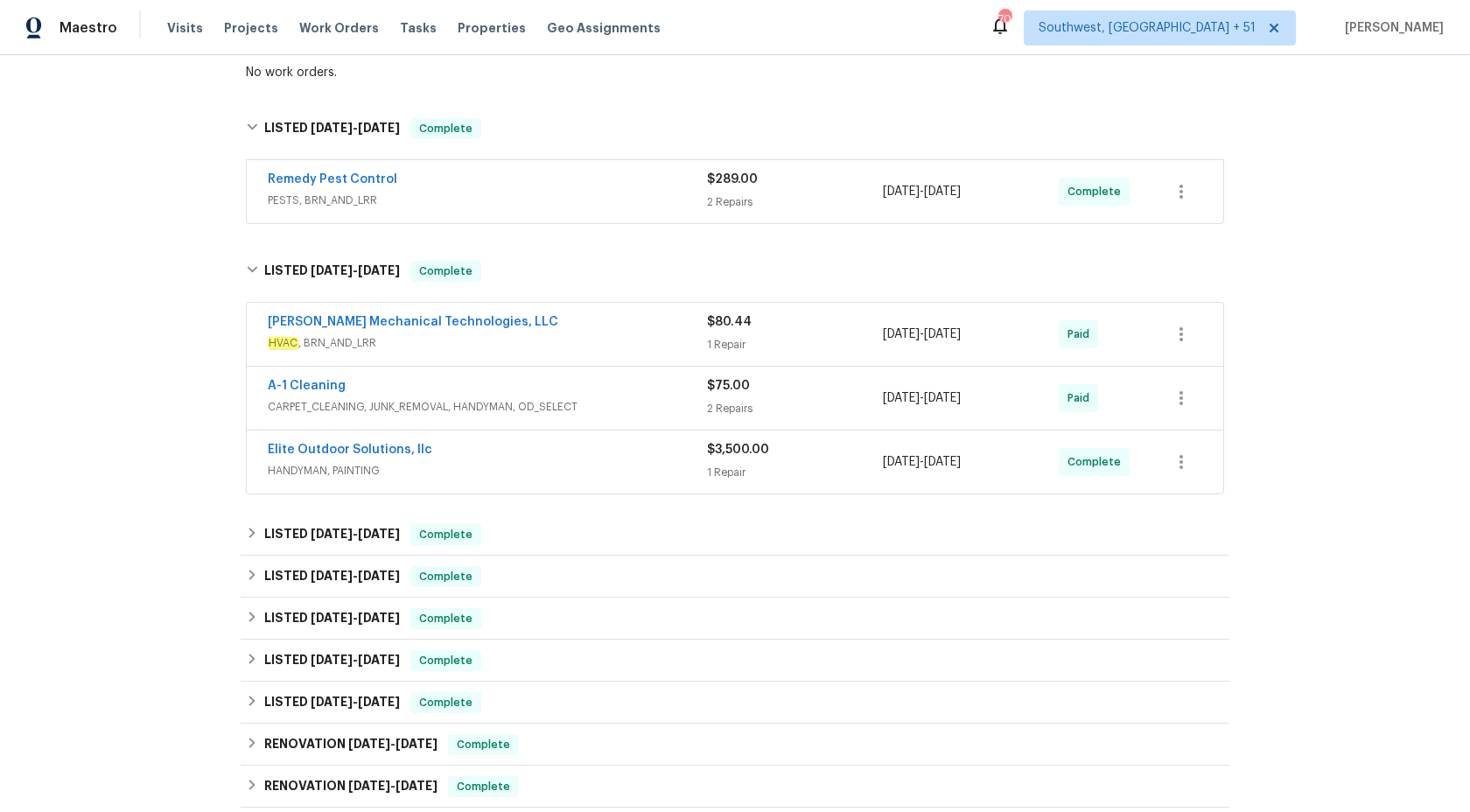
click at [672, 317] on div "Johnson's Mechanical Technologies, LLC" at bounding box center [488, 324] width 440 height 21
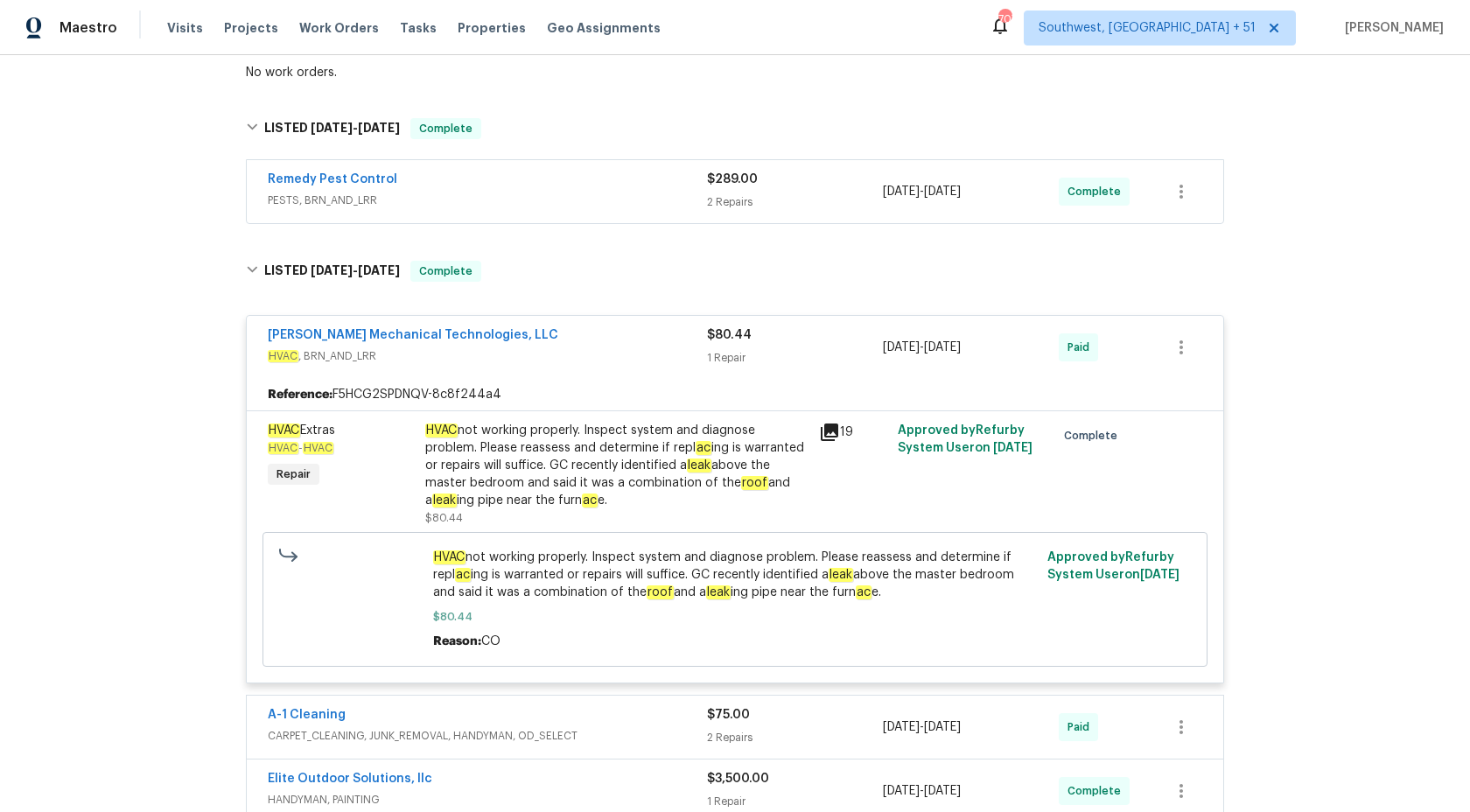
click at [545, 447] on div "HVAC not working properly. Inspect system and diagnose problem. Please reassess…" at bounding box center [617, 465] width 383 height 88
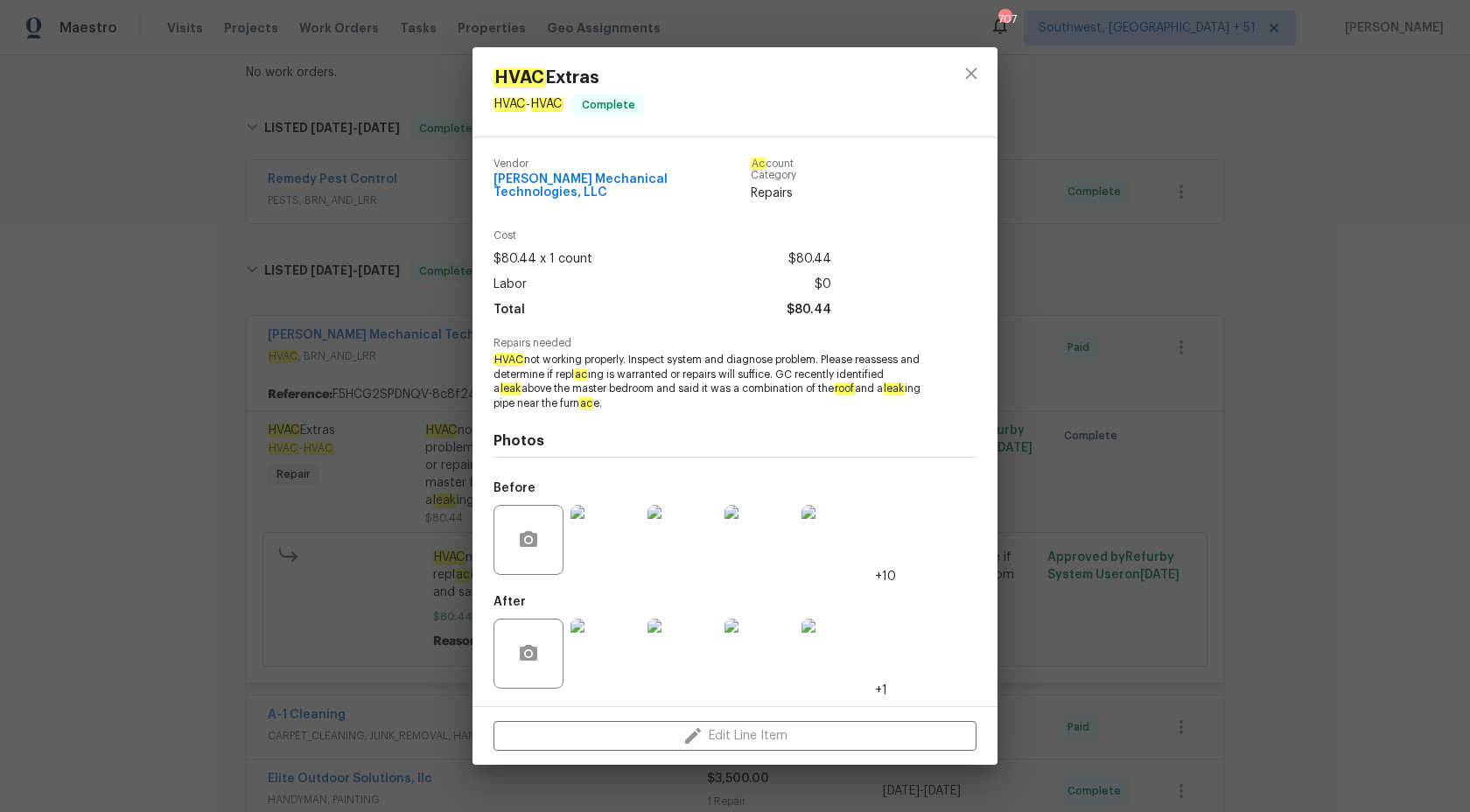
click at [1142, 313] on div "HVAC Extras HVAC - HVAC Complete Vendor Johnson's Mechanical Technologies, LLC …" at bounding box center [735, 406] width 1470 height 812
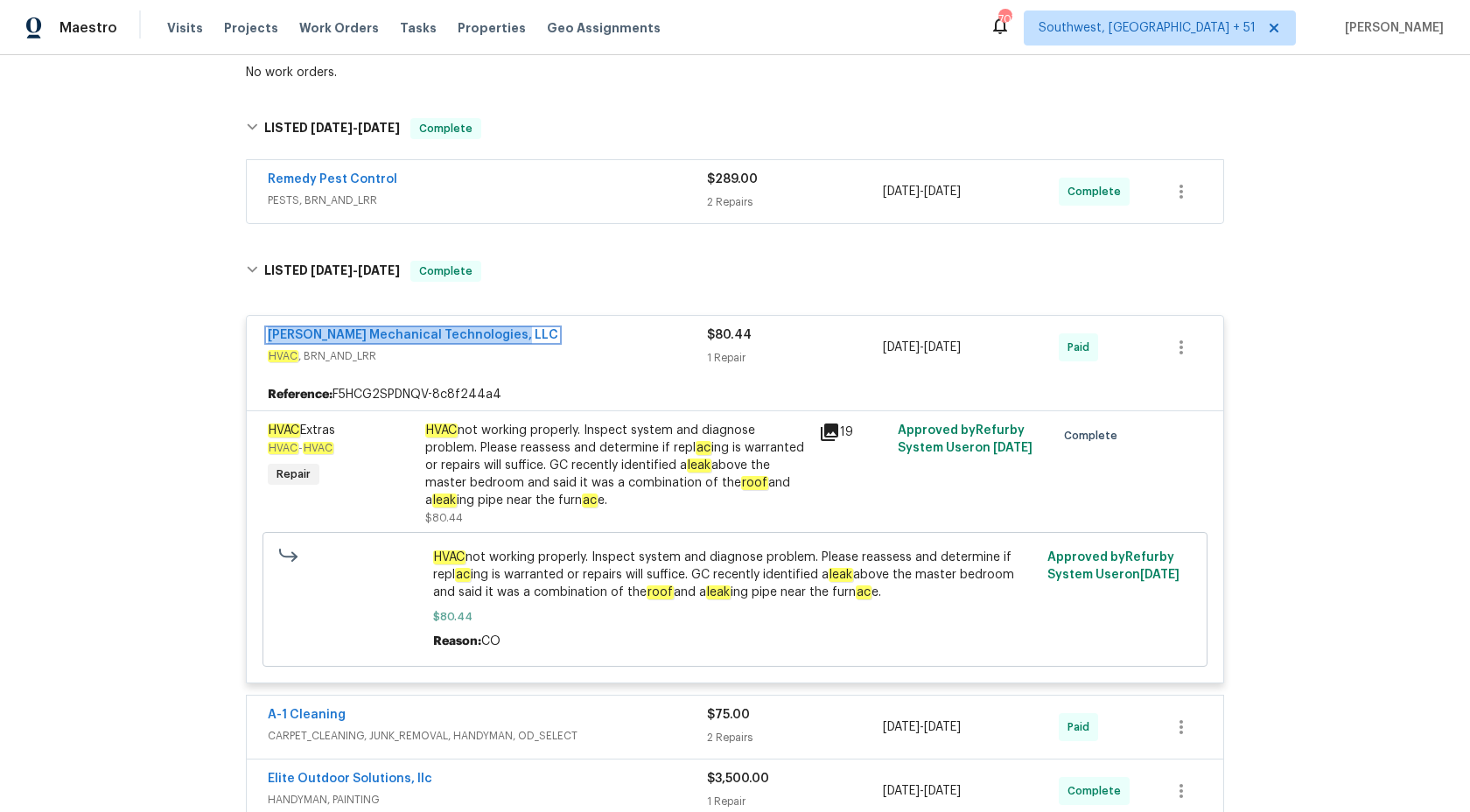
scroll to position [321, 0]
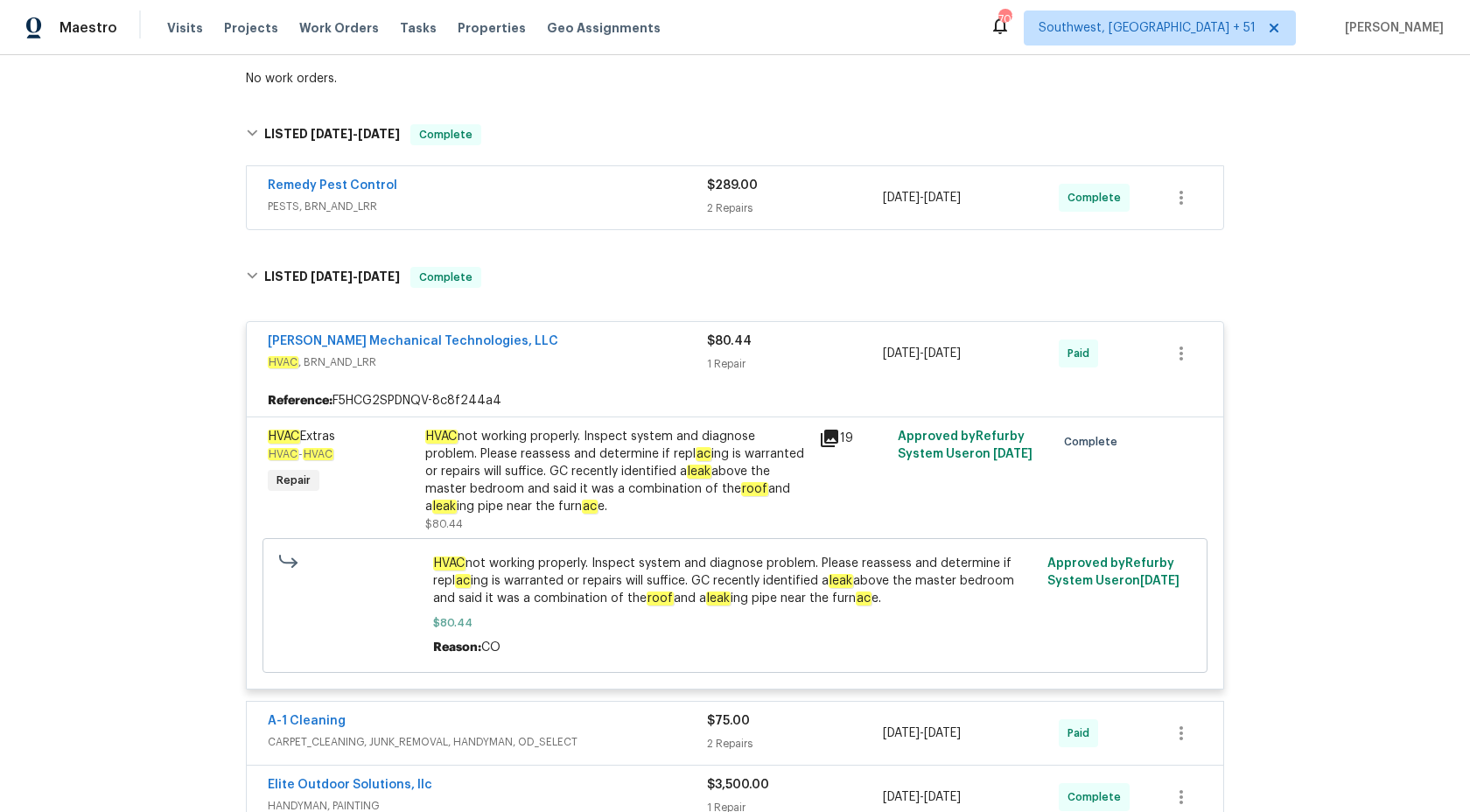
click at [549, 212] on span "PESTS, BRN_AND_LRR" at bounding box center [488, 206] width 440 height 18
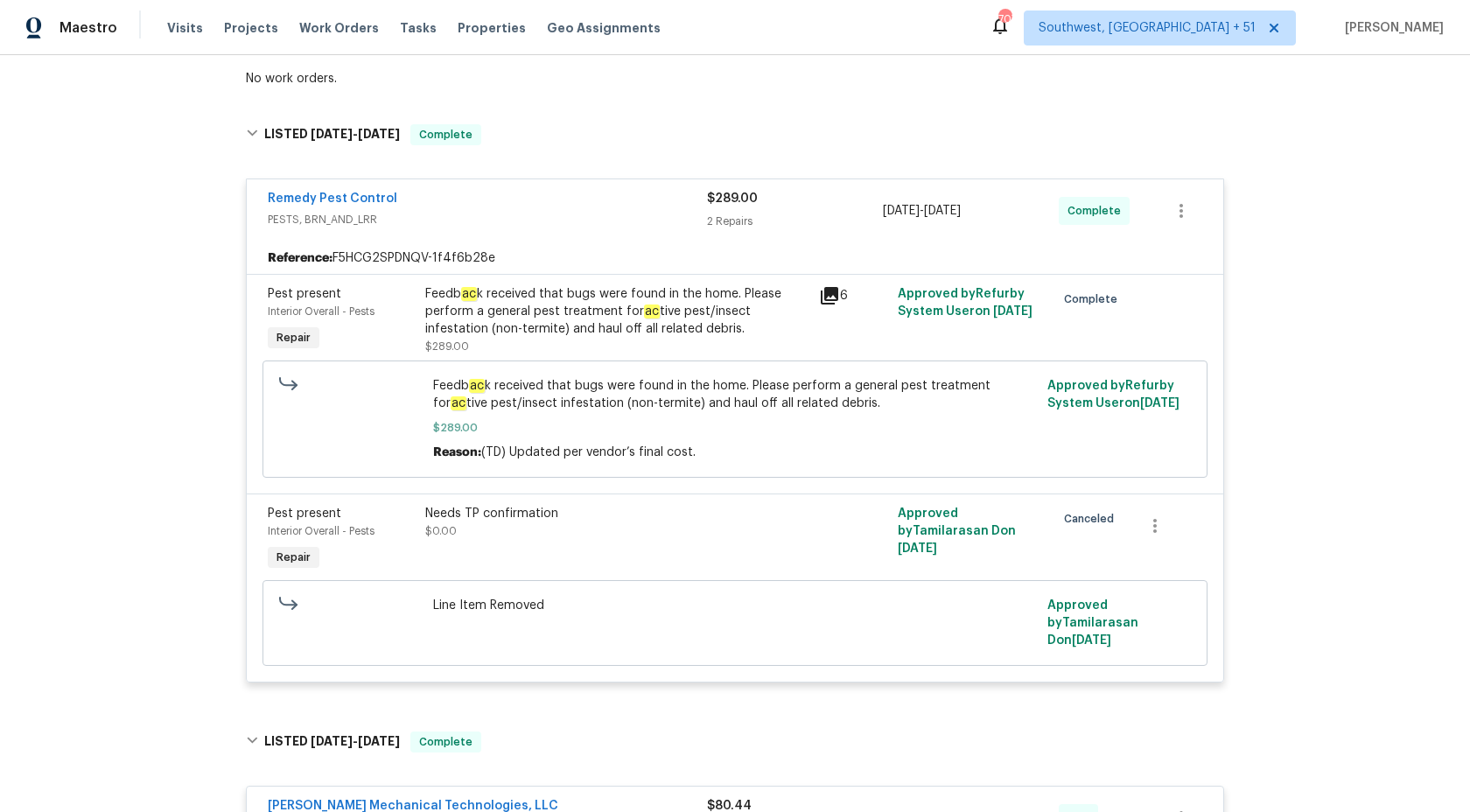
click at [605, 309] on div "Feedb ac k received that bugs were found in the home. Please perform a general …" at bounding box center [617, 311] width 383 height 53
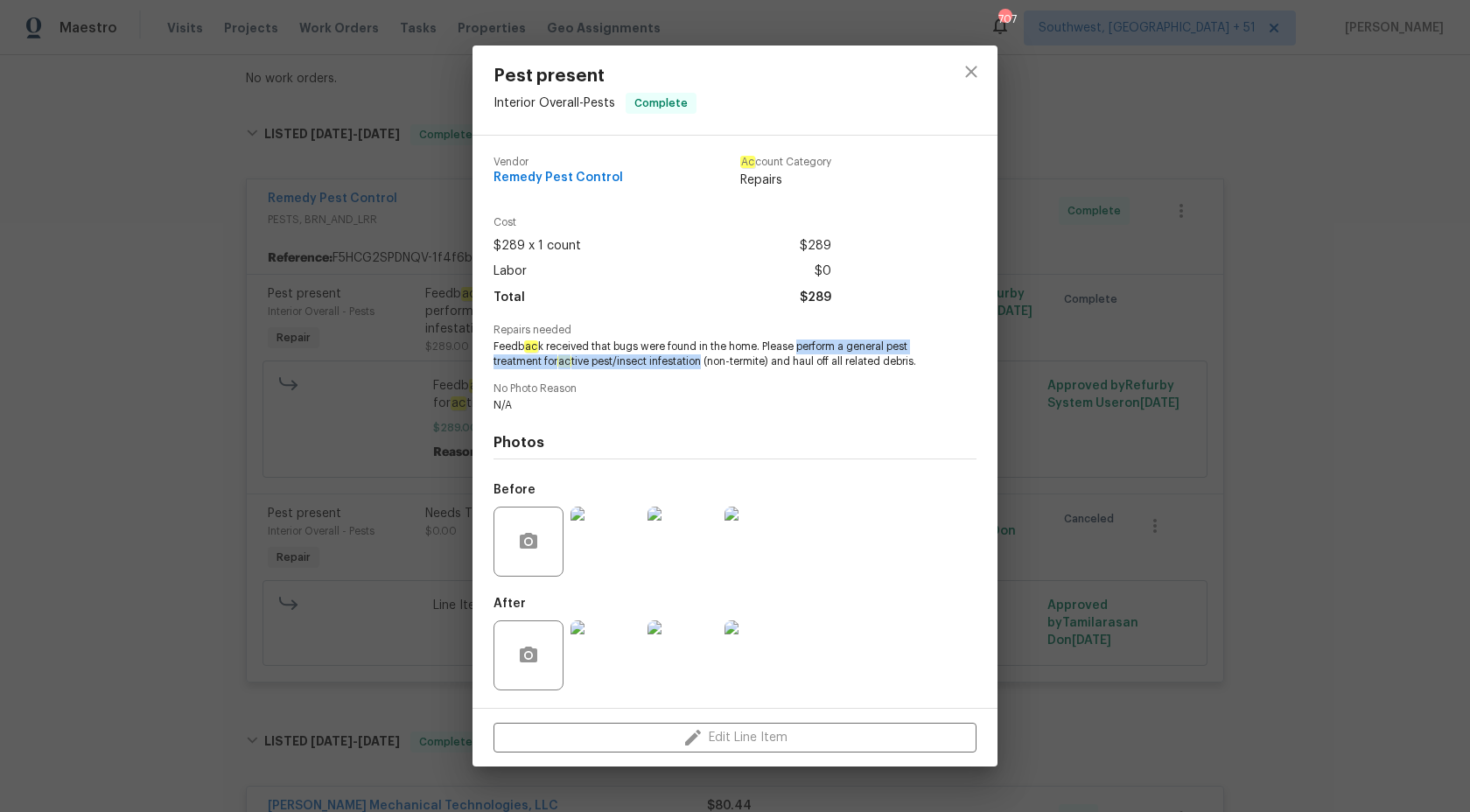
copy span "perform a general pest treatment for ac tive pest/insect infestation"
drag, startPoint x: 798, startPoint y: 349, endPoint x: 704, endPoint y: 364, distance: 95.2
click at [704, 364] on span "Feedb ac k received that bugs were found in the home. Please perform a general …" at bounding box center [710, 354] width 435 height 29
click at [626, 180] on div "Vendor Remedy Pest Control Ac count Category Repairs" at bounding box center [662, 172] width 338 height 32
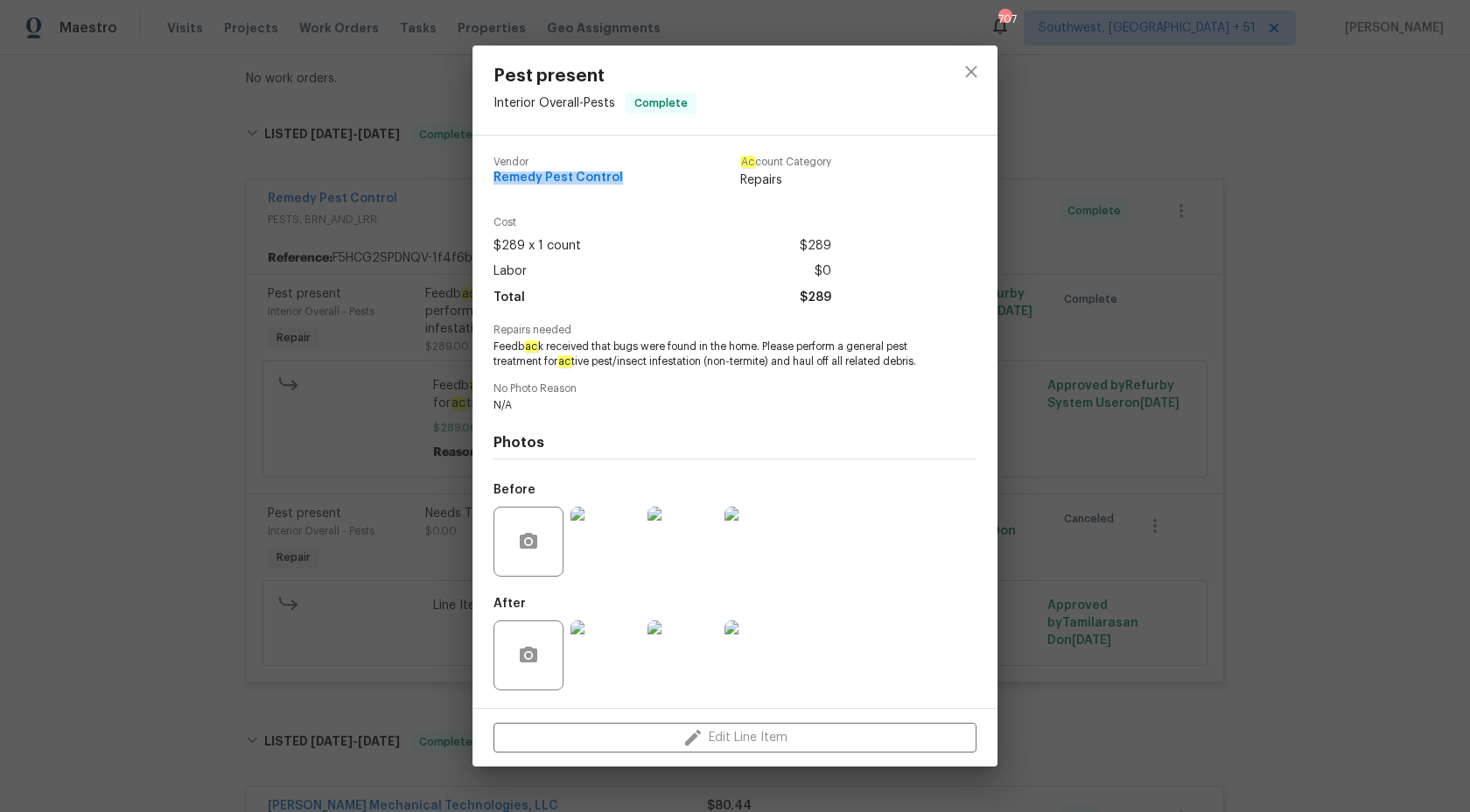
click at [626, 180] on div "Vendor Remedy Pest Control Ac count Category Repairs" at bounding box center [662, 172] width 338 height 32
copy span "Remedy Pest Control"
click at [1338, 290] on div "Pest present Interior Overall - Pests Complete Vendor Remedy Pest Control Ac co…" at bounding box center [735, 406] width 1470 height 812
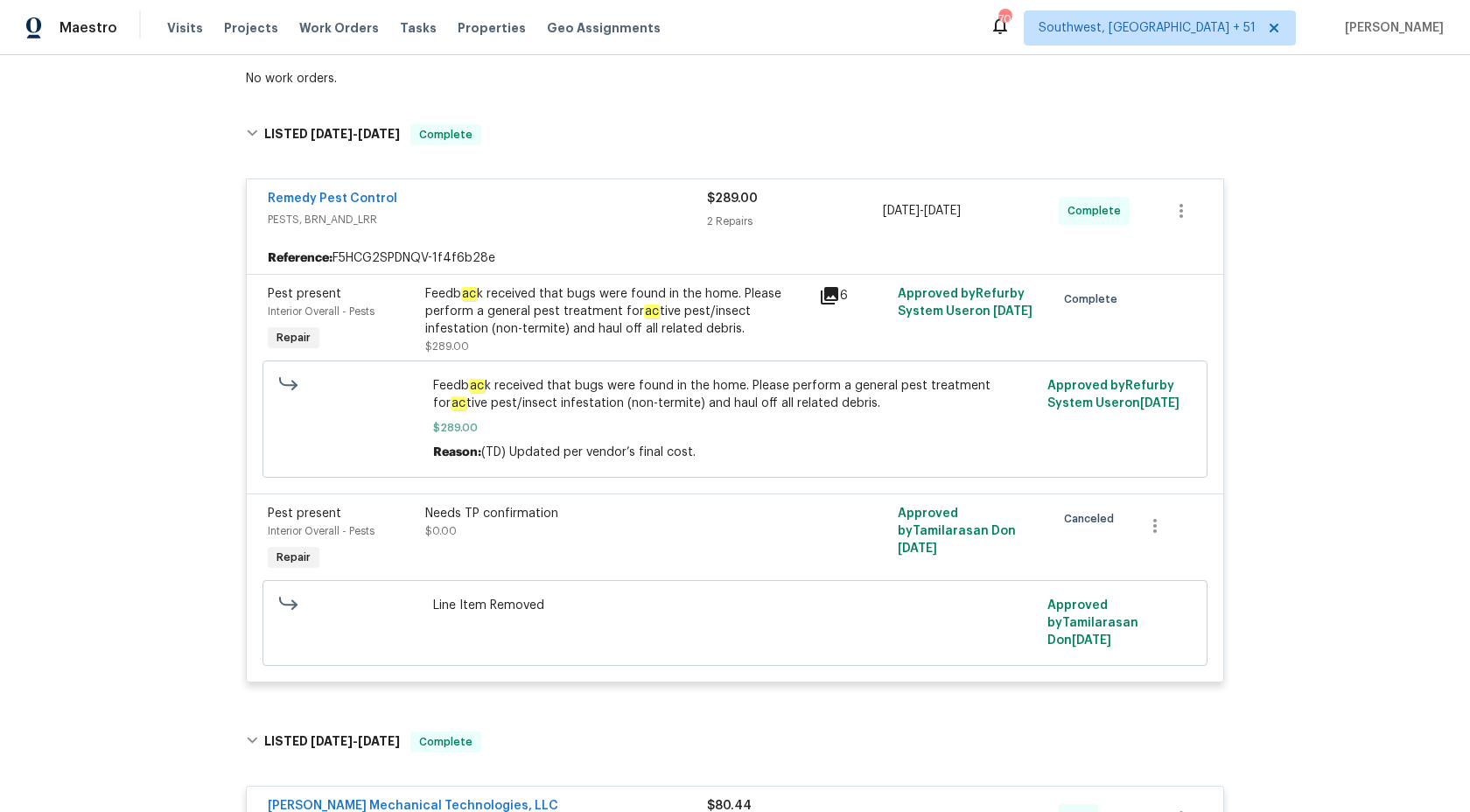
click at [713, 222] on div "2 Repairs" at bounding box center [794, 222] width 176 height 18
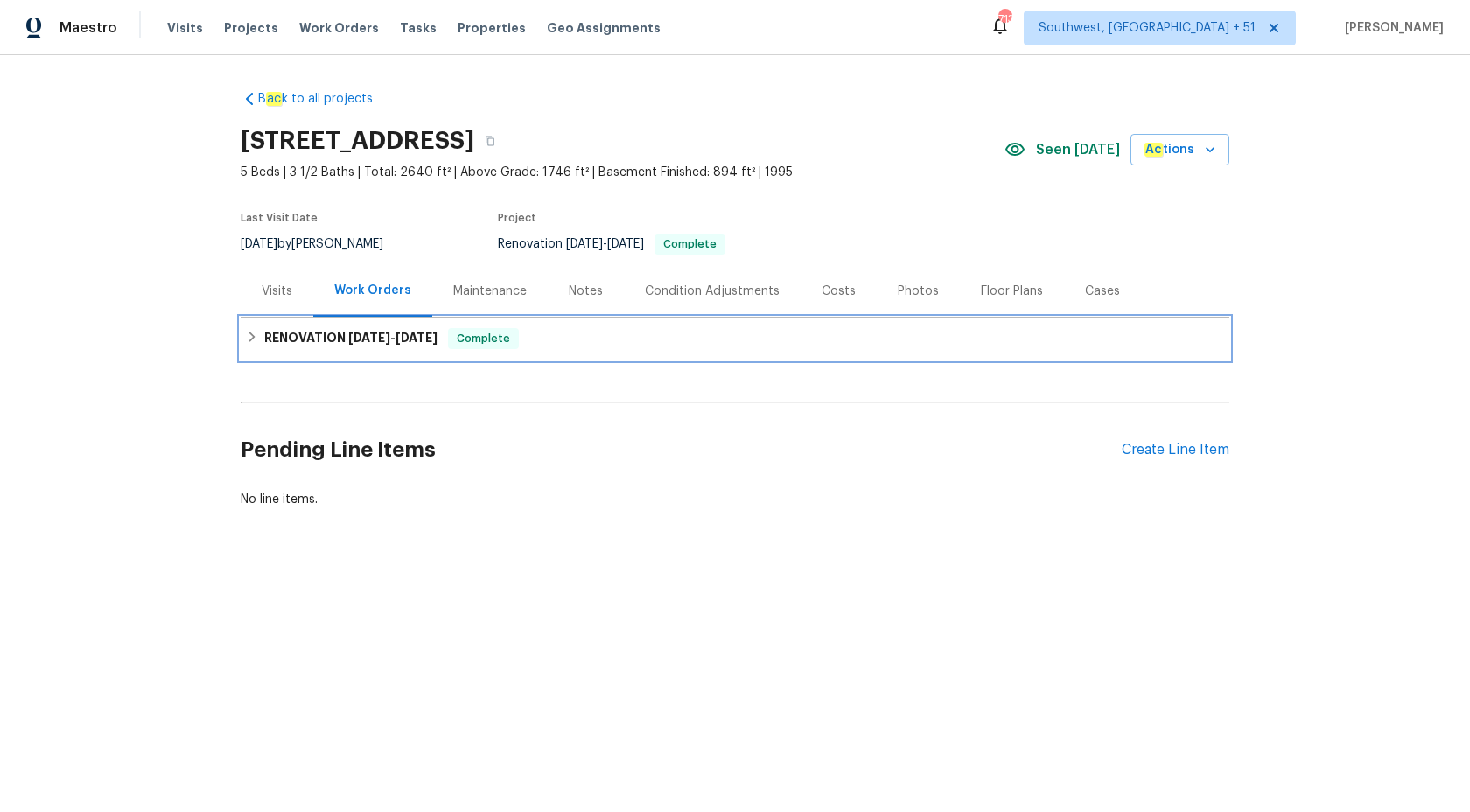
click at [428, 340] on span "[DATE]" at bounding box center [416, 338] width 42 height 13
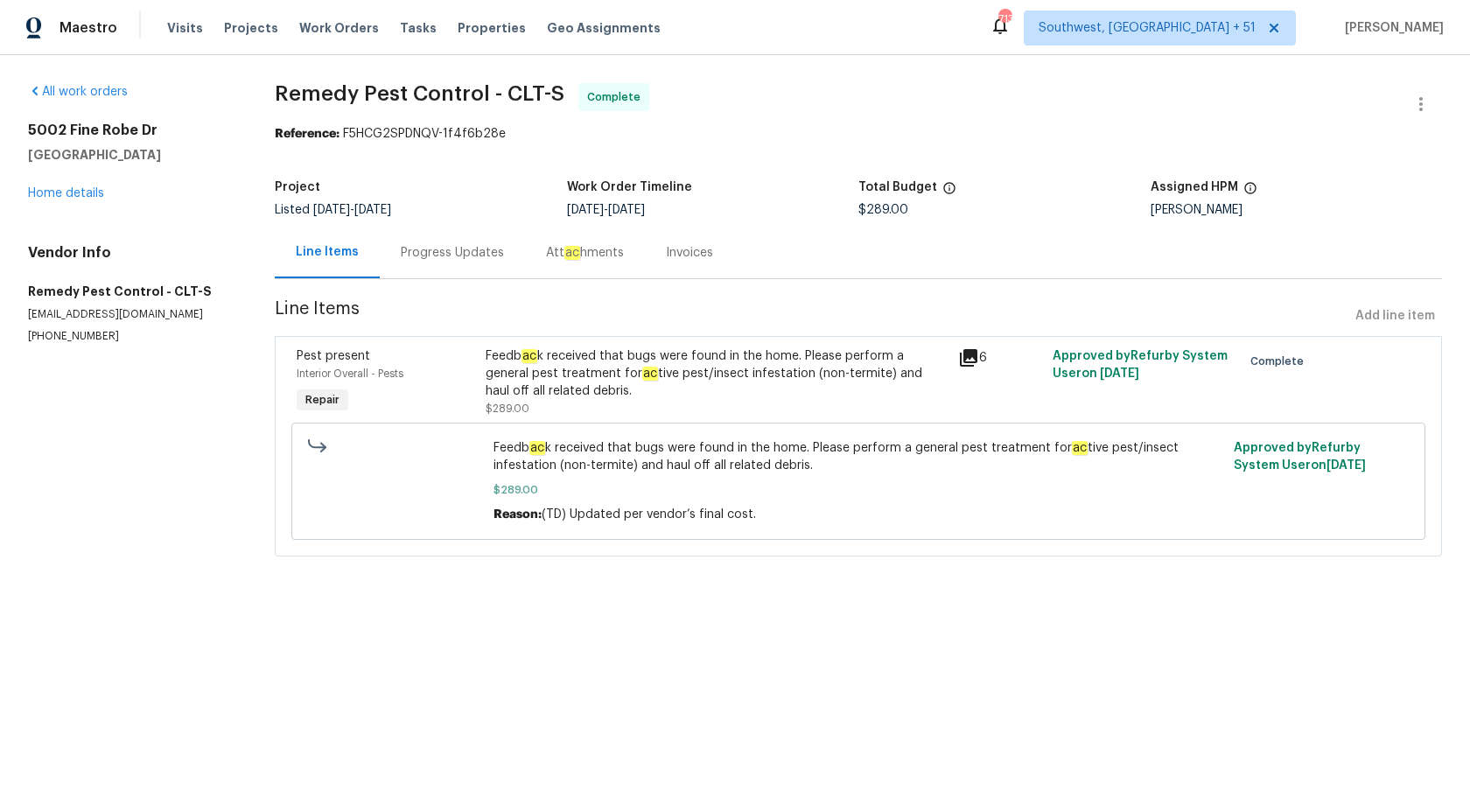
click at [411, 261] on div "Progress Updates" at bounding box center [453, 253] width 104 height 18
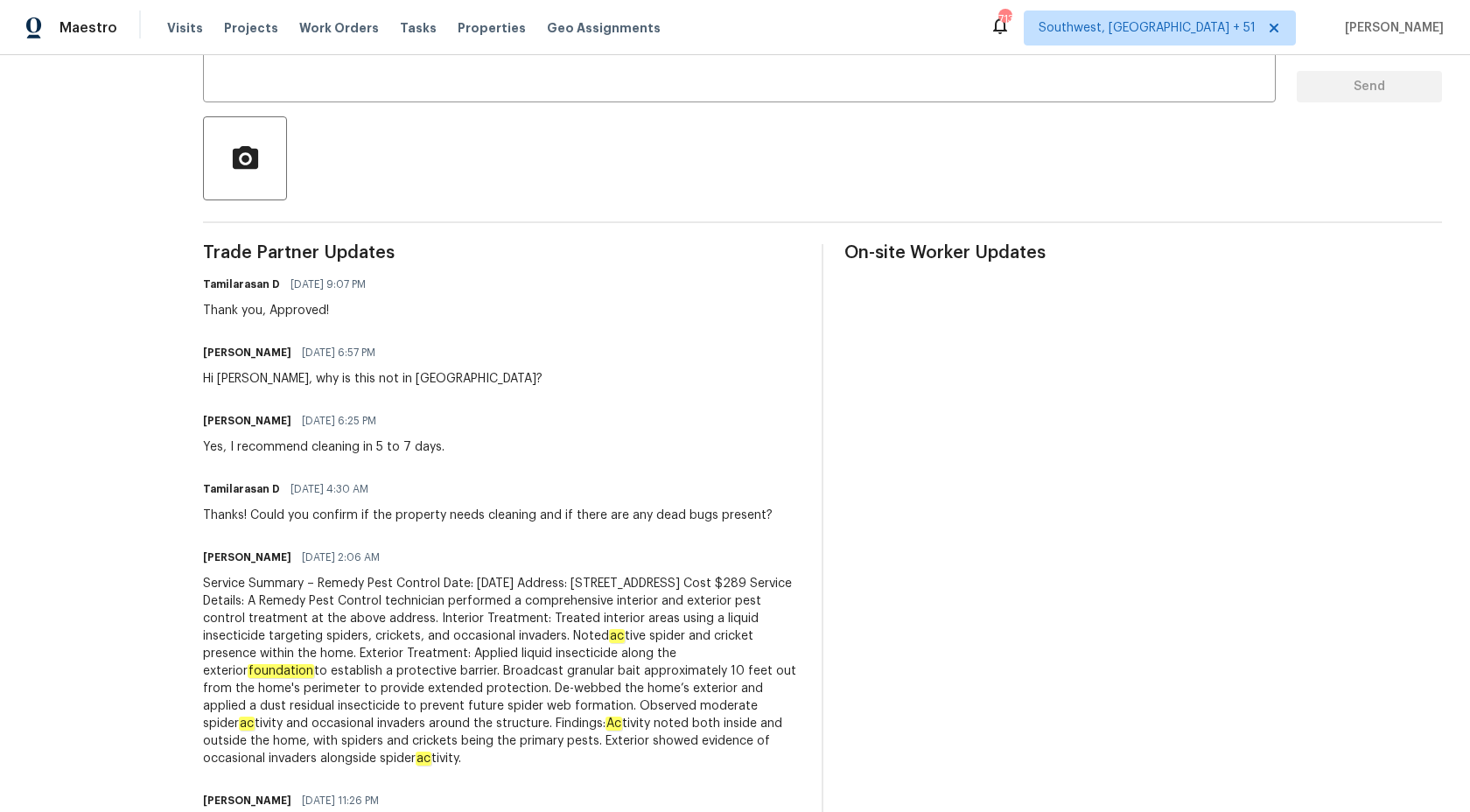
scroll to position [374, 0]
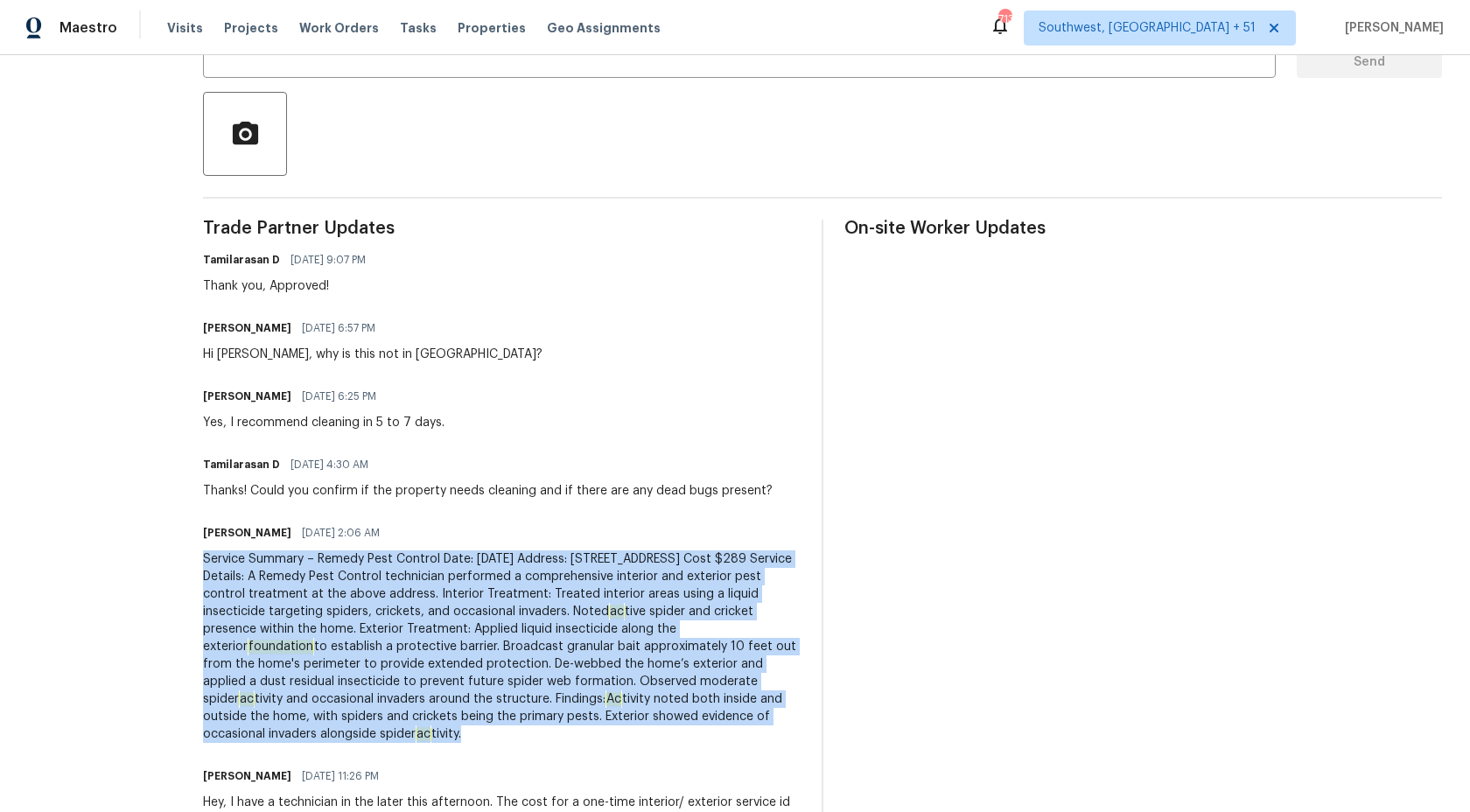
drag, startPoint x: 174, startPoint y: 564, endPoint x: 325, endPoint y: 747, distance: 237.3
click at [325, 747] on div "All work orders 5002 Fine Robe Dr Indian Trail, NC 28079 Home details Vendor In…" at bounding box center [735, 400] width 1470 height 1438
copy div "Service Summary – Remedy Pest Control Date: Monday, September 29, 2025 Address:…"
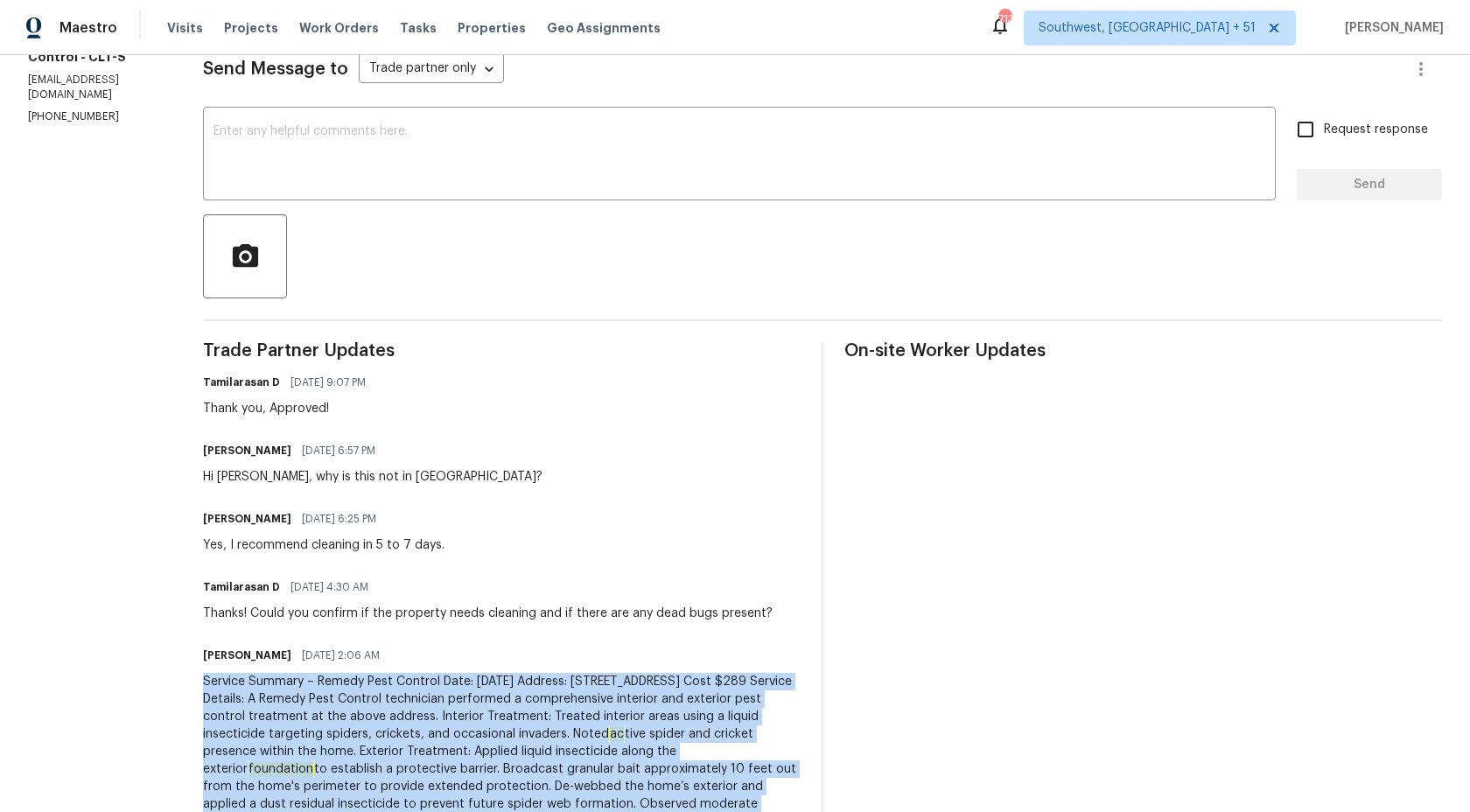
scroll to position [0, 0]
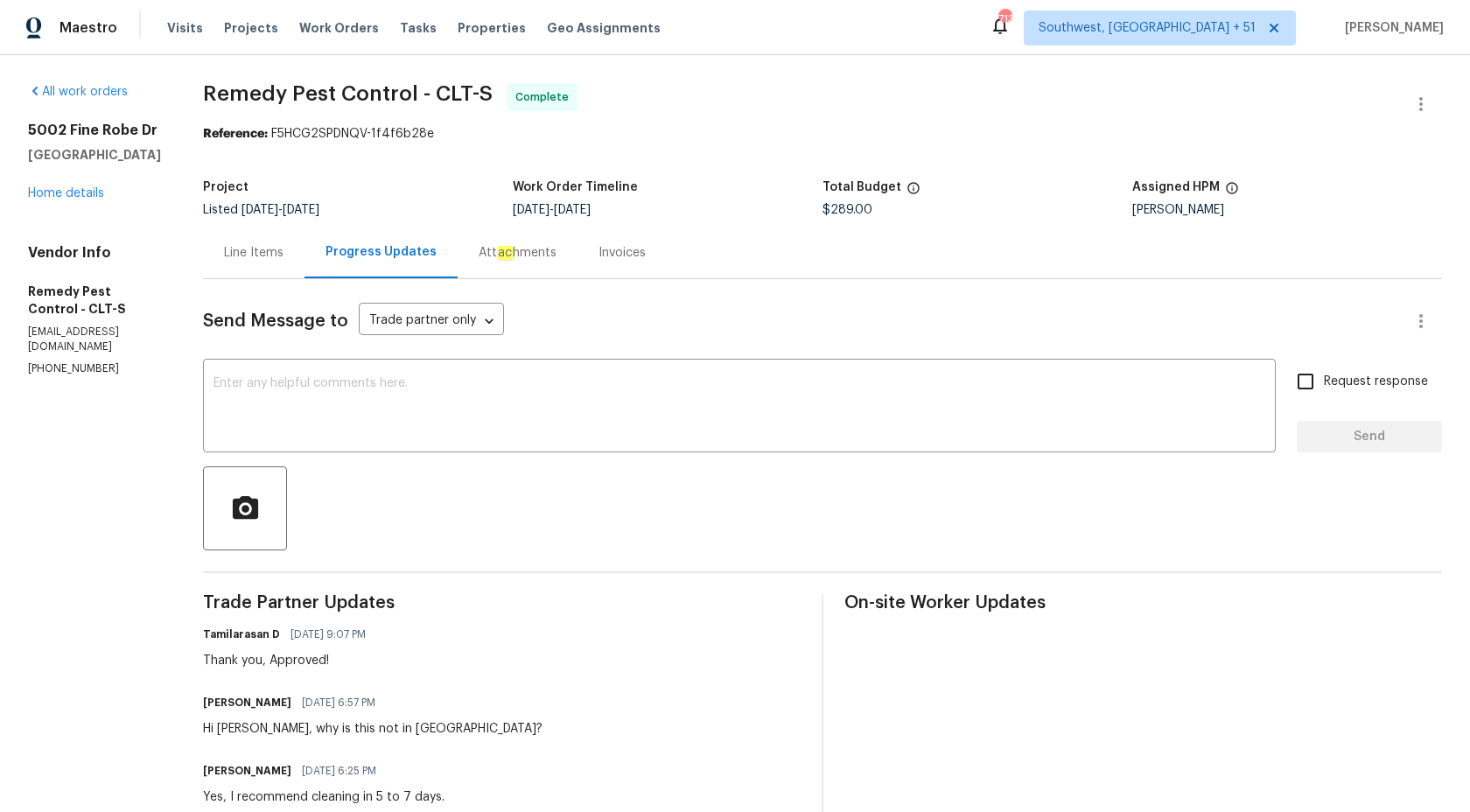
click at [603, 252] on div "Invoices" at bounding box center [622, 253] width 47 height 18
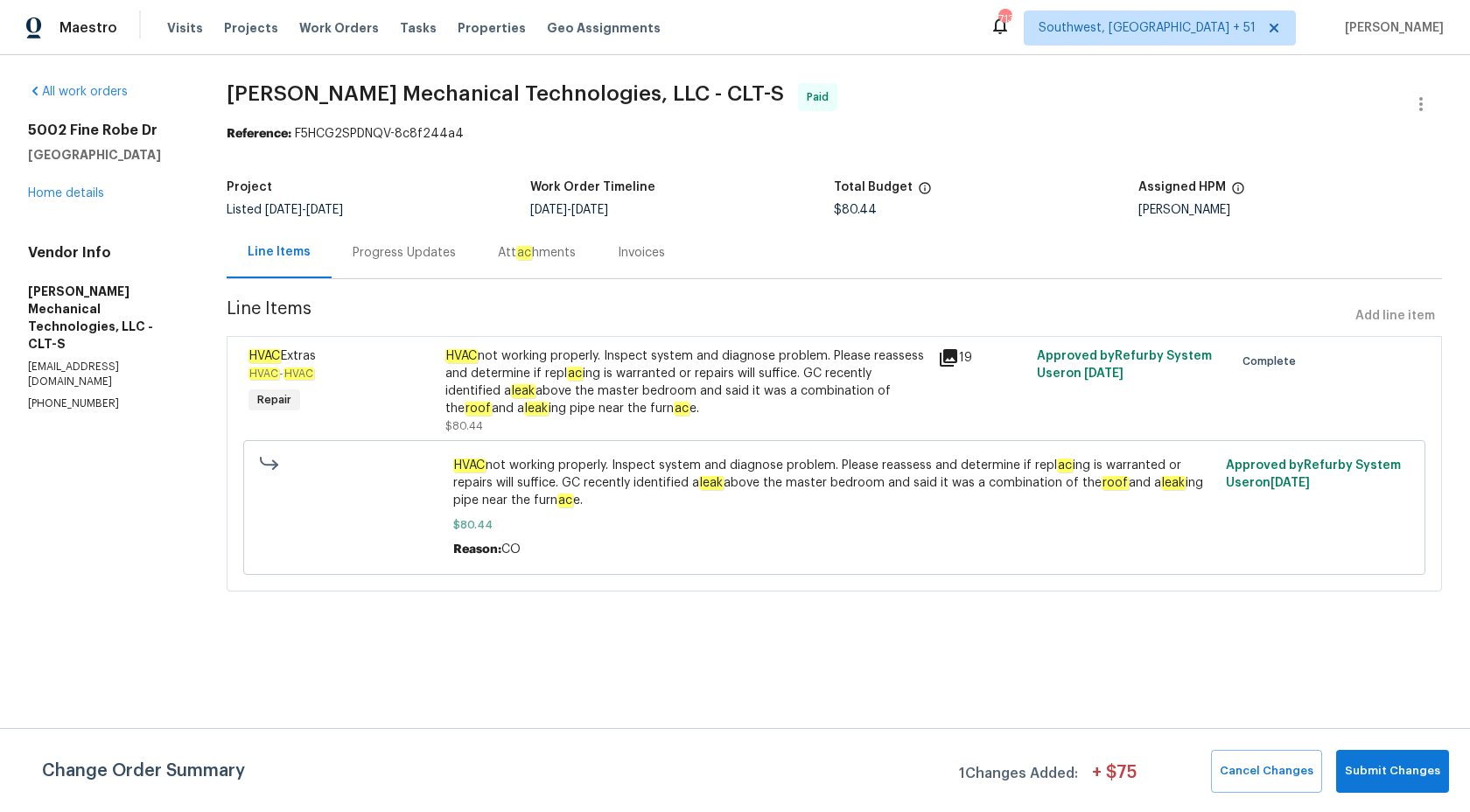
click at [645, 240] on div "Invoices" at bounding box center [642, 253] width 89 height 52
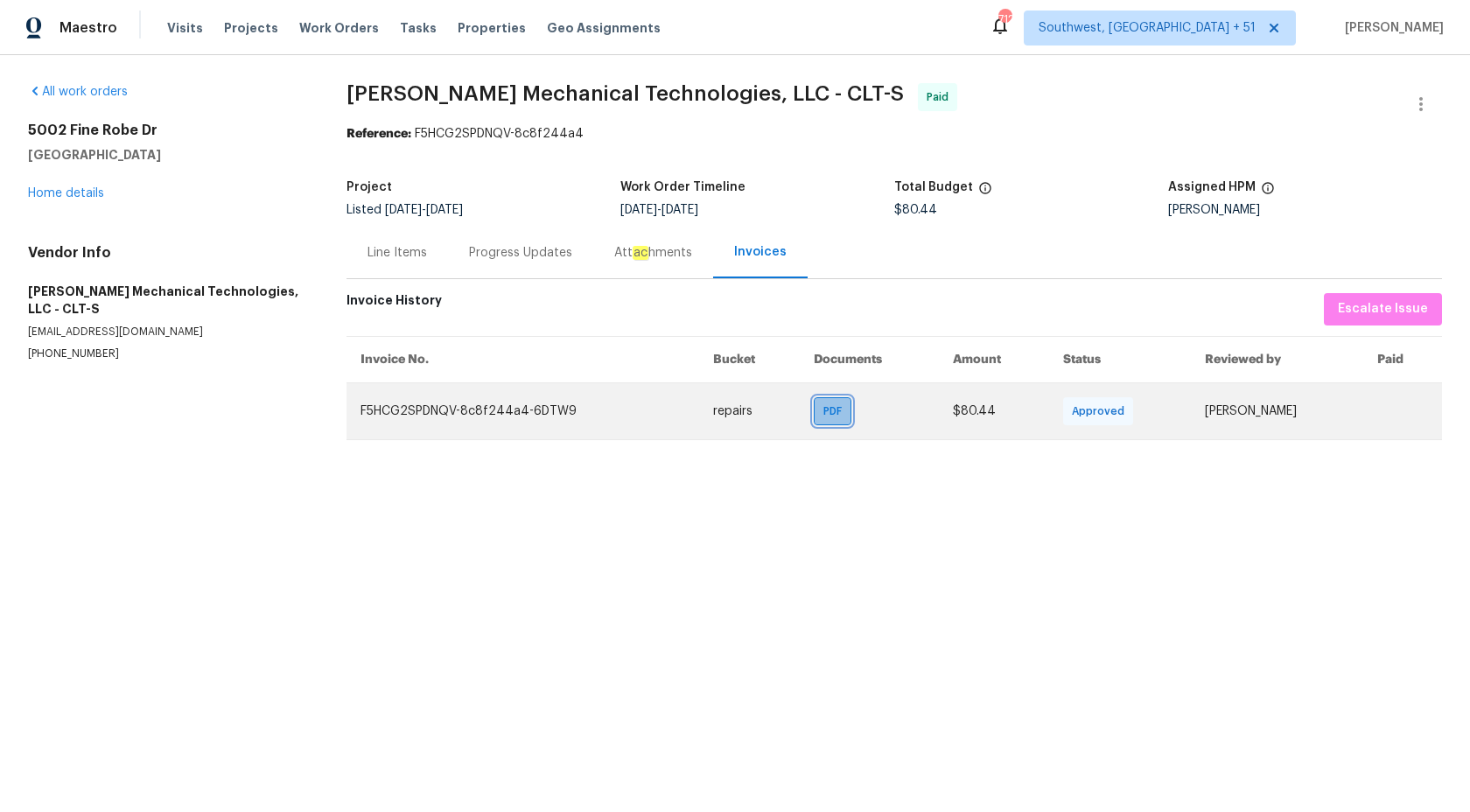
click at [819, 422] on div "PDF" at bounding box center [833, 411] width 38 height 28
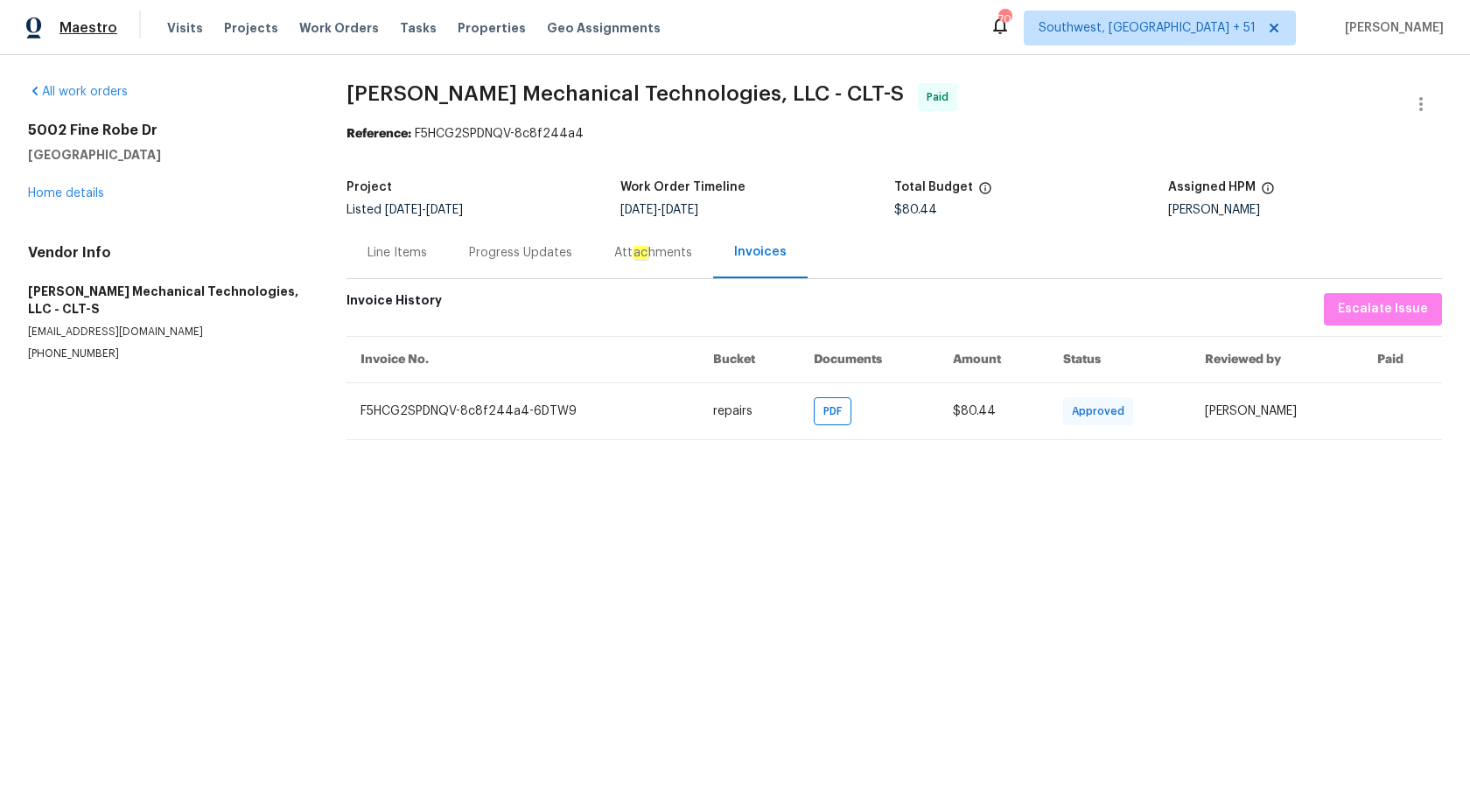
click at [105, 24] on span "Maestro" at bounding box center [88, 29] width 58 height 18
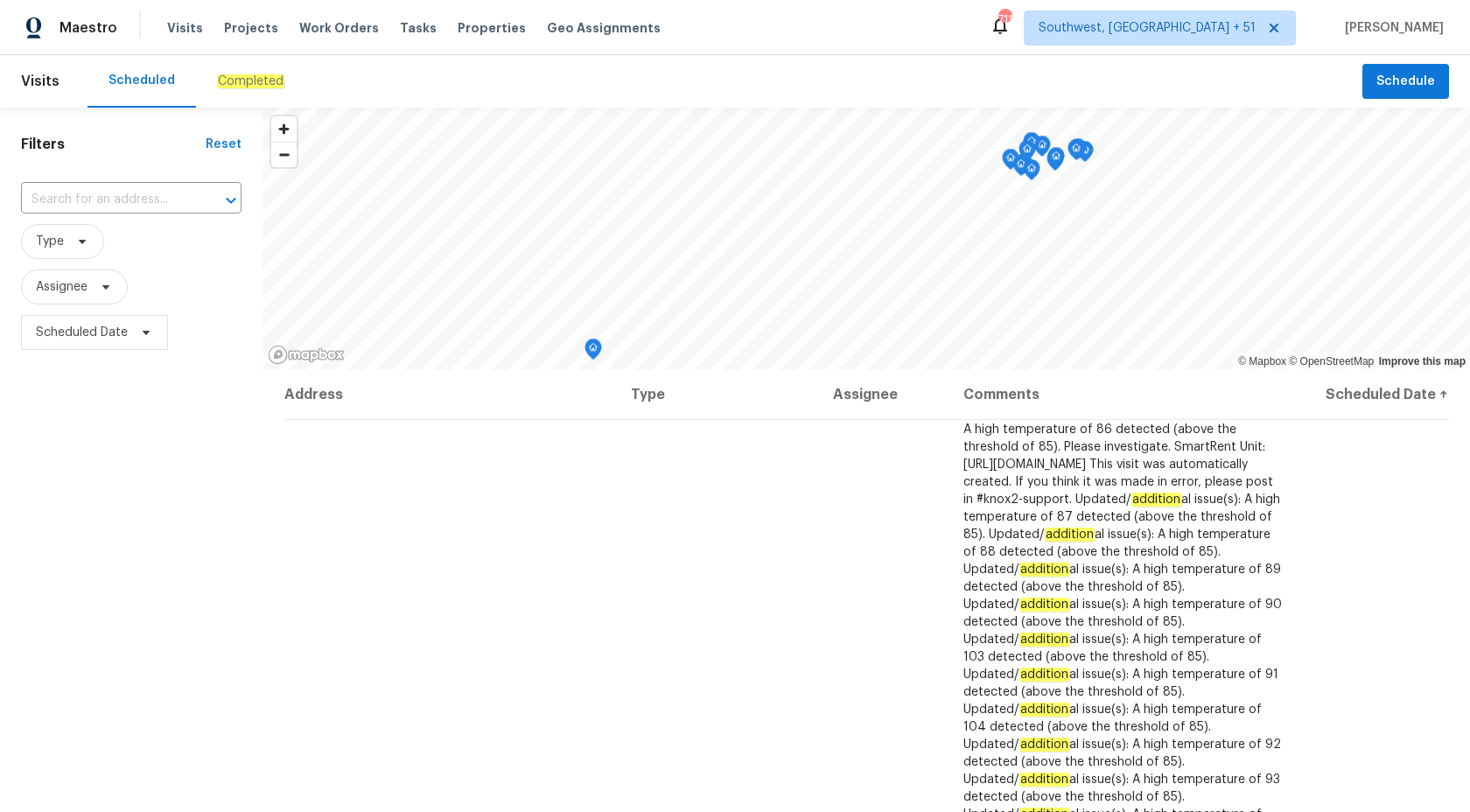
click at [256, 87] on em "Completed" at bounding box center [250, 81] width 67 height 14
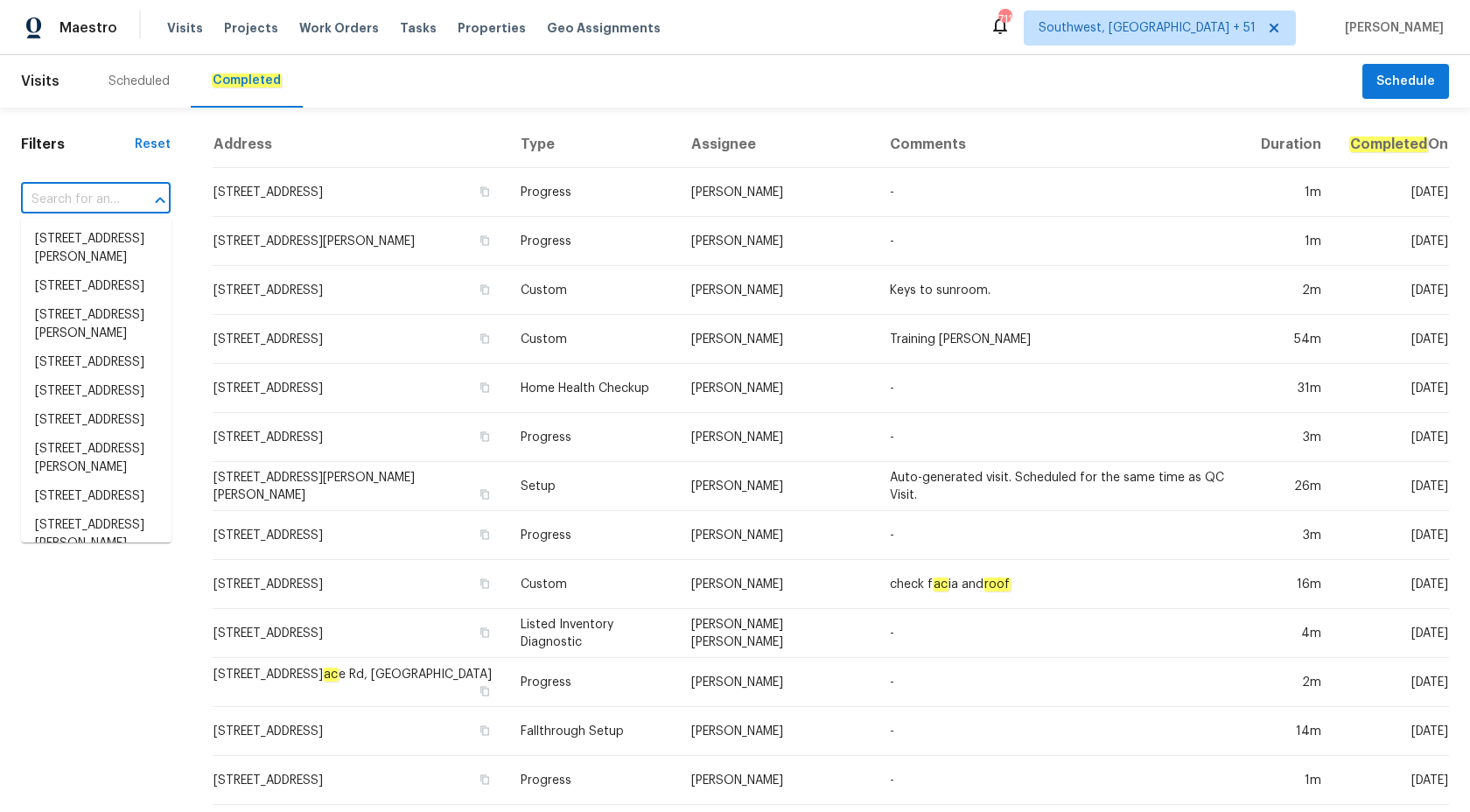
click at [72, 209] on input "text" at bounding box center [71, 200] width 101 height 27
paste input "[STREET_ADDRESS][PERSON_NAME]"
type input "[STREET_ADDRESS][PERSON_NAME]"
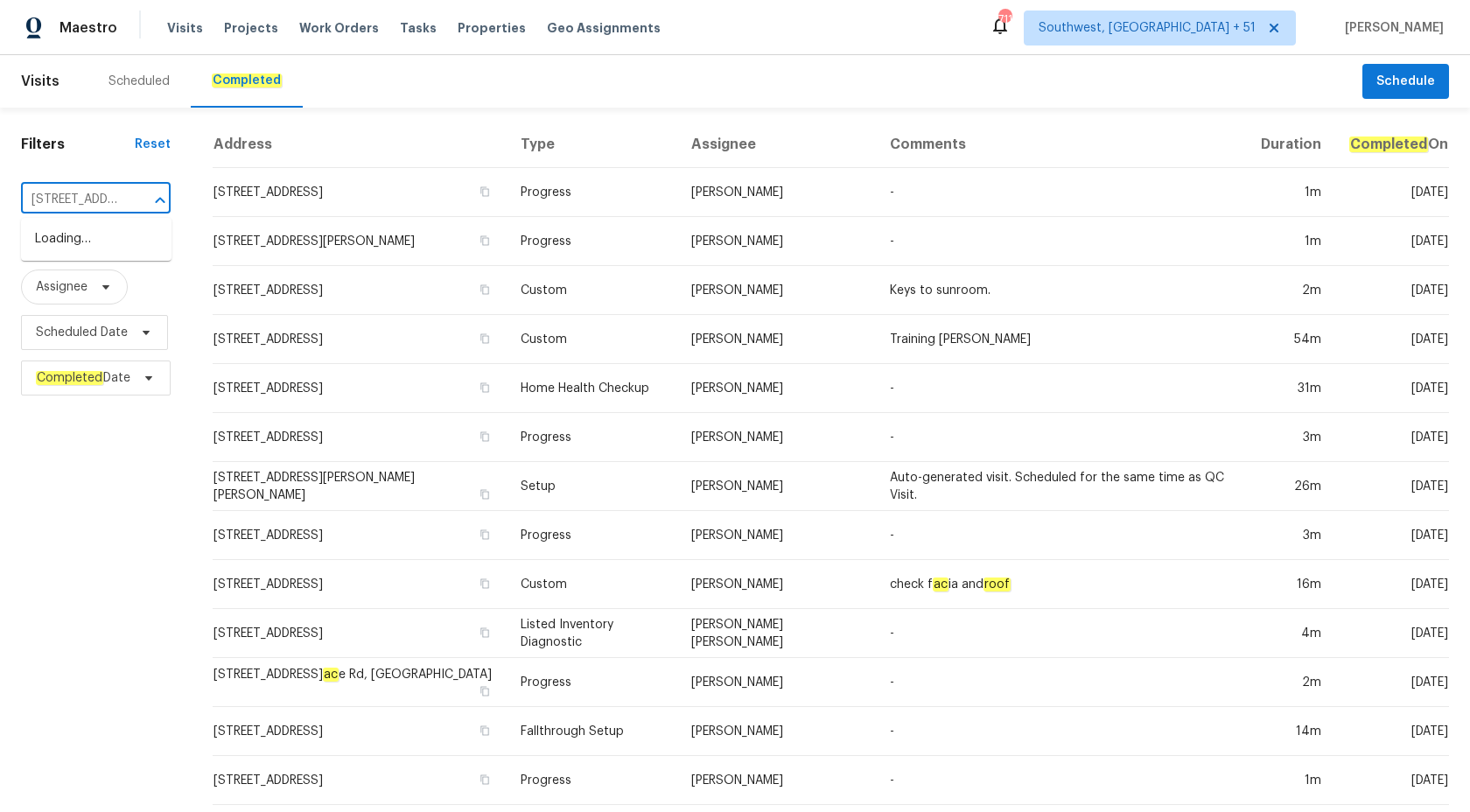
scroll to position [0, 106]
click at [87, 249] on li "[STREET_ADDRESS][PERSON_NAME]" at bounding box center [97, 248] width 150 height 47
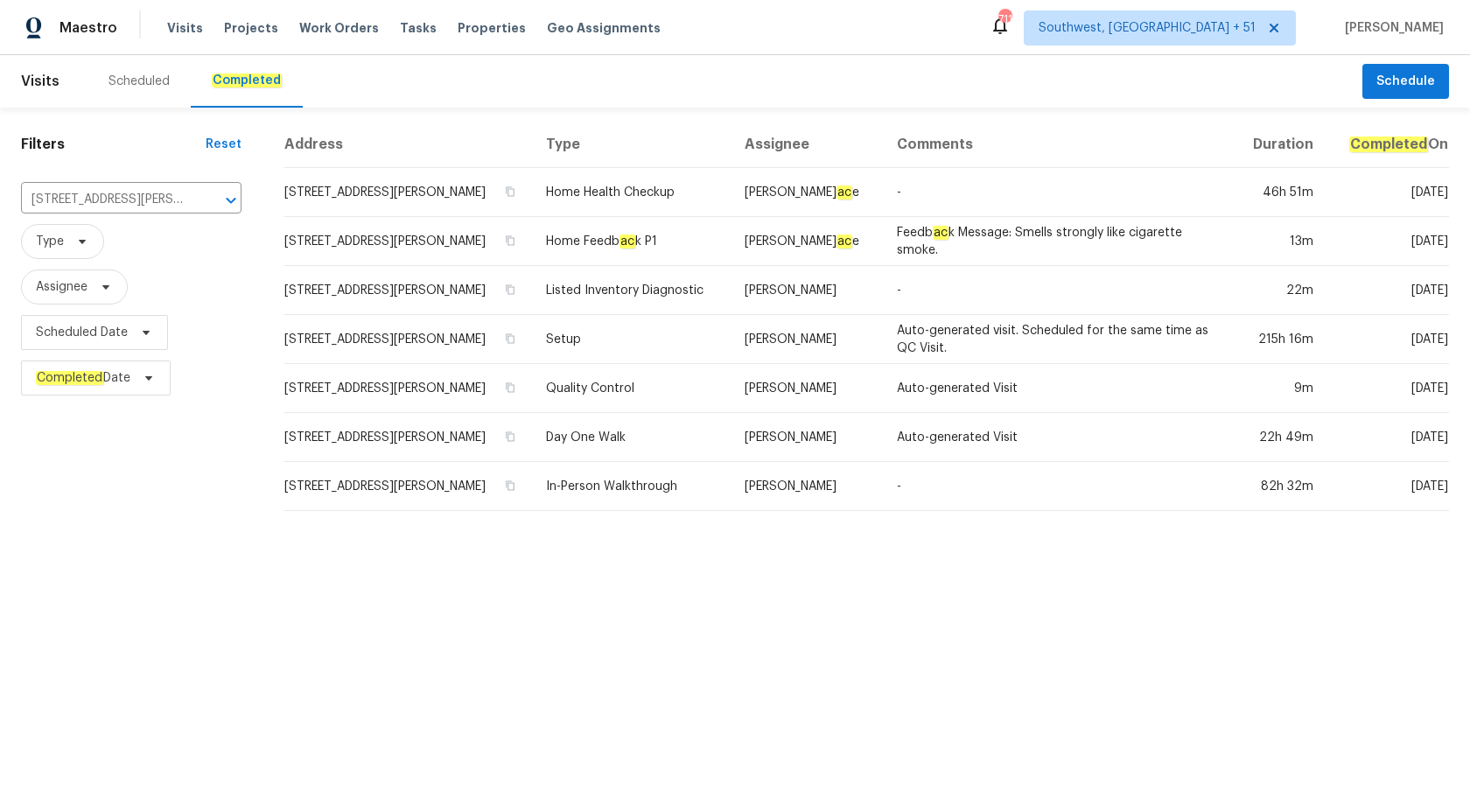
click at [805, 302] on td "[PERSON_NAME]" at bounding box center [807, 290] width 152 height 49
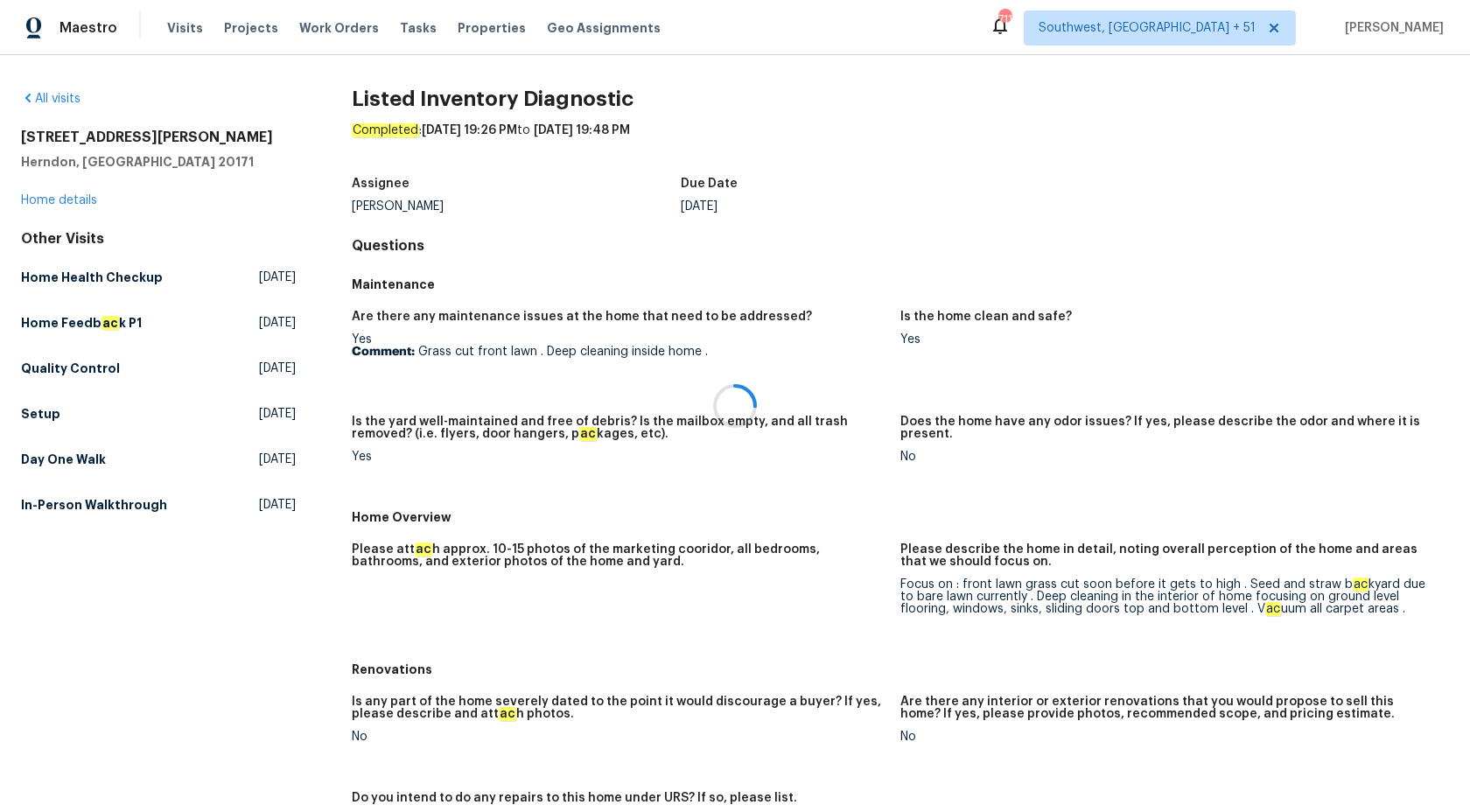
click at [47, 196] on div at bounding box center [735, 406] width 1470 height 812
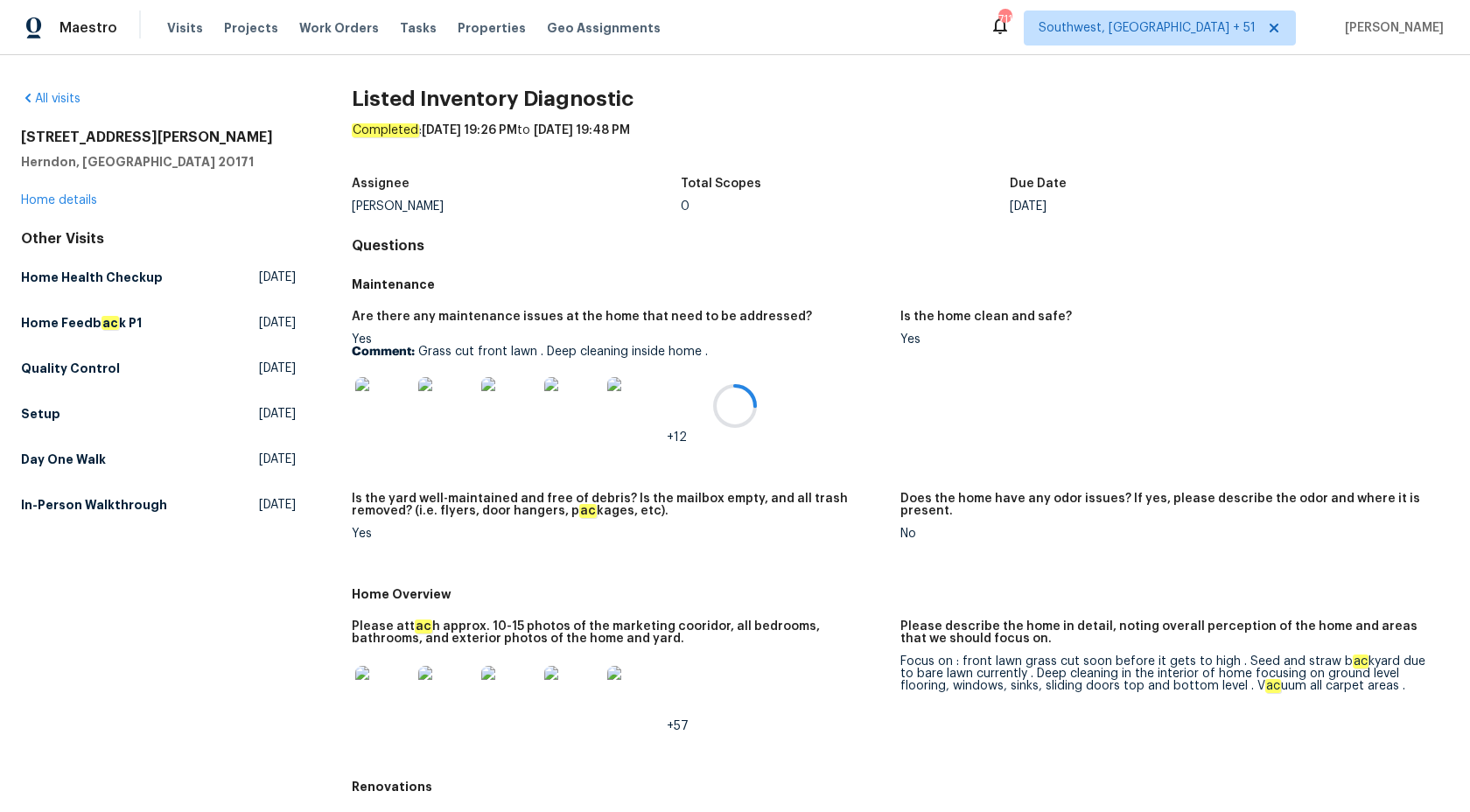
click at [47, 204] on div at bounding box center [735, 406] width 1470 height 812
click at [47, 204] on link "Home details" at bounding box center [59, 200] width 76 height 13
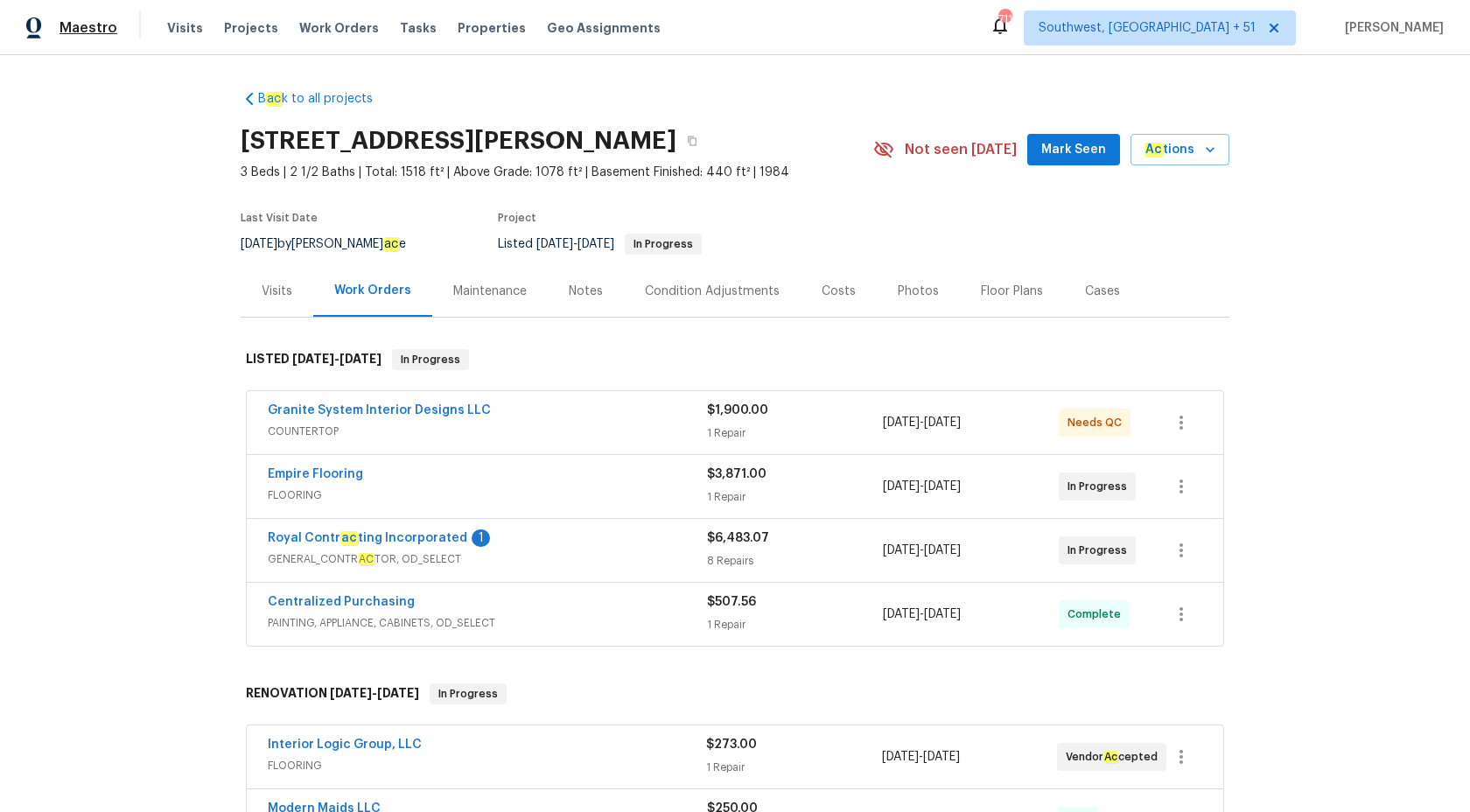
click at [86, 31] on span "Maestro" at bounding box center [88, 29] width 58 height 18
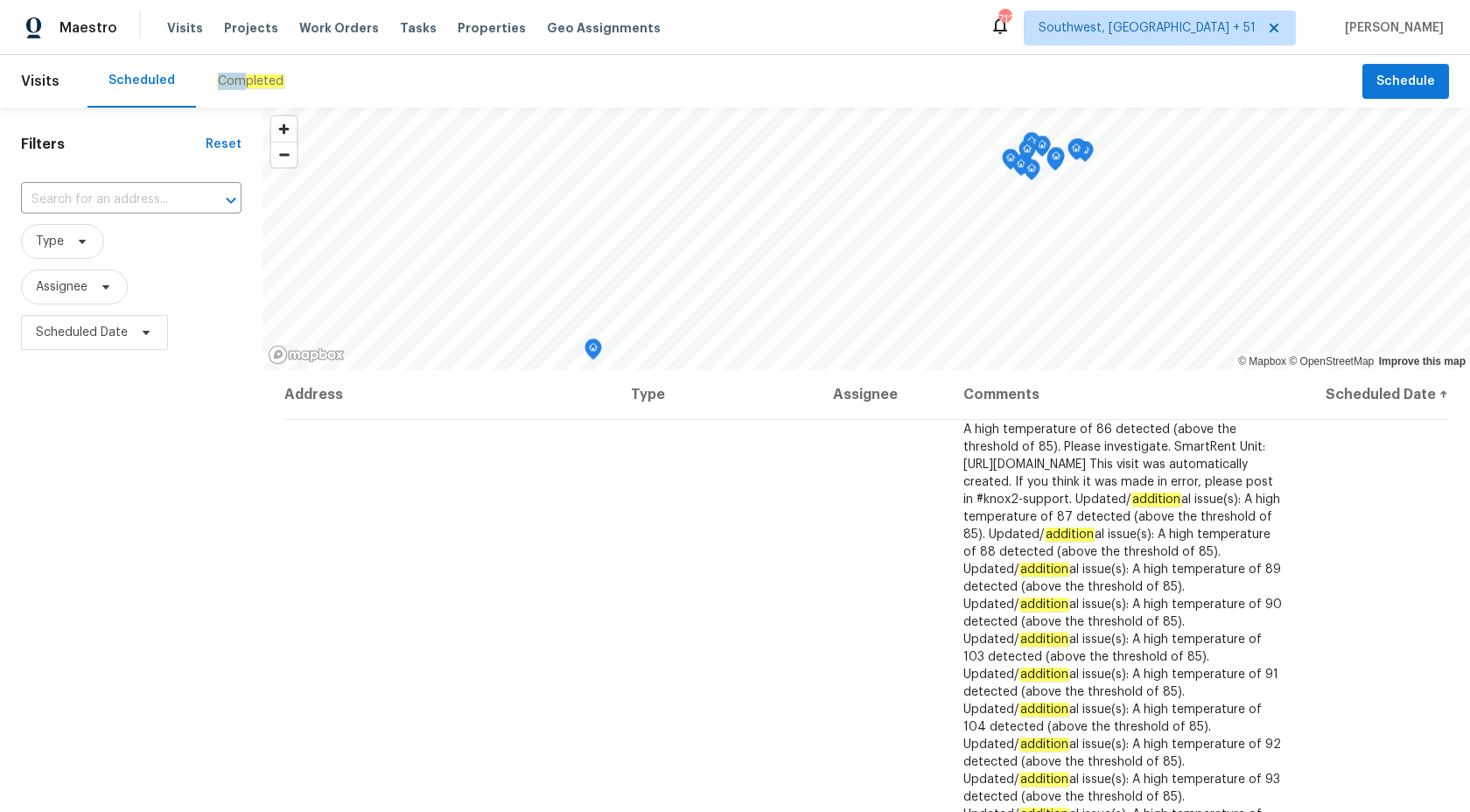
click at [236, 72] on div "Completed" at bounding box center [250, 81] width 67 height 18
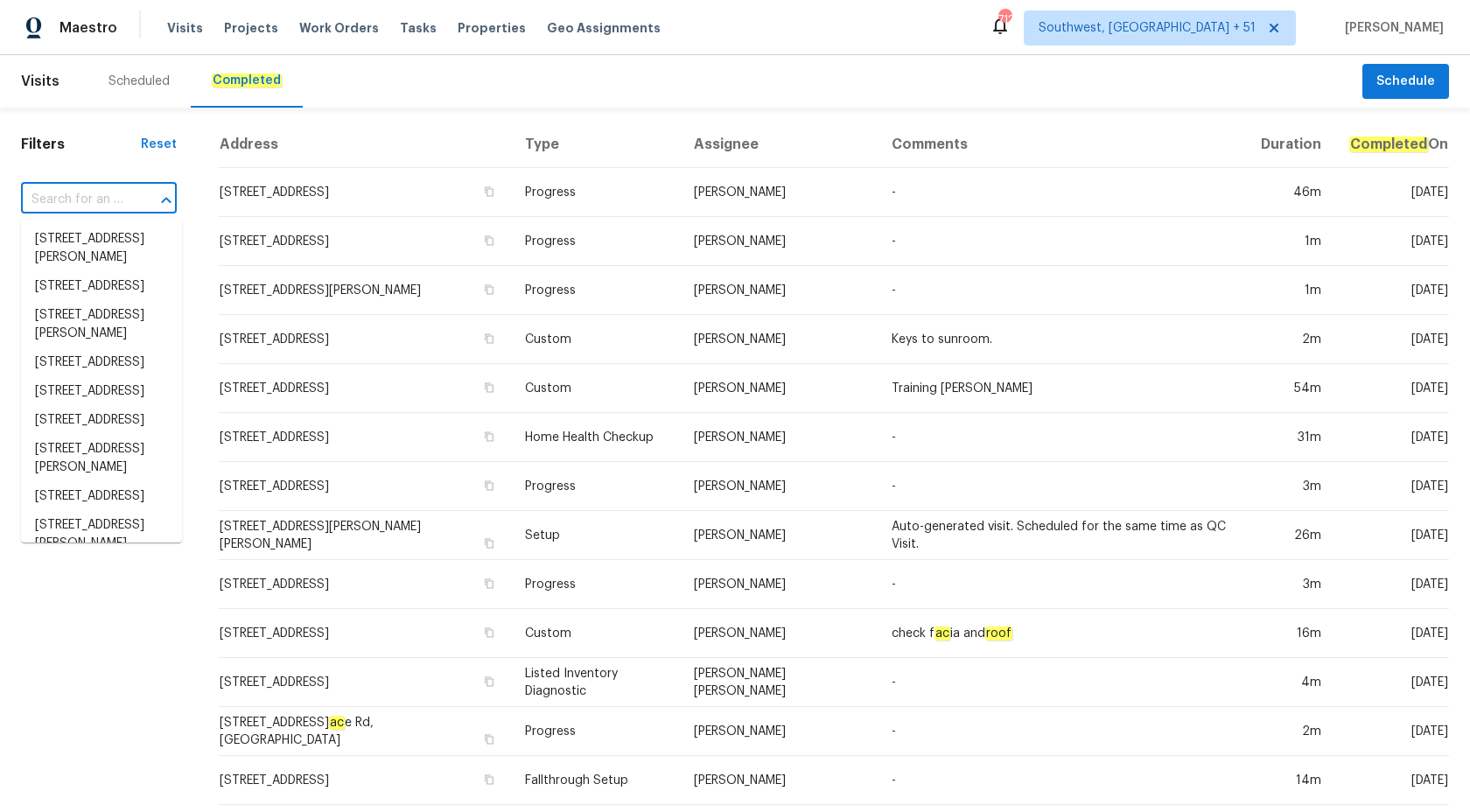
click at [63, 202] on input "text" at bounding box center [74, 200] width 106 height 27
paste input "4471 Har Paul Cir, Tampa, FL 33614"
type input "4471 Har Paul Cir, Tampa, FL 33614"
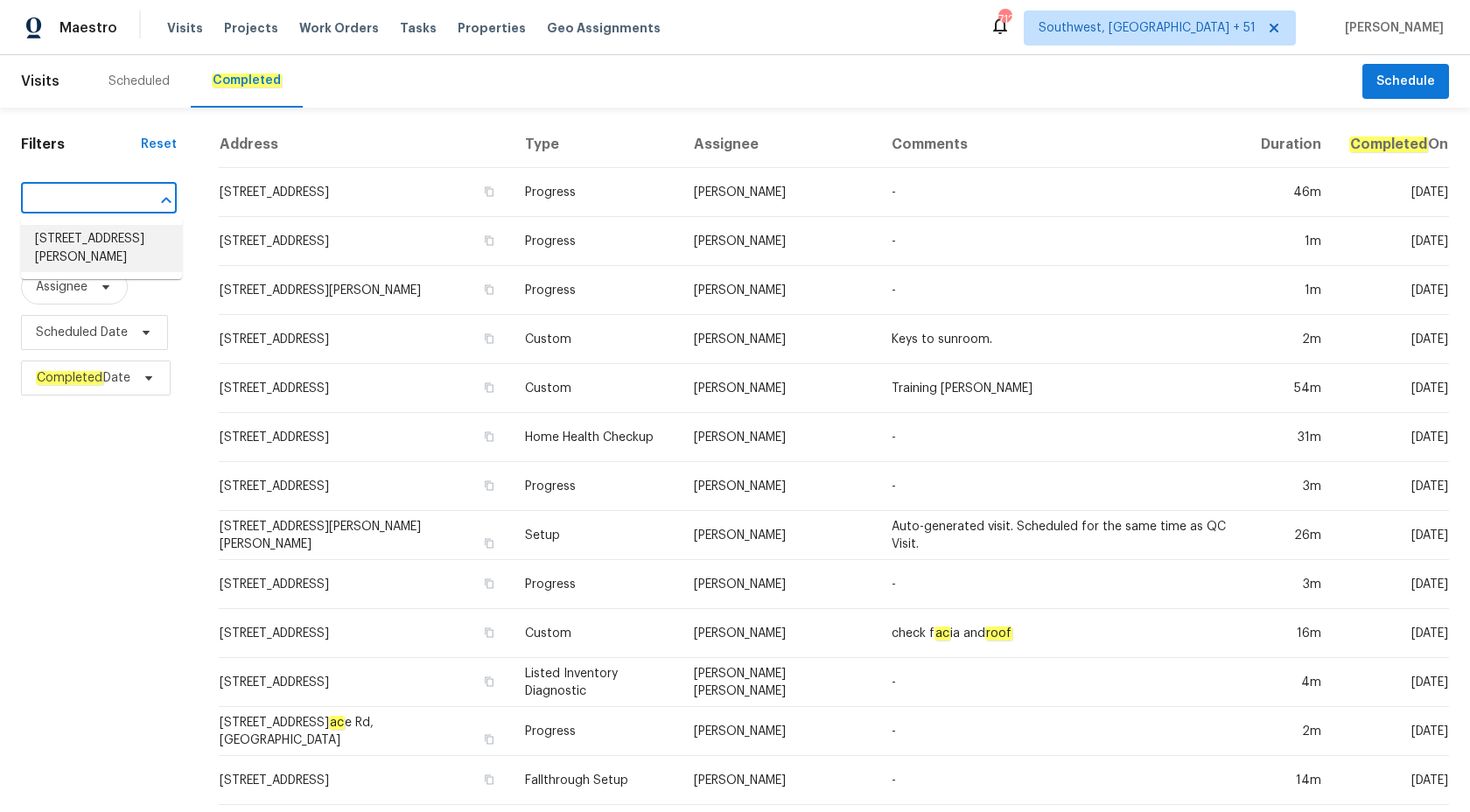
click at [63, 239] on li "4471 Har Paul Cir, Tampa, FL 33614" at bounding box center [102, 248] width 161 height 47
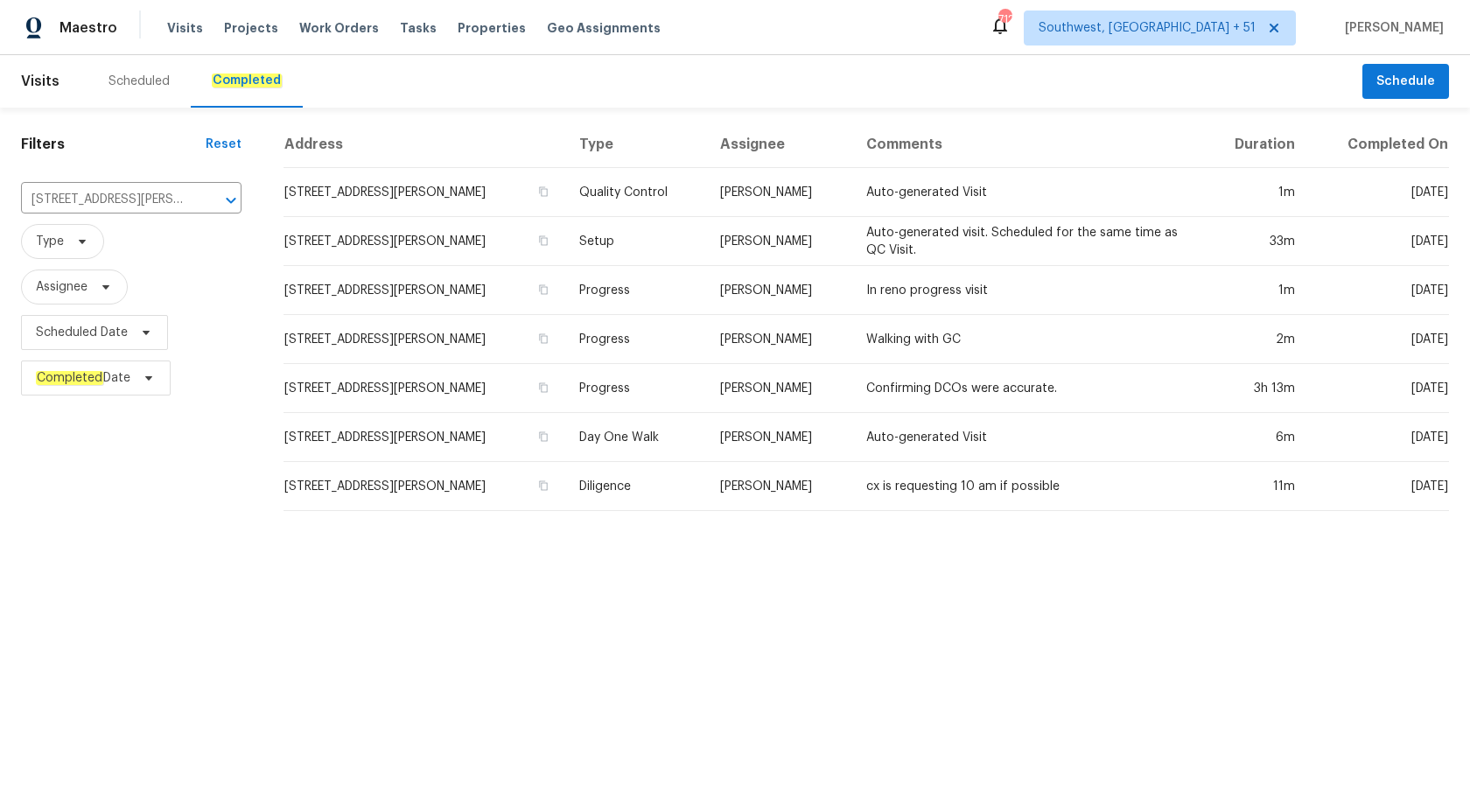
click at [694, 318] on td "Progress" at bounding box center [636, 339] width 141 height 49
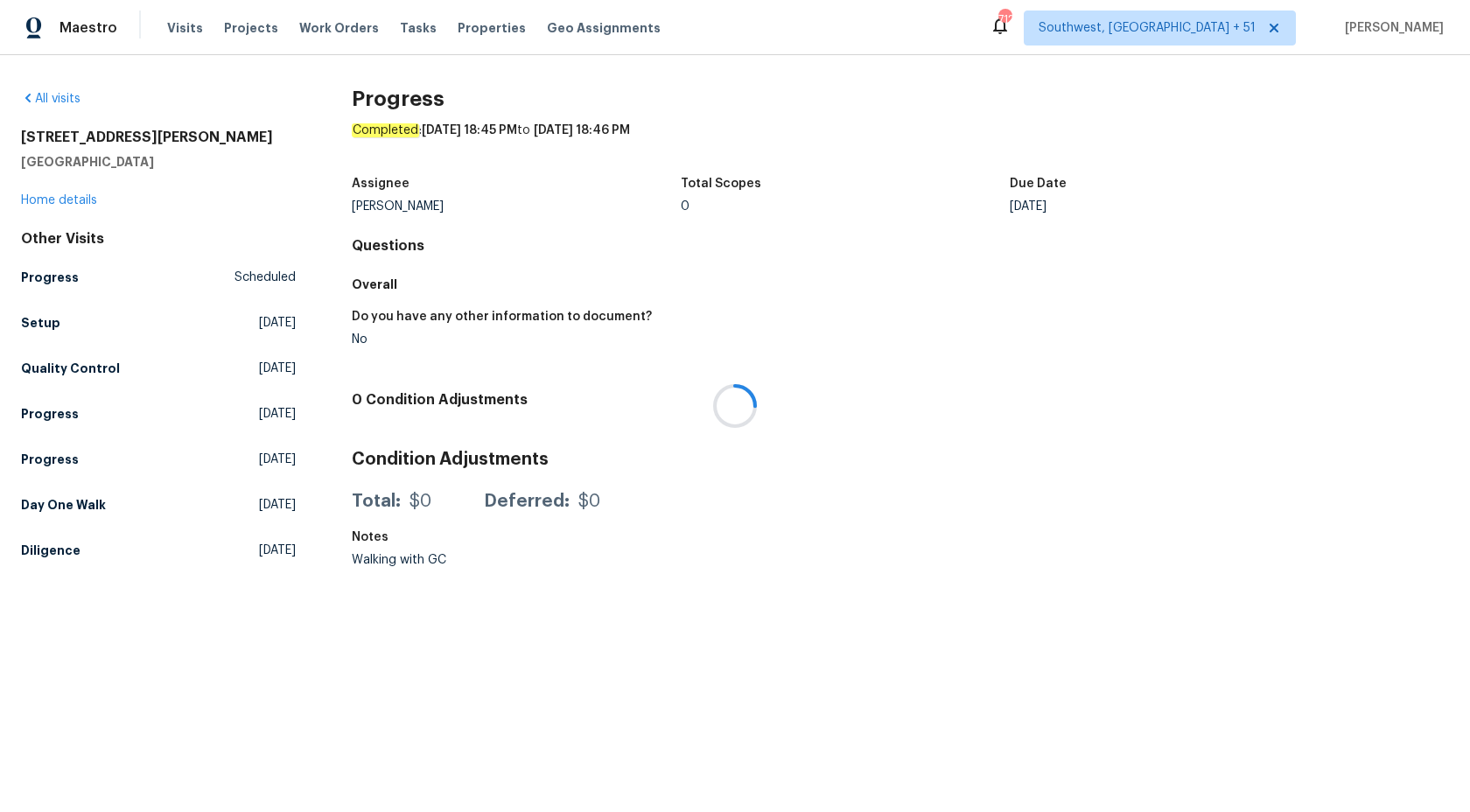
click at [54, 205] on div at bounding box center [735, 406] width 1470 height 812
click at [53, 201] on link "Home details" at bounding box center [59, 200] width 76 height 13
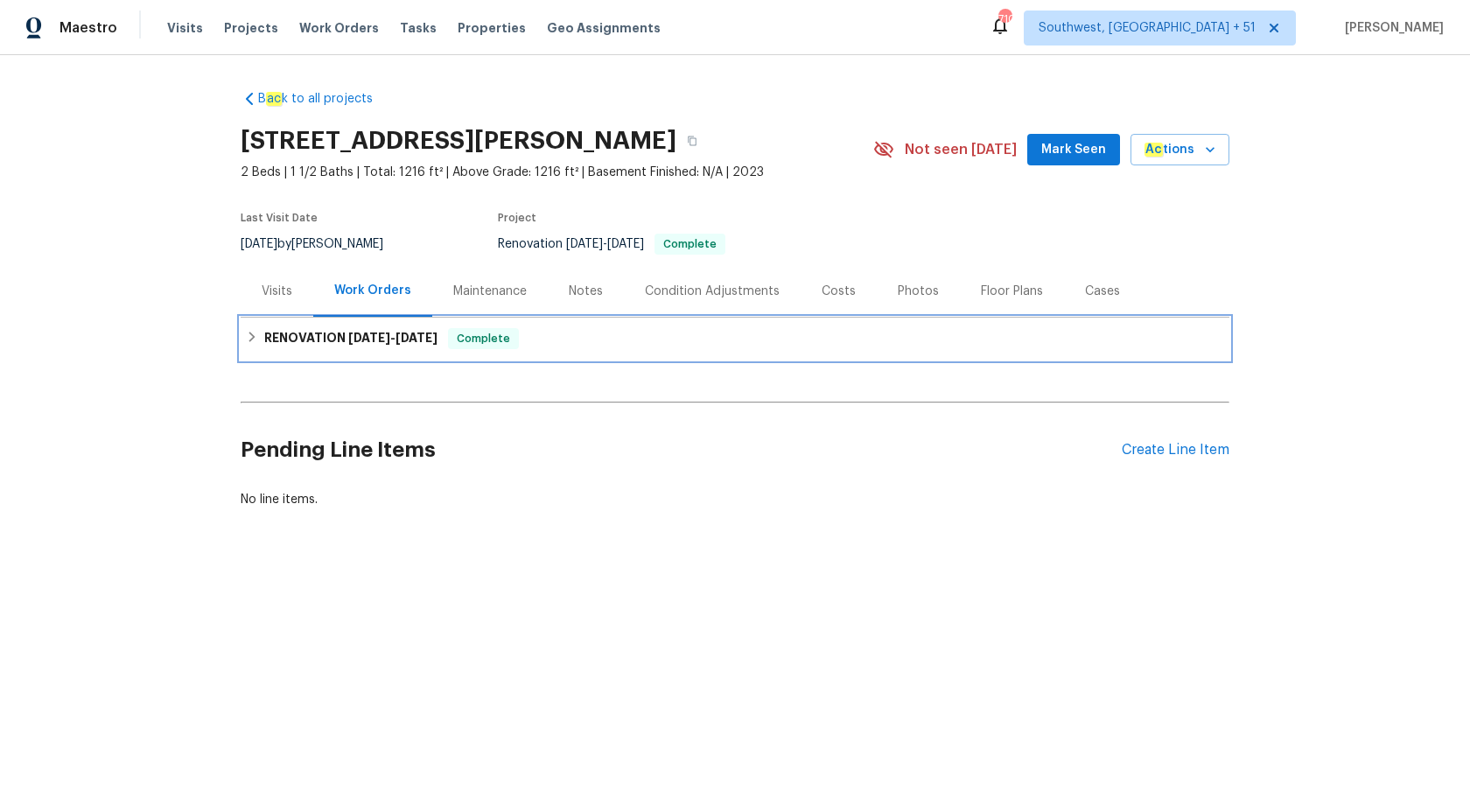
click at [359, 347] on h6 "RENOVATION 9/25/25 - 9/29/25" at bounding box center [351, 339] width 173 height 21
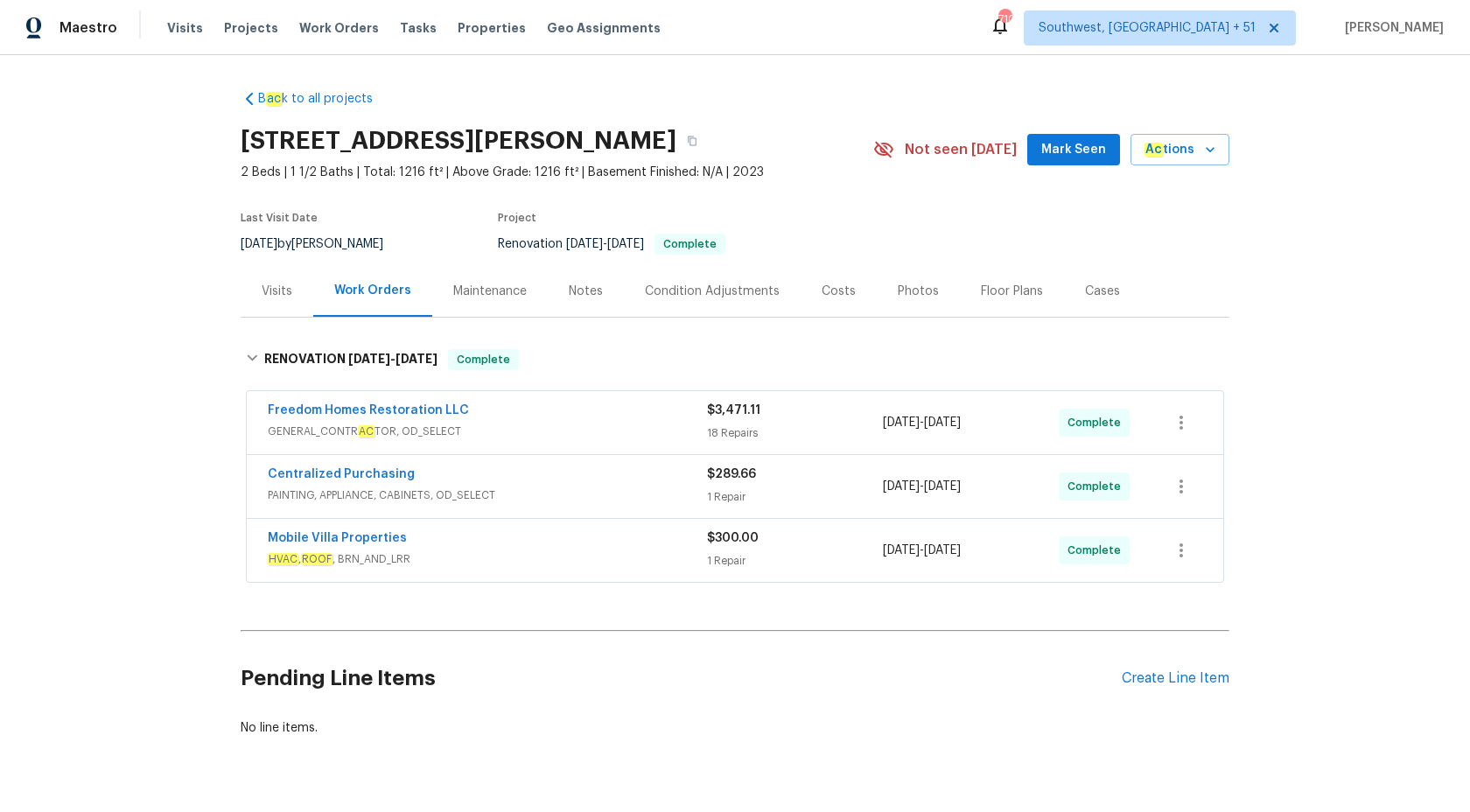
click at [595, 414] on div "Freedom Homes Restoration LLC" at bounding box center [488, 413] width 440 height 21
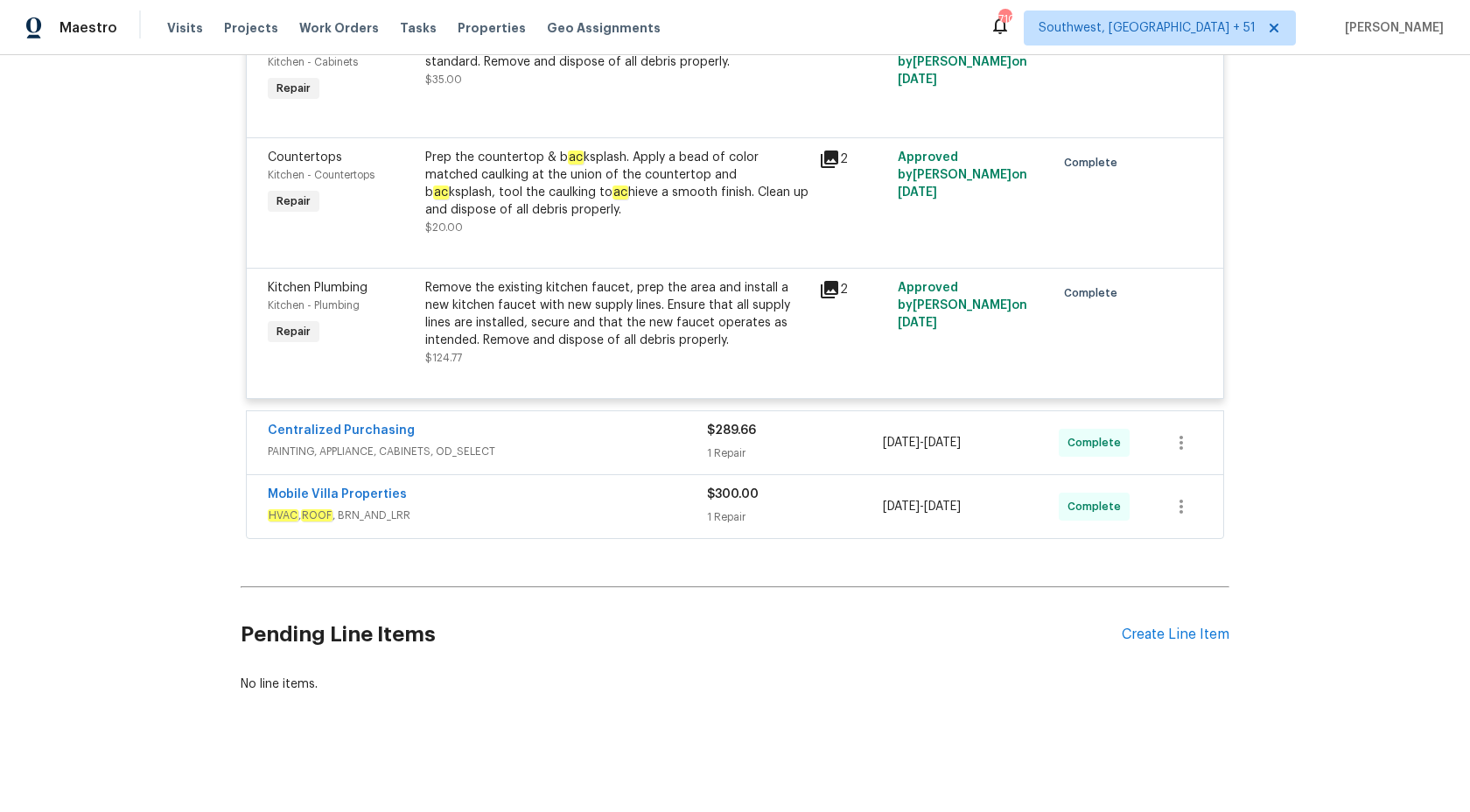
scroll to position [2844, 0]
click at [558, 437] on div "Centralized Purchasing" at bounding box center [488, 432] width 440 height 21
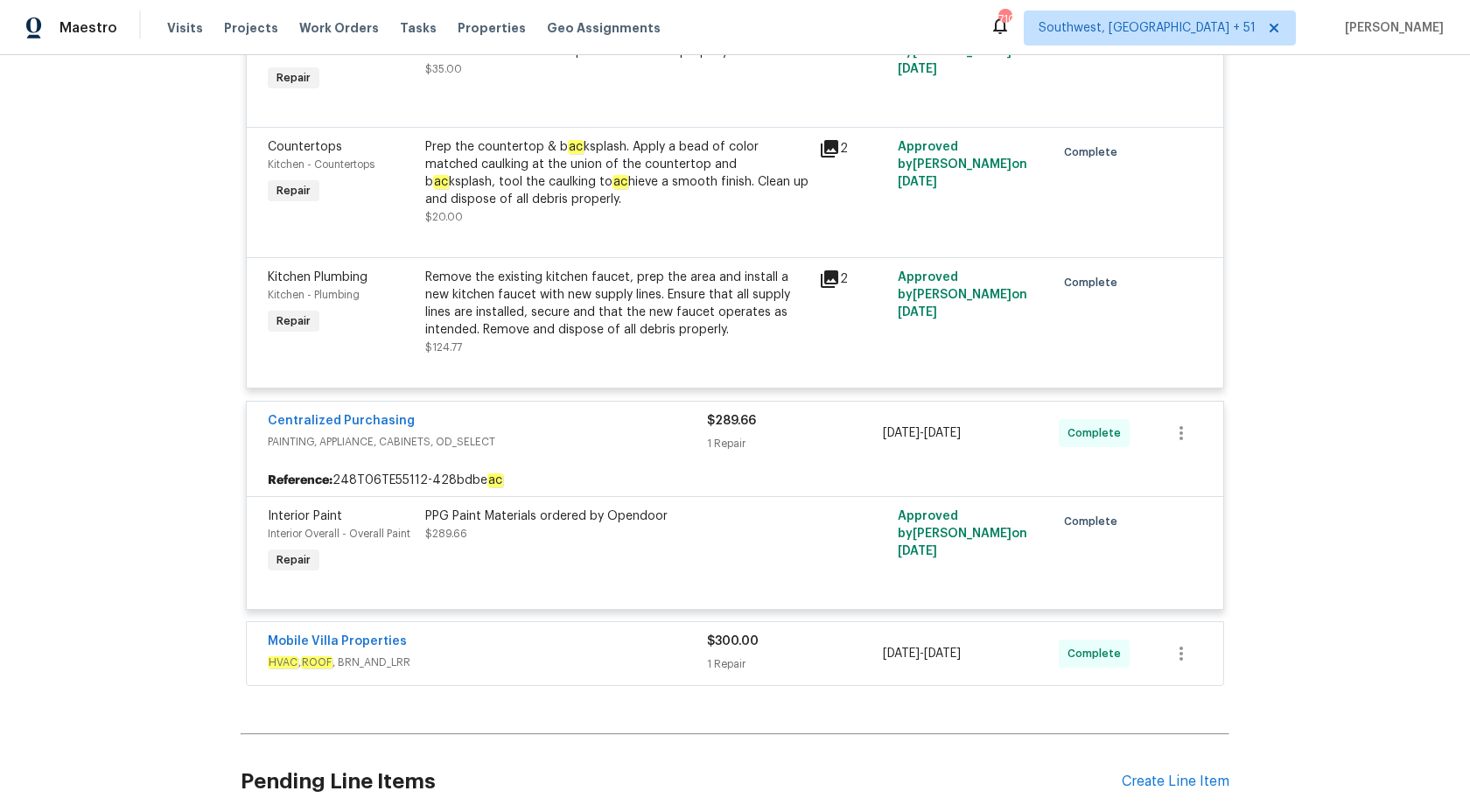
scroll to position [3001, 0]
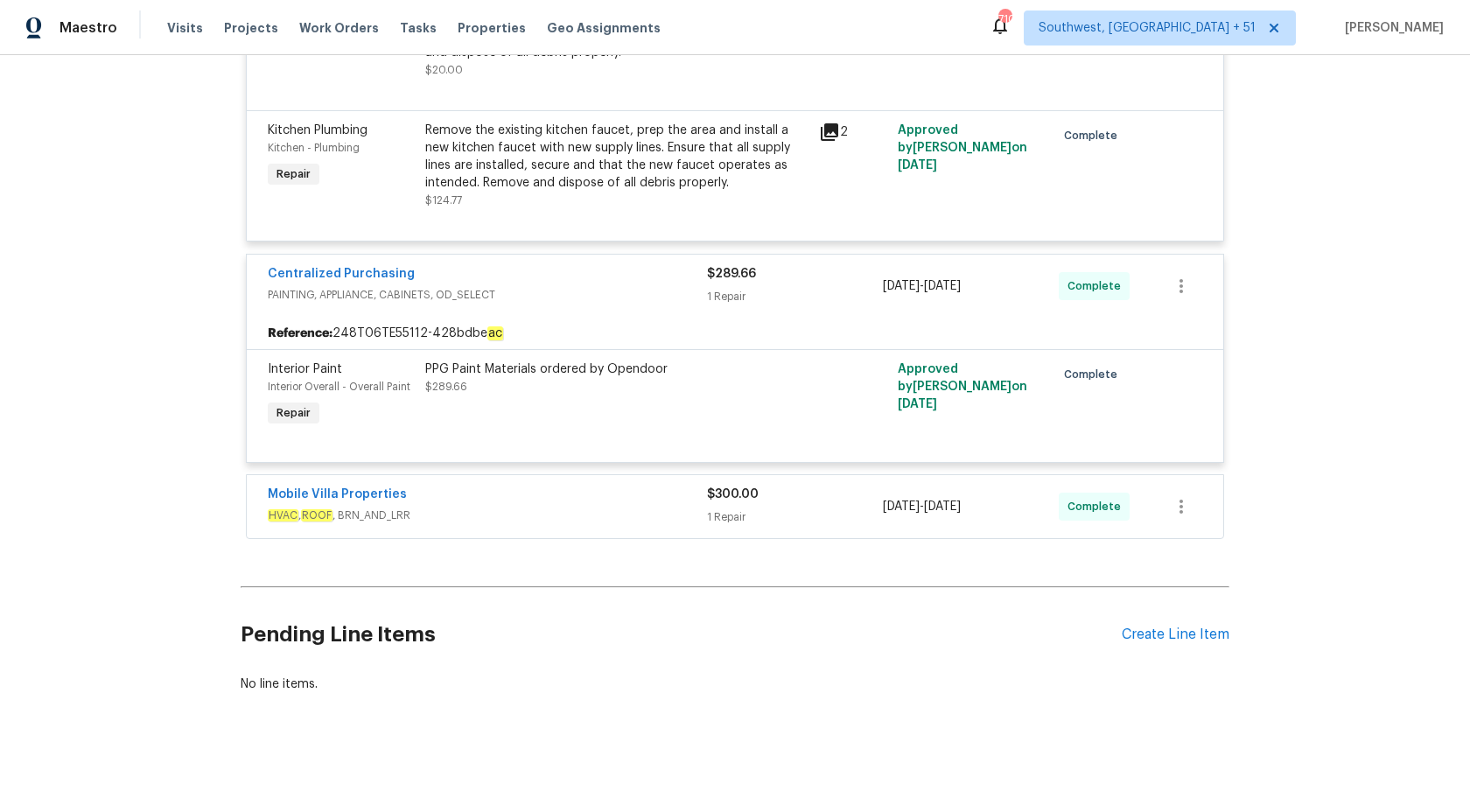
click at [535, 497] on div "Mobile Villa Properties" at bounding box center [488, 497] width 440 height 21
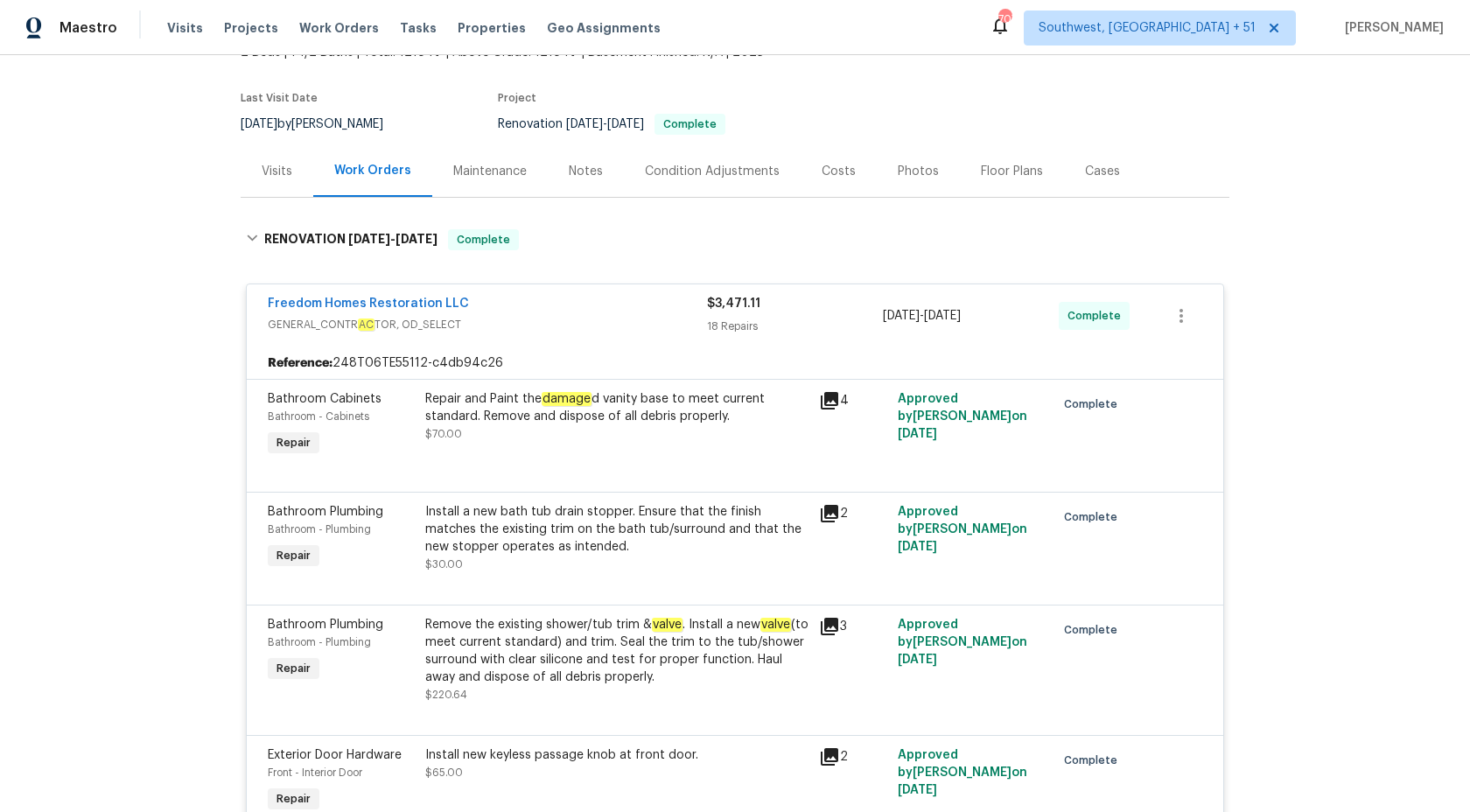
scroll to position [0, 0]
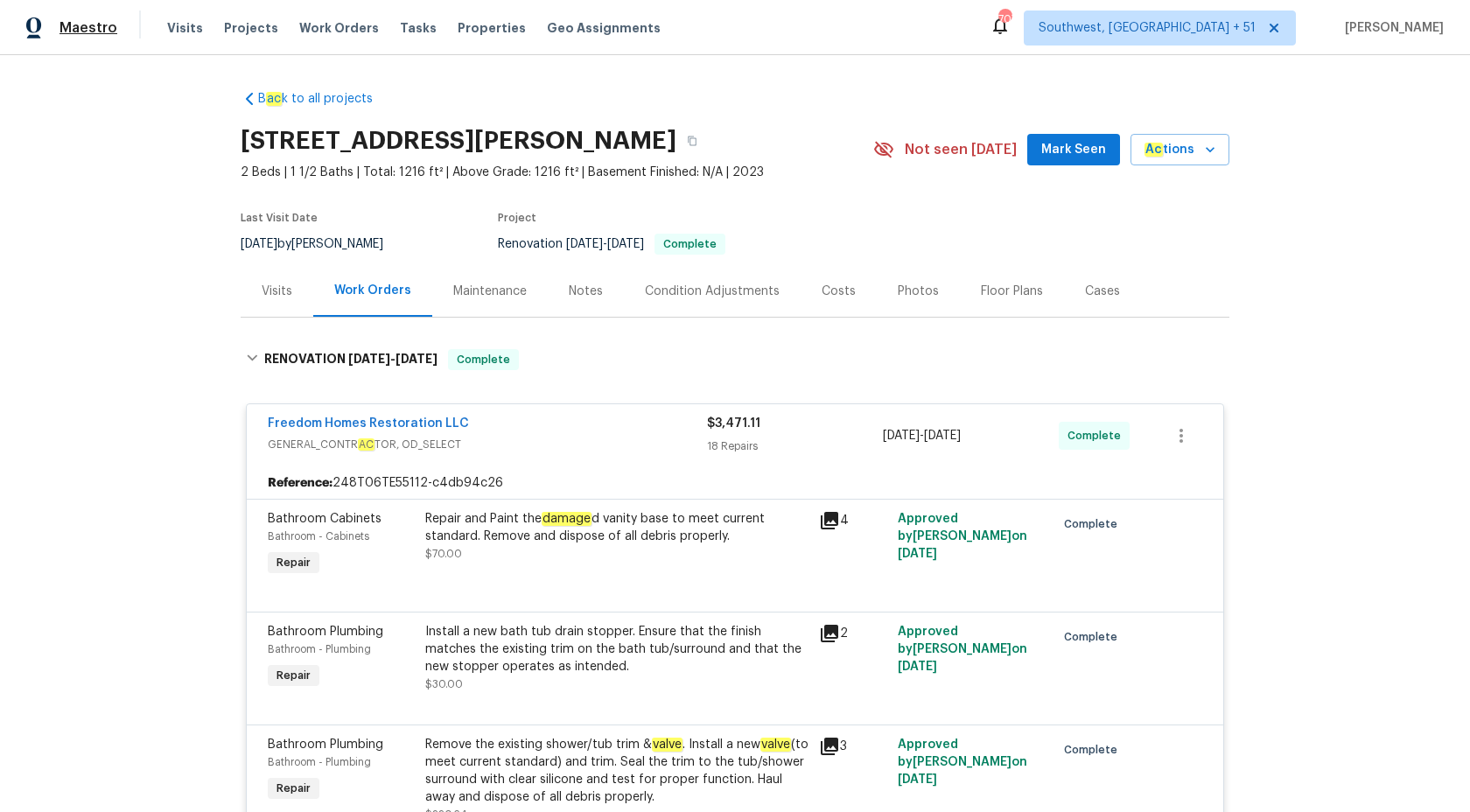
click at [106, 34] on span "Maestro" at bounding box center [88, 29] width 58 height 18
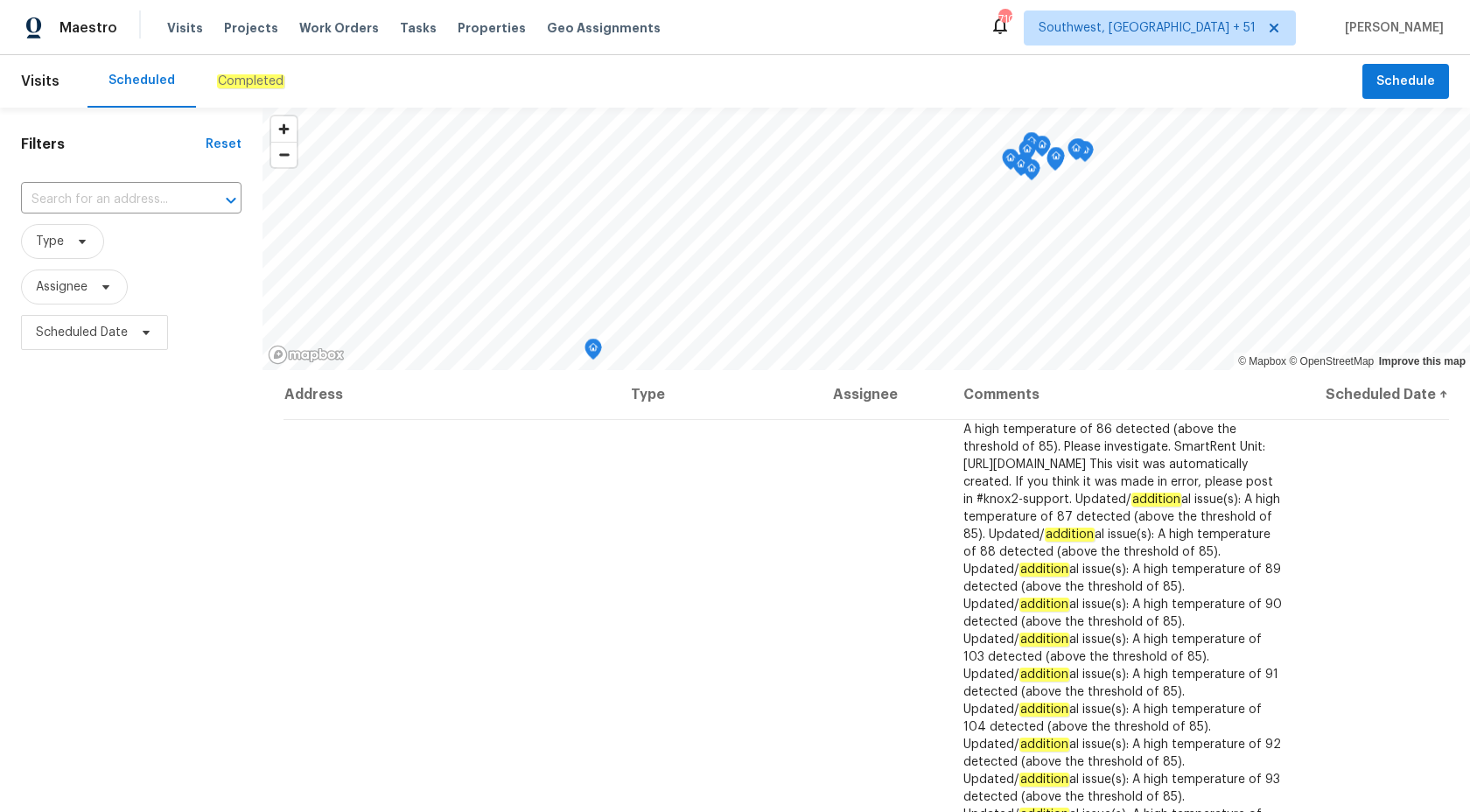
click at [230, 92] on div "Completed" at bounding box center [250, 81] width 109 height 53
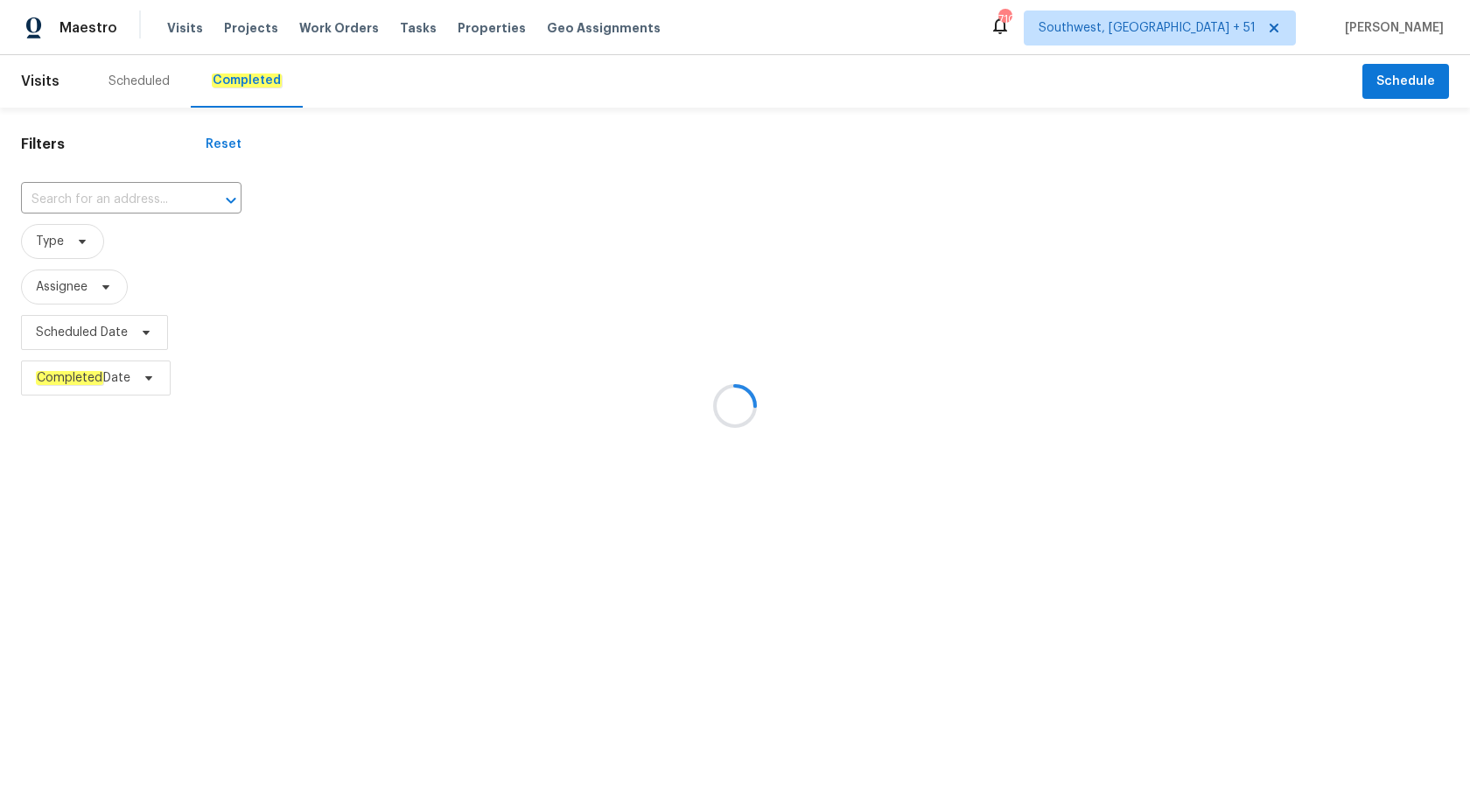
click at [230, 92] on div at bounding box center [735, 406] width 1470 height 812
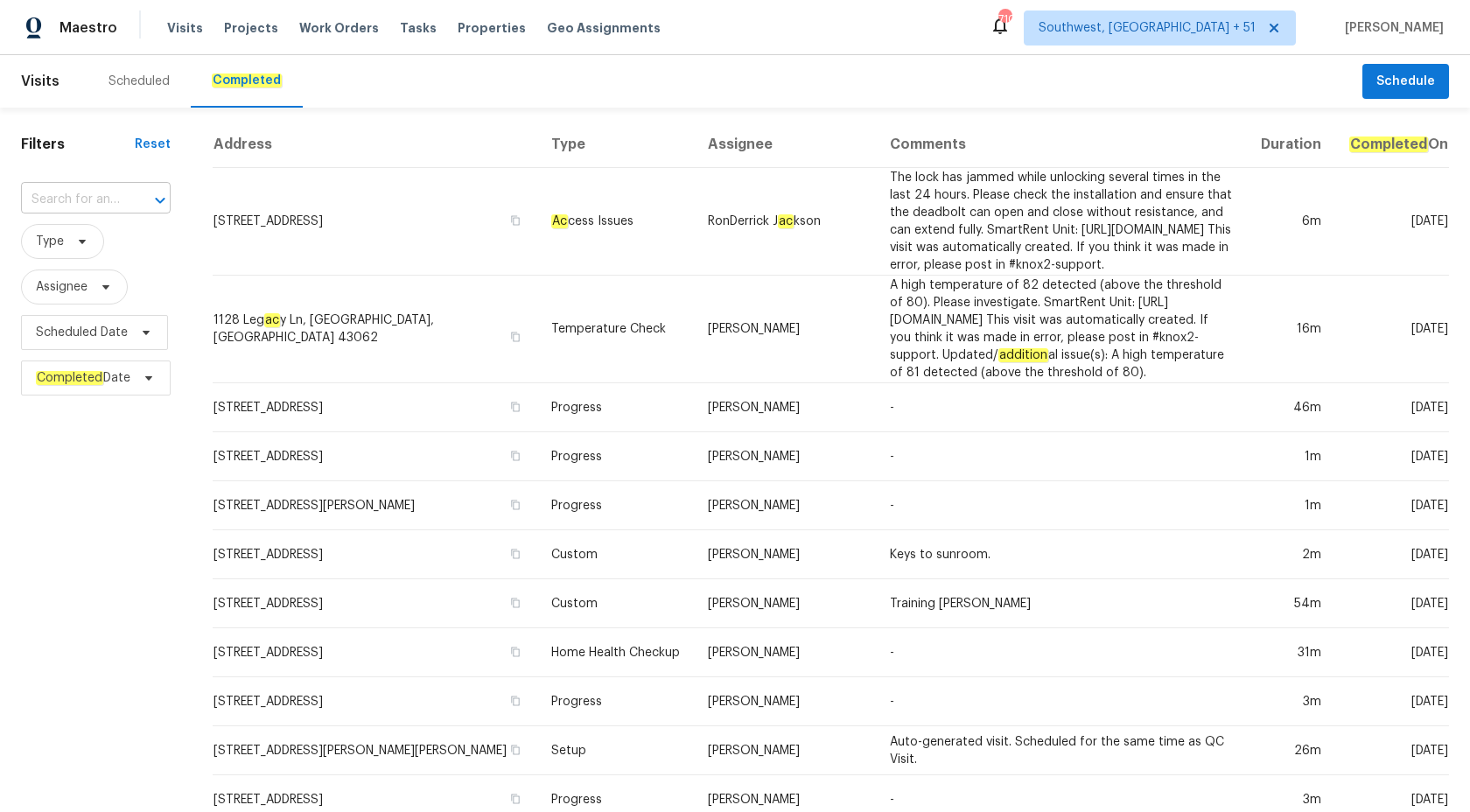
click at [94, 208] on input "text" at bounding box center [71, 200] width 101 height 27
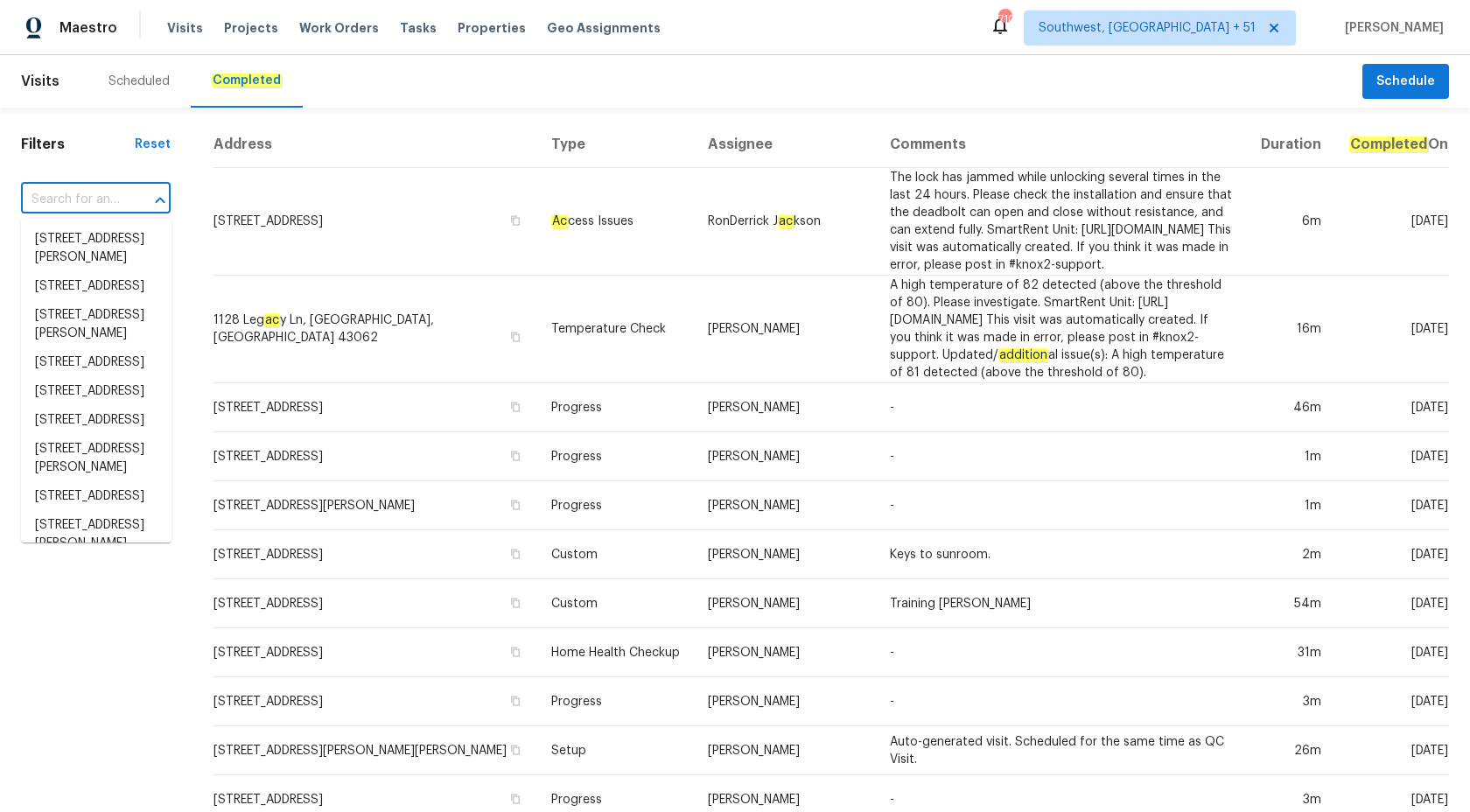
paste input "[STREET_ADDRESS]"
type input "[STREET_ADDRESS]"
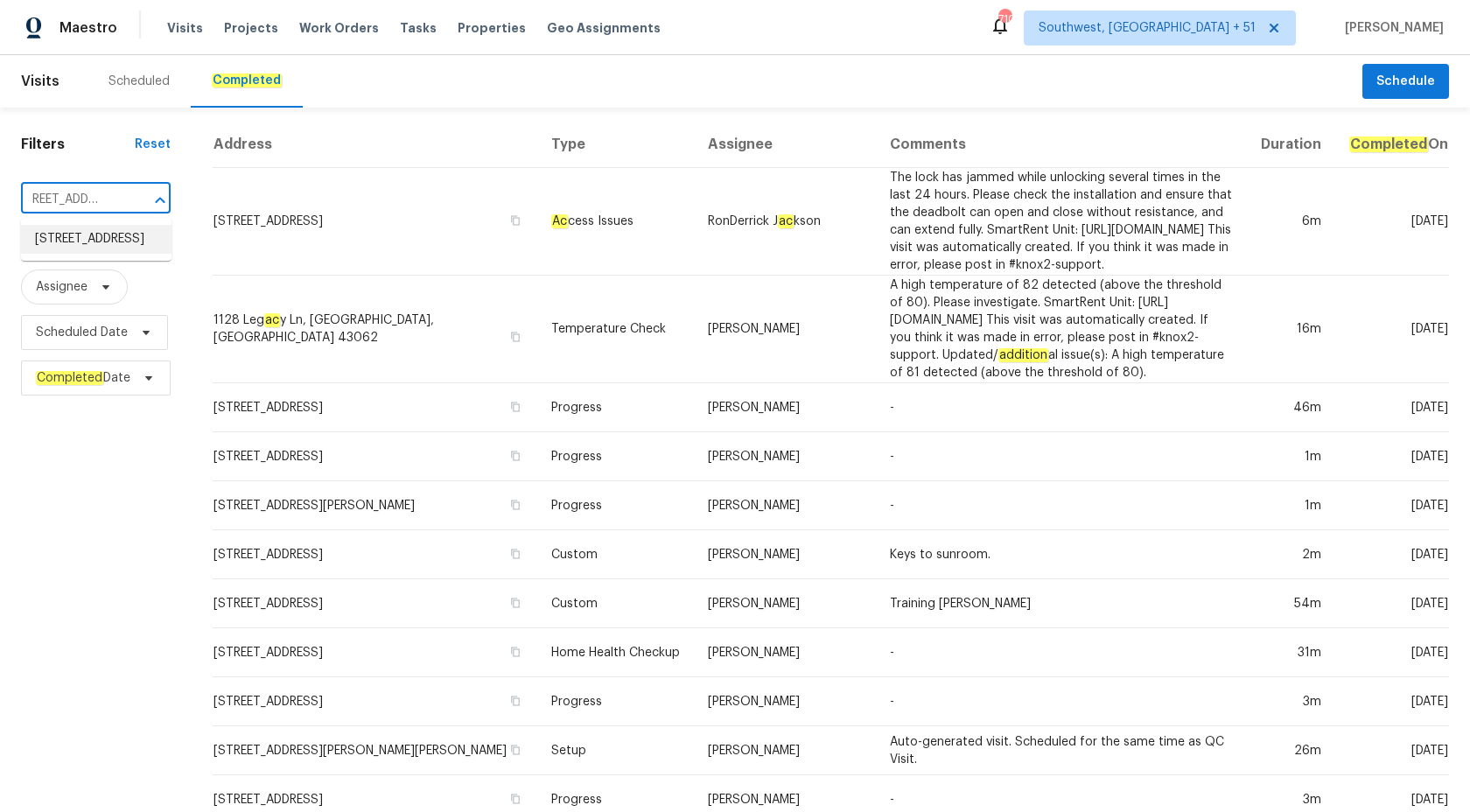
click at [99, 242] on li "[STREET_ADDRESS]" at bounding box center [97, 239] width 150 height 29
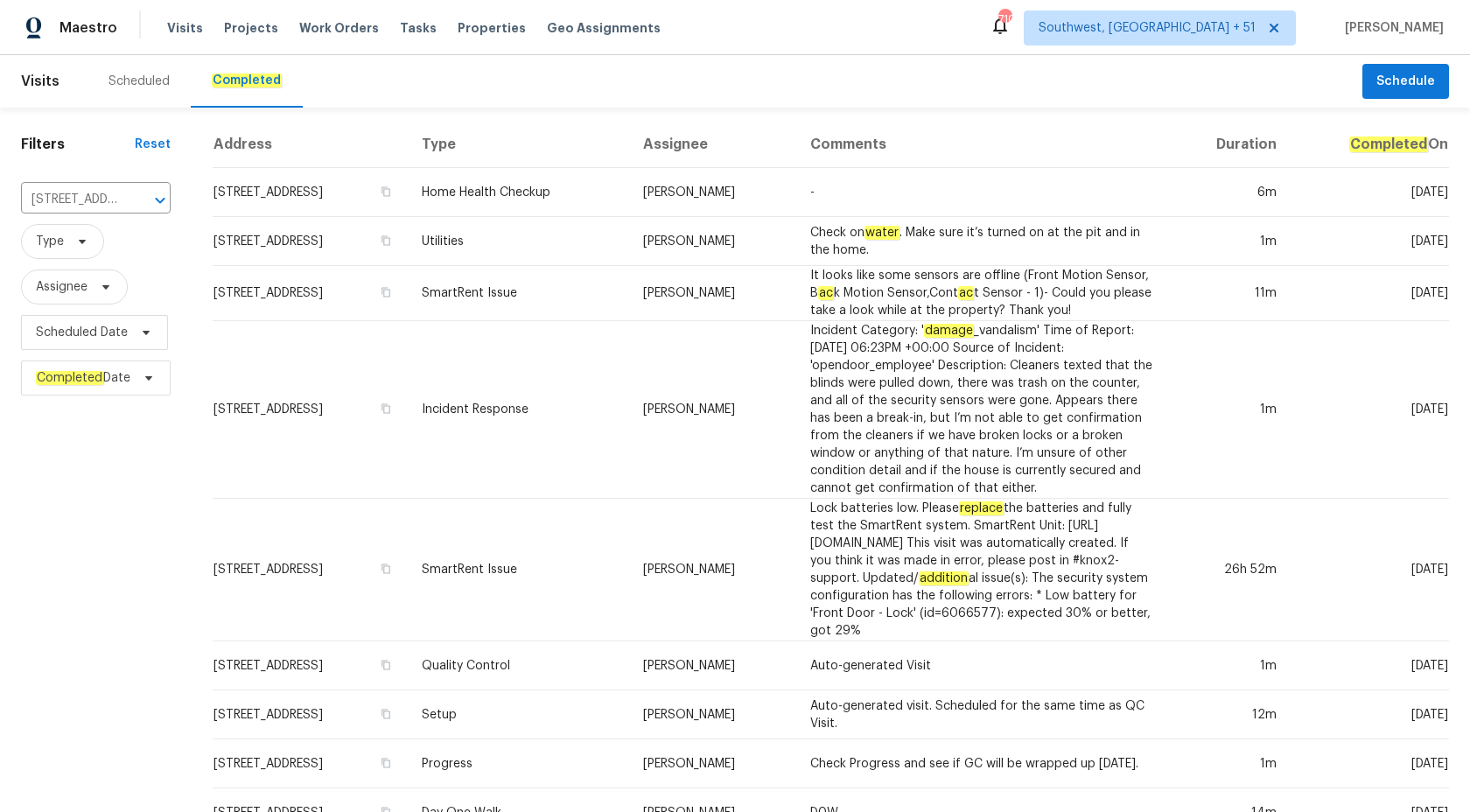
click at [744, 187] on td "[PERSON_NAME]" at bounding box center [712, 192] width 167 height 49
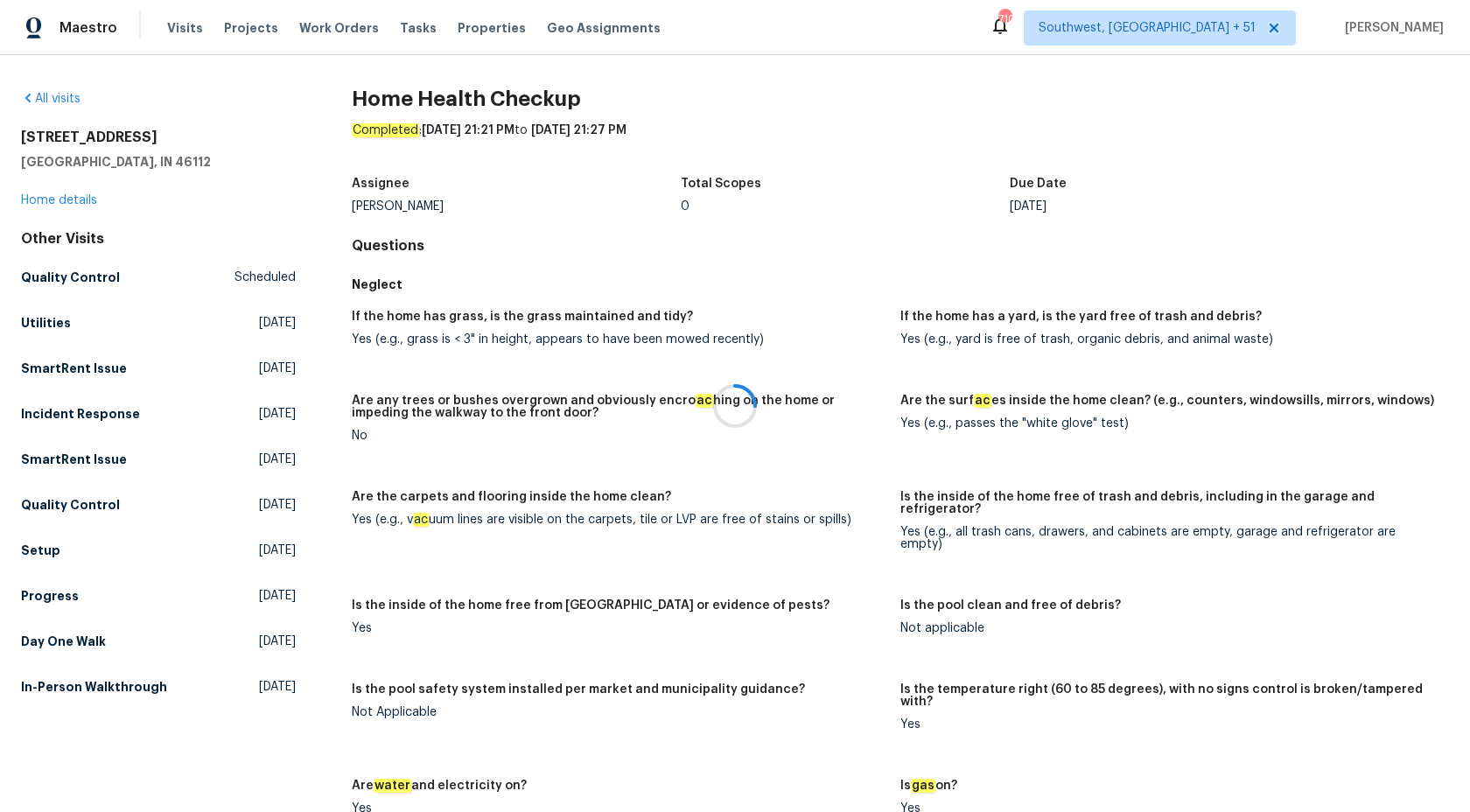
click at [36, 200] on div at bounding box center [735, 406] width 1470 height 812
click at [55, 200] on link "Home details" at bounding box center [59, 200] width 76 height 13
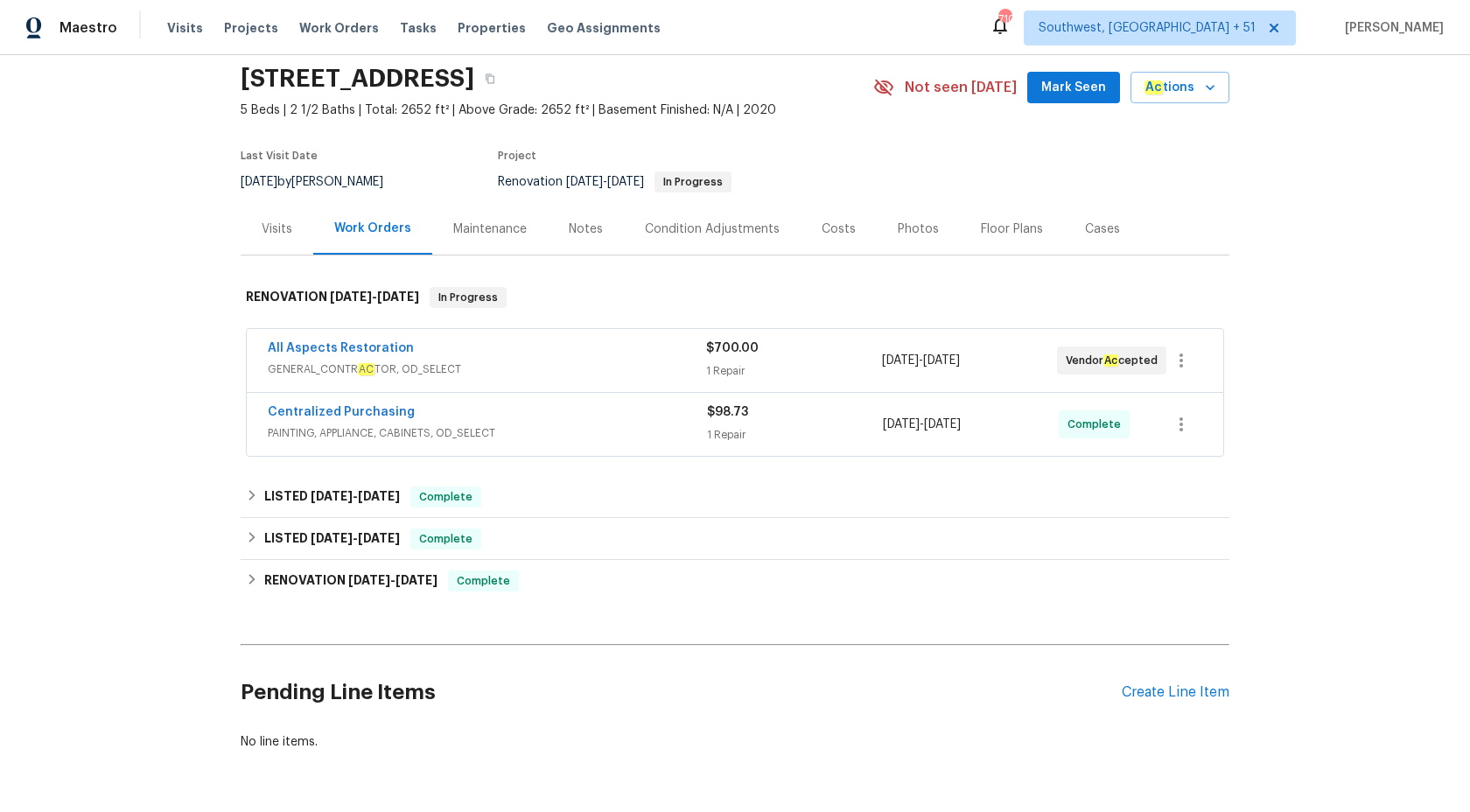
scroll to position [120, 0]
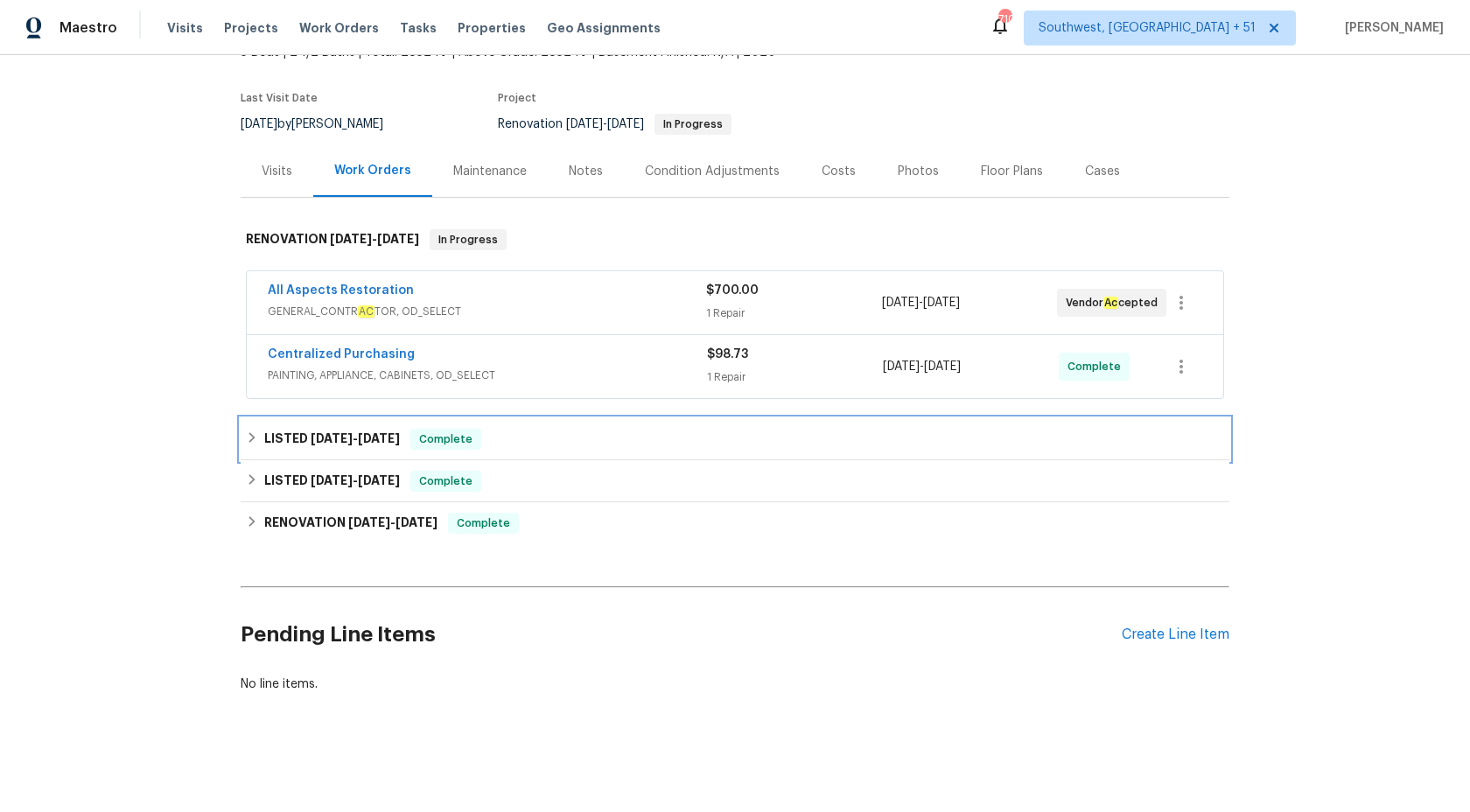
click at [482, 441] on div "Complete" at bounding box center [445, 439] width 71 height 21
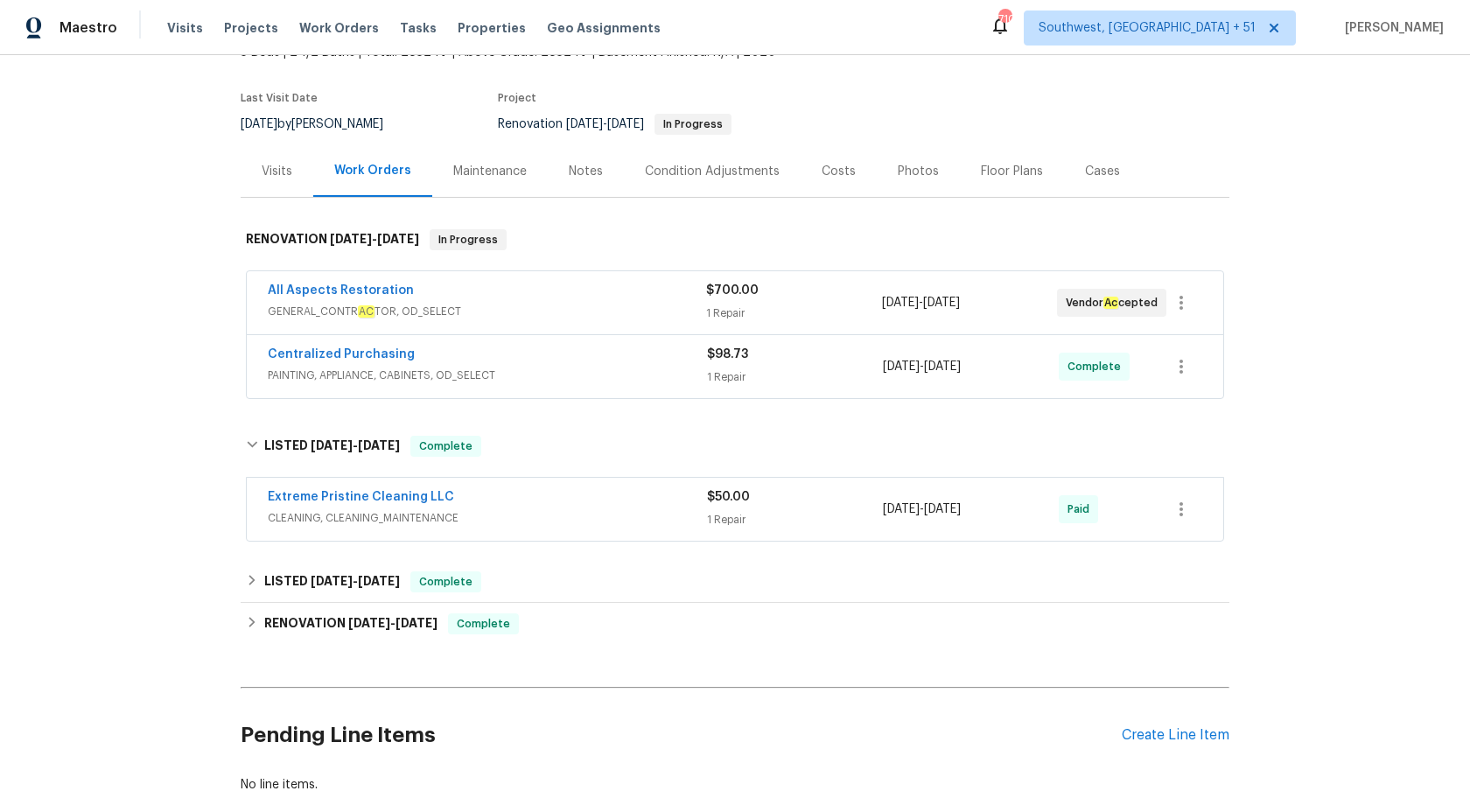
click at [610, 392] on div "Centralized Purchasing PAINTING, APPLIANCE, CABINETS, OD_SELECT $98.73 1 Repair…" at bounding box center [735, 366] width 977 height 63
click at [660, 301] on div "All Aspects Restoration" at bounding box center [487, 292] width 439 height 21
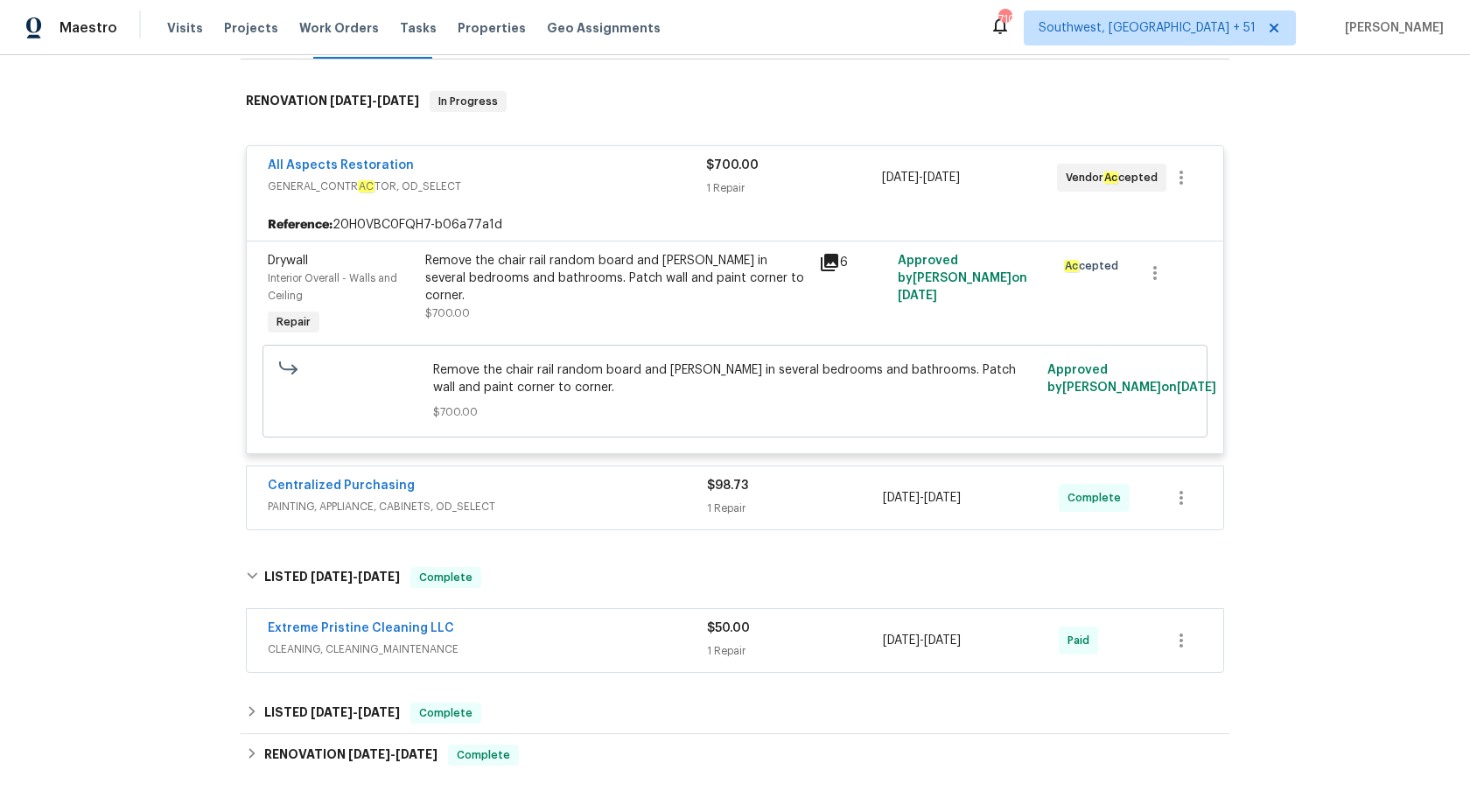
scroll to position [311, 0]
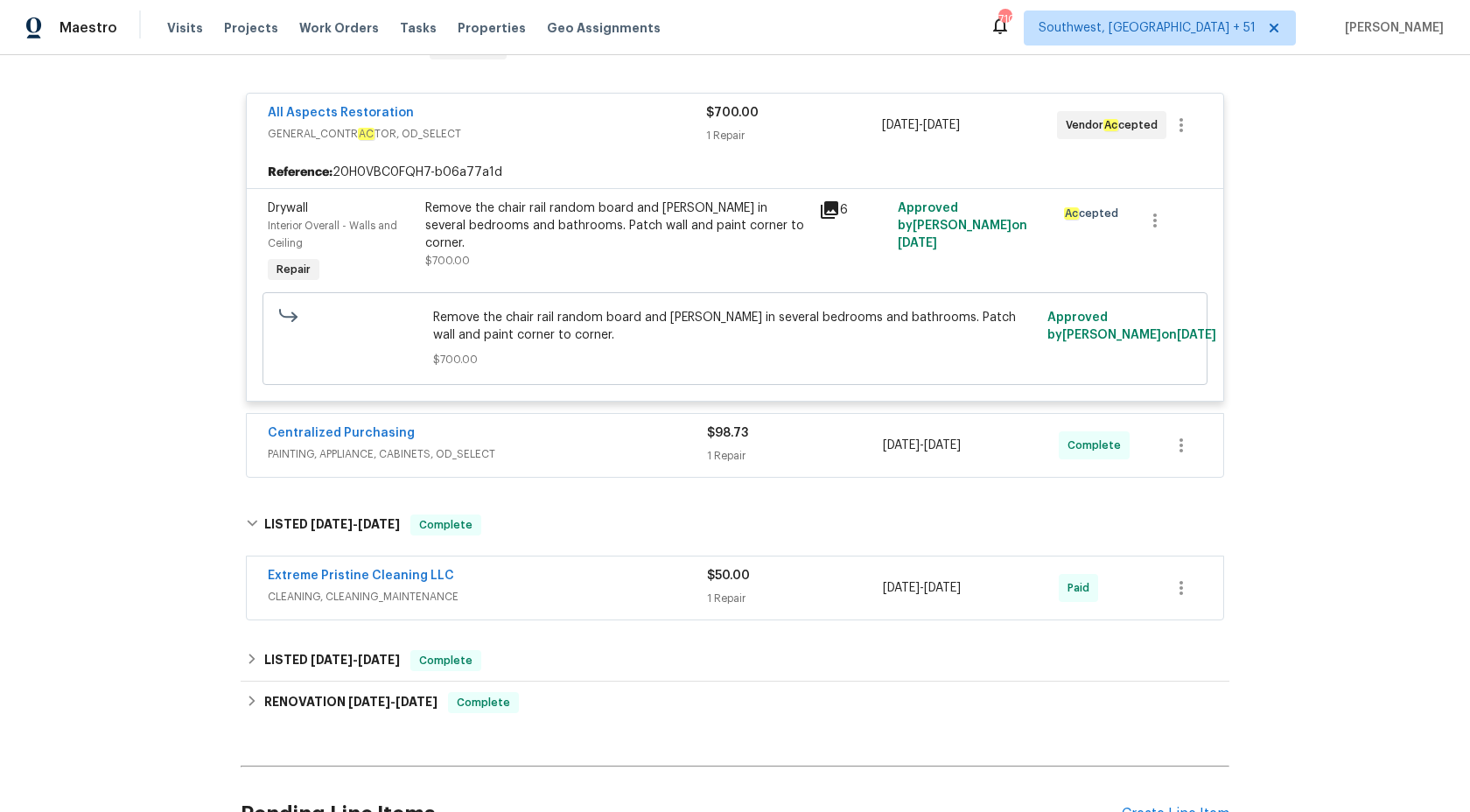
click at [565, 454] on span "PAINTING, APPLIANCE, CABINETS, OD_SELECT" at bounding box center [488, 454] width 440 height 18
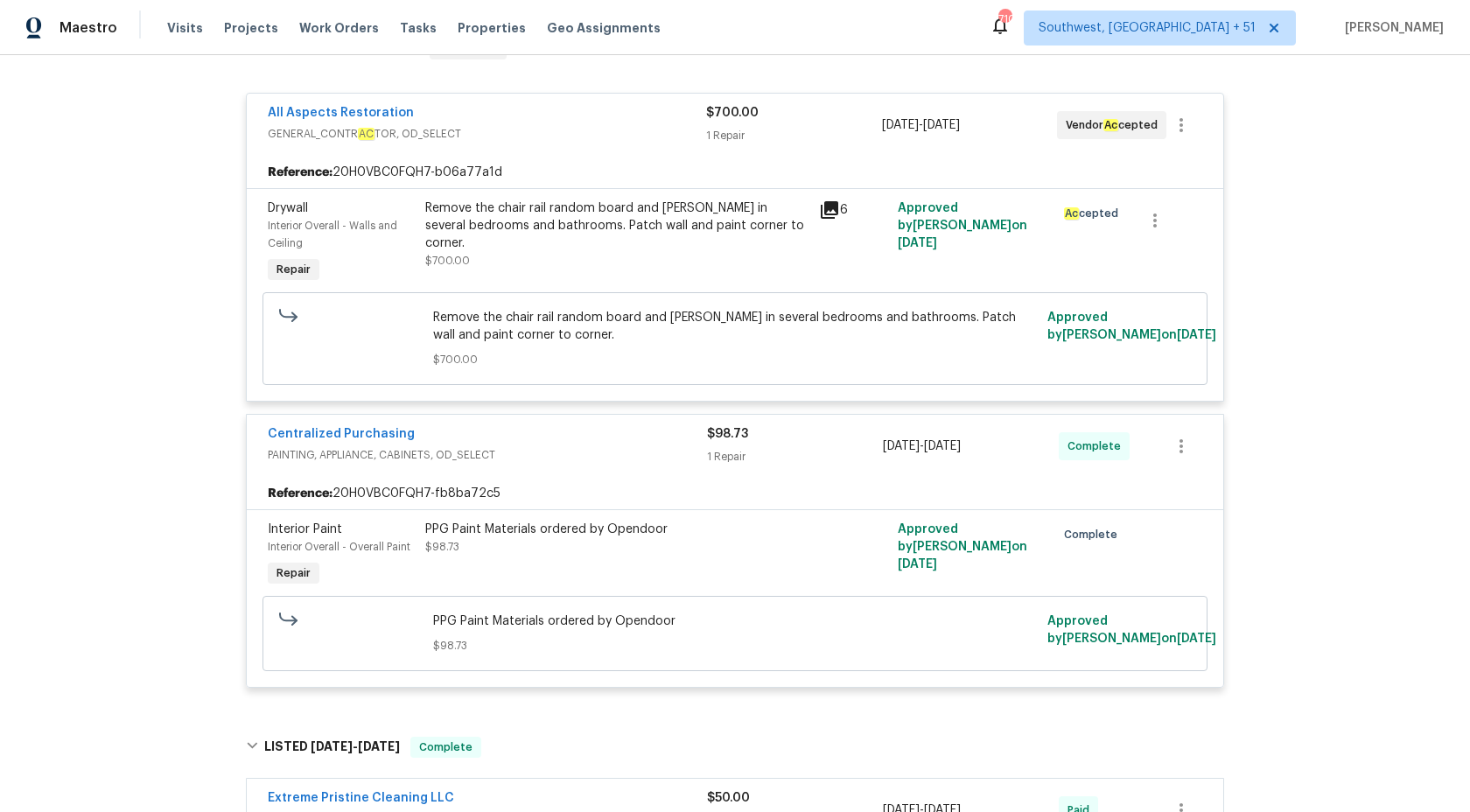
scroll to position [0, 0]
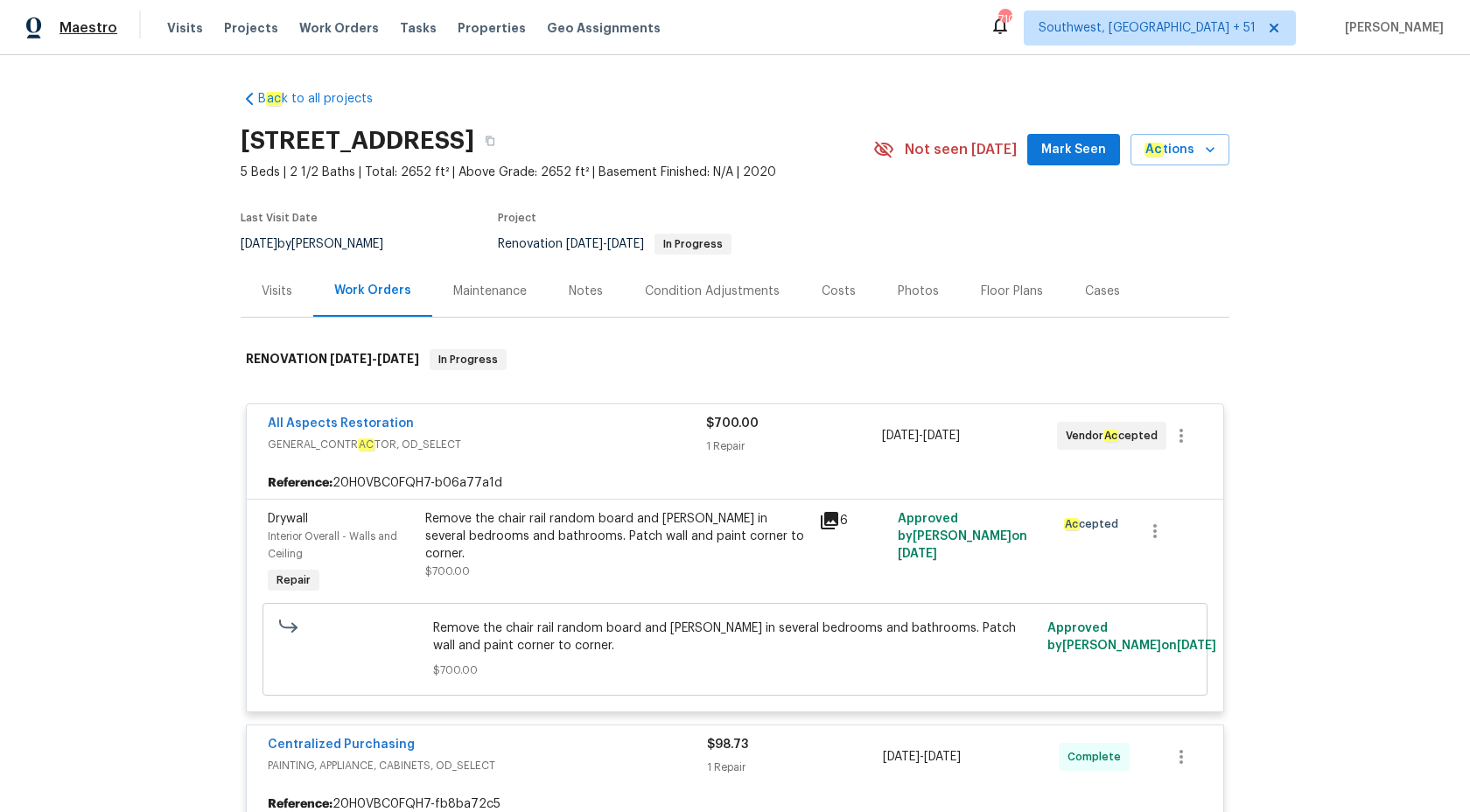
click at [80, 31] on span "Maestro" at bounding box center [88, 29] width 58 height 18
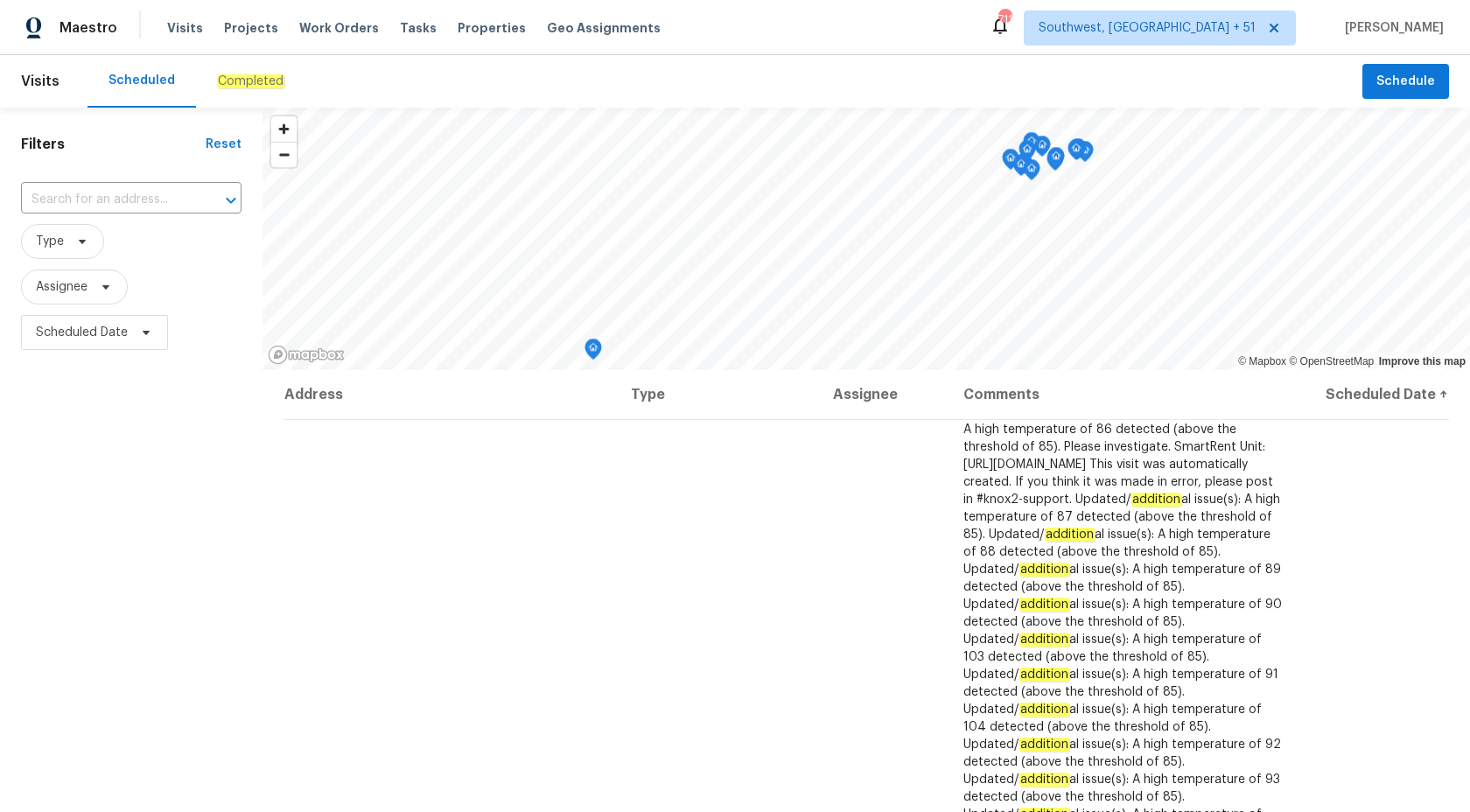
click at [207, 86] on div "Completed" at bounding box center [250, 81] width 109 height 53
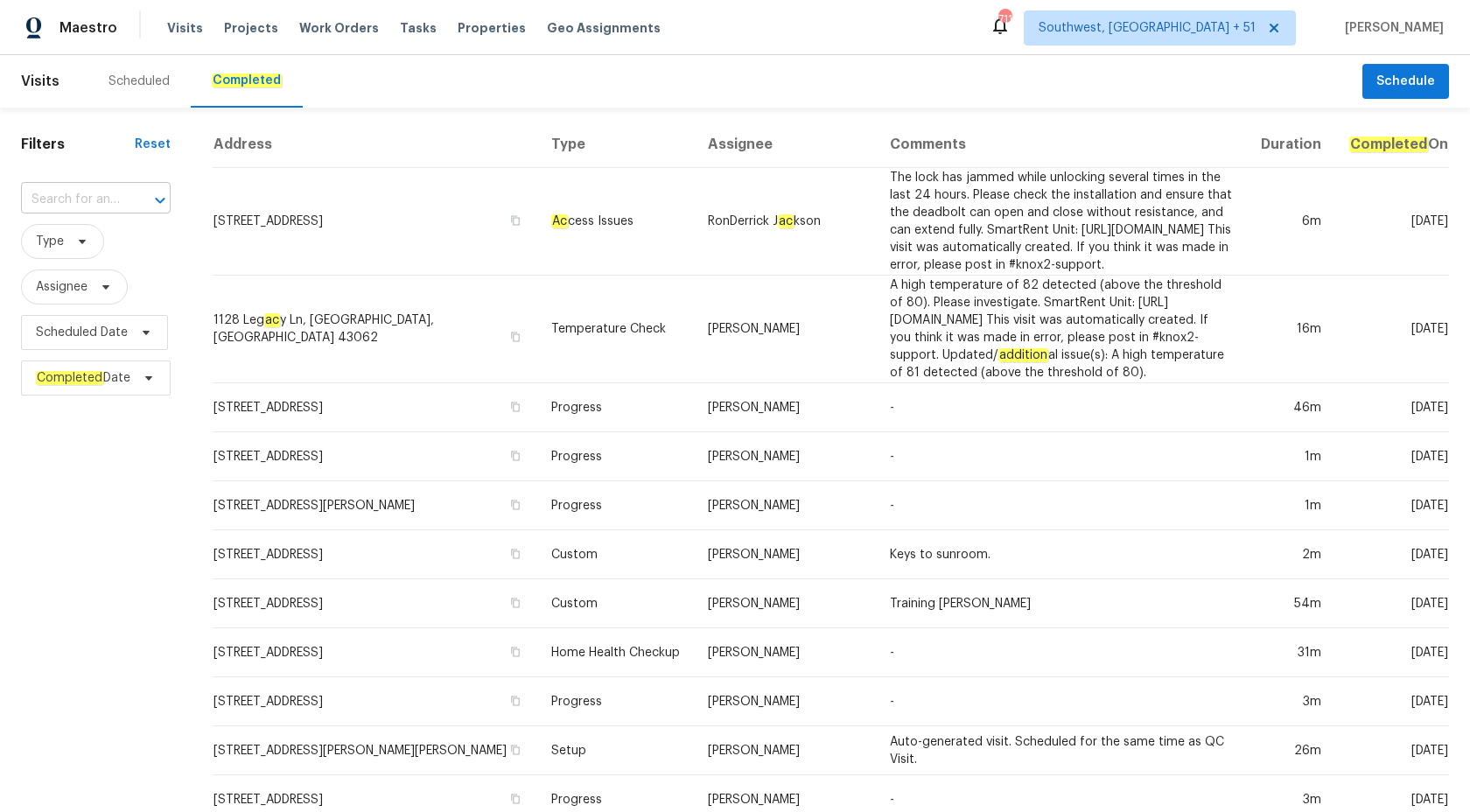
click at [67, 197] on input "text" at bounding box center [71, 200] width 101 height 27
paste input "[STREET_ADDRESS][PERSON_NAME]"
type input "[STREET_ADDRESS][PERSON_NAME]"
click at [61, 253] on li "[STREET_ADDRESS][PERSON_NAME]" at bounding box center [97, 248] width 150 height 47
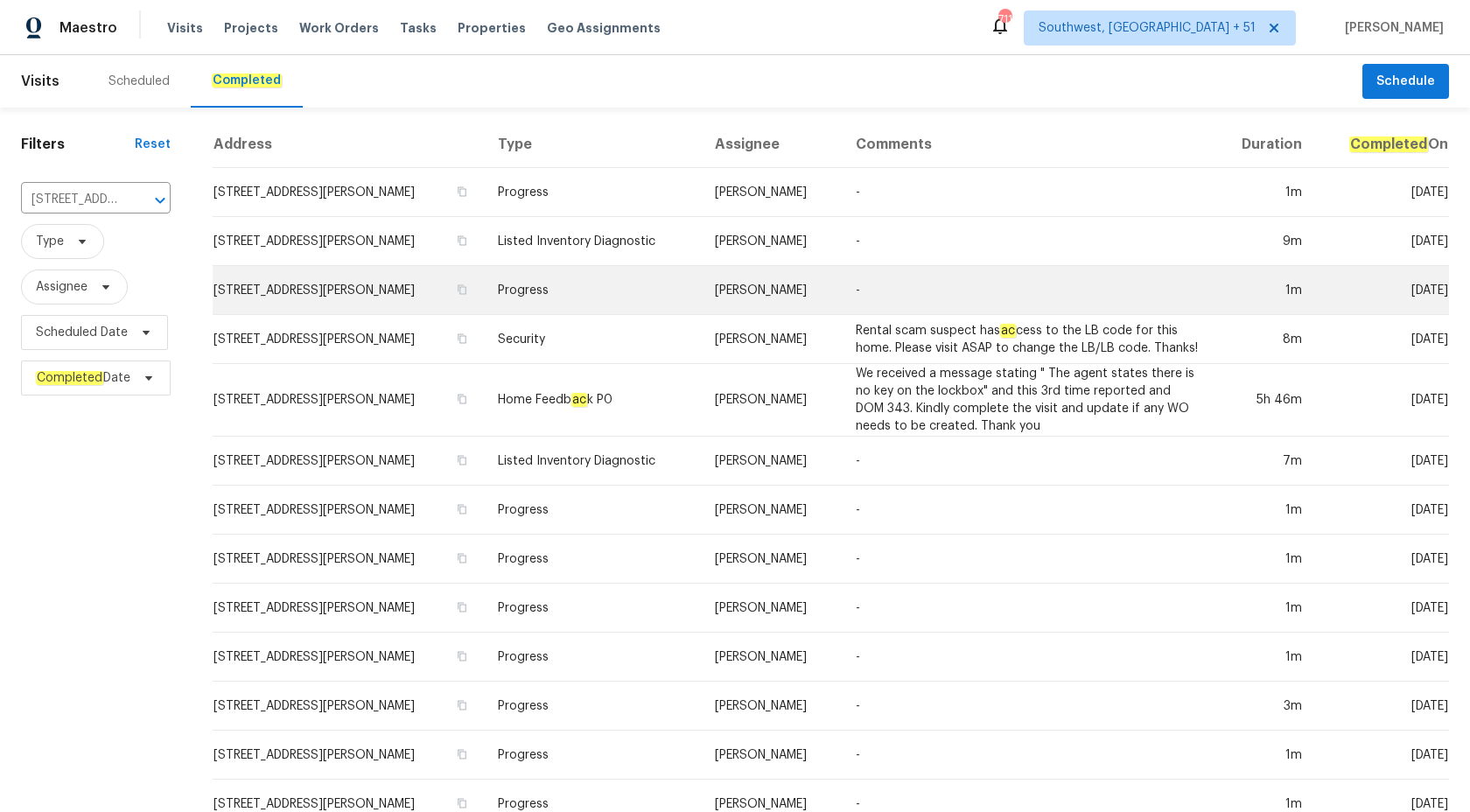
click at [862, 308] on td "-" at bounding box center [1027, 290] width 371 height 49
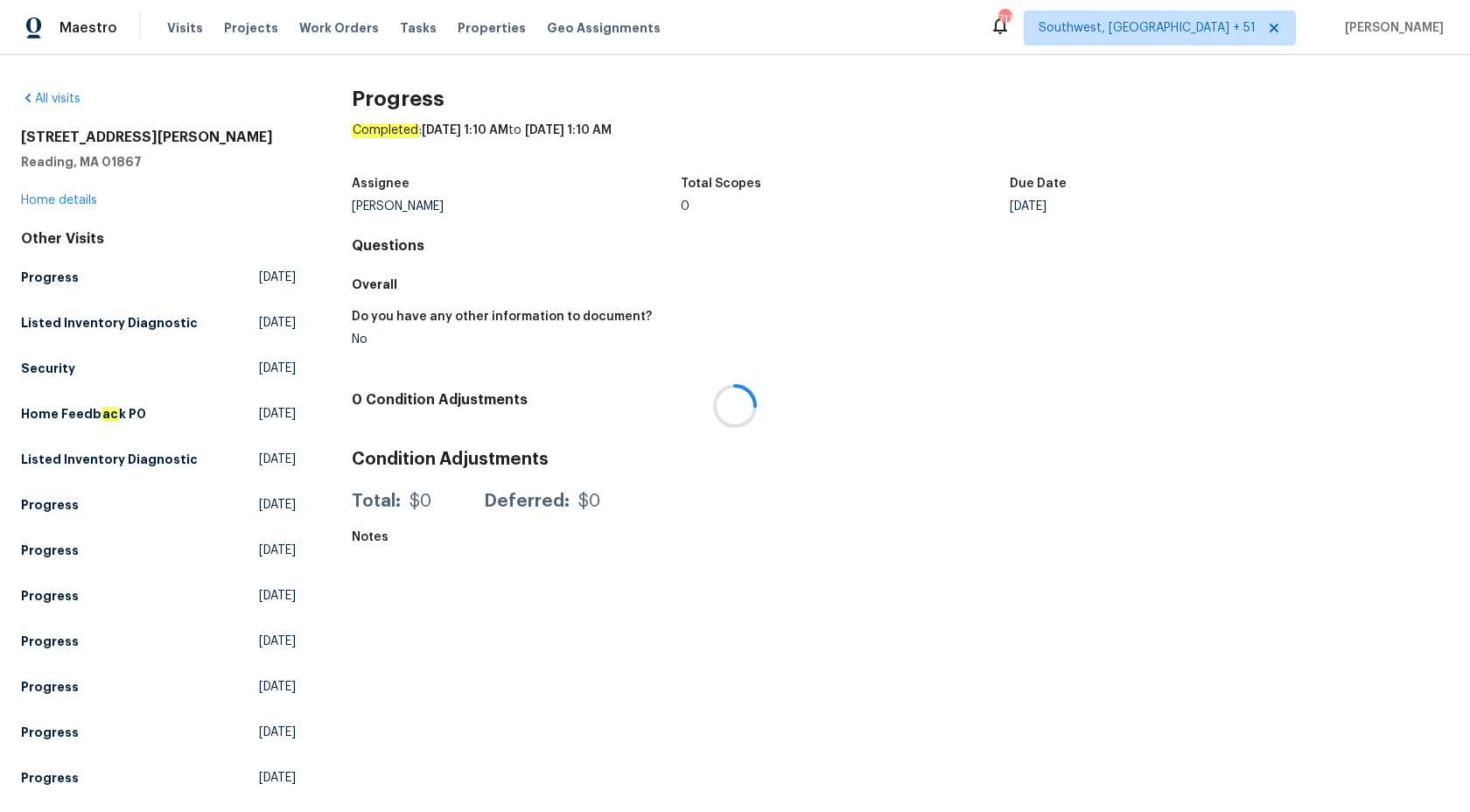
click at [64, 201] on div at bounding box center [735, 406] width 1470 height 812
click at [64, 201] on link "Home details" at bounding box center [59, 200] width 76 height 13
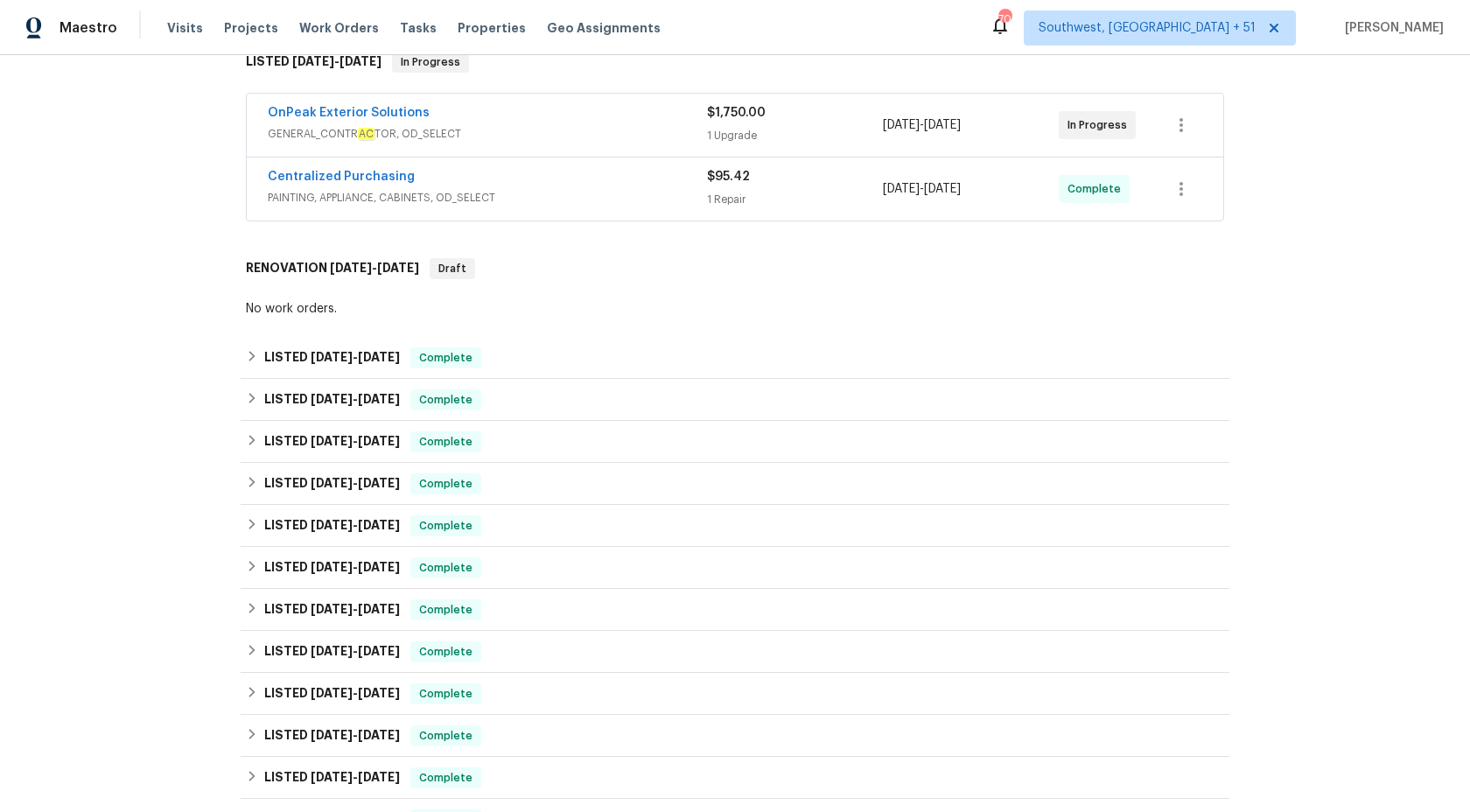
scroll to position [298, 0]
click at [513, 484] on div "LISTED 5/7/25 - 5/12/25 Complete" at bounding box center [735, 483] width 979 height 21
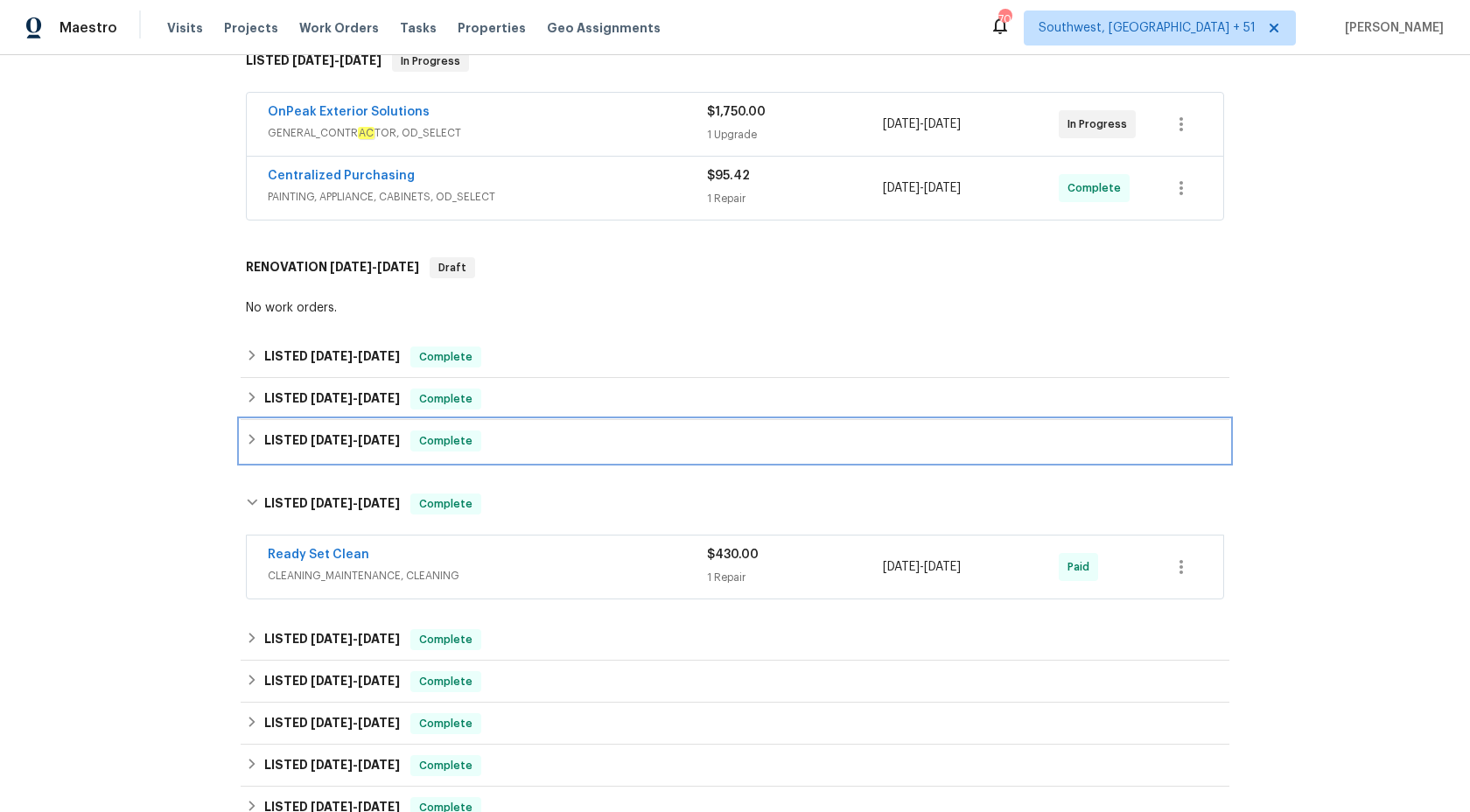
click at [514, 449] on div "LISTED 5/27/25 - 6/2/25 Complete" at bounding box center [735, 441] width 979 height 21
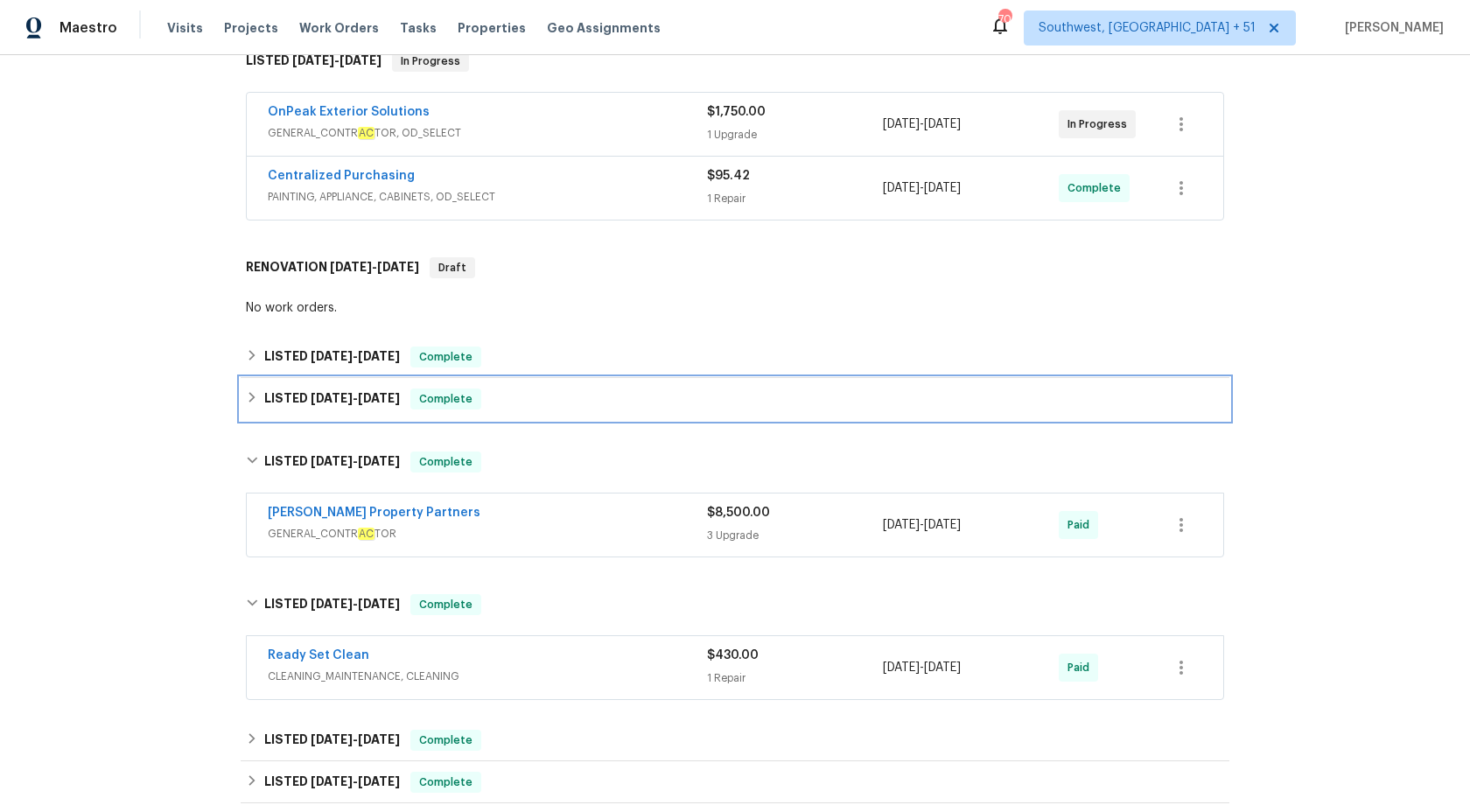
click at [499, 389] on div "LISTED 8/15/25 - 8/25/25 Complete" at bounding box center [735, 399] width 979 height 21
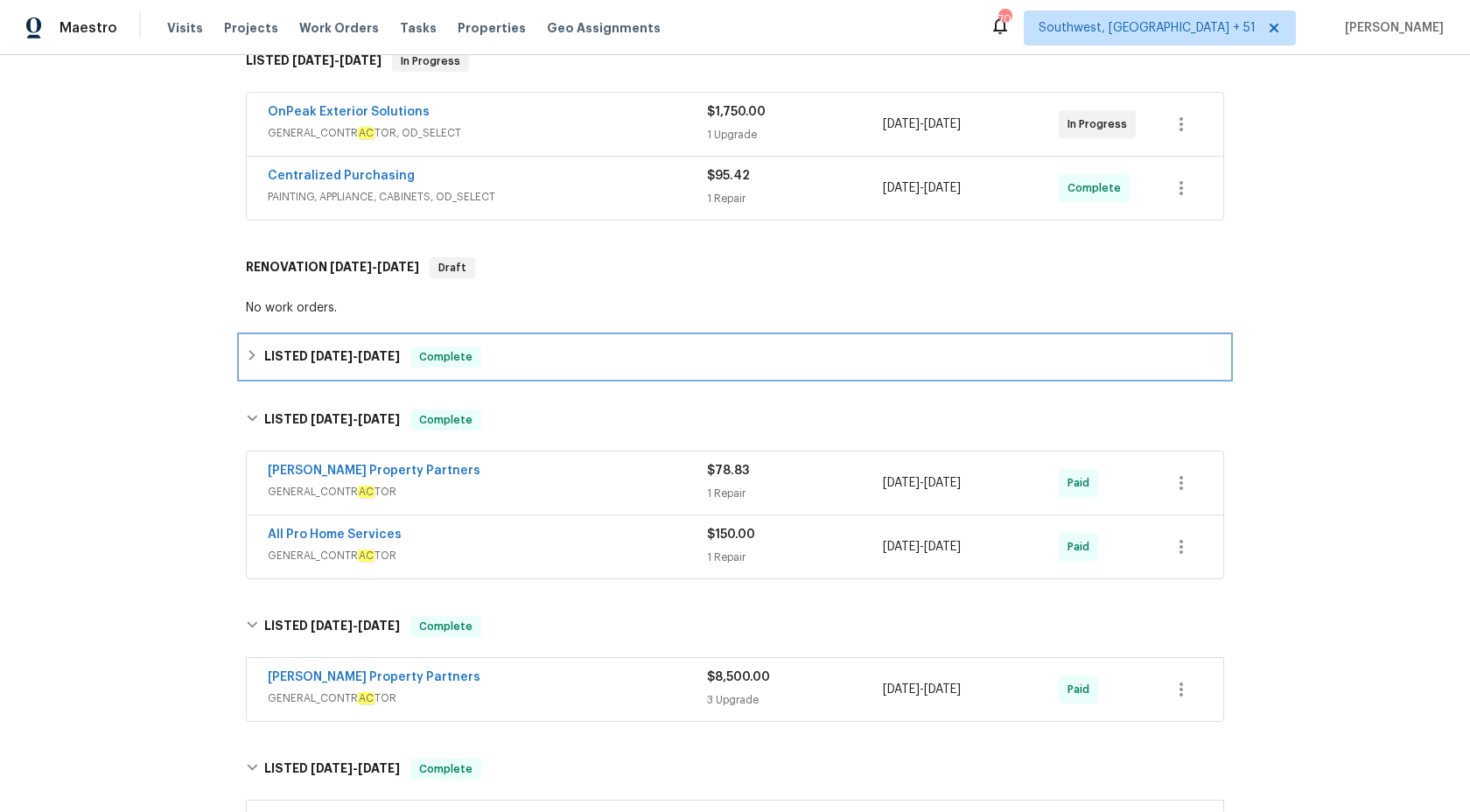
click at [452, 361] on span "Complete" at bounding box center [445, 357] width 67 height 18
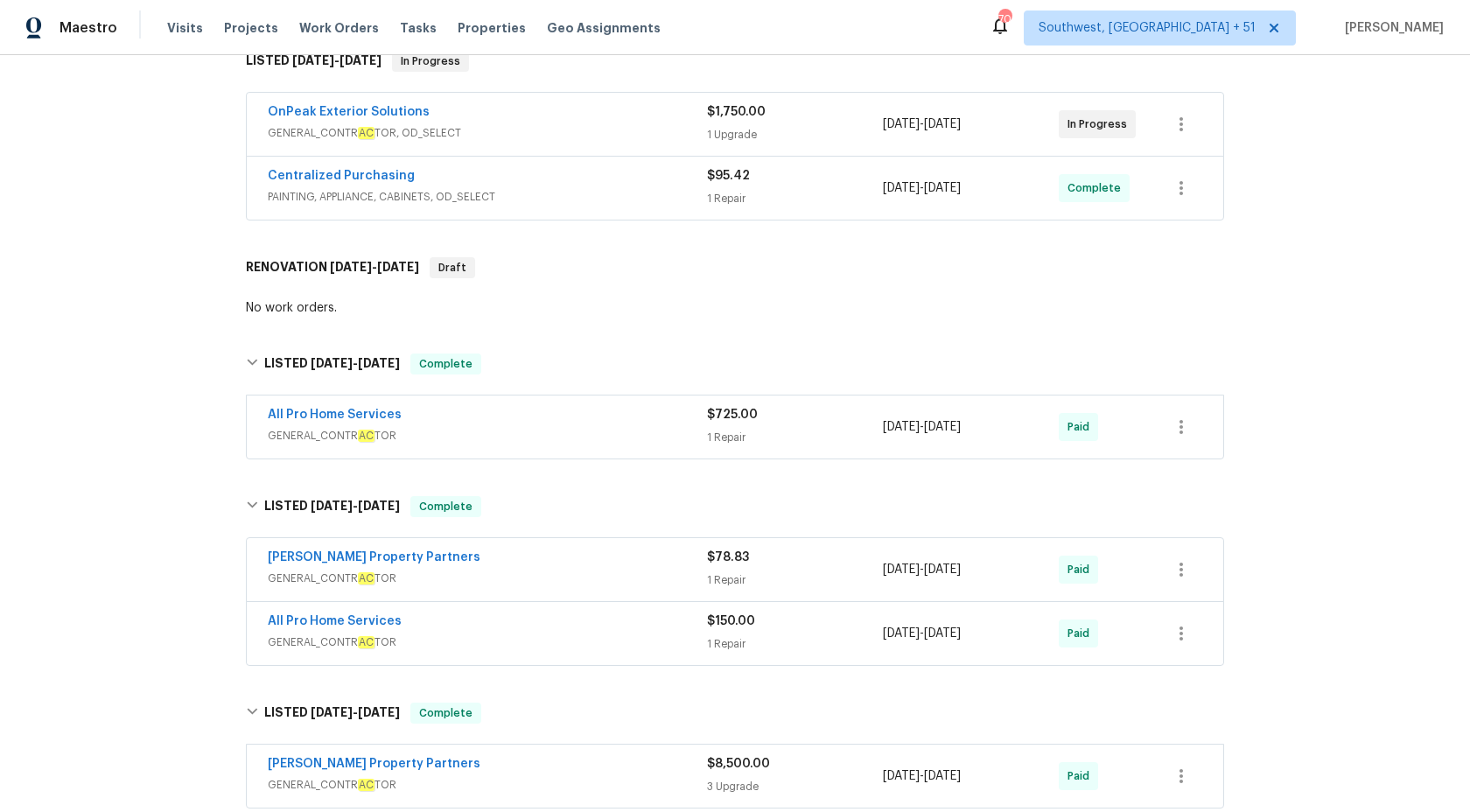
click at [652, 413] on div "All Pro Home Services" at bounding box center [488, 416] width 440 height 21
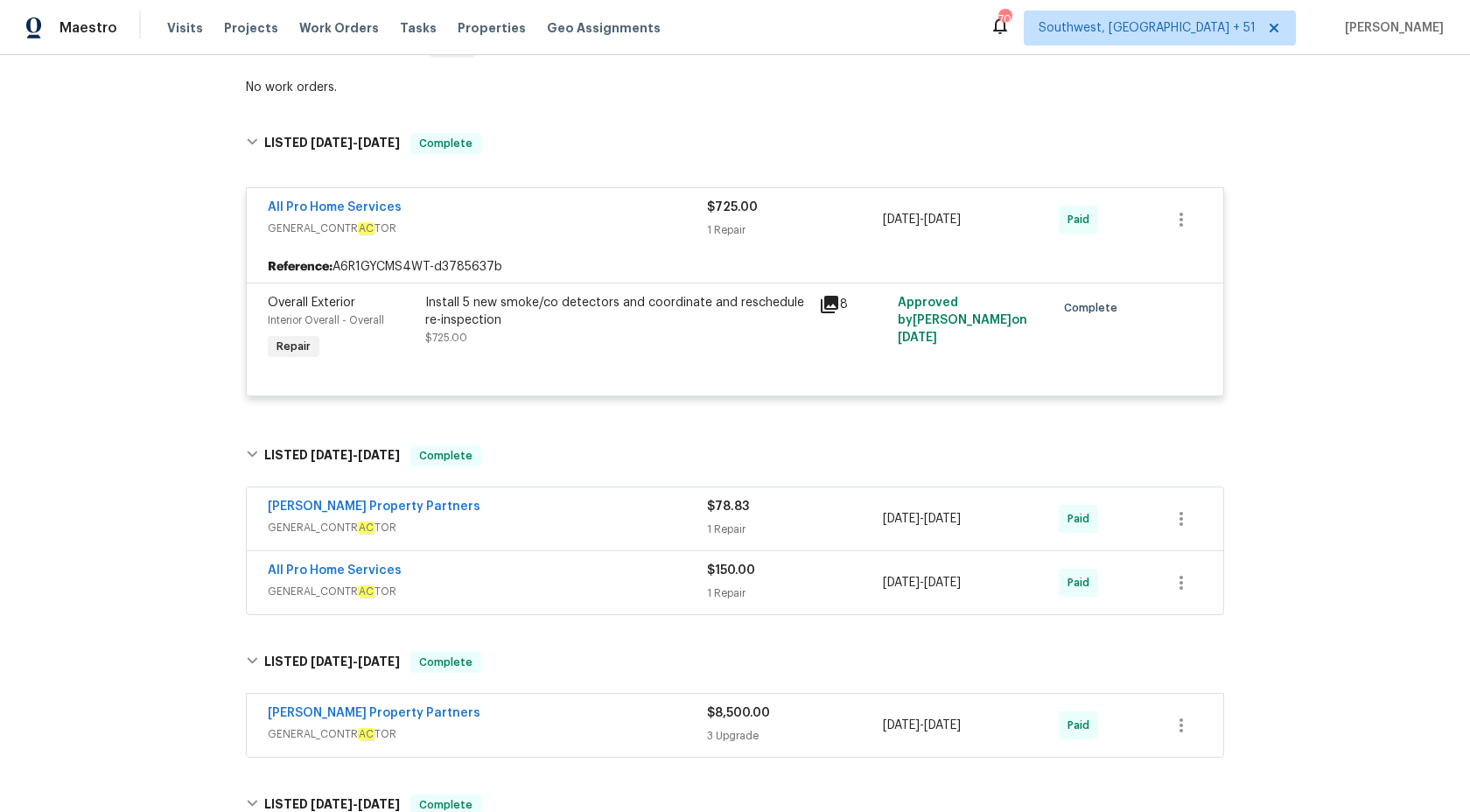
scroll to position [592, 0]
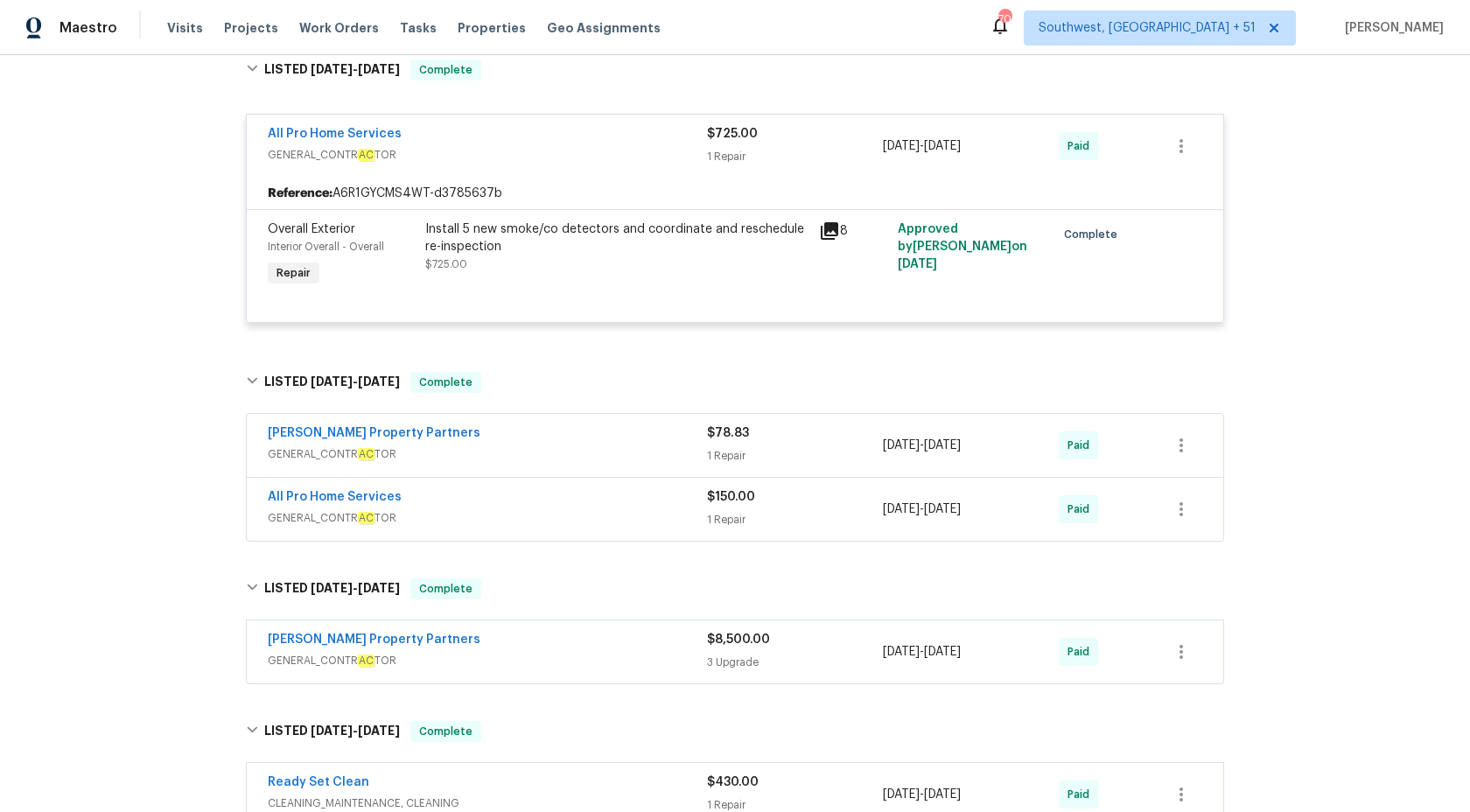
click at [520, 445] on div "Portillo Property Partners" at bounding box center [488, 435] width 440 height 21
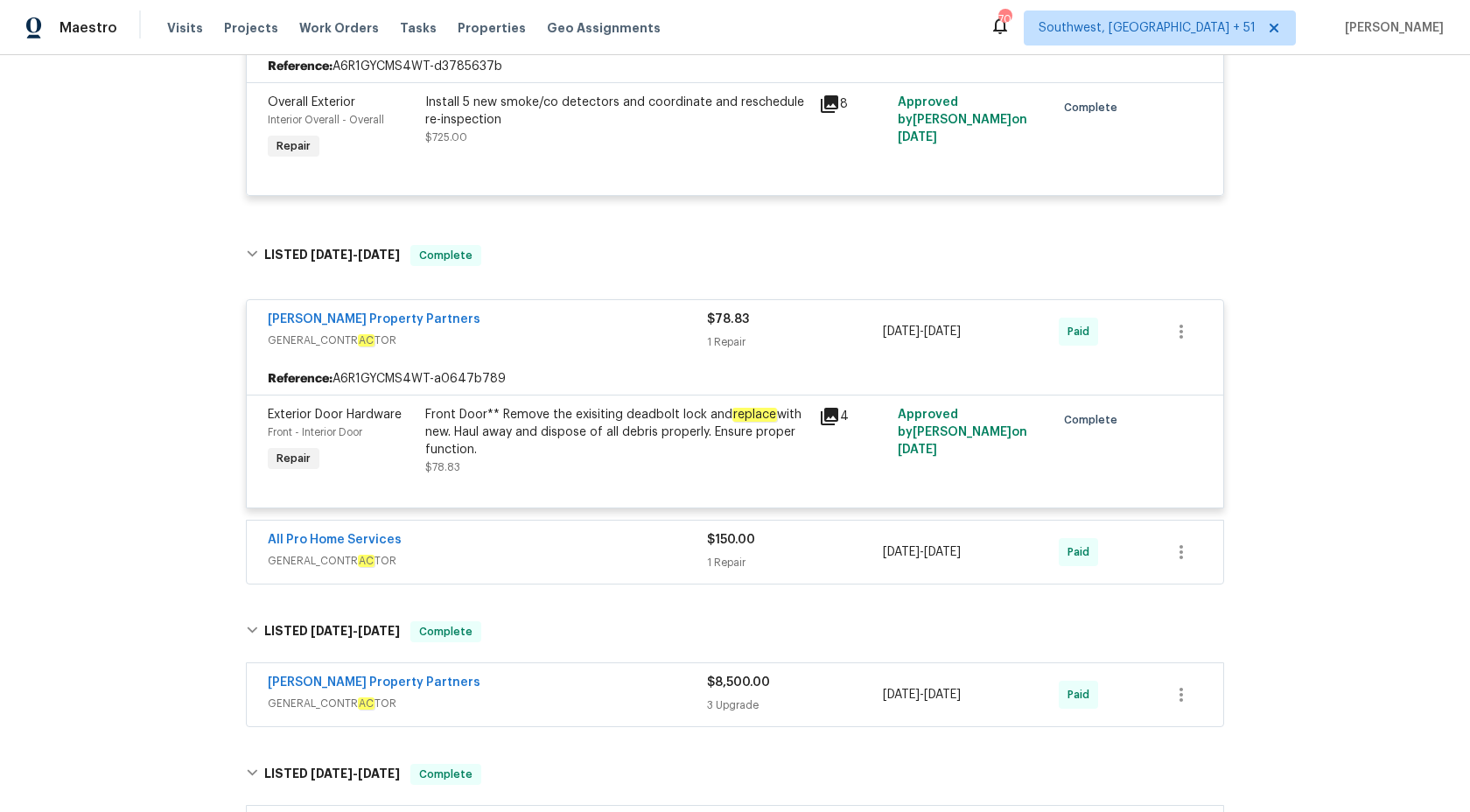
scroll to position [821, 0]
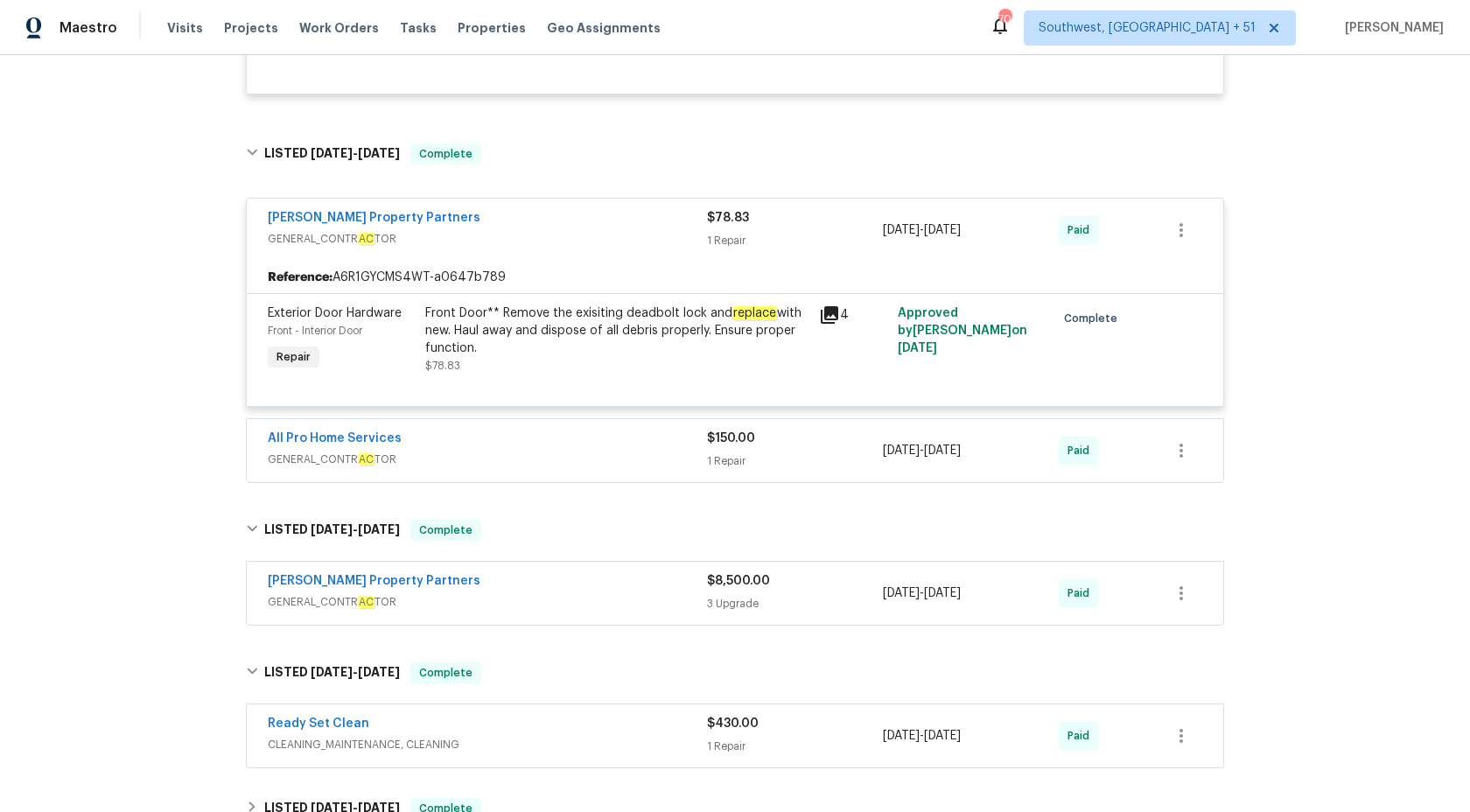
click at [520, 445] on div "All Pro Home Services" at bounding box center [488, 440] width 440 height 21
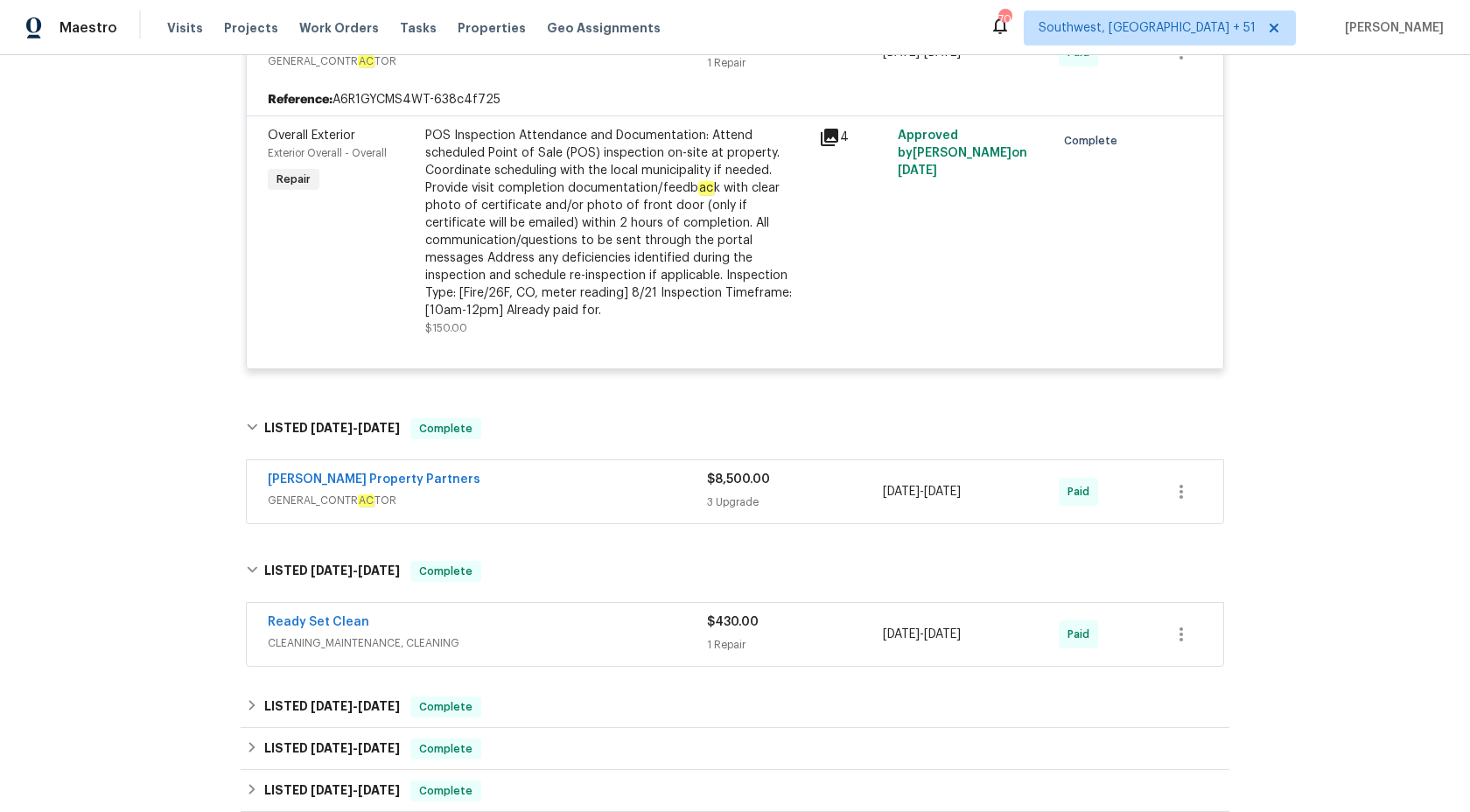
scroll to position [1283, 0]
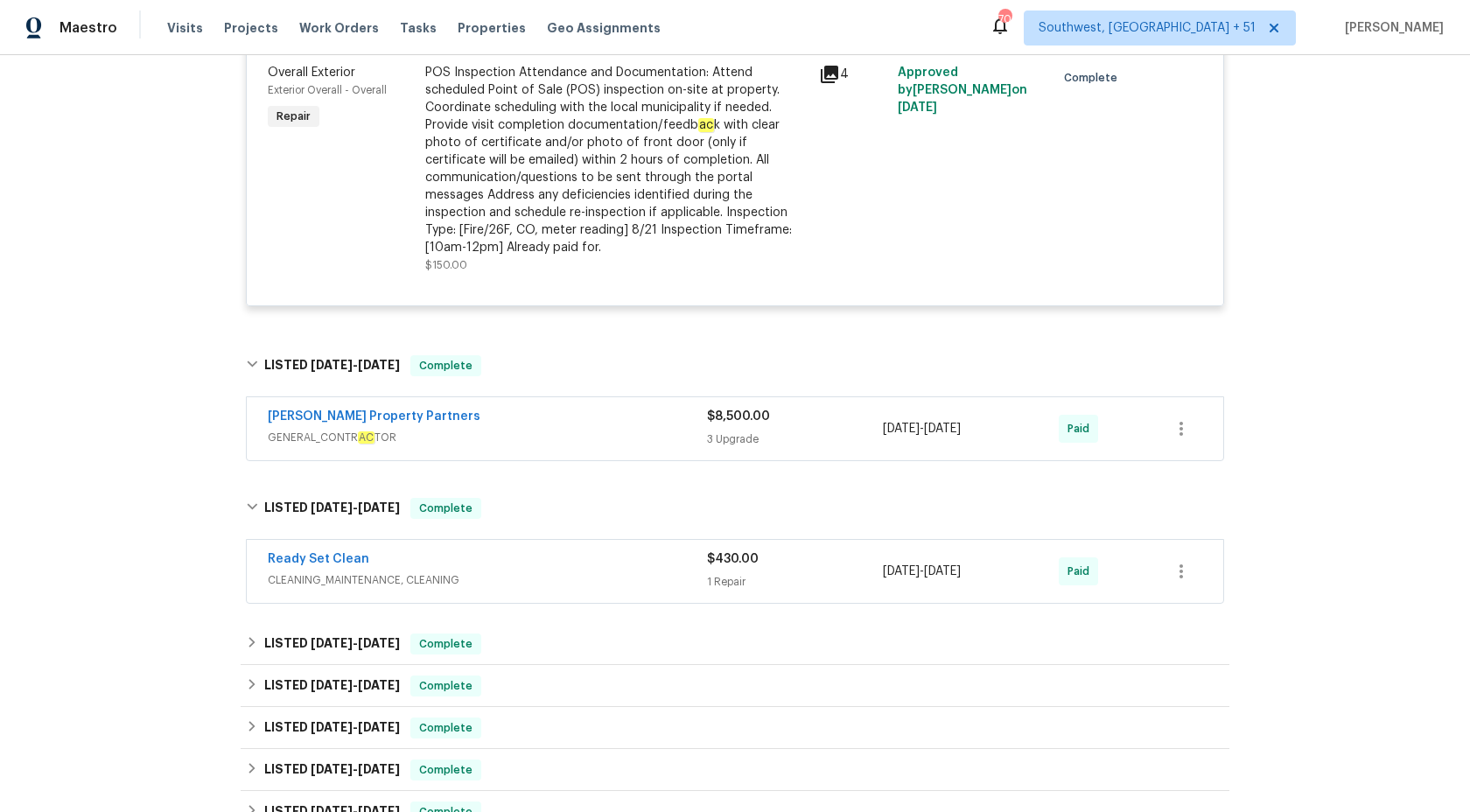
click at [509, 437] on span "GENERAL_CONTR AC TOR" at bounding box center [488, 438] width 440 height 18
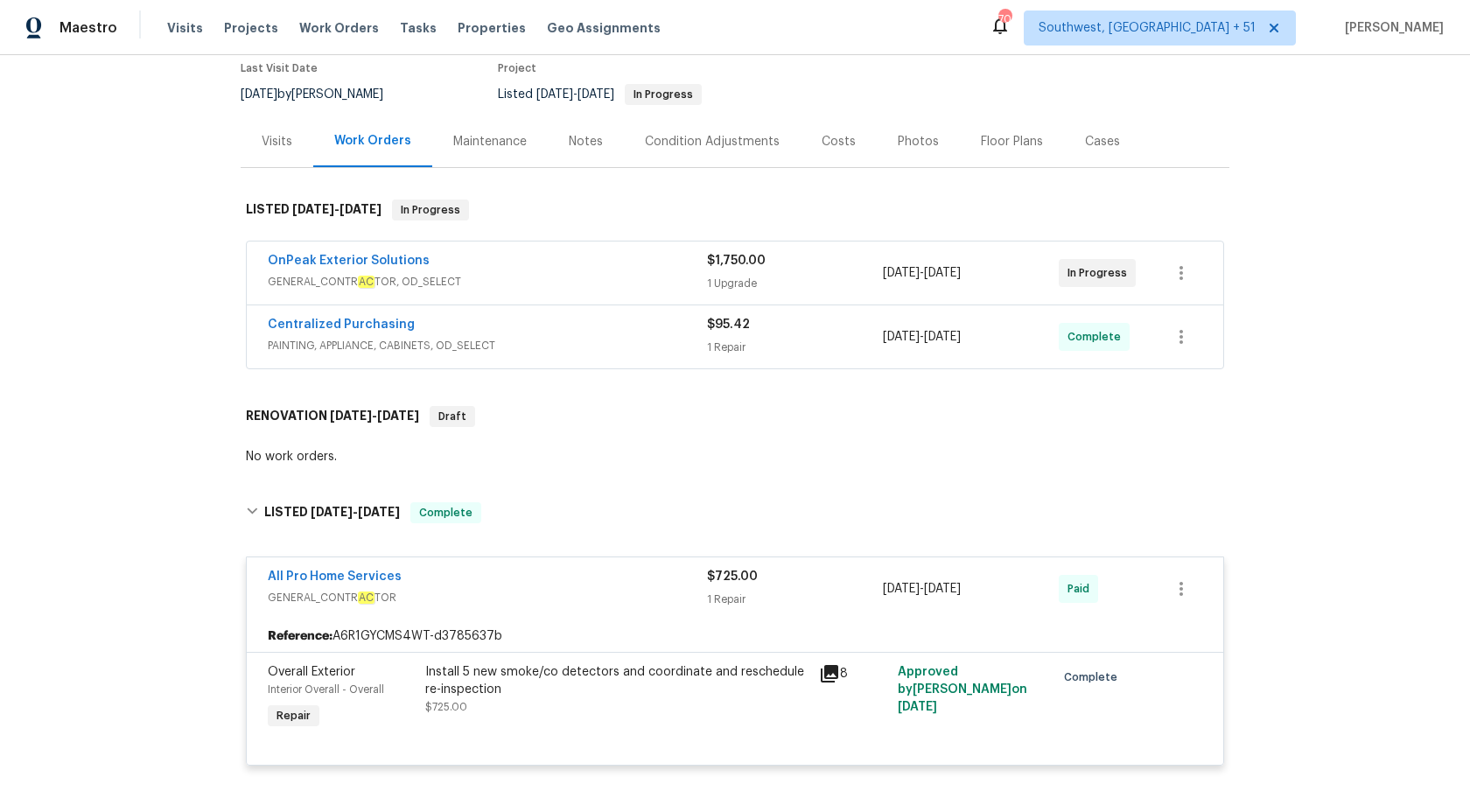
scroll to position [130, 0]
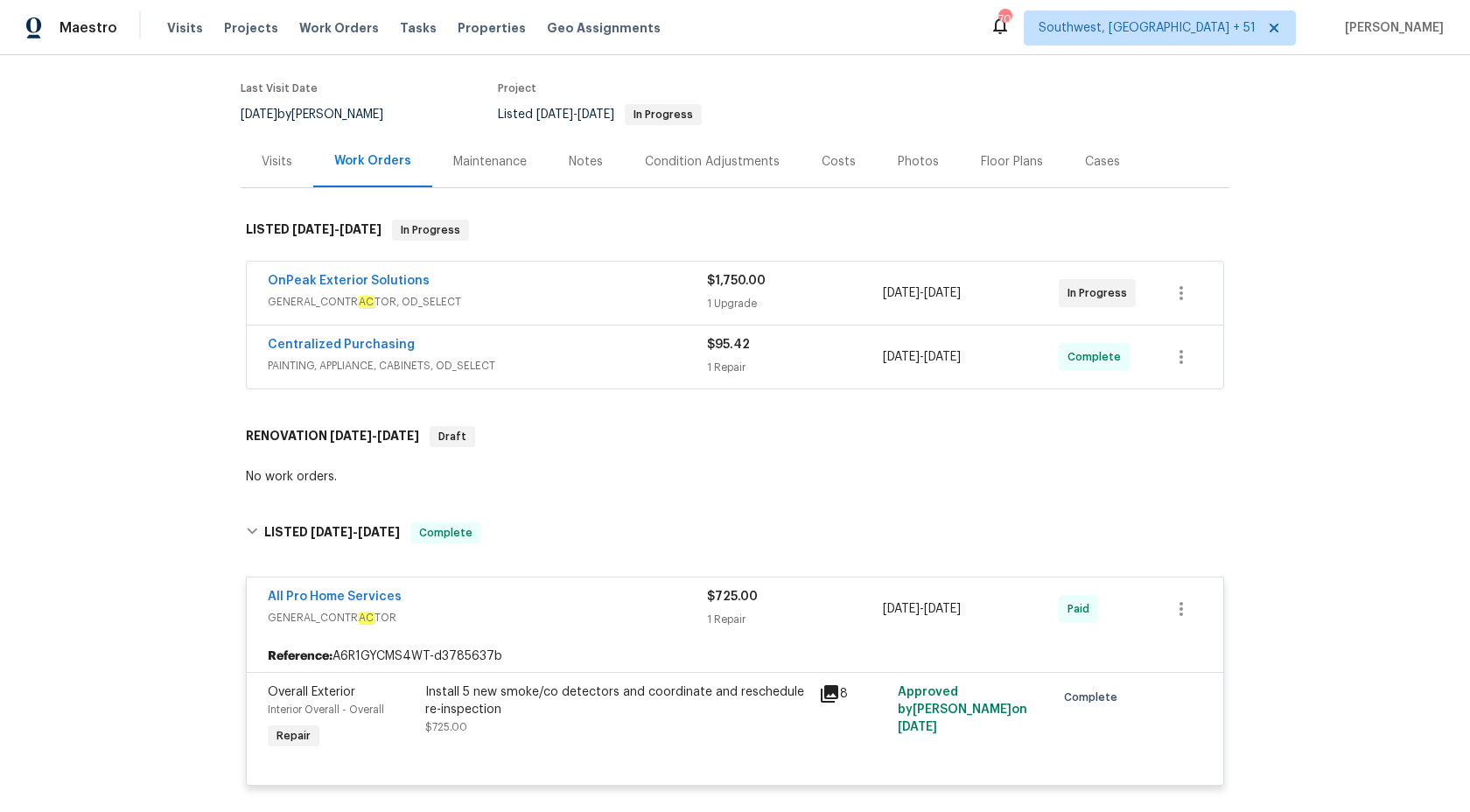
click at [633, 376] on div "Centralized Purchasing PAINTING, APPLIANCE, CABINETS, OD_SELECT" at bounding box center [488, 356] width 440 height 42
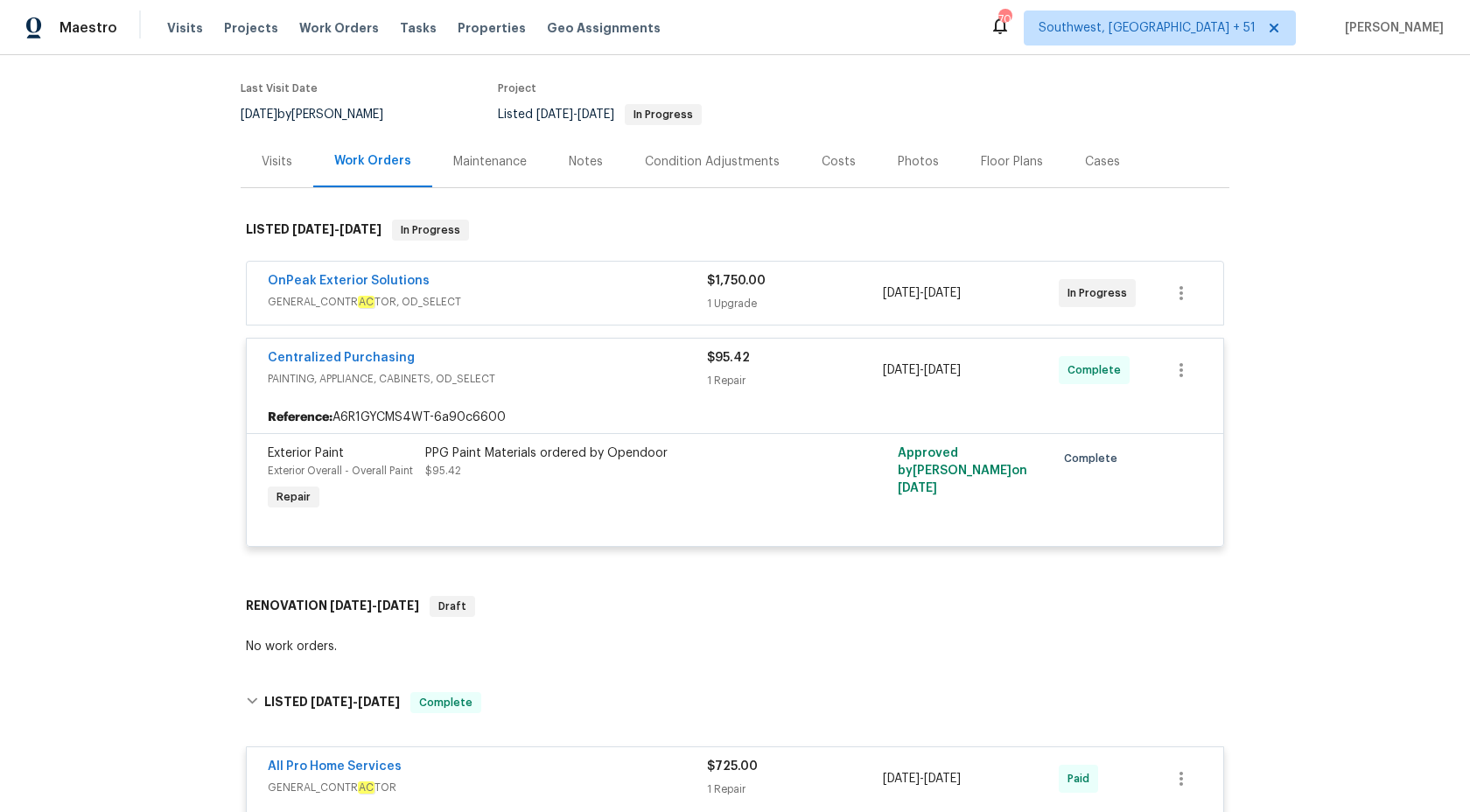
click at [647, 291] on div "OnPeak Exterior Solutions" at bounding box center [488, 283] width 440 height 21
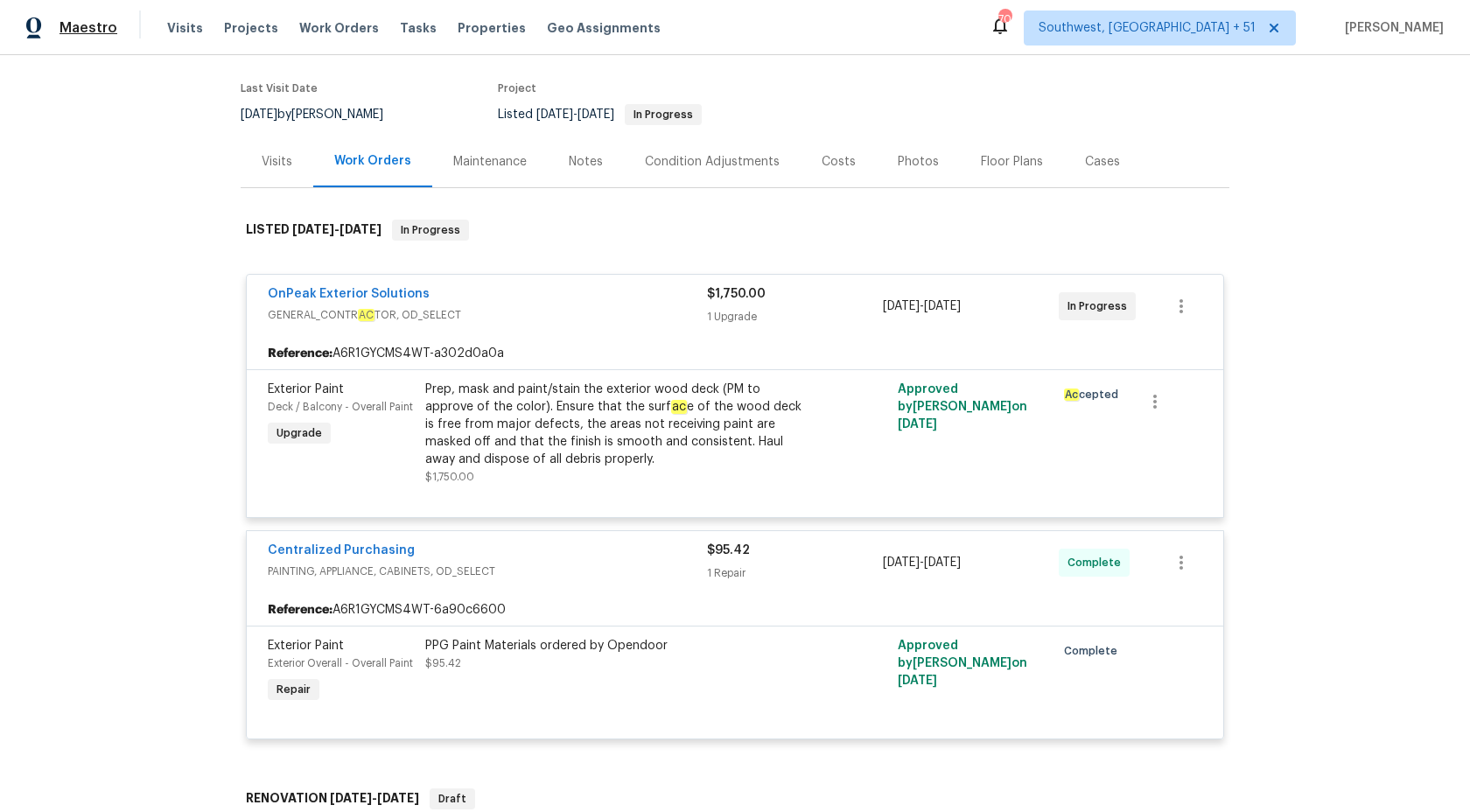
click at [77, 26] on span "Maestro" at bounding box center [88, 29] width 58 height 18
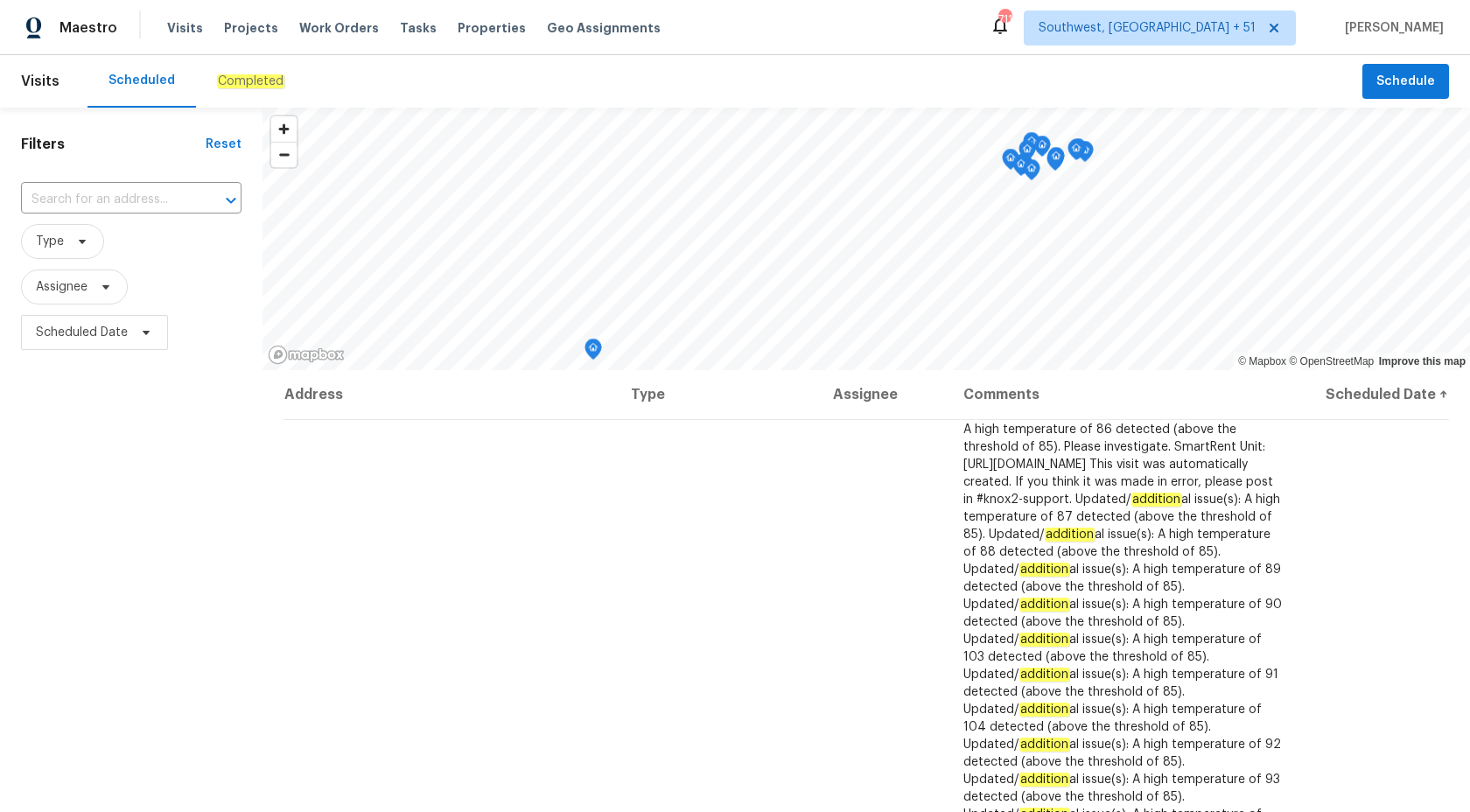
click at [264, 76] on em "Completed" at bounding box center [250, 81] width 67 height 14
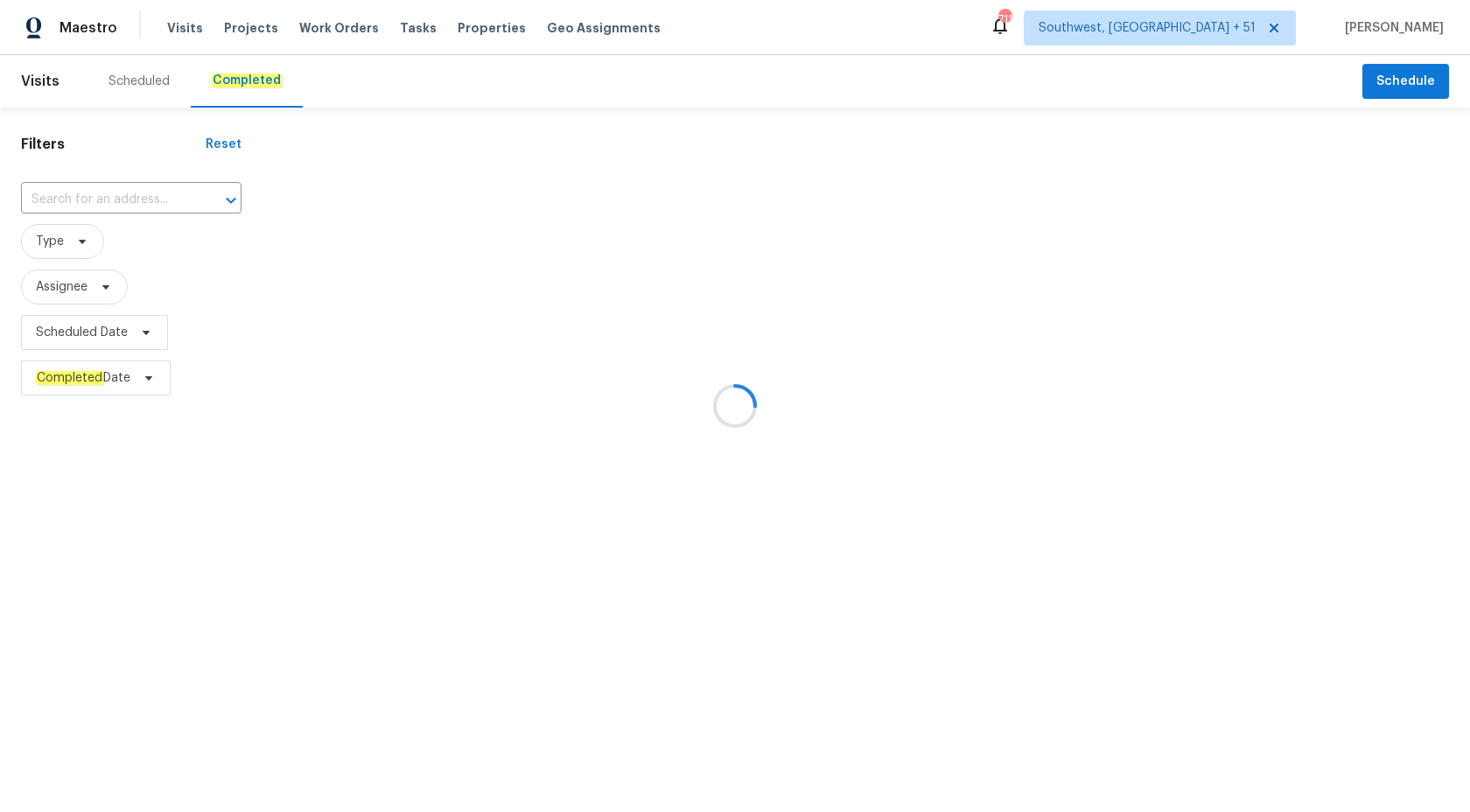
click at [105, 194] on div at bounding box center [735, 406] width 1470 height 812
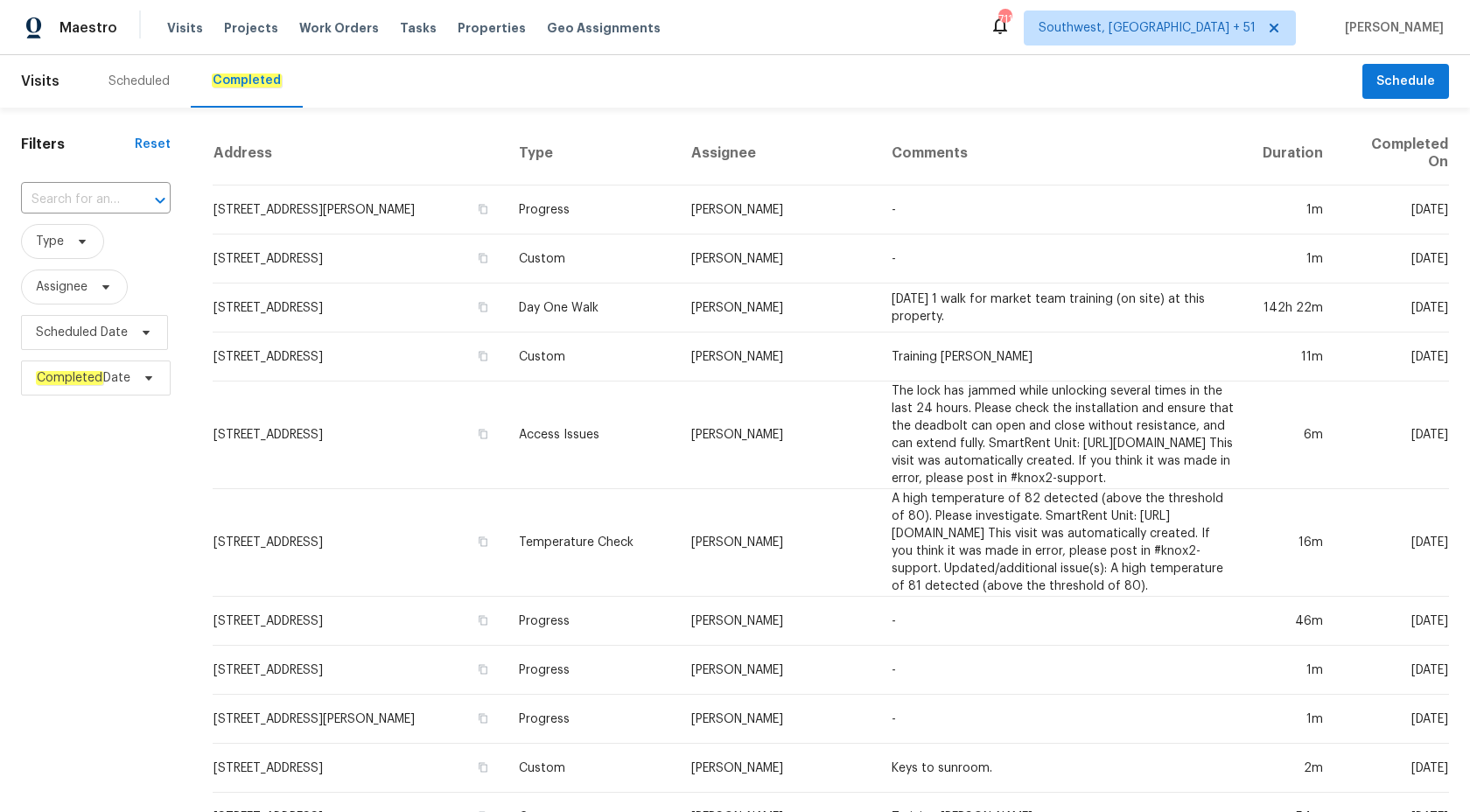
click at [105, 194] on input "text" at bounding box center [71, 200] width 101 height 27
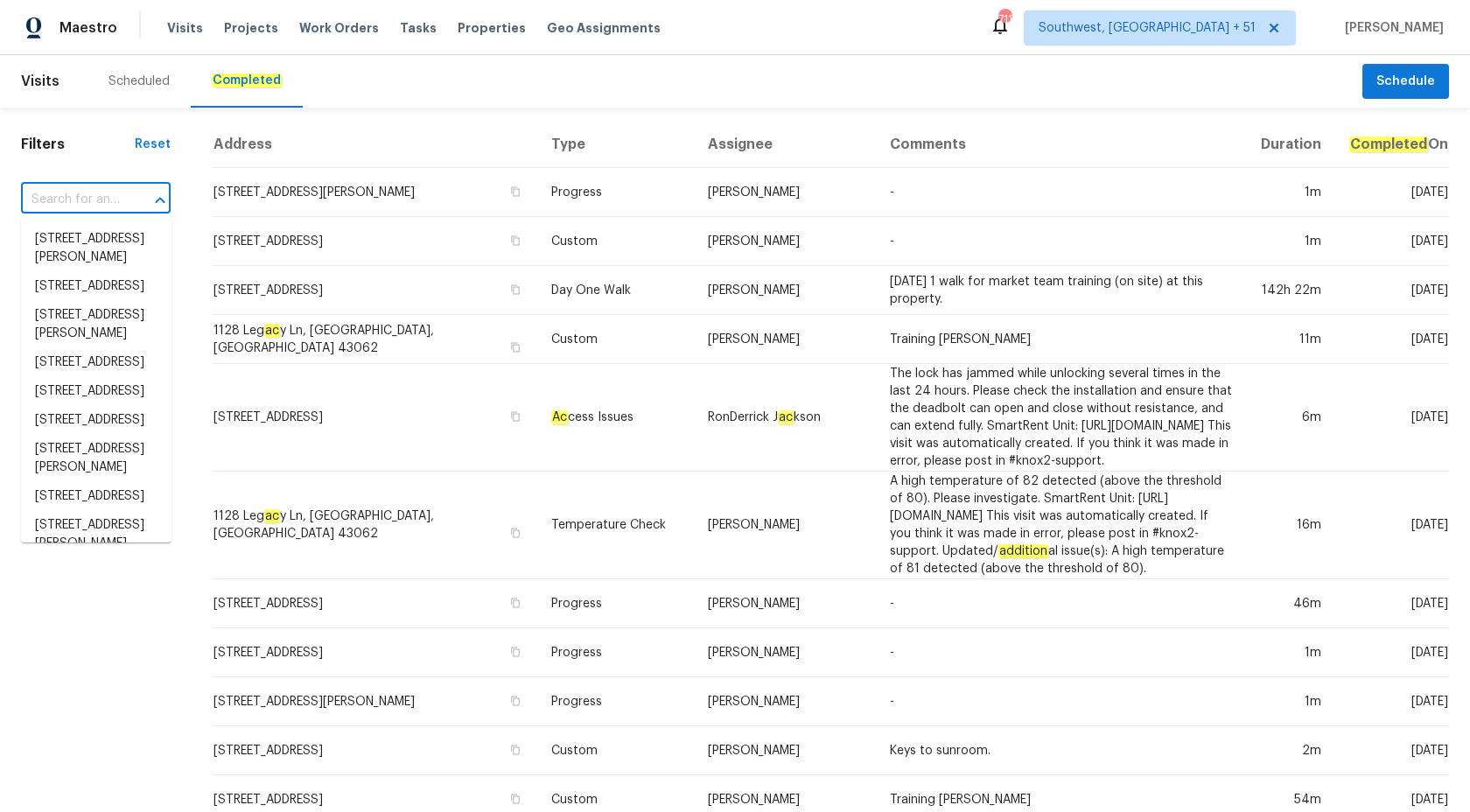
paste input "TN_RES_SPD_09-17-2025_101 Country Hills Dr.pdf"
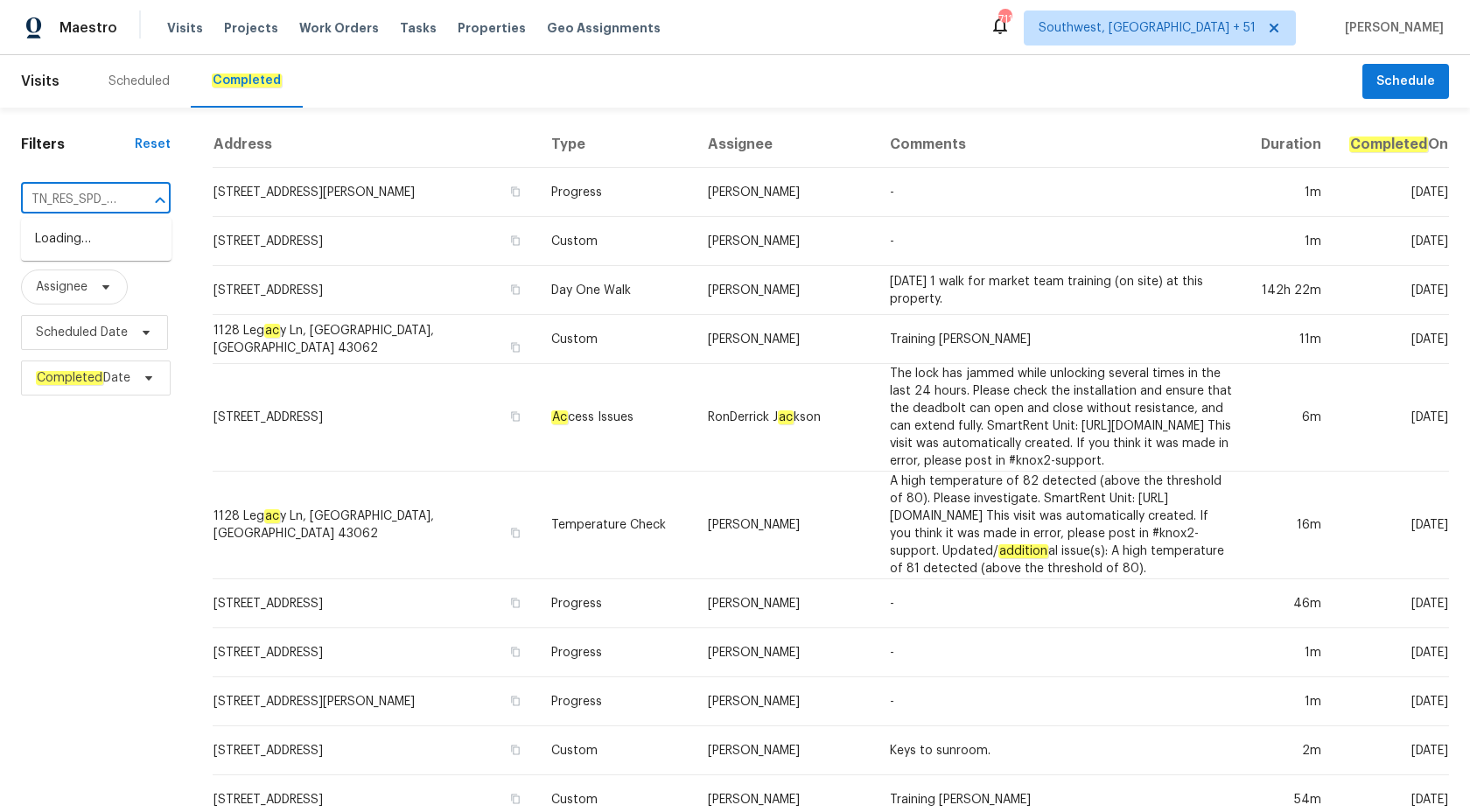
scroll to position [0, 188]
type input "TN_RES_SPD_09-17-2025_101 Country Hills Dr.pdf"
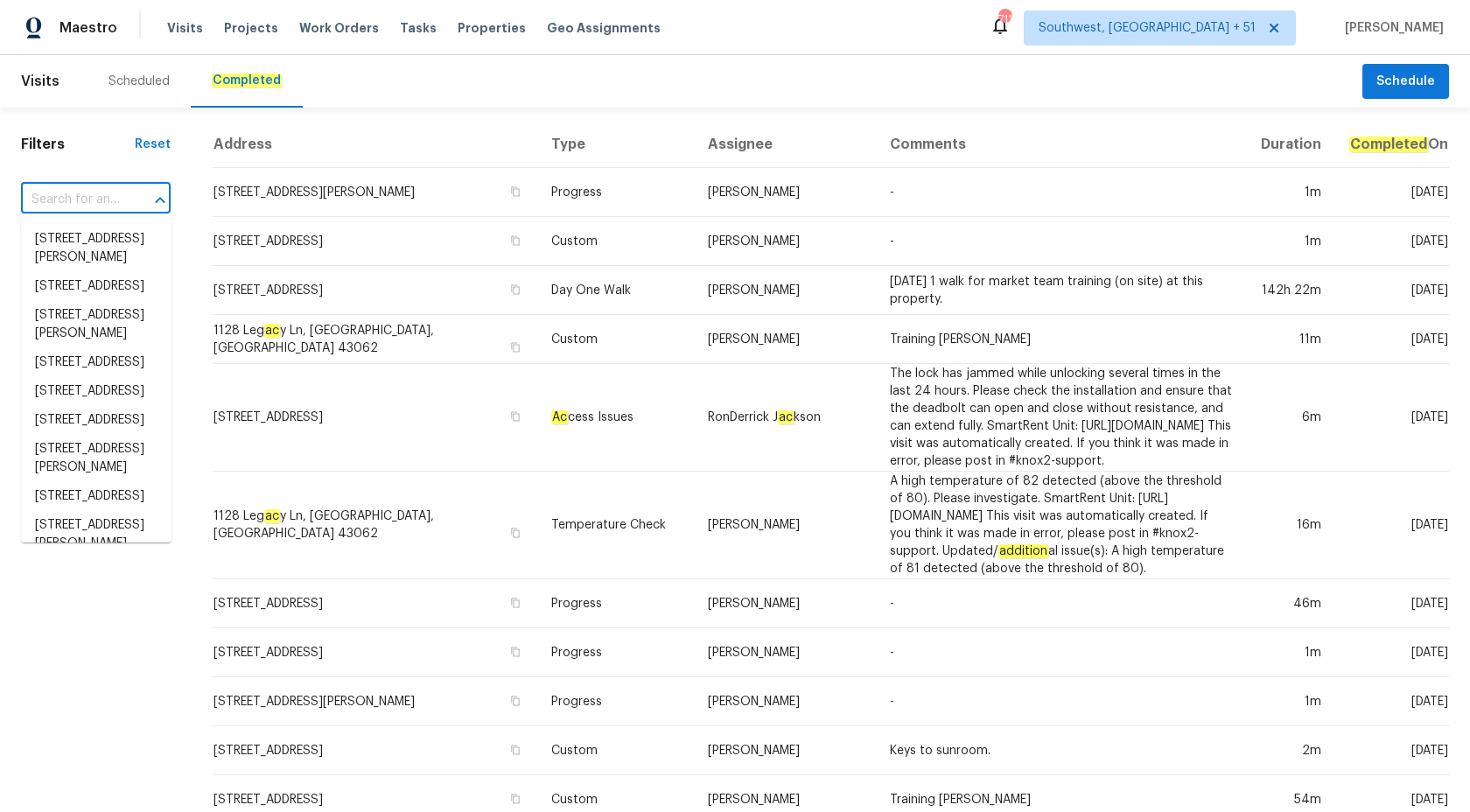
scroll to position [0, 0]
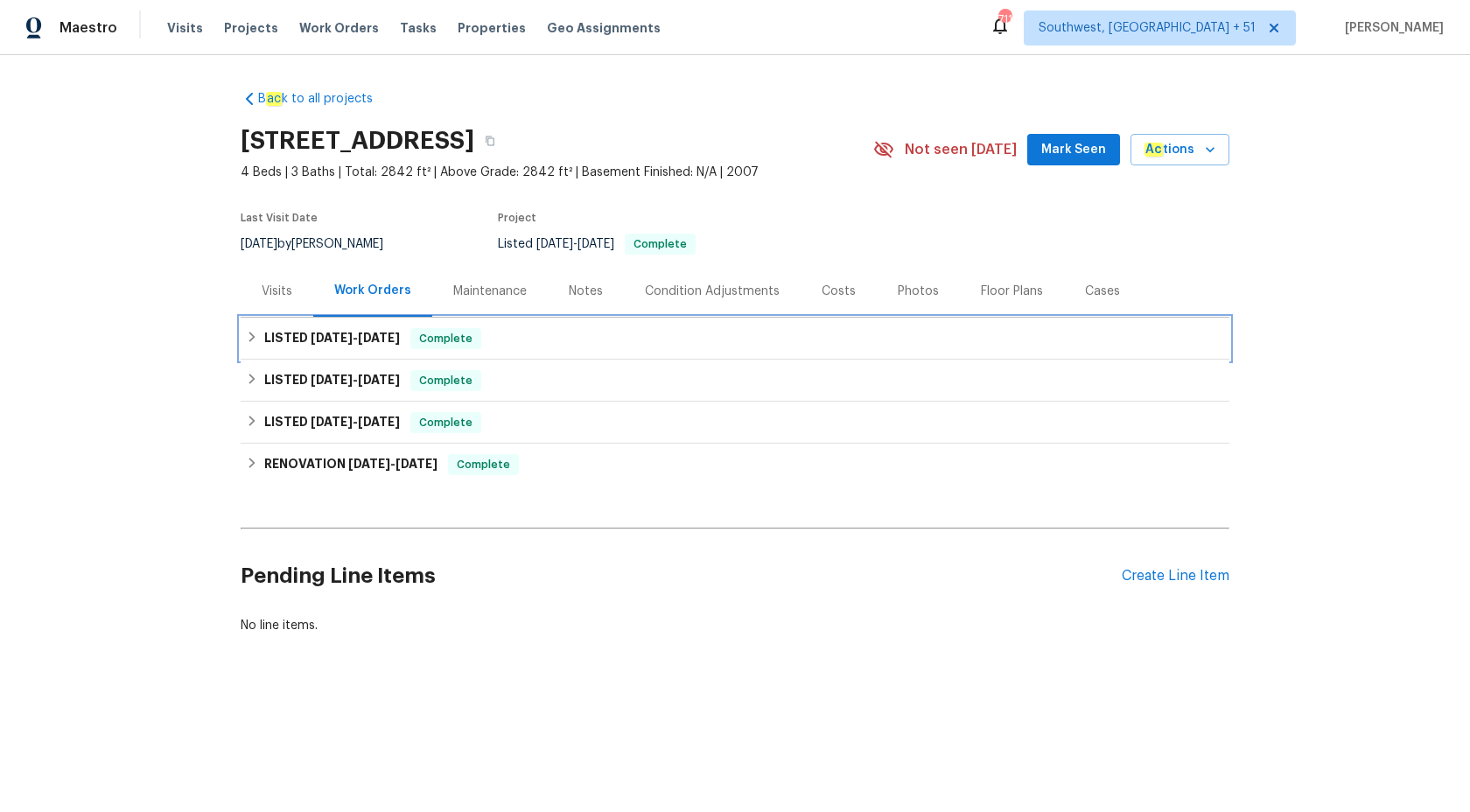
click at [430, 332] on span "Complete" at bounding box center [445, 339] width 67 height 18
click at [374, 327] on div "LISTED [DATE] - [DATE] Complete" at bounding box center [735, 339] width 989 height 42
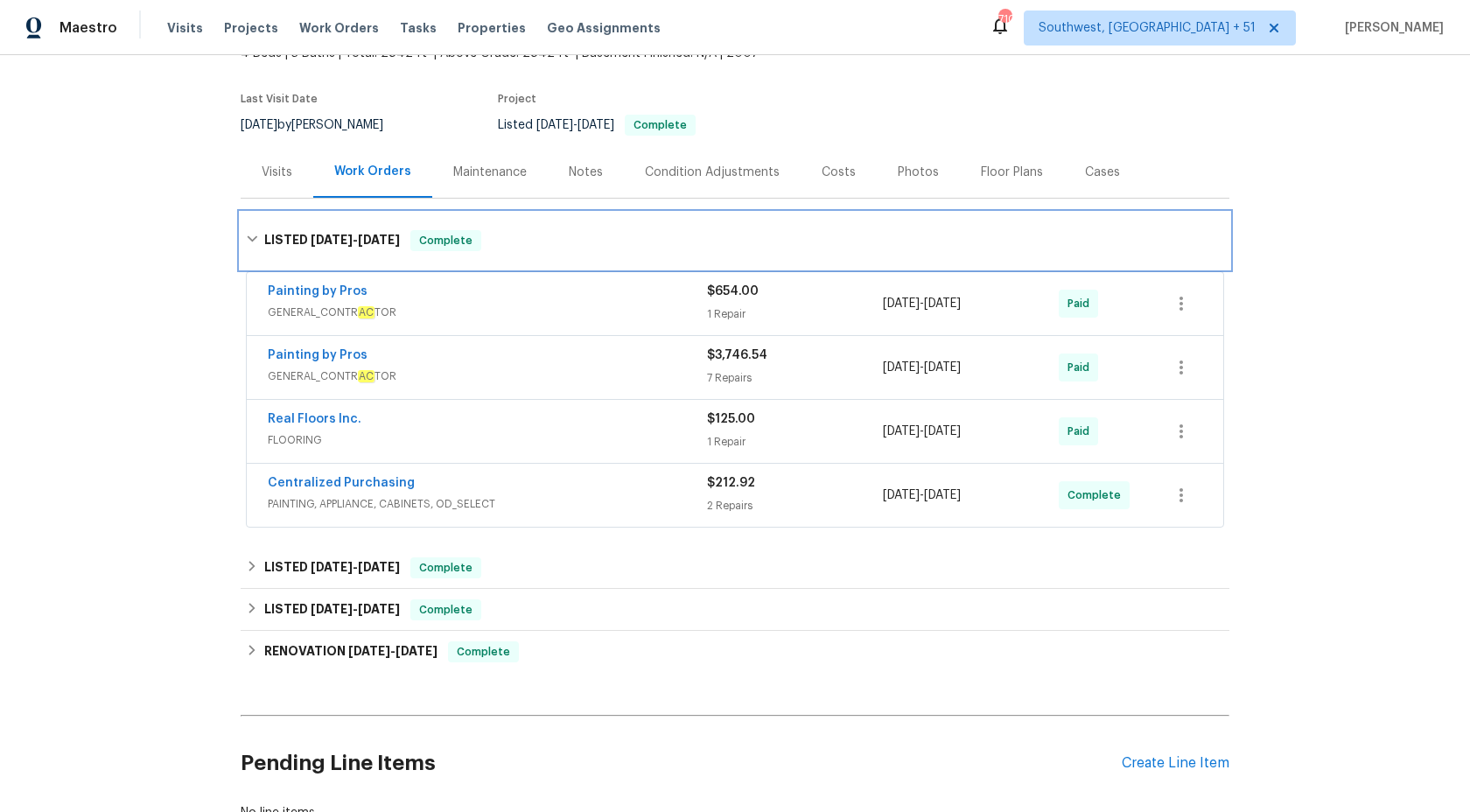
scroll to position [173, 0]
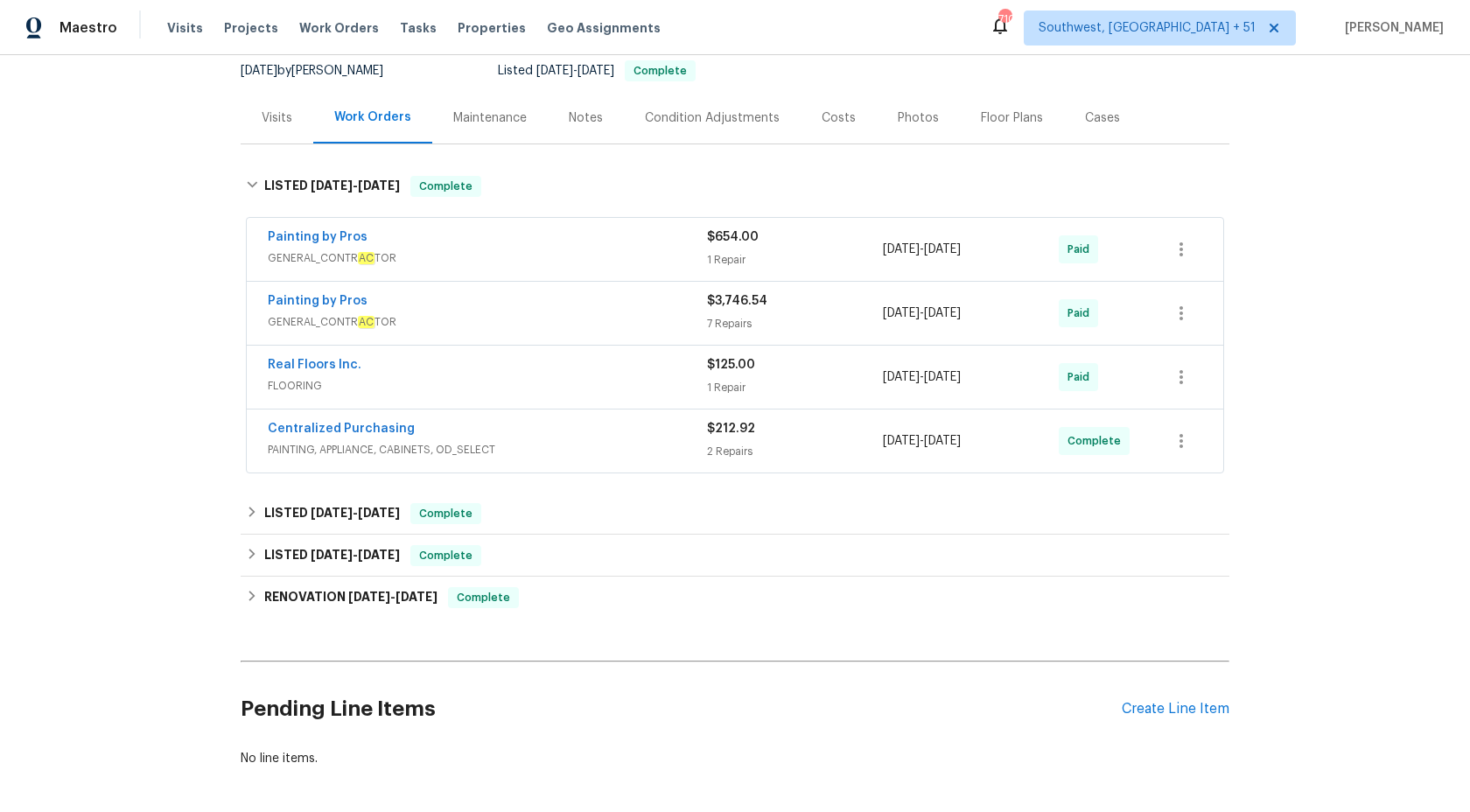
click at [577, 451] on span "PAINTING, APPLIANCE, CABINETS, OD_SELECT" at bounding box center [488, 450] width 440 height 18
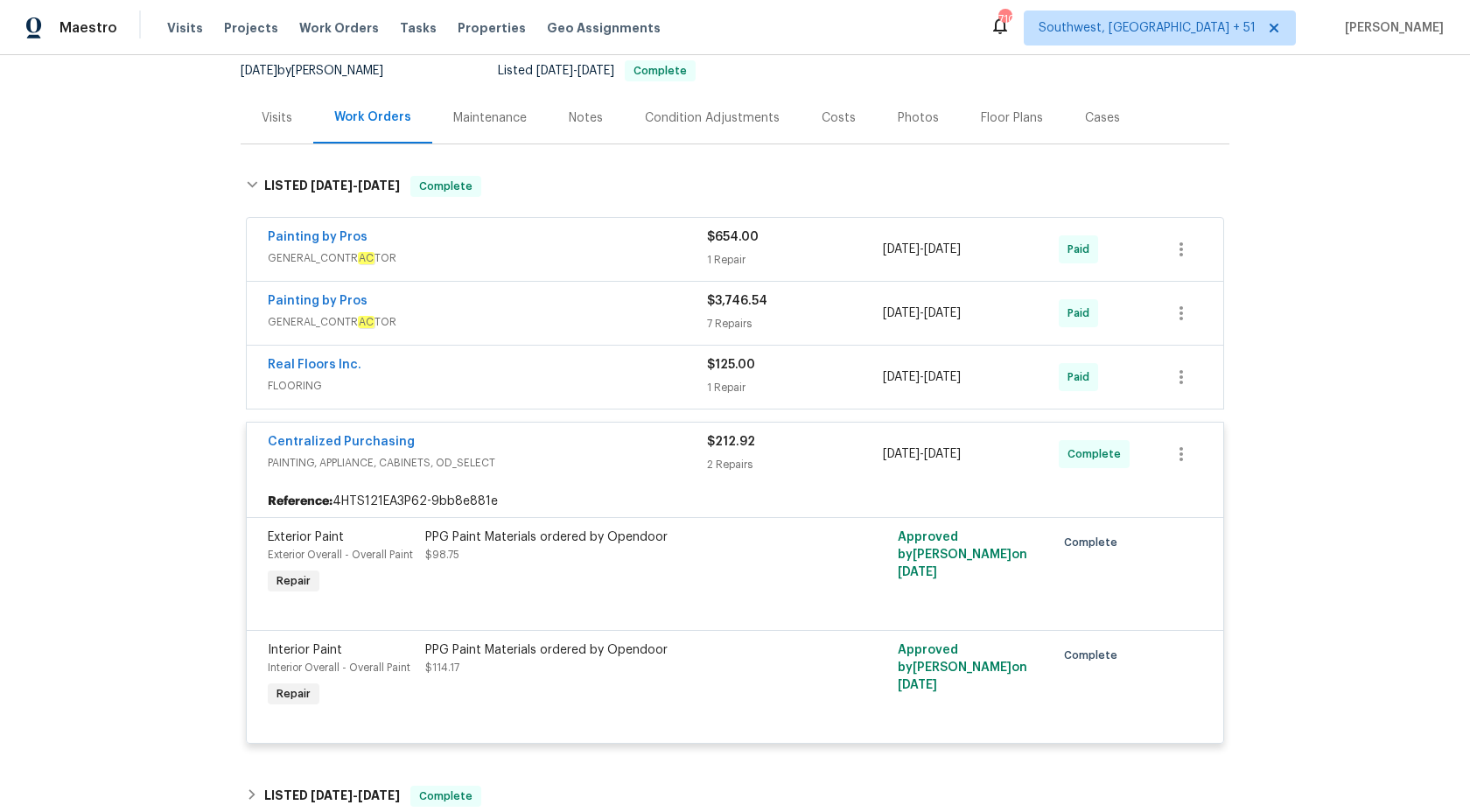
click at [635, 378] on span "FLOORING" at bounding box center [488, 386] width 440 height 18
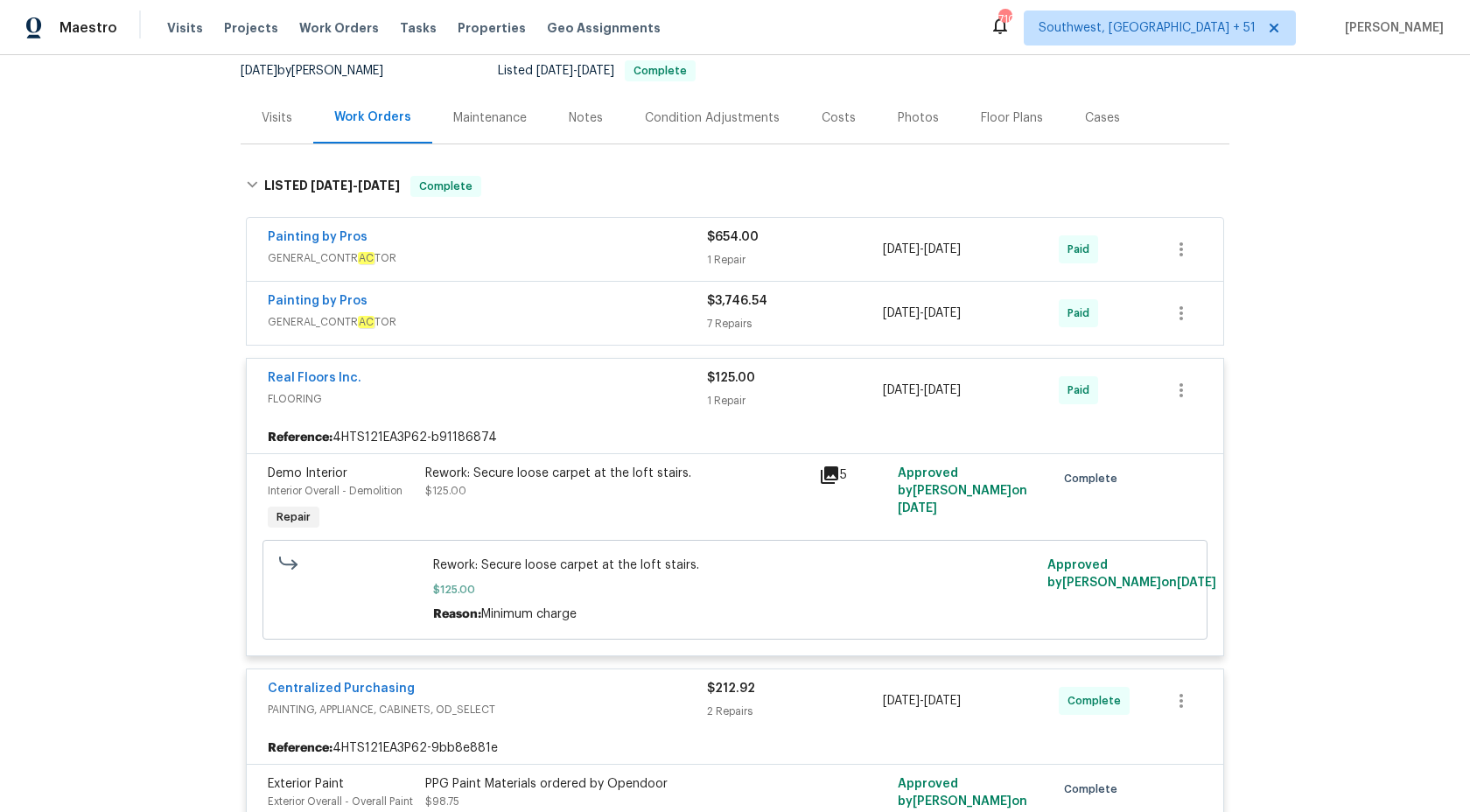
click at [610, 314] on span "GENERAL_CONTR AC TOR" at bounding box center [488, 322] width 440 height 18
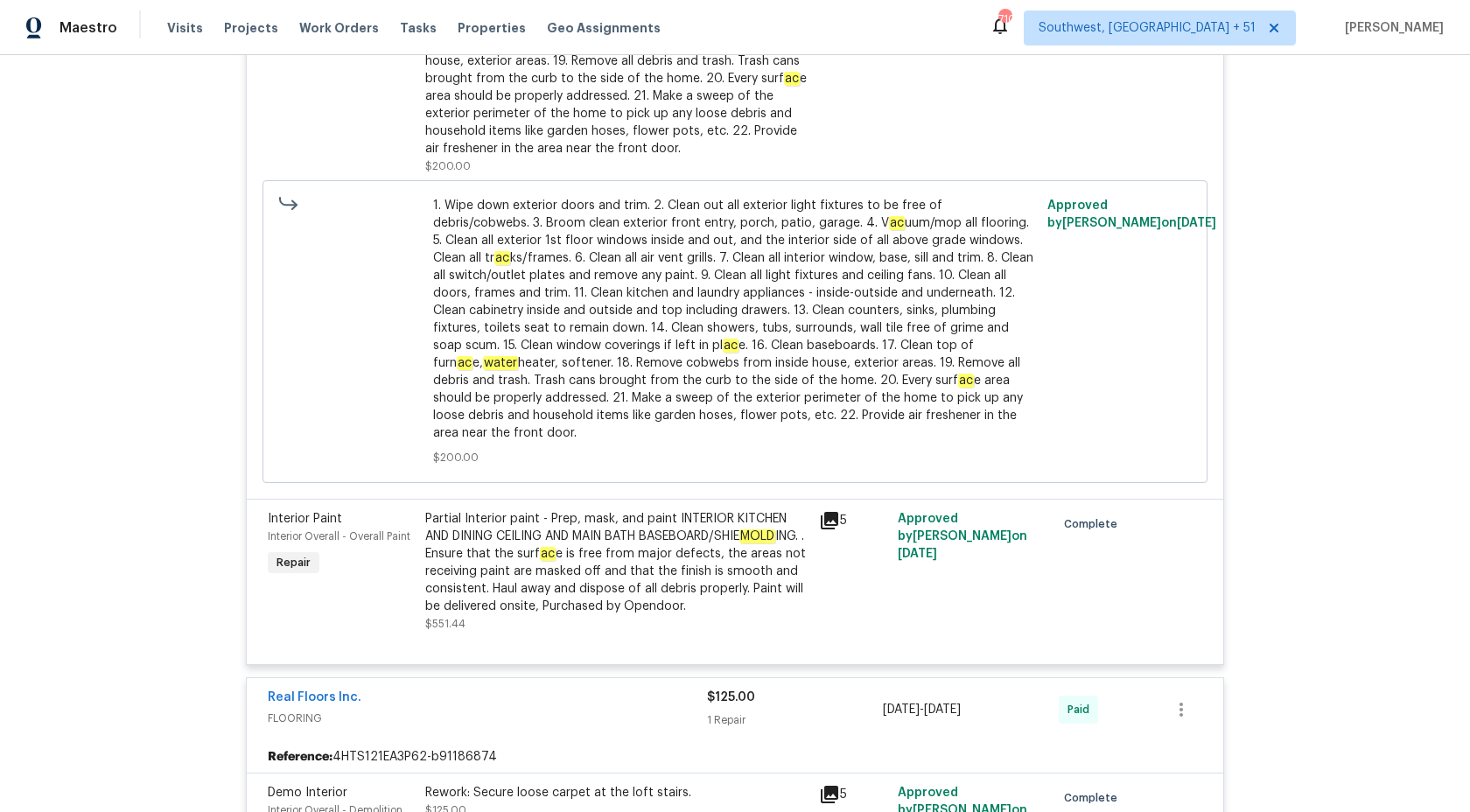
scroll to position [1847, 0]
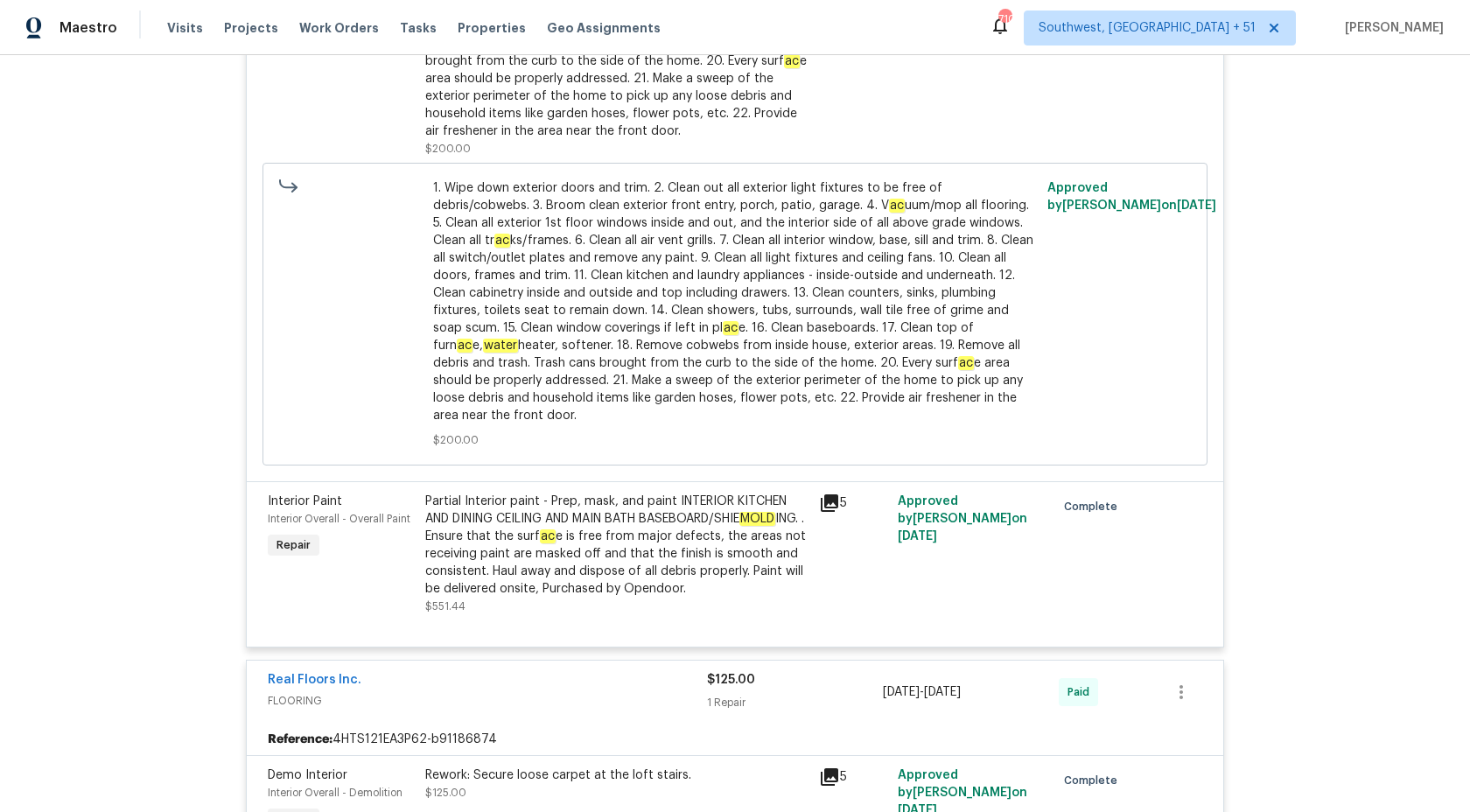
click at [651, 550] on div "Partial Interior paint - Prep, mask, and paint INTERIOR KITCHEN AND DINING CEIL…" at bounding box center [617, 545] width 383 height 105
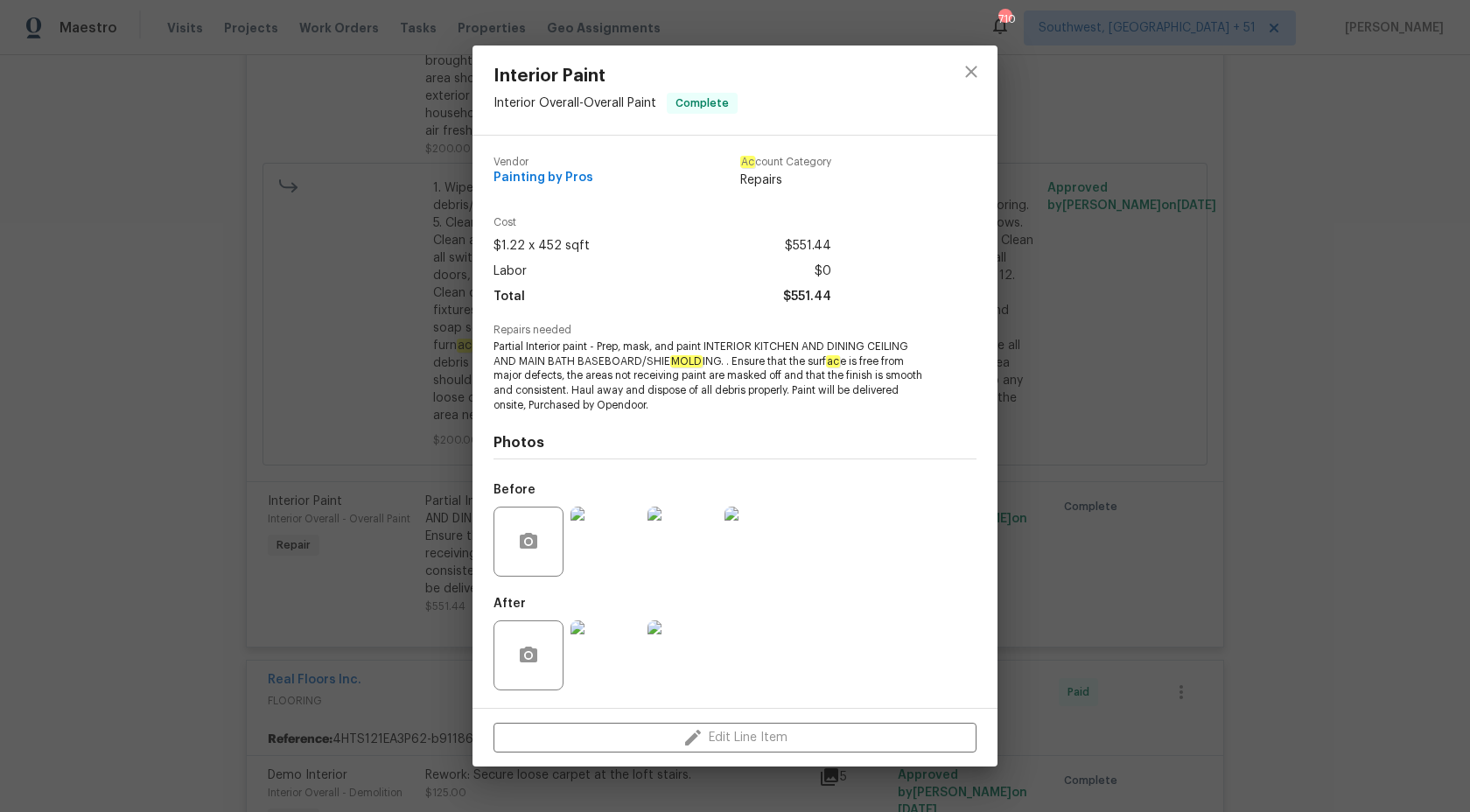
click at [1319, 461] on div "Interior Paint Interior Overall - Overall Paint Complete Vendor Painting by Pro…" at bounding box center [735, 406] width 1470 height 812
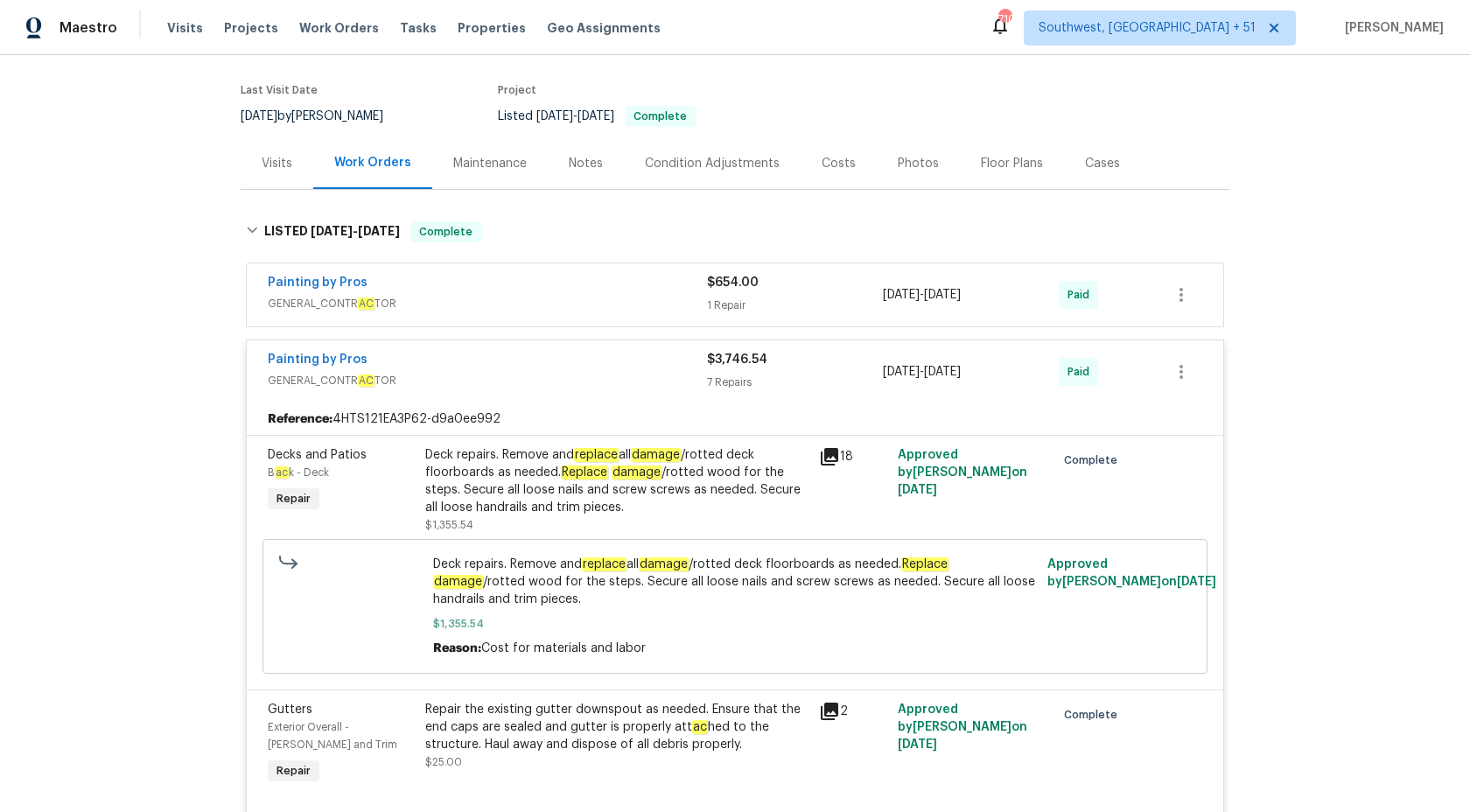
scroll to position [117, 0]
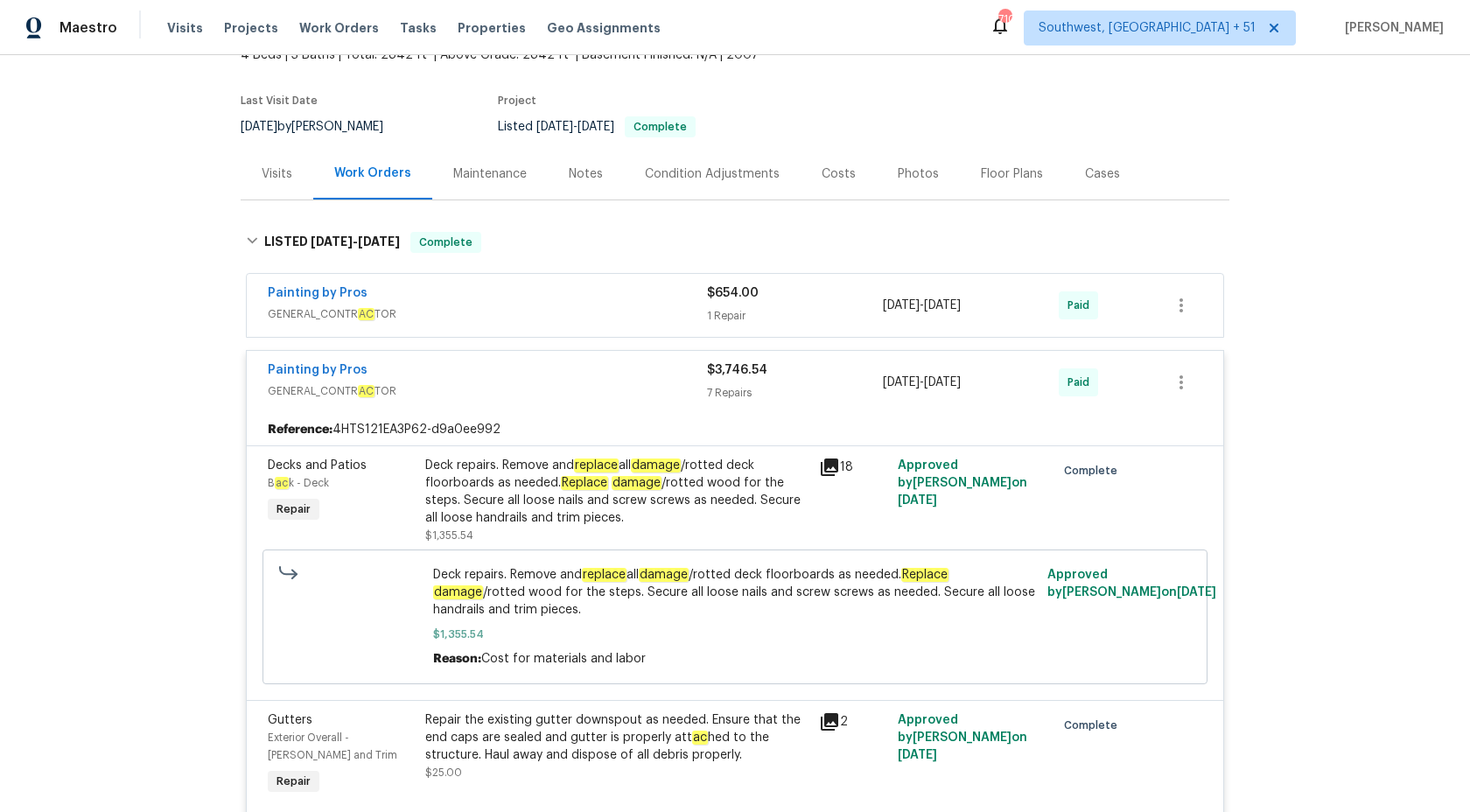
click at [674, 399] on span "GENERAL_CONTR AC TOR" at bounding box center [488, 391] width 440 height 18
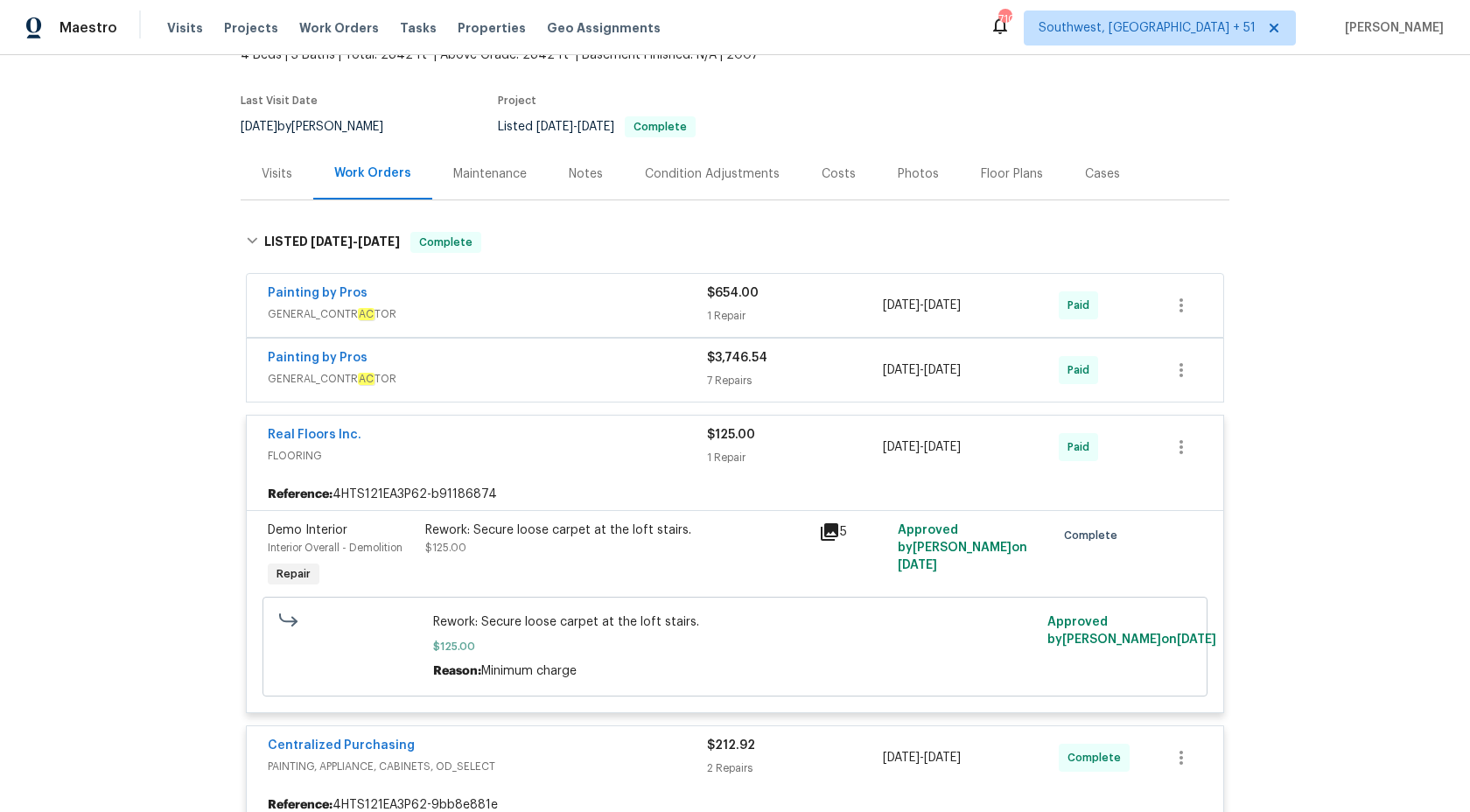
click at [658, 318] on span "GENERAL_CONTR AC TOR" at bounding box center [488, 314] width 440 height 18
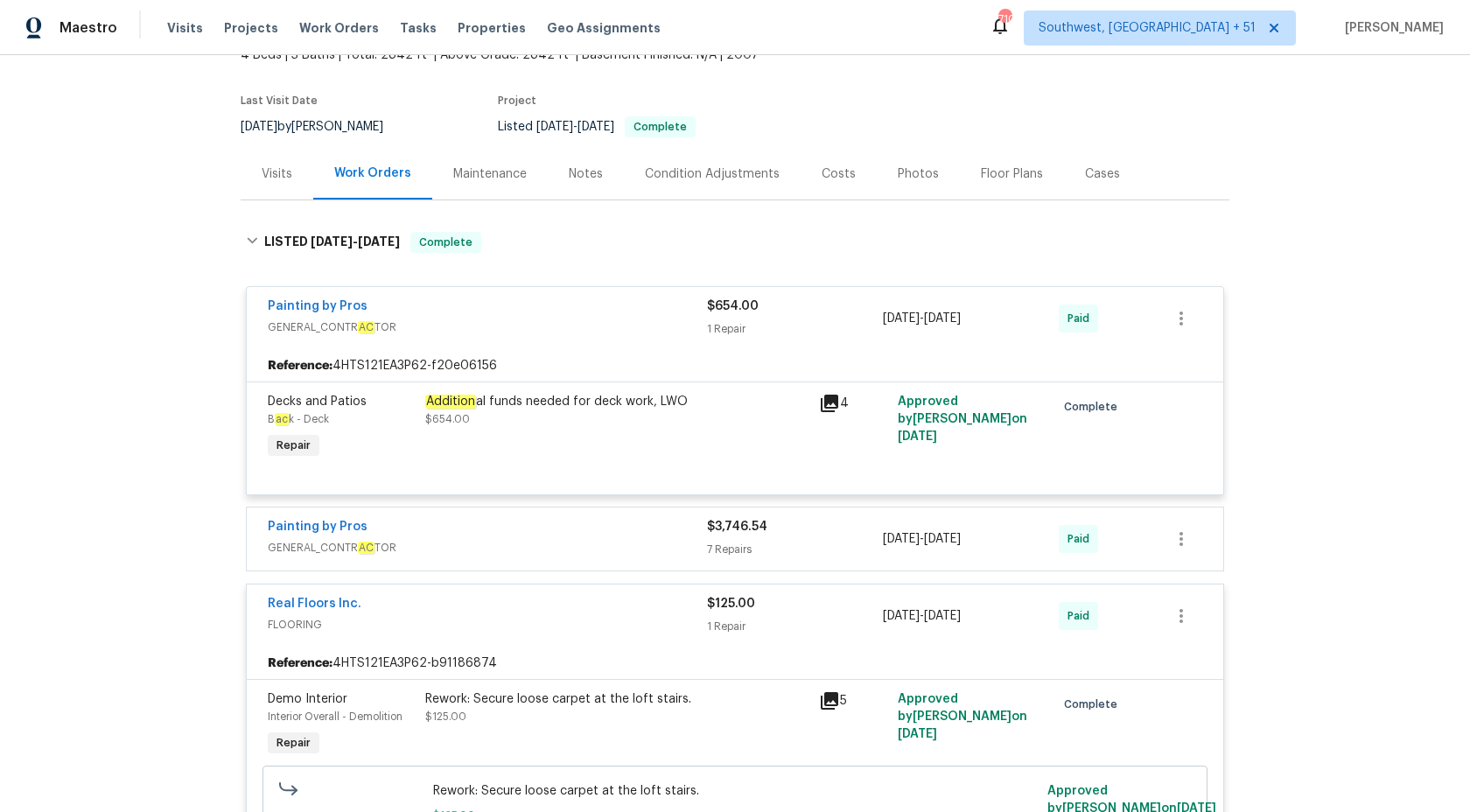
scroll to position [0, 0]
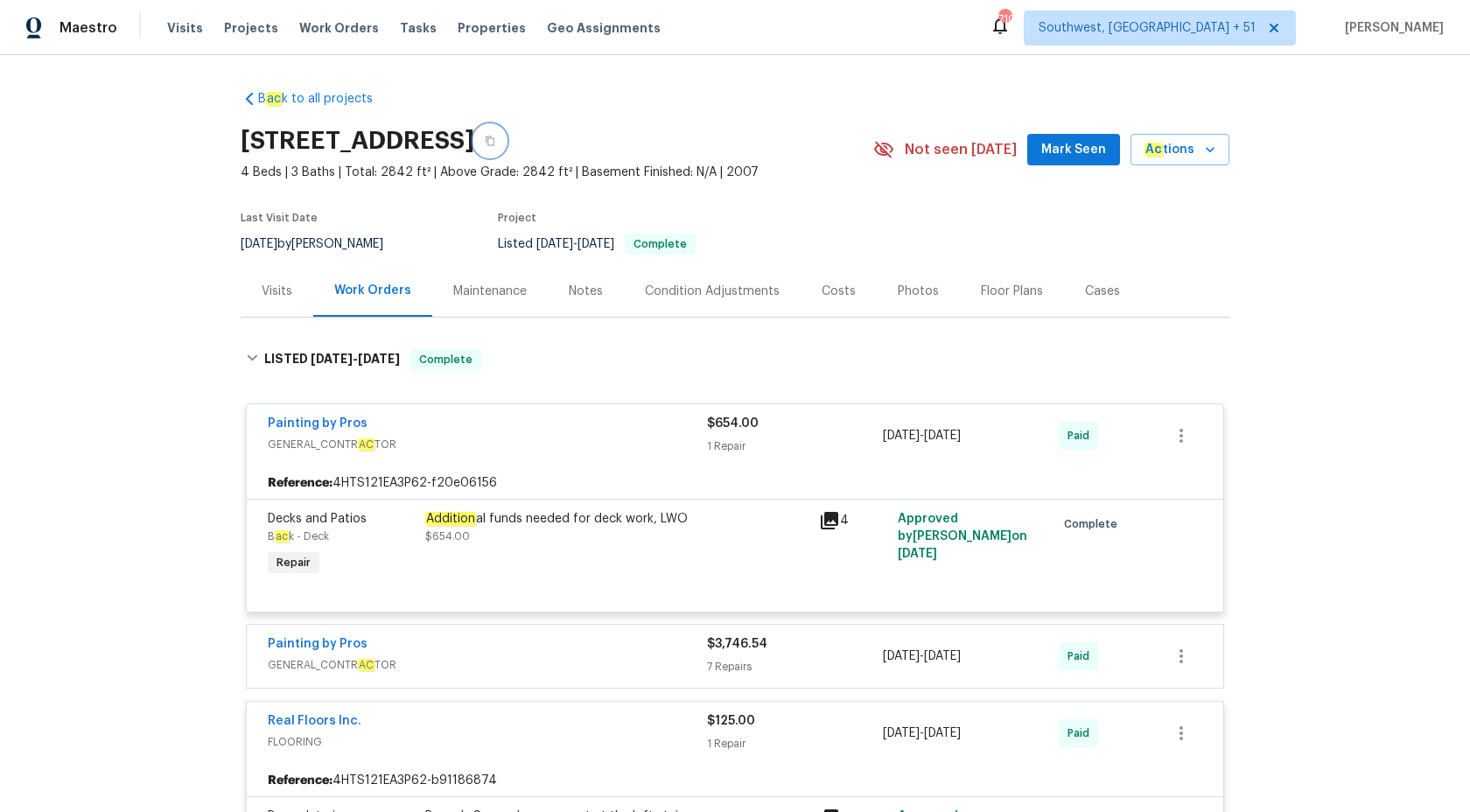
click at [506, 146] on button "button" at bounding box center [490, 140] width 31 height 31
click at [100, 23] on span "Maestro" at bounding box center [88, 29] width 58 height 18
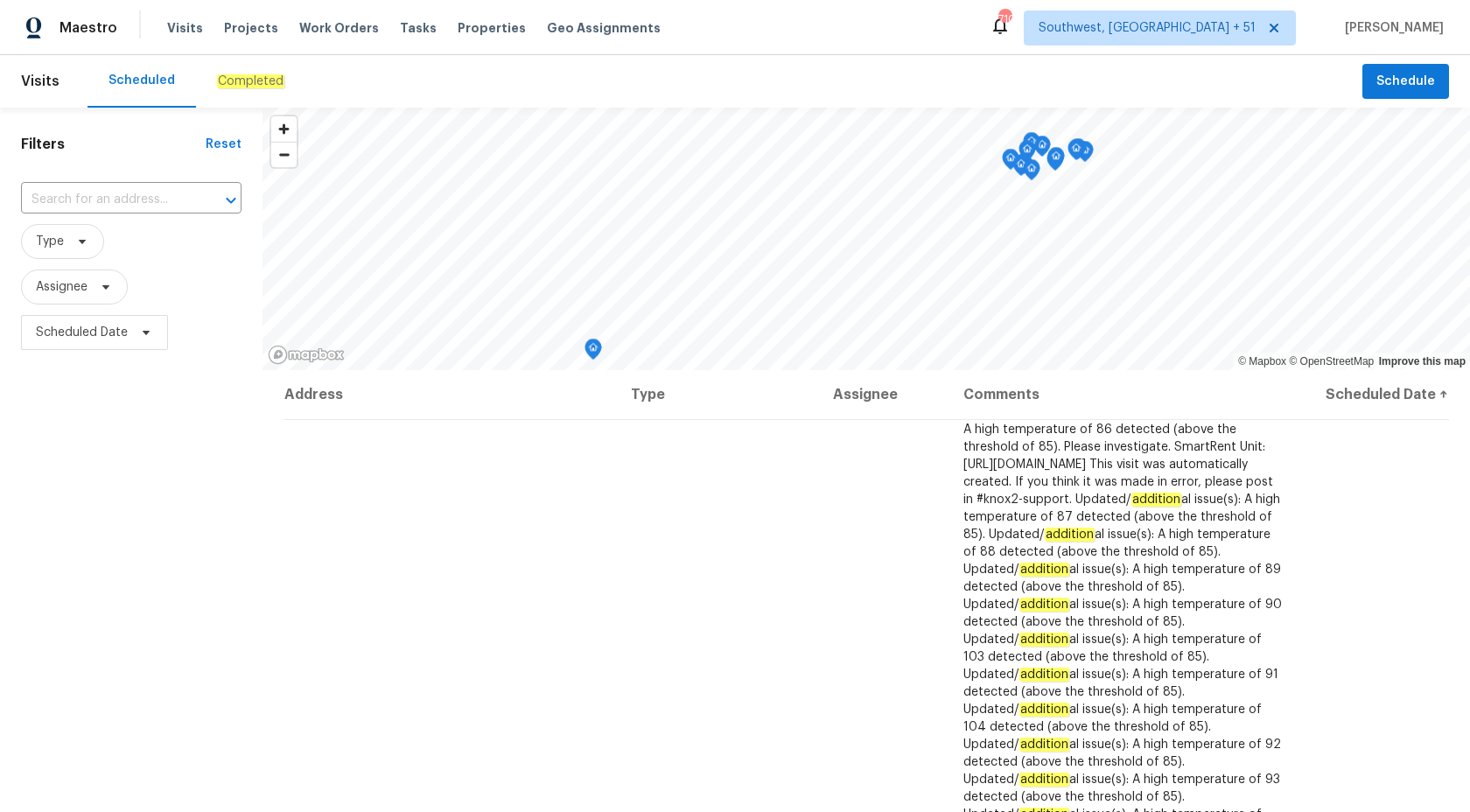
click at [238, 68] on div "Completed" at bounding box center [250, 81] width 109 height 53
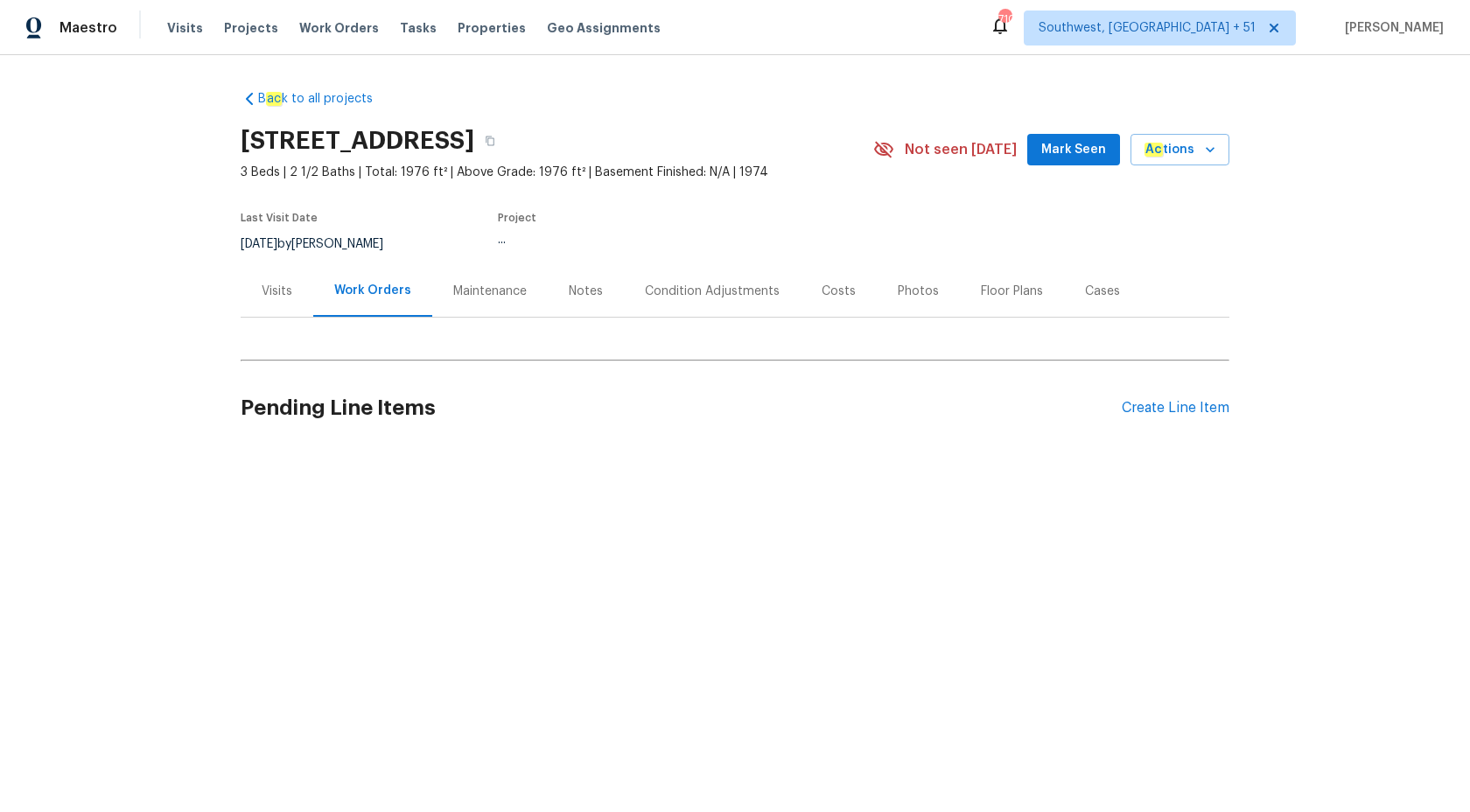
click at [155, 215] on div "B ac k to all projects [STREET_ADDRESS] 3 Beds | 2 1/2 Baths | Total: 1976 ft² …" at bounding box center [735, 312] width 1470 height 513
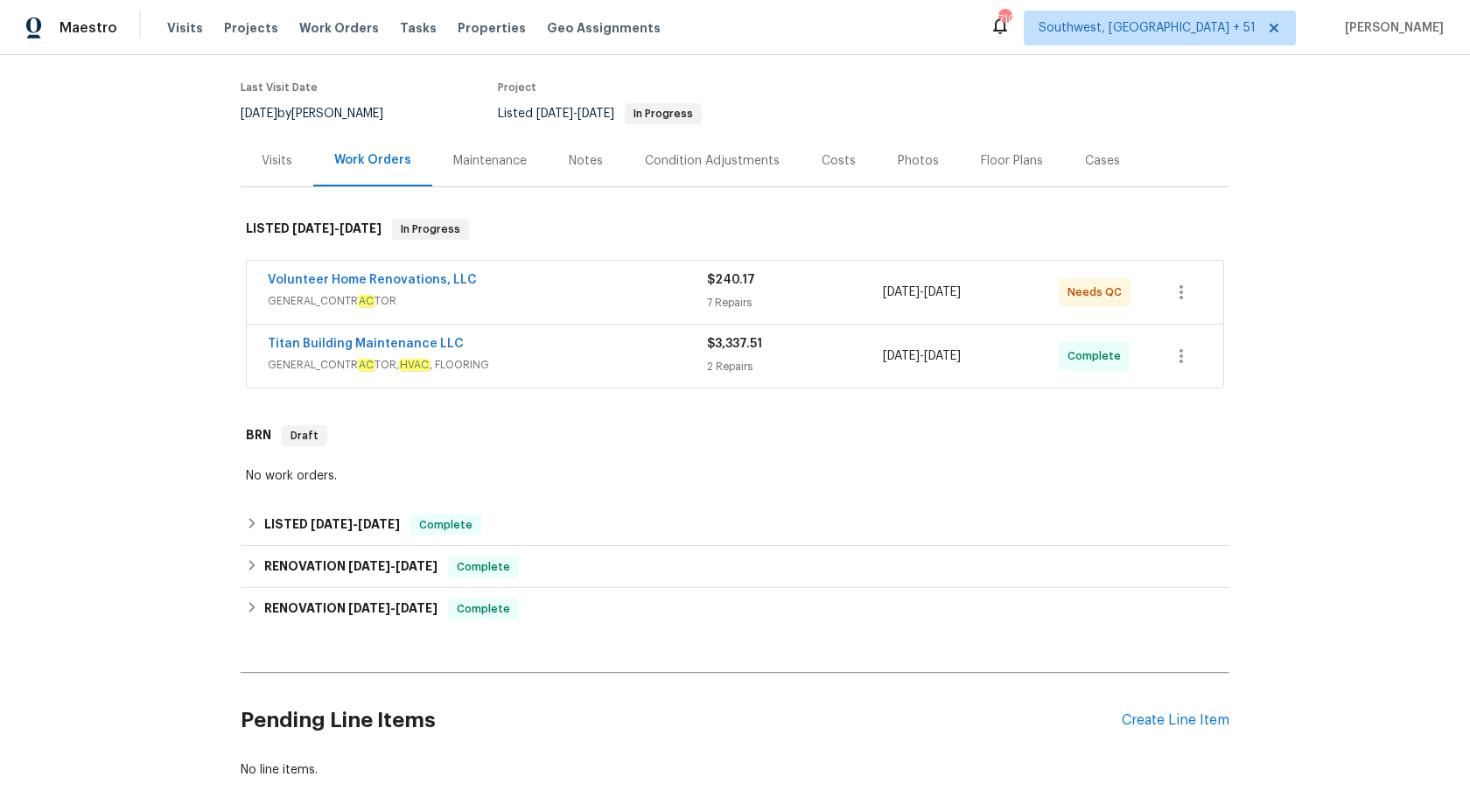
scroll to position [161, 0]
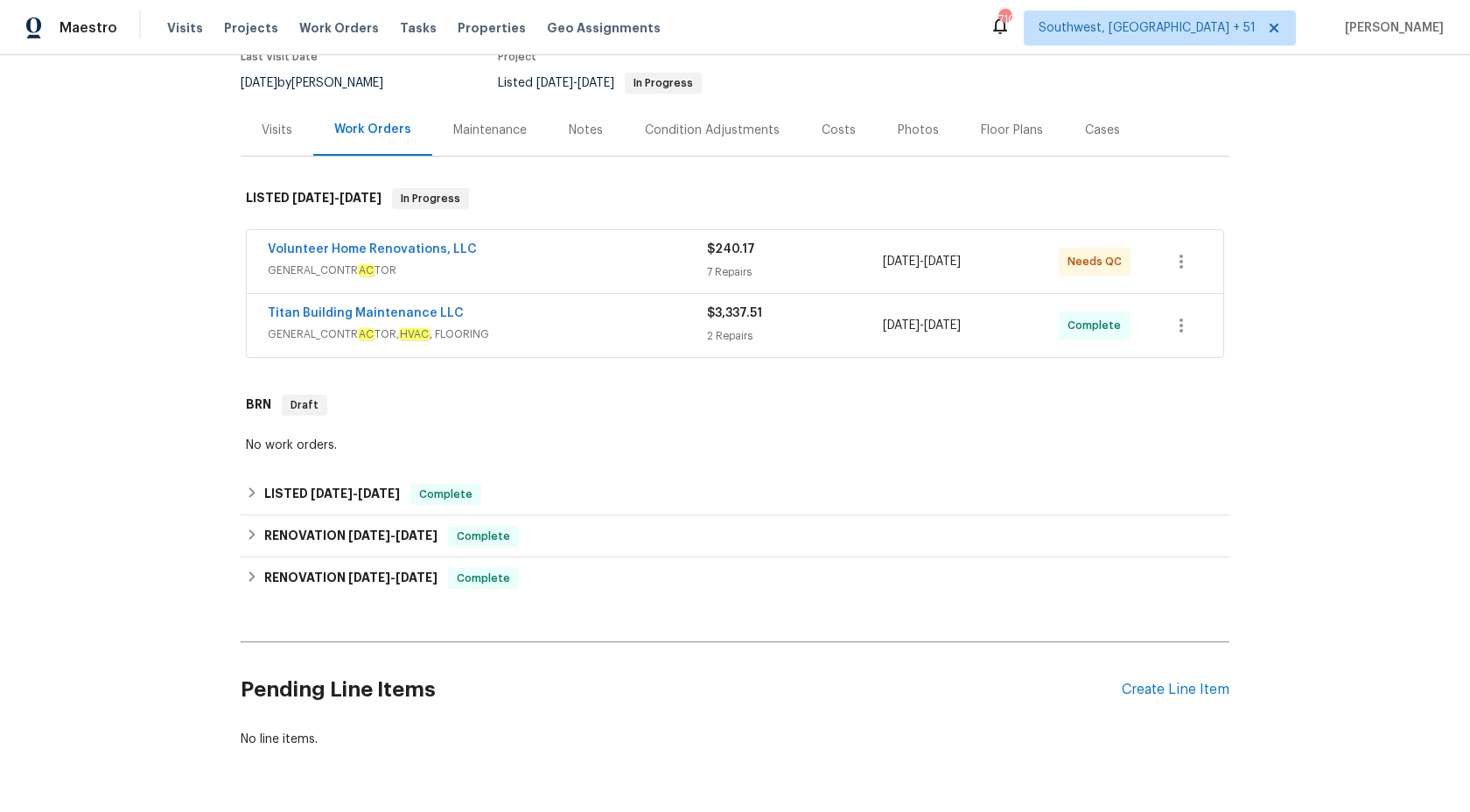
click at [565, 279] on span "GENERAL_CONTR AC TOR" at bounding box center [488, 271] width 440 height 18
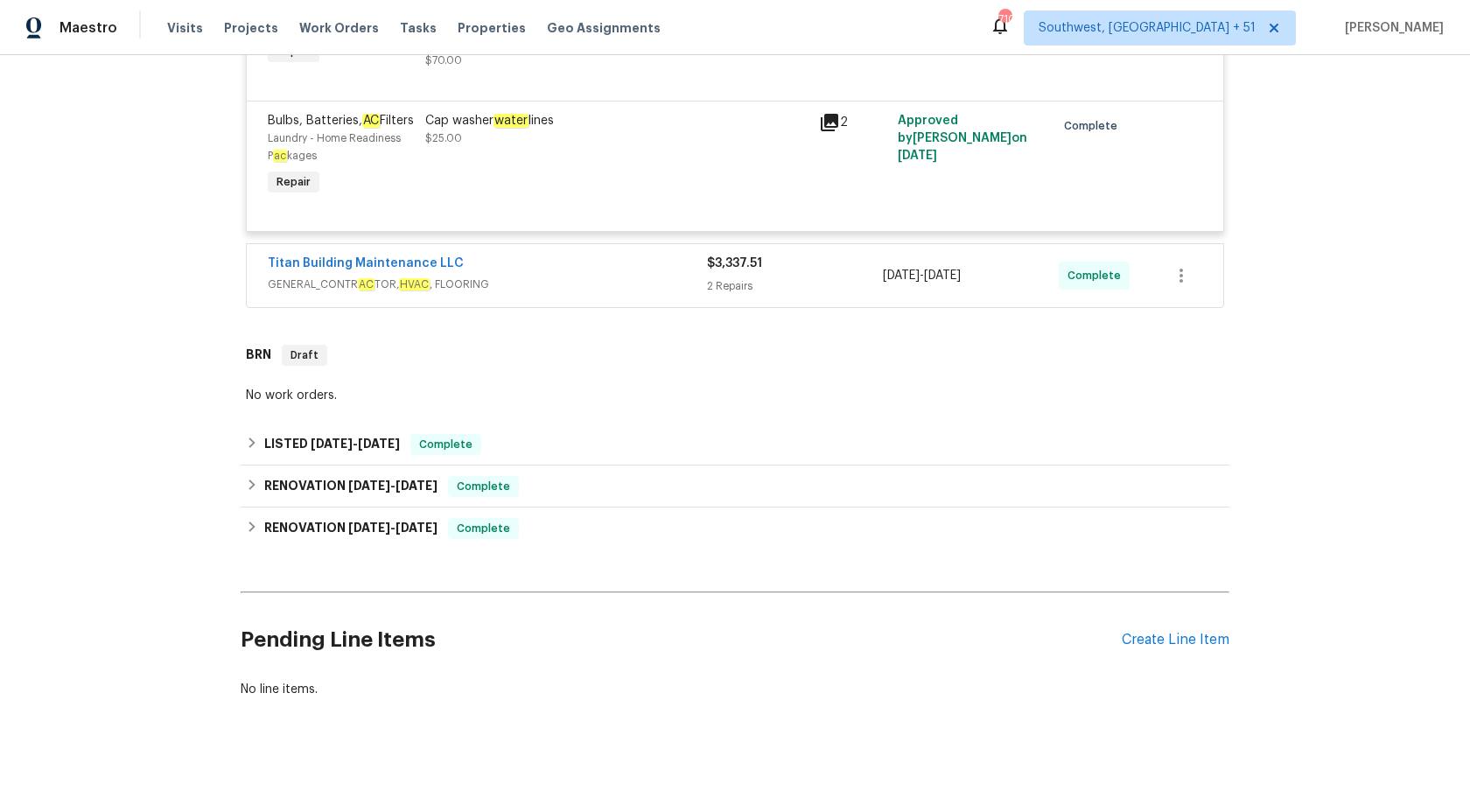
scroll to position [1187, 0]
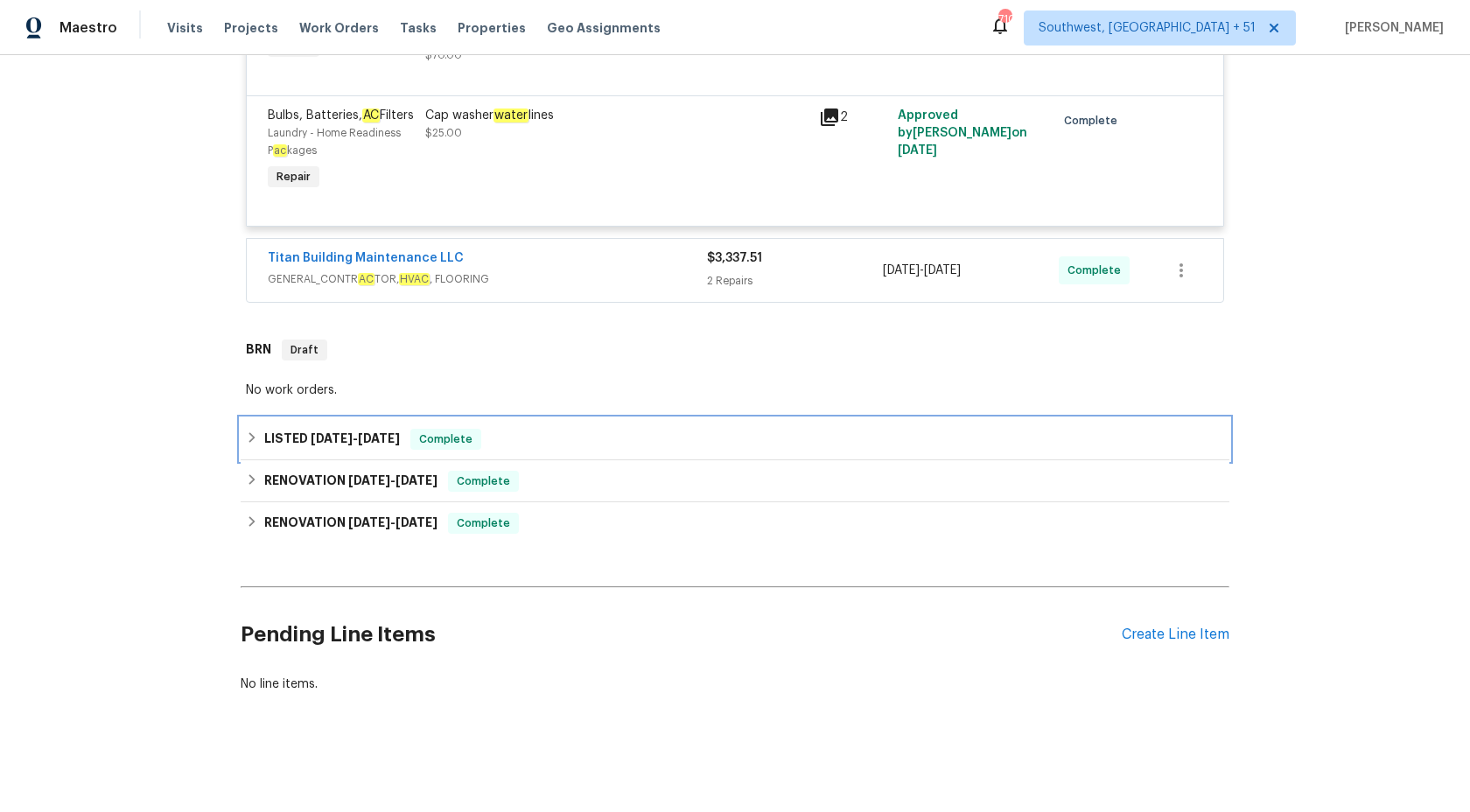
click at [541, 446] on div "LISTED 8/1/25 - 8/3/25 Complete" at bounding box center [735, 439] width 979 height 21
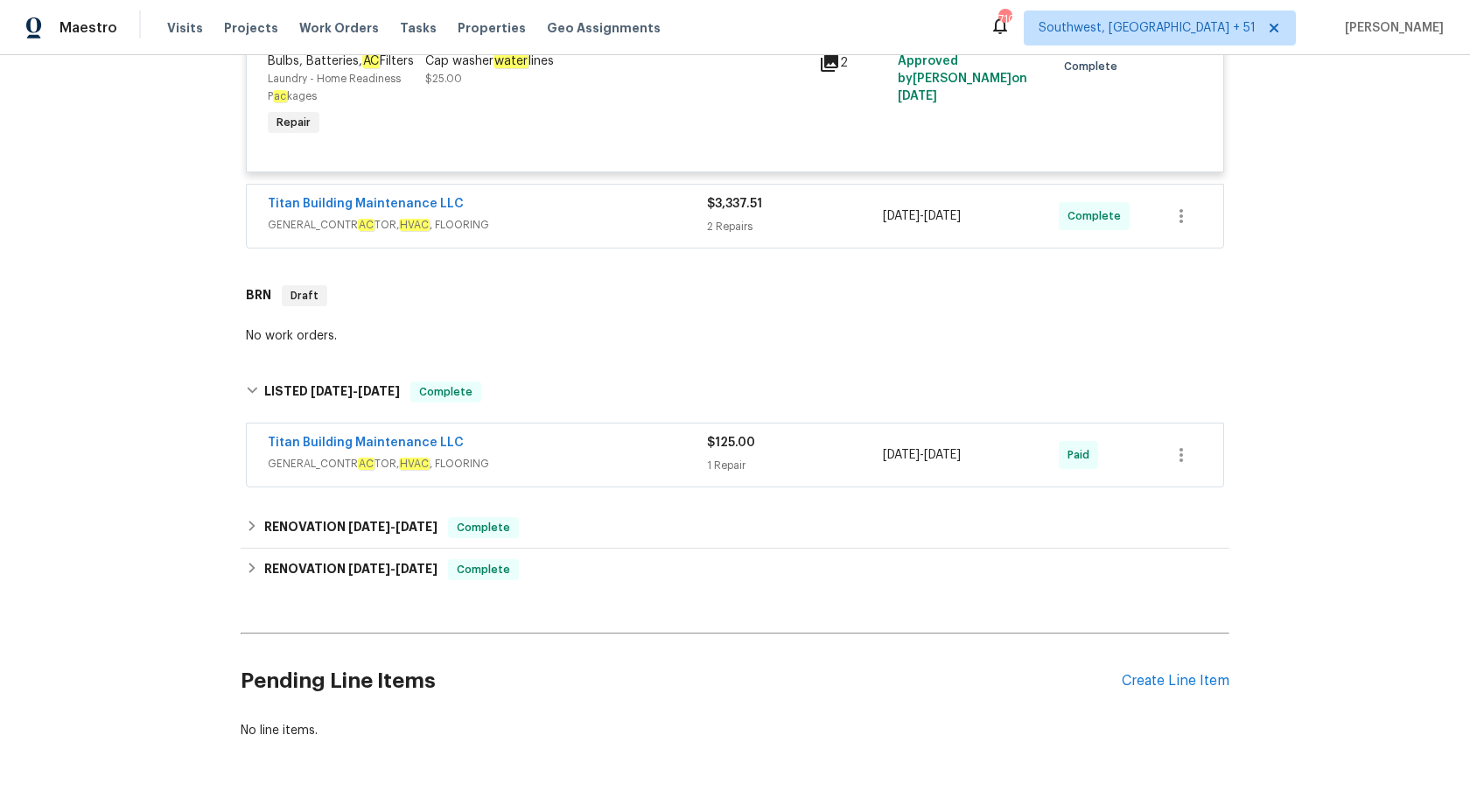
click at [634, 487] on div "Titan Building Maintenance LLC GENERAL_CONTR AC TOR, HVAC , FLOORING $125.00 1 …" at bounding box center [735, 455] width 977 height 63
click at [634, 473] on span "GENERAL_CONTR AC TOR, HVAC , FLOORING" at bounding box center [488, 464] width 440 height 18
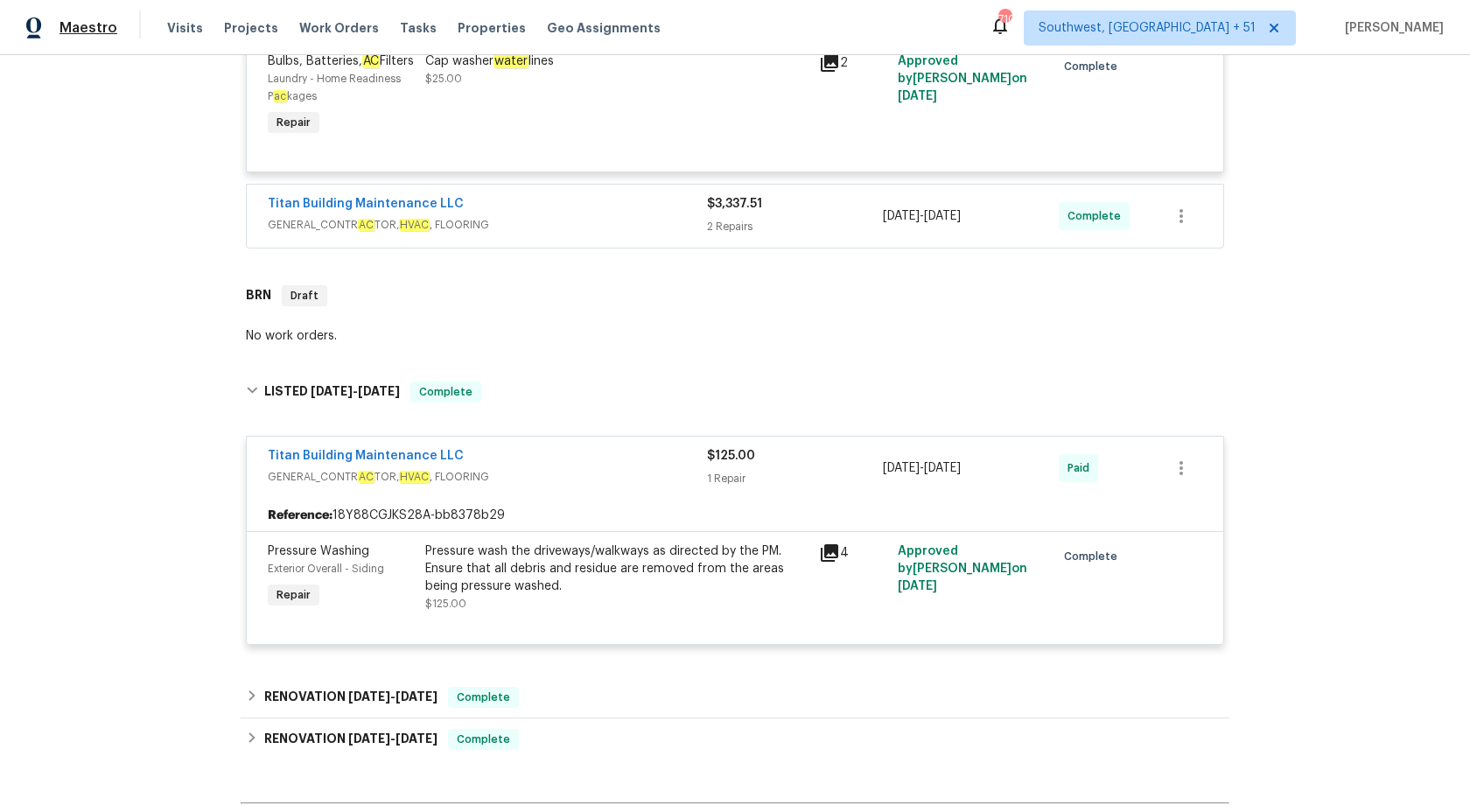
click at [105, 24] on span "Maestro" at bounding box center [88, 29] width 58 height 18
